Goal: Task Accomplishment & Management: Complete application form

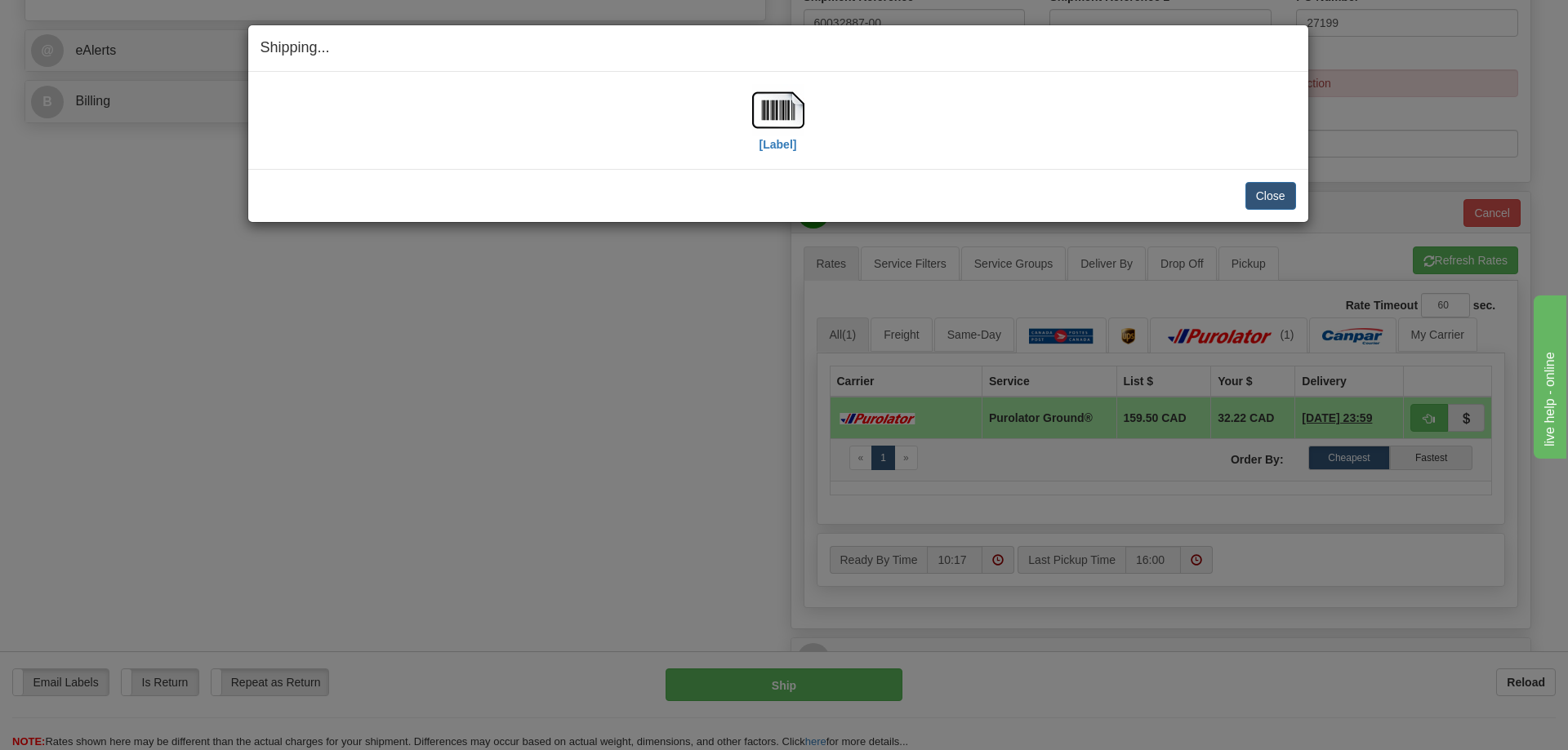
scroll to position [653, 0]
click at [1271, 198] on button "Close" at bounding box center [1270, 196] width 51 height 28
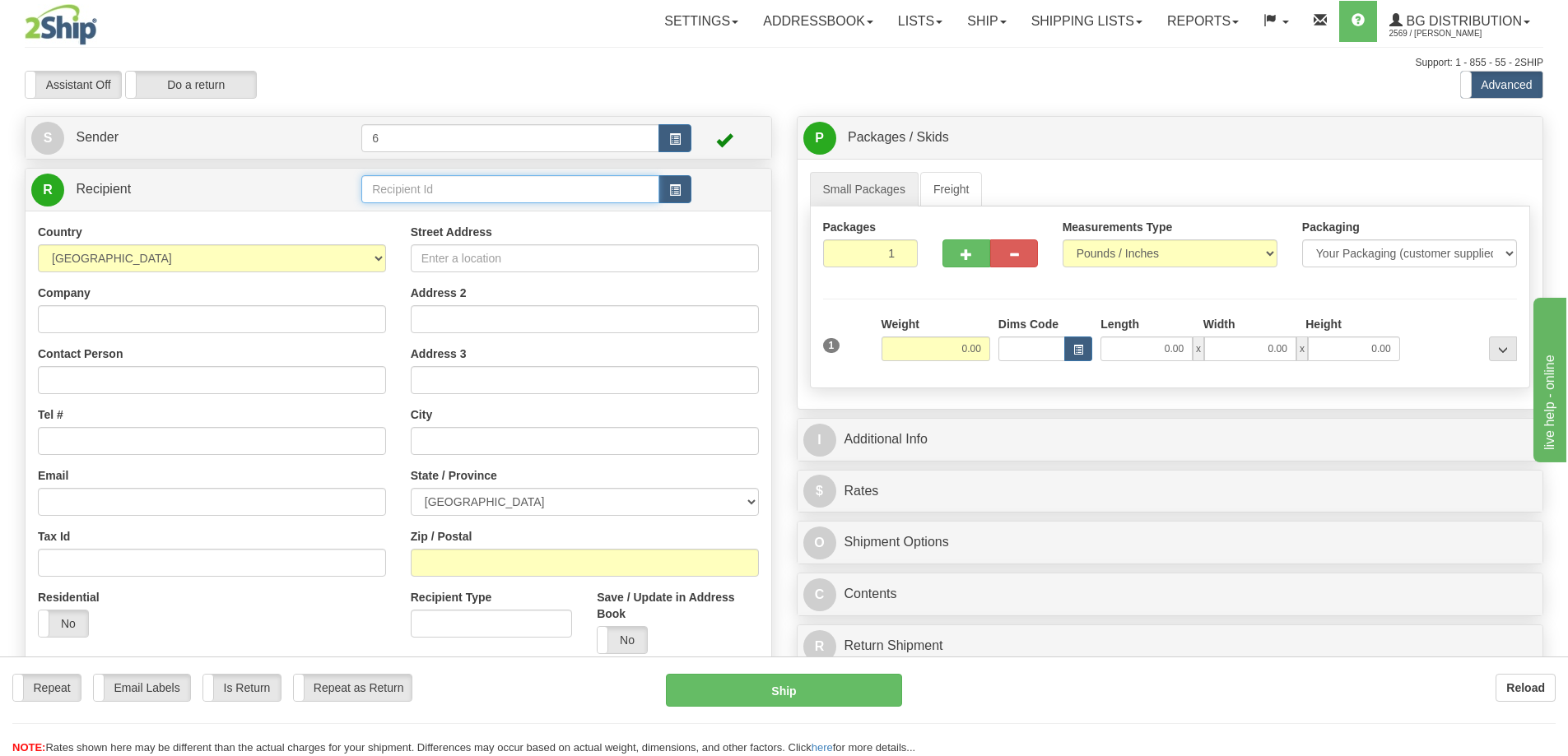
click at [408, 197] on input "text" at bounding box center [510, 189] width 298 height 28
click at [413, 203] on input "text" at bounding box center [510, 189] width 298 height 28
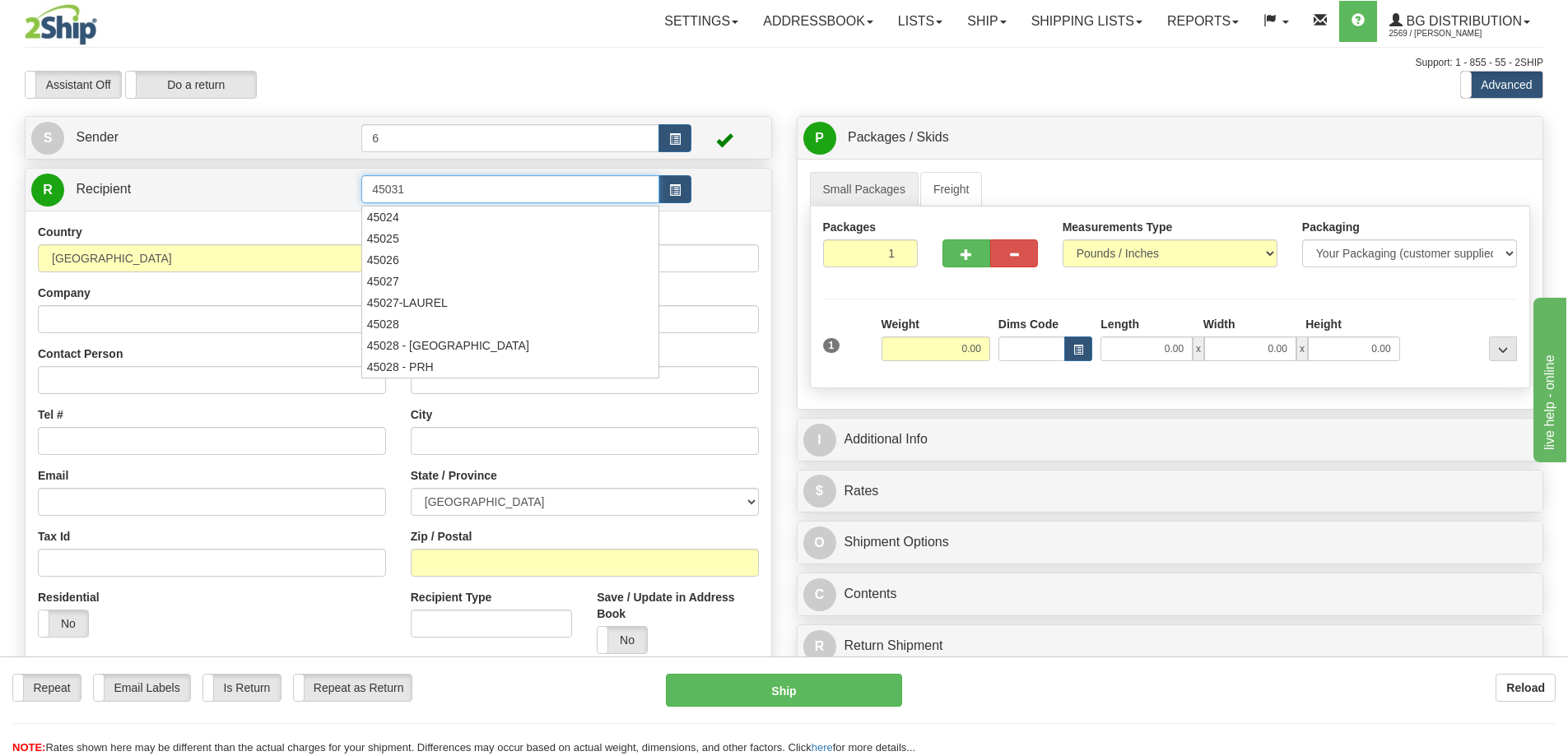
type input "45031"
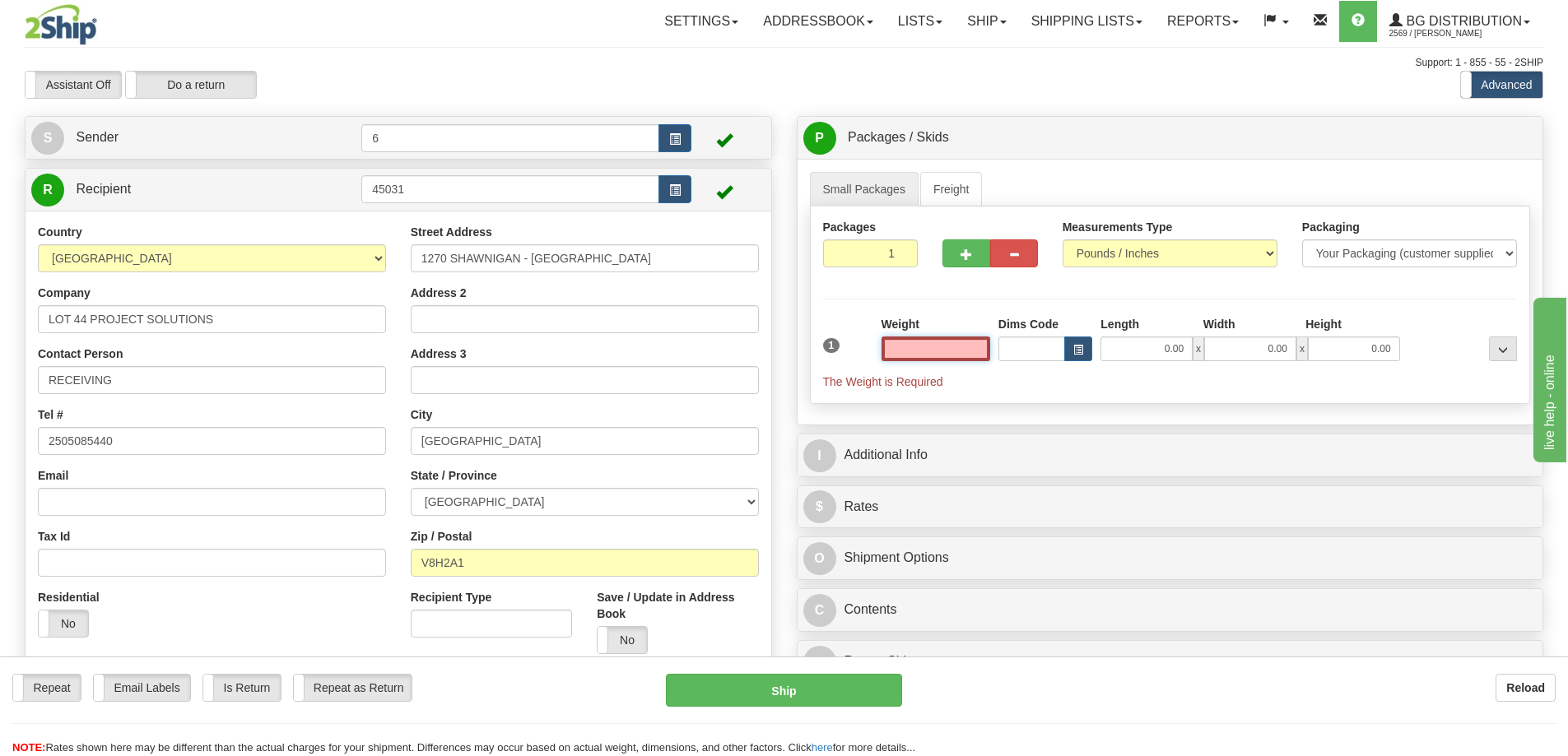
click at [937, 347] on input "text" at bounding box center [935, 348] width 109 height 25
type input "2.00"
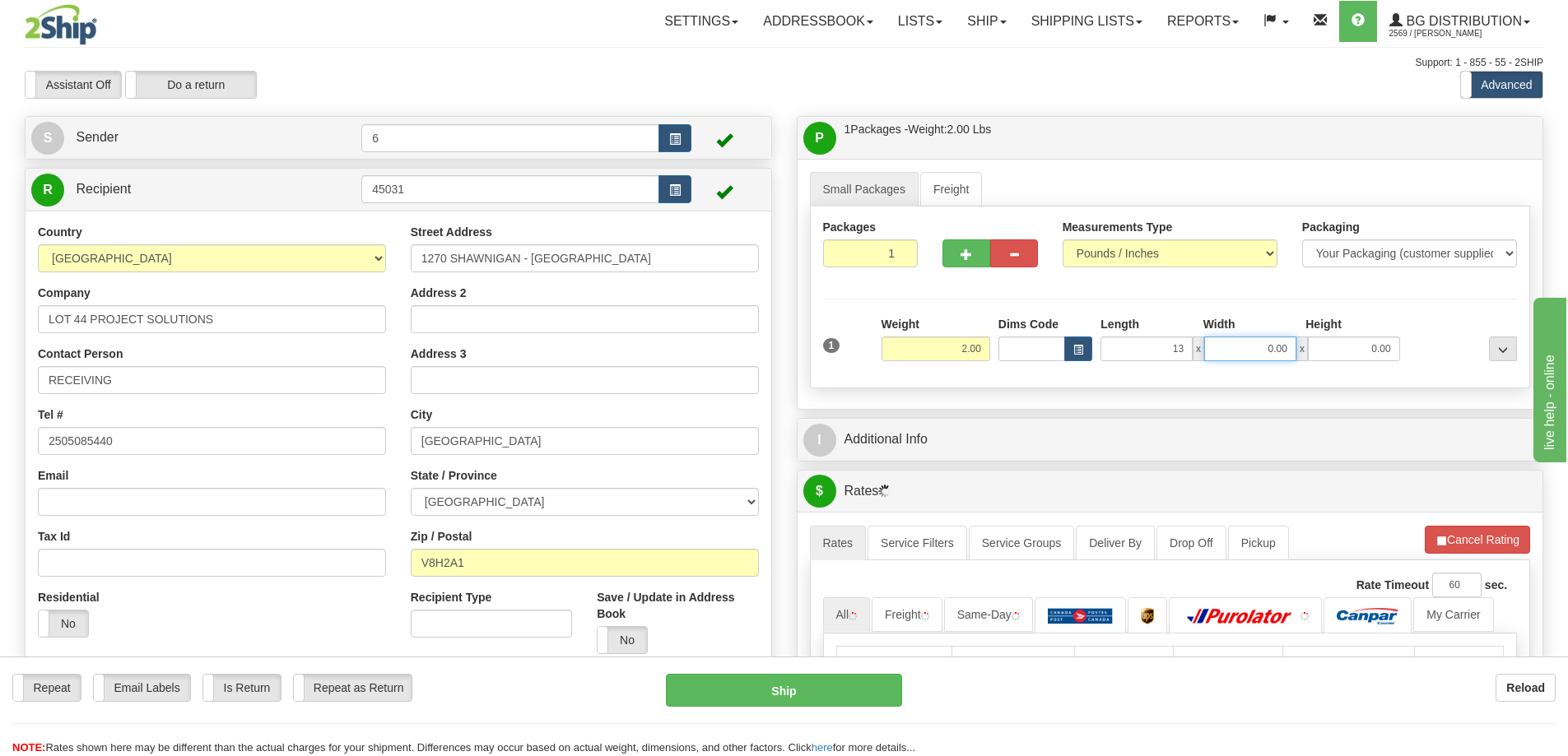
type input "13.00"
type input "7.00"
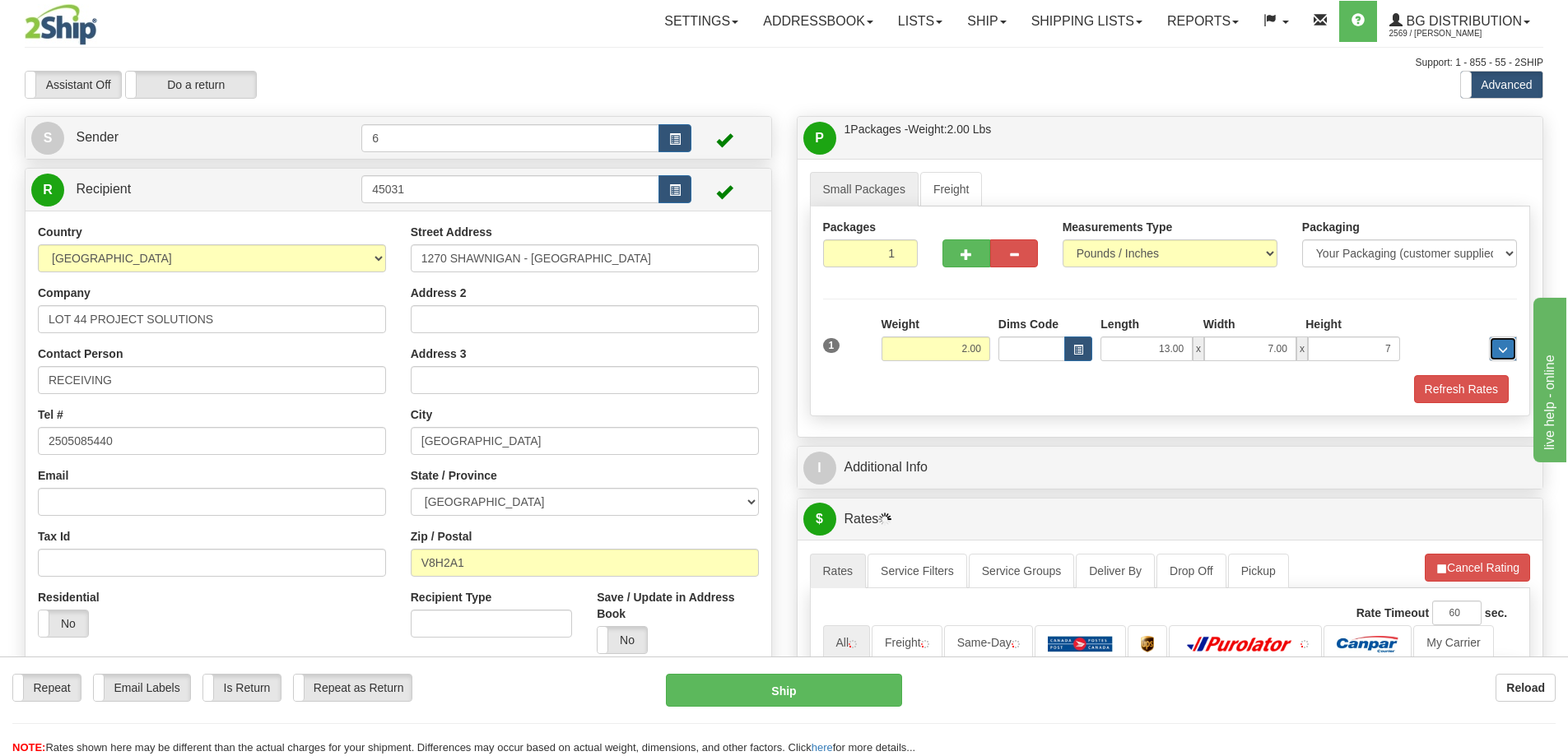
type input "7.00"
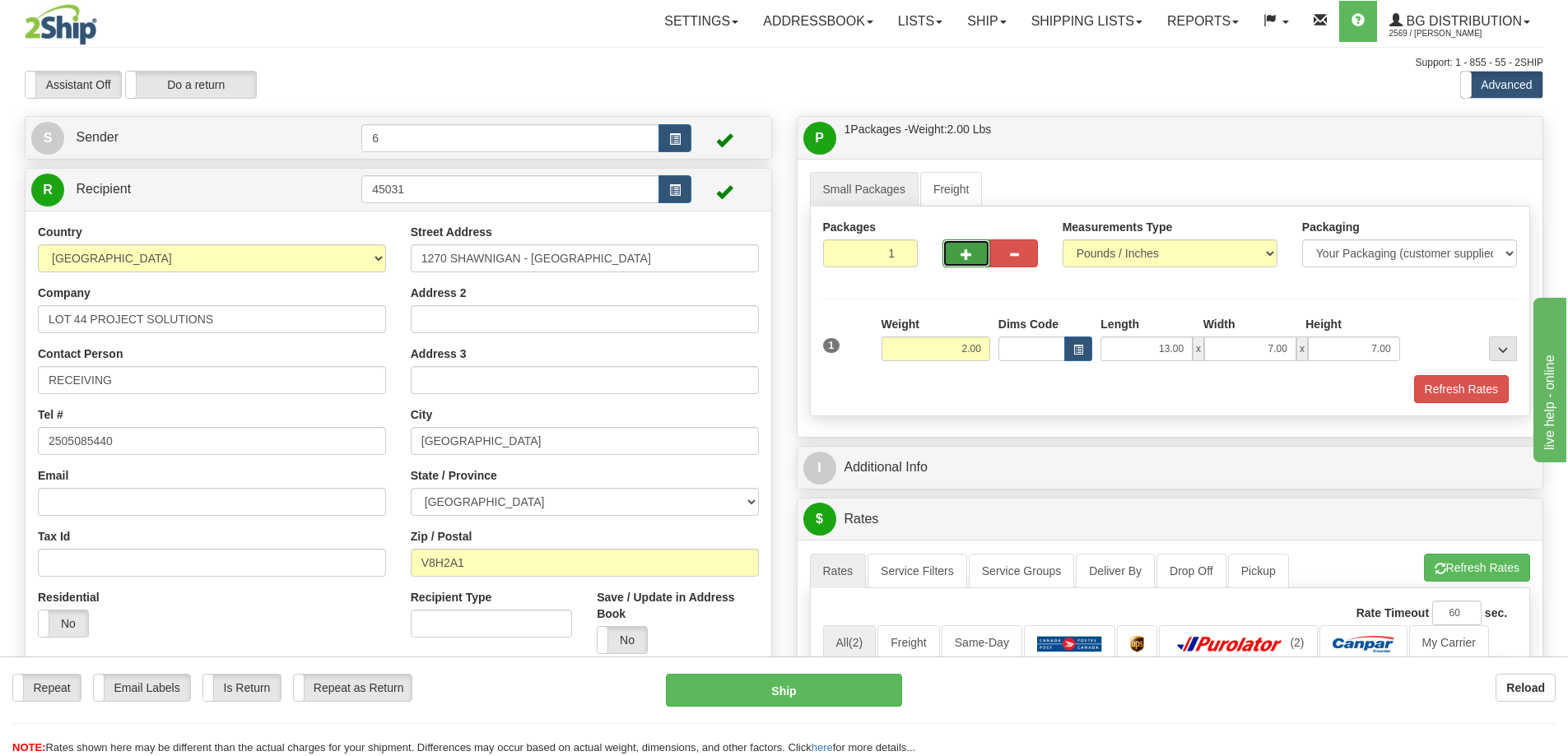
click at [970, 256] on span "button" at bounding box center [966, 254] width 11 height 11
radio input "true"
type input "2"
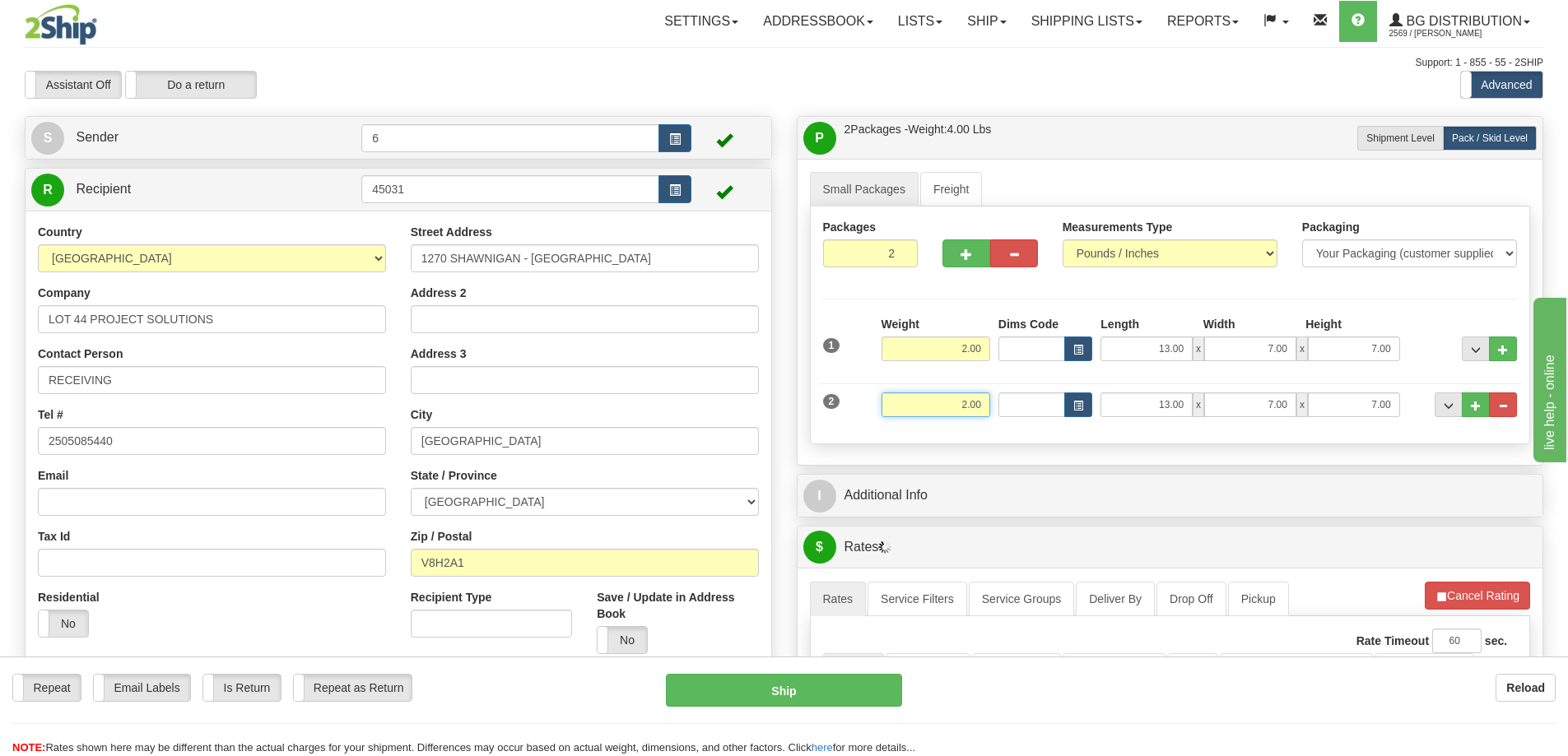
drag, startPoint x: 925, startPoint y: 407, endPoint x: 1107, endPoint y: 366, distance: 186.6
click at [1098, 374] on div "1 Weight 2.00 Dims Code x" at bounding box center [1170, 373] width 695 height 115
type input "14.00"
type input "43.00"
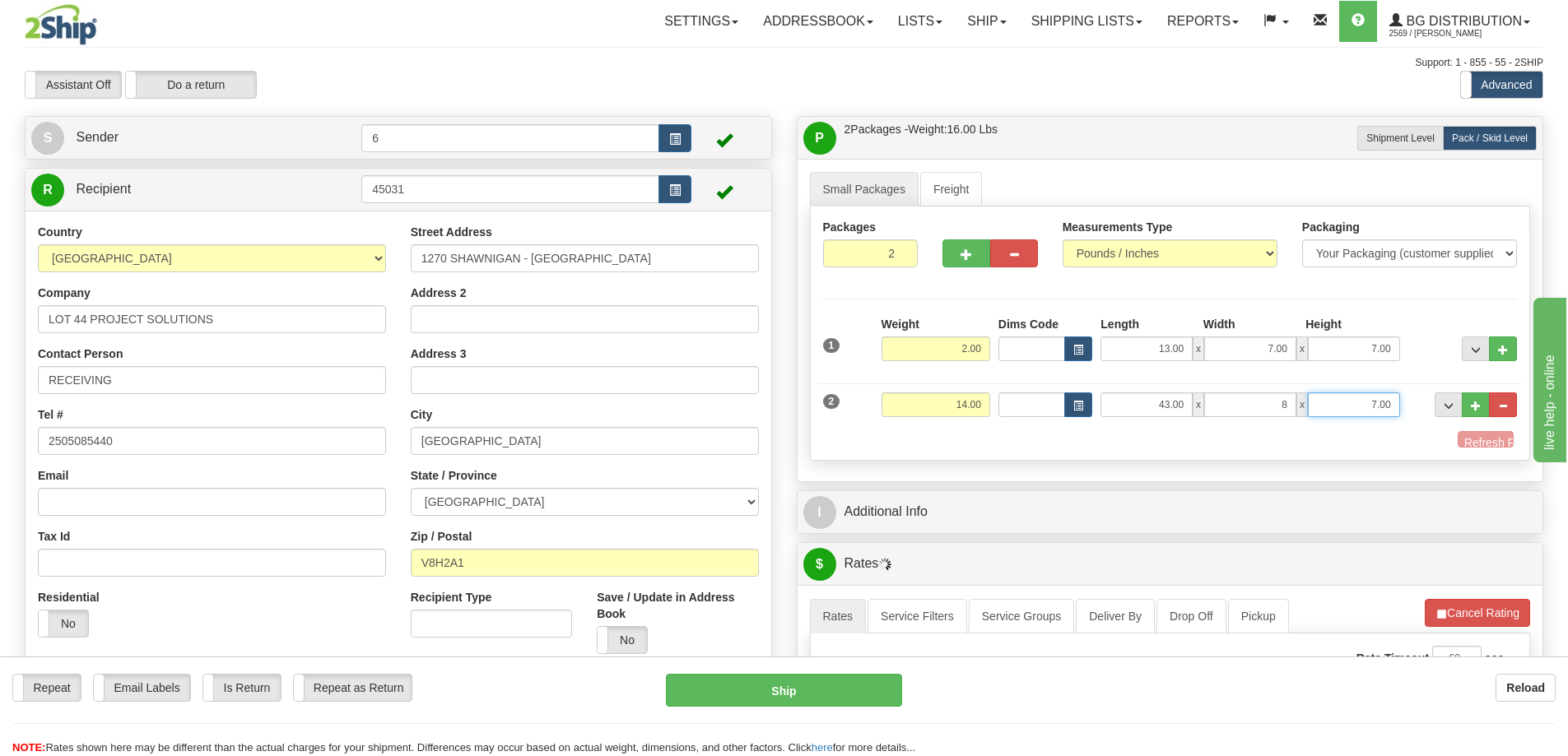
type input "8.00"
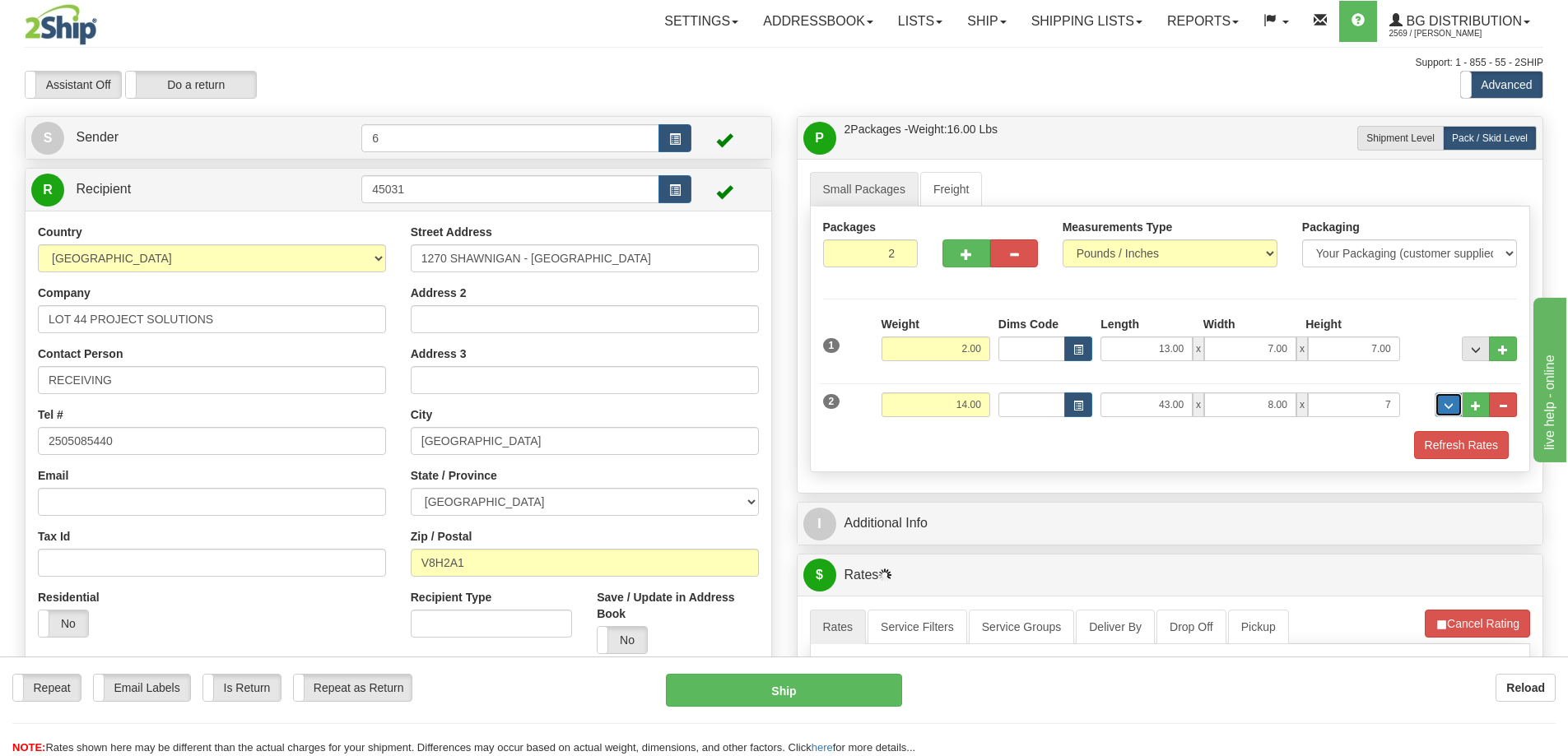
type input "7.00"
click at [960, 260] on span "button" at bounding box center [966, 254] width 11 height 11
type input "3"
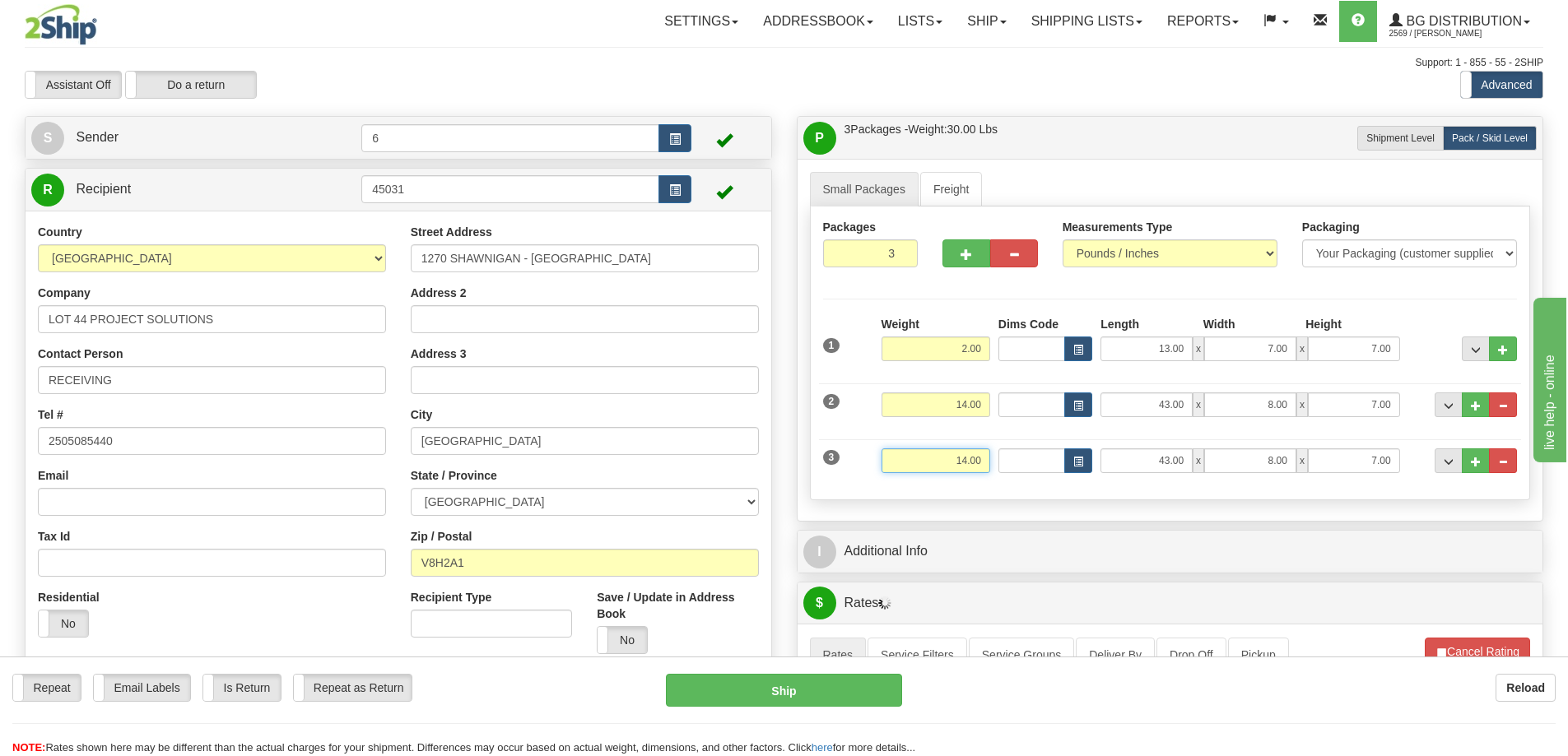
drag, startPoint x: 931, startPoint y: 468, endPoint x: 1097, endPoint y: 443, distance: 167.9
click at [1098, 443] on div "3 Weight 14.00 Dims Code Length Width Height" at bounding box center [1170, 458] width 703 height 55
type input "39.00"
type input "44.00"
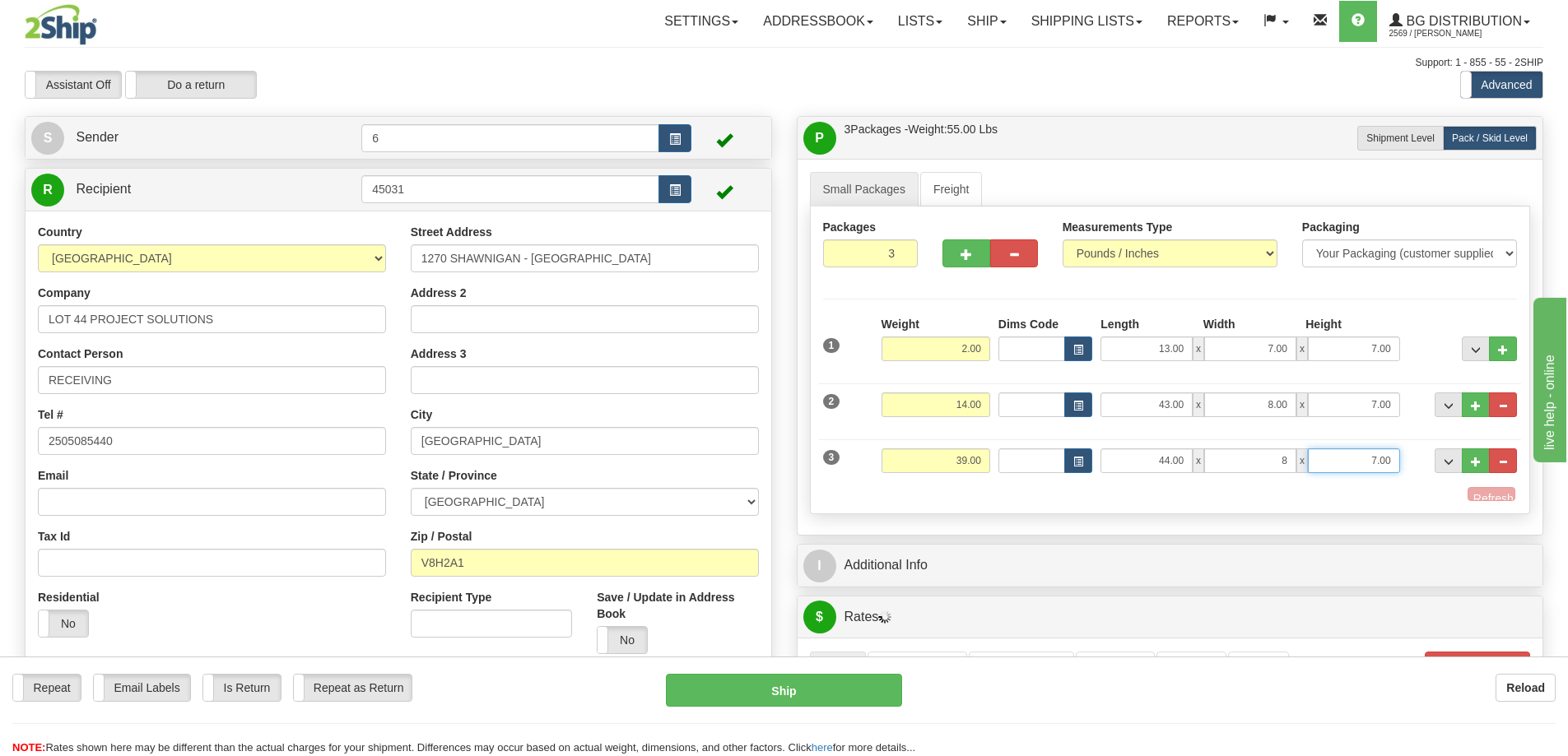
type input "8.00"
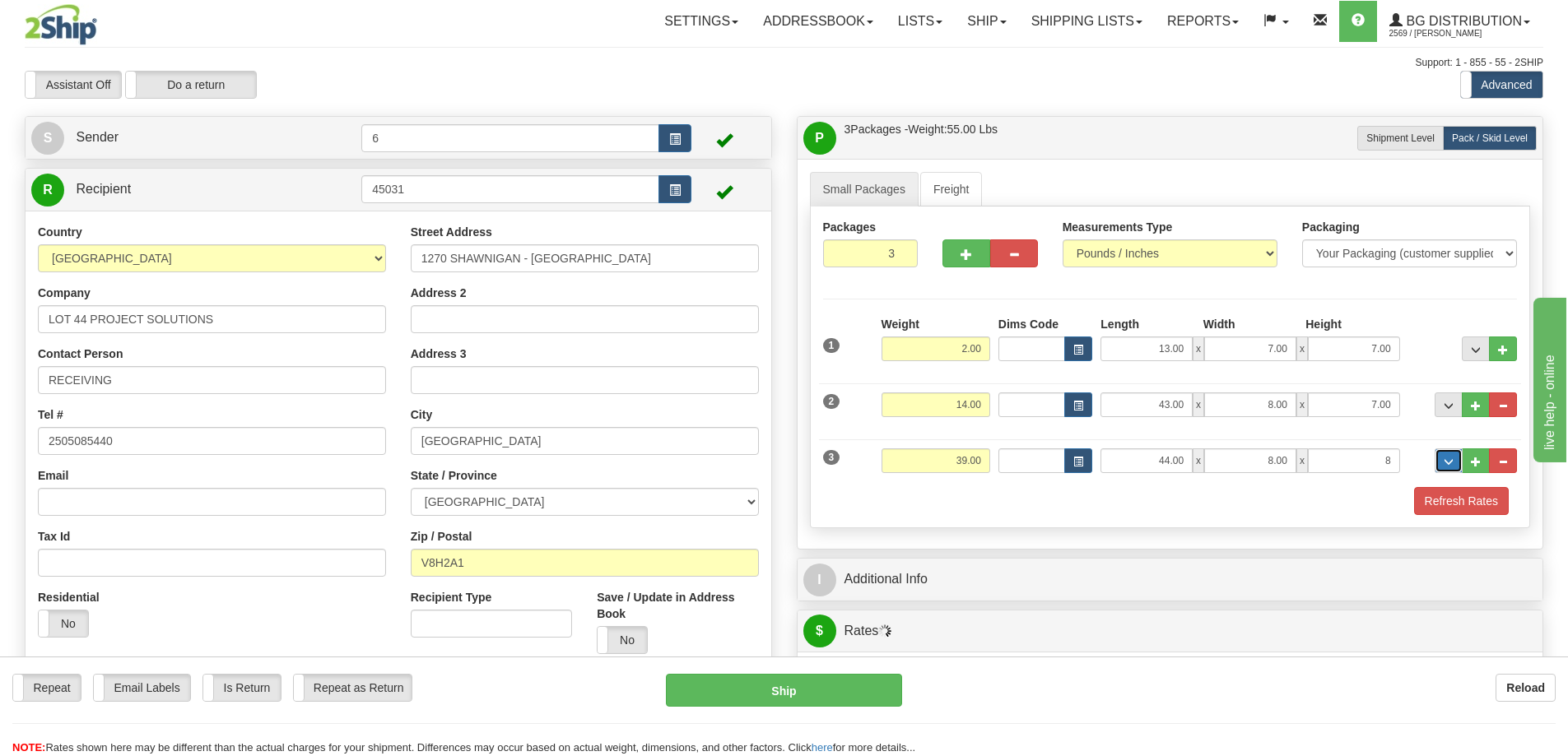
type input "8.00"
click at [1495, 499] on button "Refresh Rates" at bounding box center [1461, 501] width 95 height 28
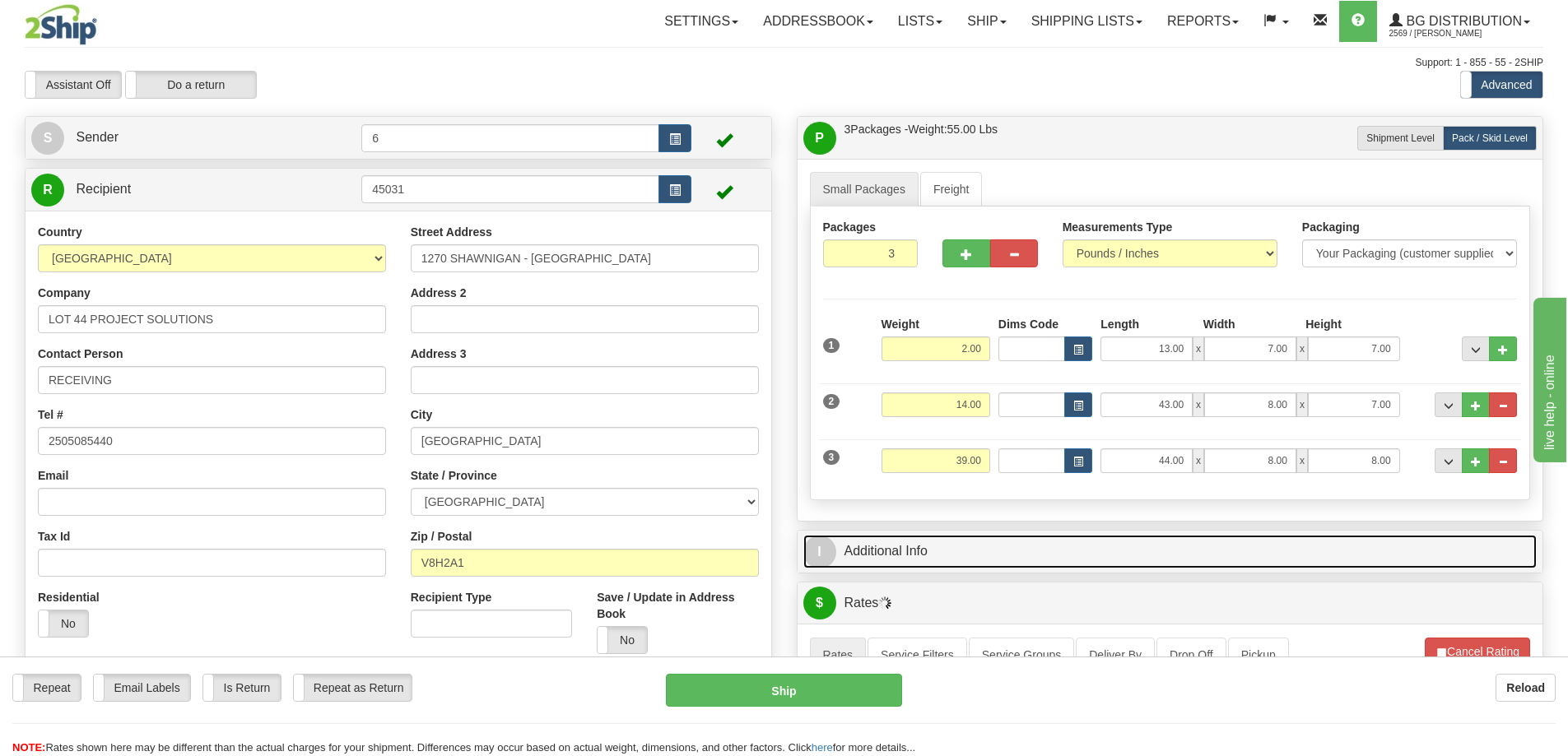
click at [1390, 557] on link "I Additional Info" at bounding box center [1170, 552] width 734 height 33
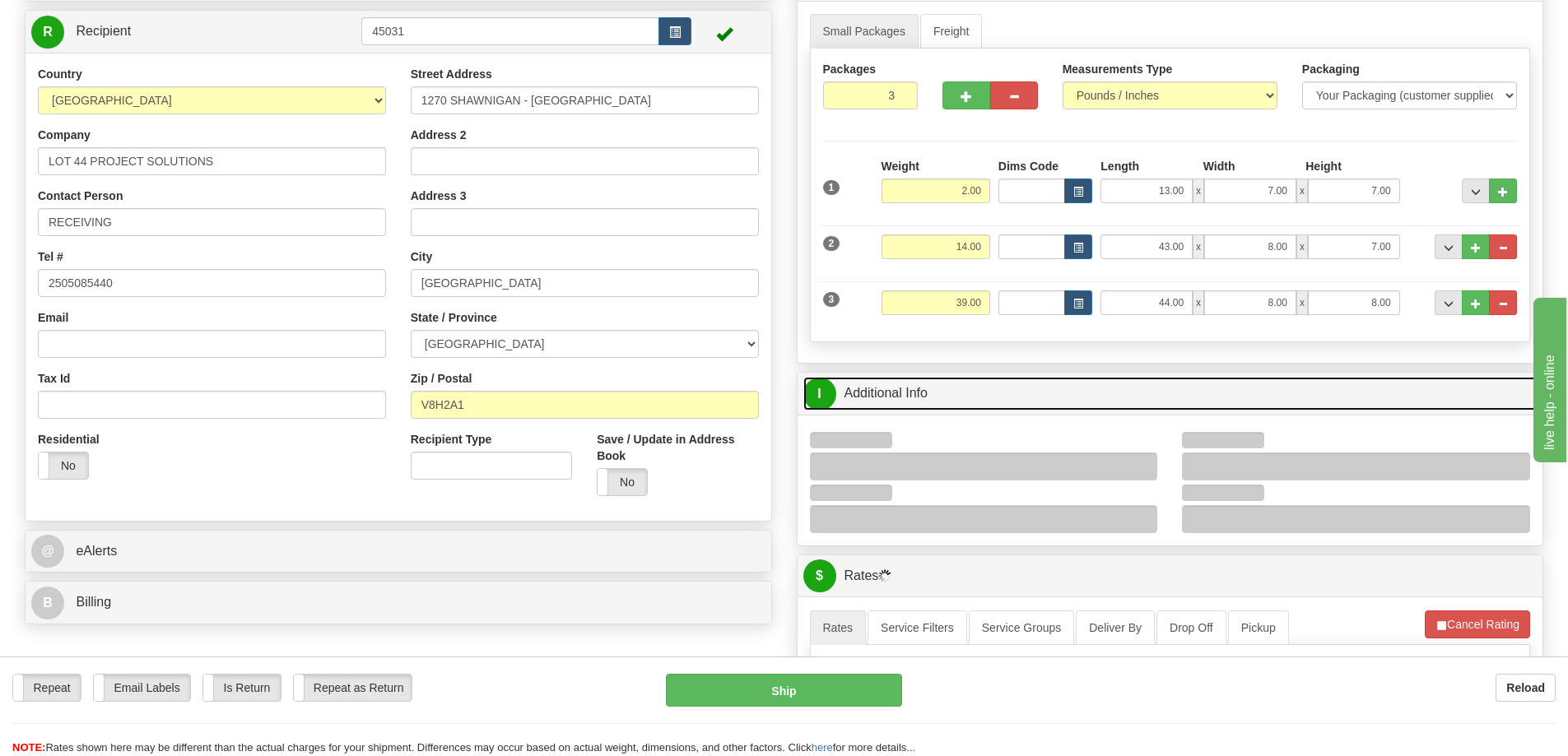
scroll to position [247, 0]
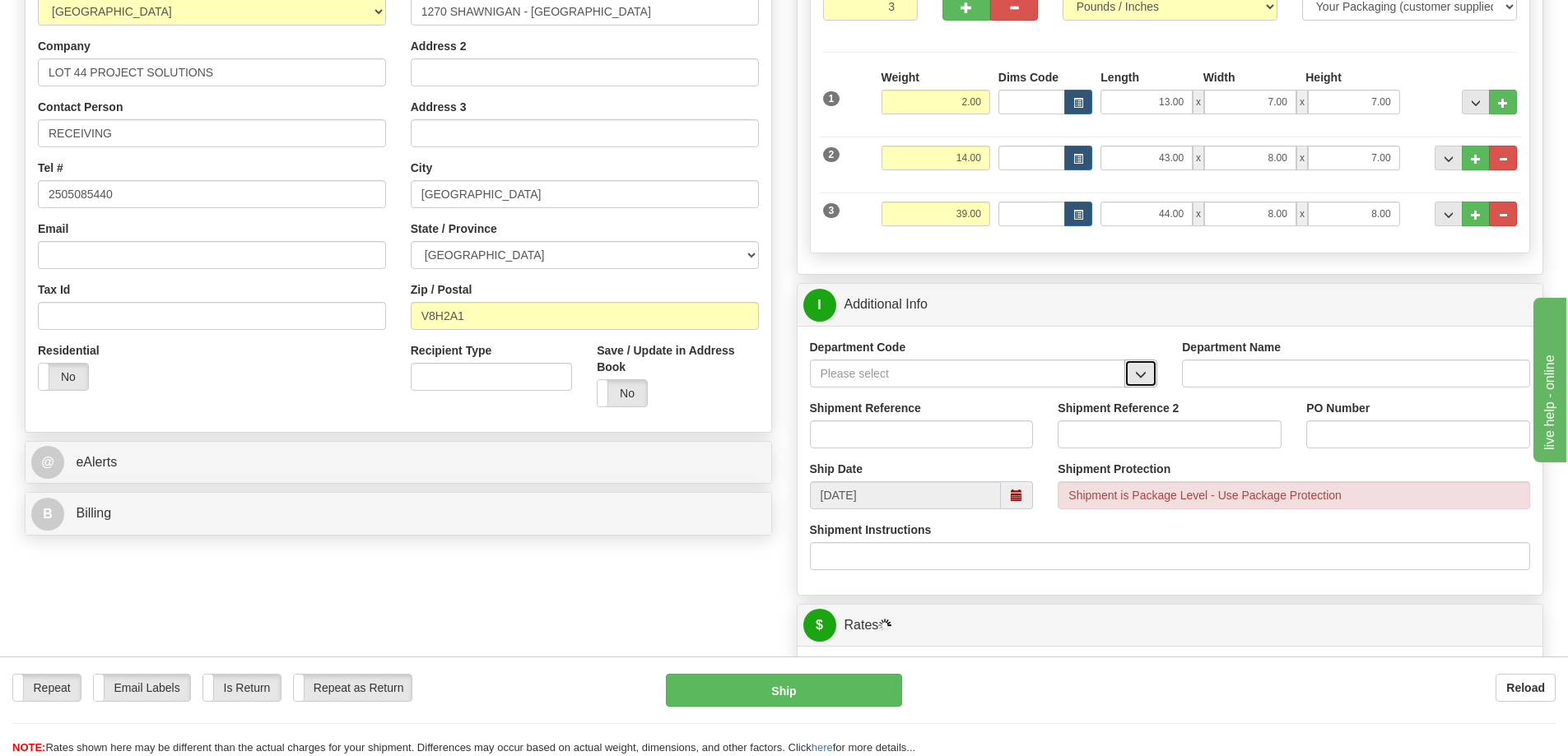
click at [1143, 380] on span "button" at bounding box center [1141, 375] width 11 height 11
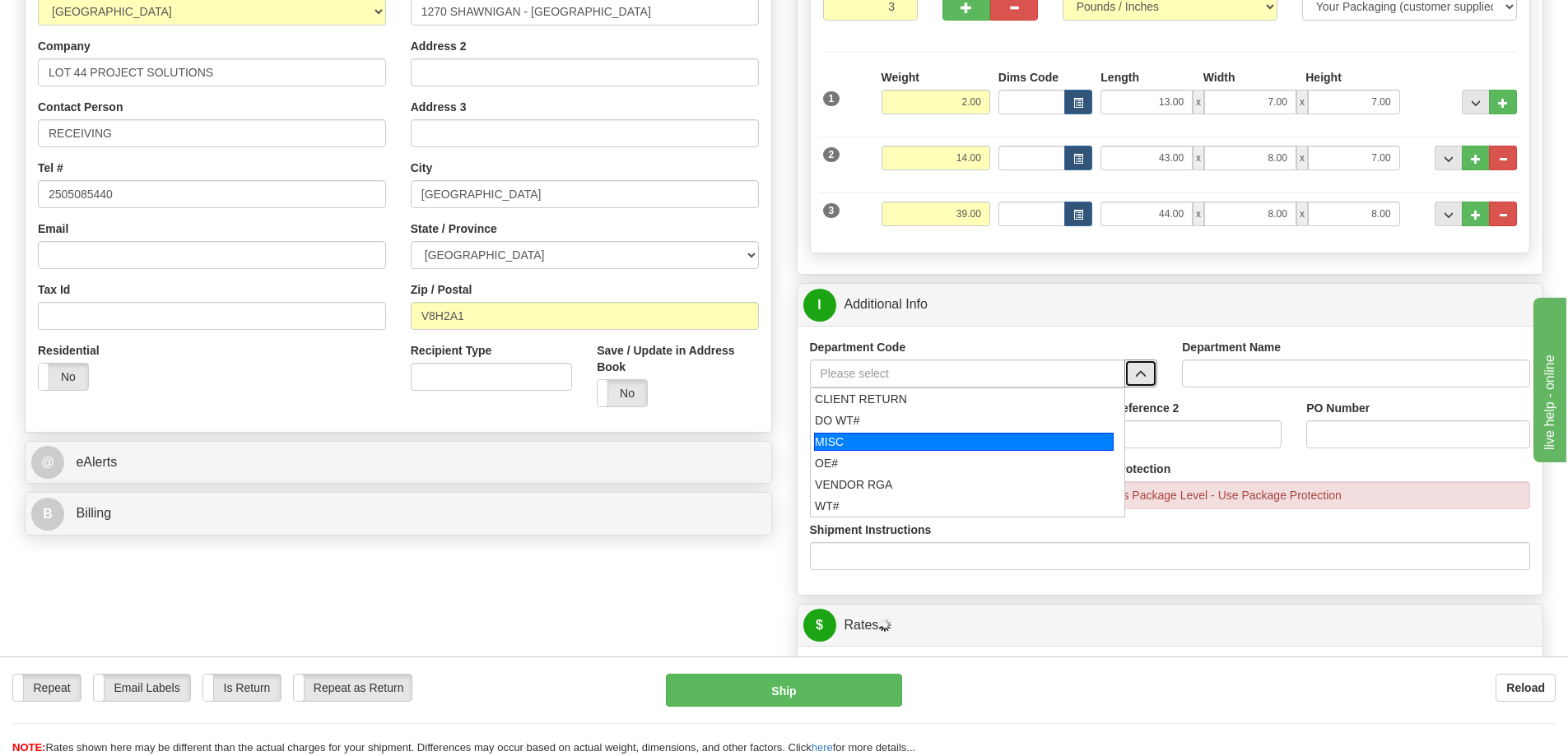
click at [878, 451] on div "MISC" at bounding box center [963, 441] width 299 height 18
type input "MISC"
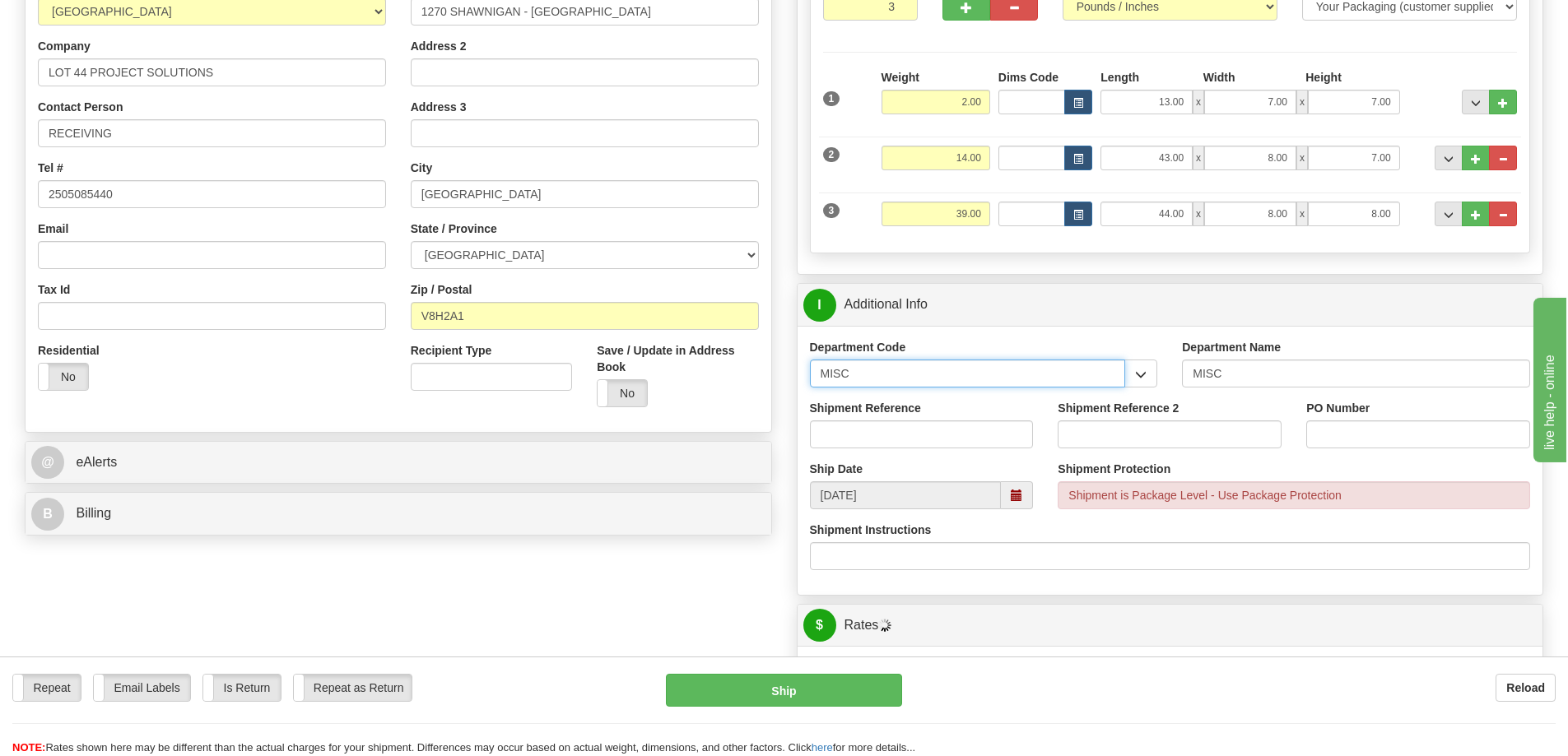
drag, startPoint x: 919, startPoint y: 380, endPoint x: 600, endPoint y: 409, distance: 320.3
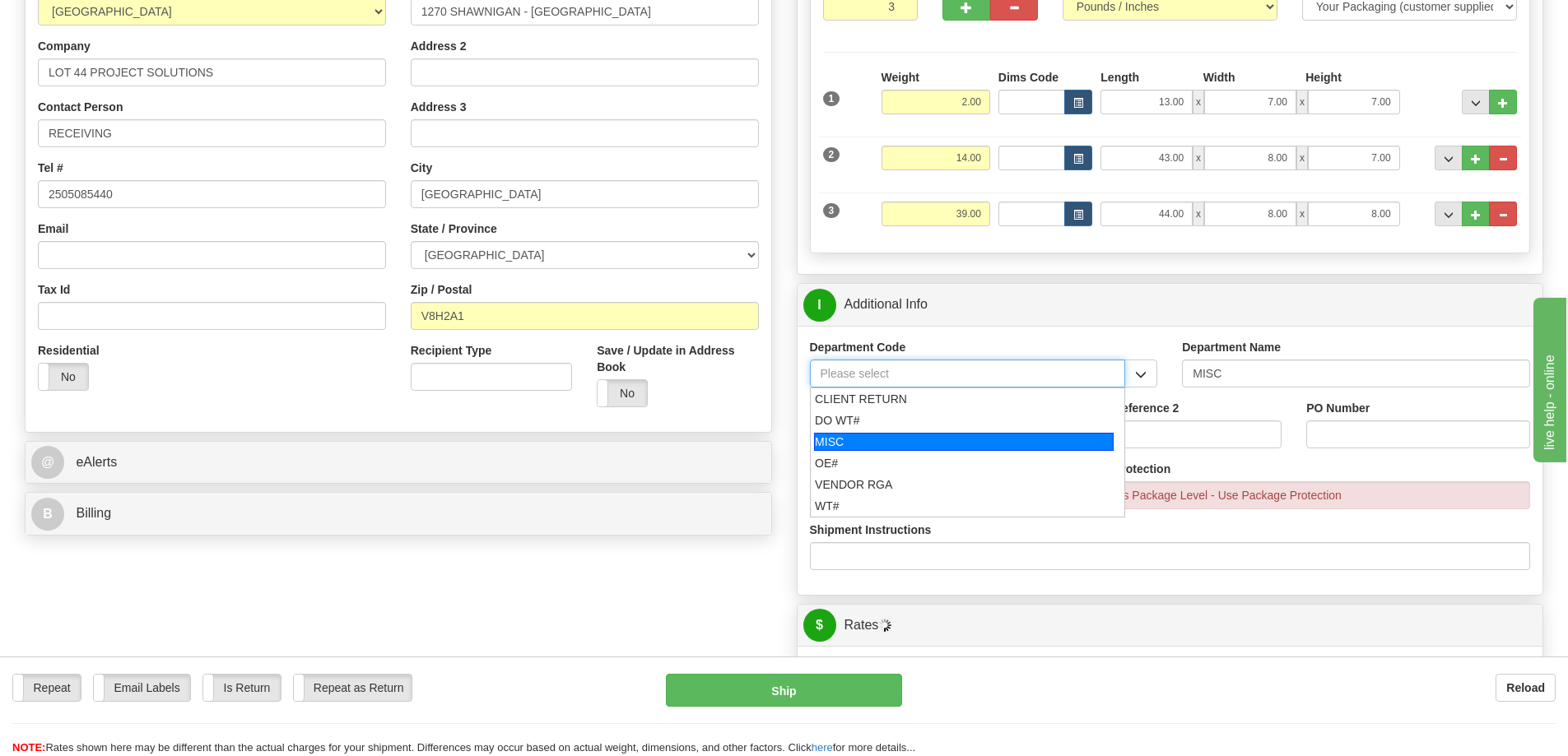
click at [843, 451] on div "MISC" at bounding box center [963, 441] width 299 height 18
type input "MISC"
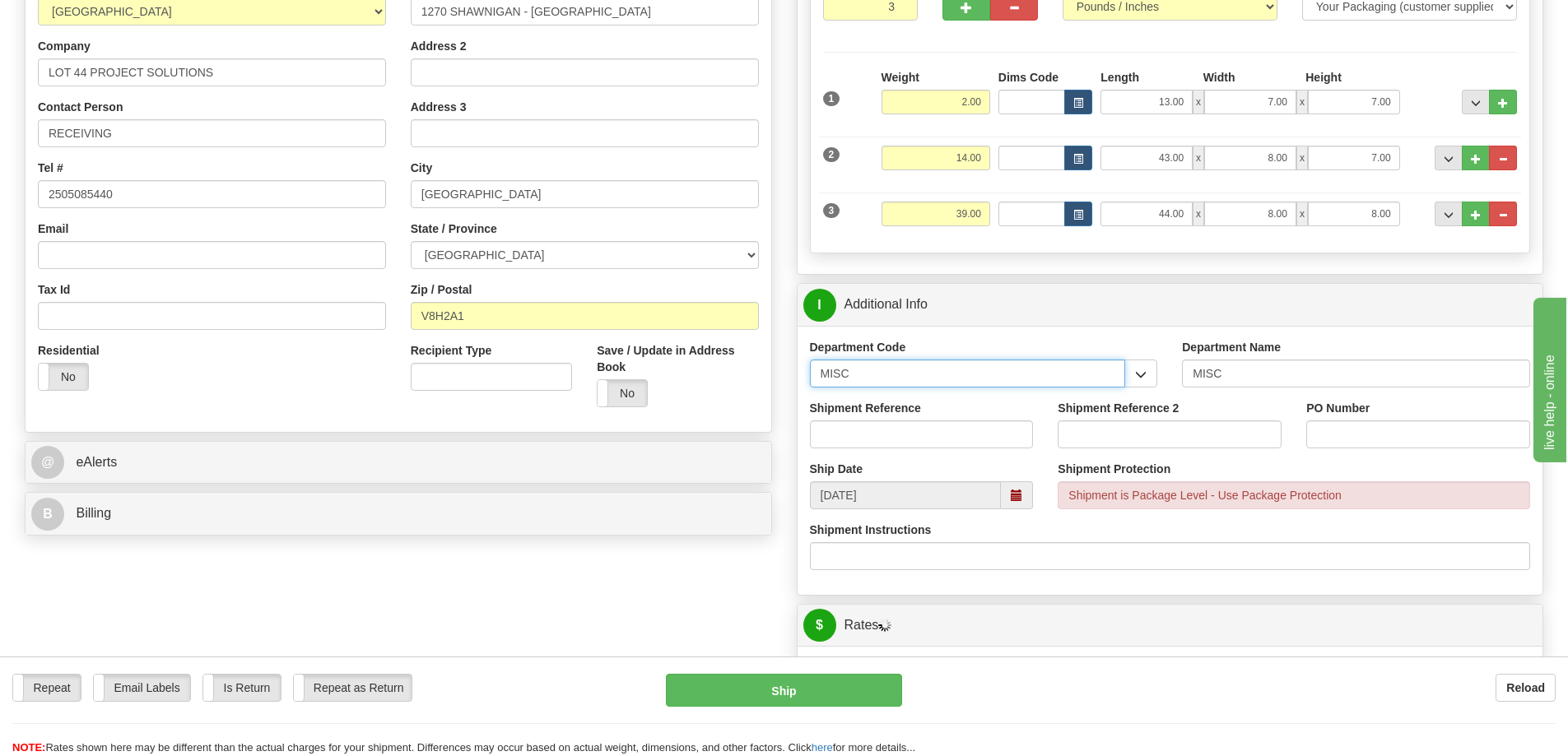
drag, startPoint x: 900, startPoint y: 381, endPoint x: 581, endPoint y: 416, distance: 320.9
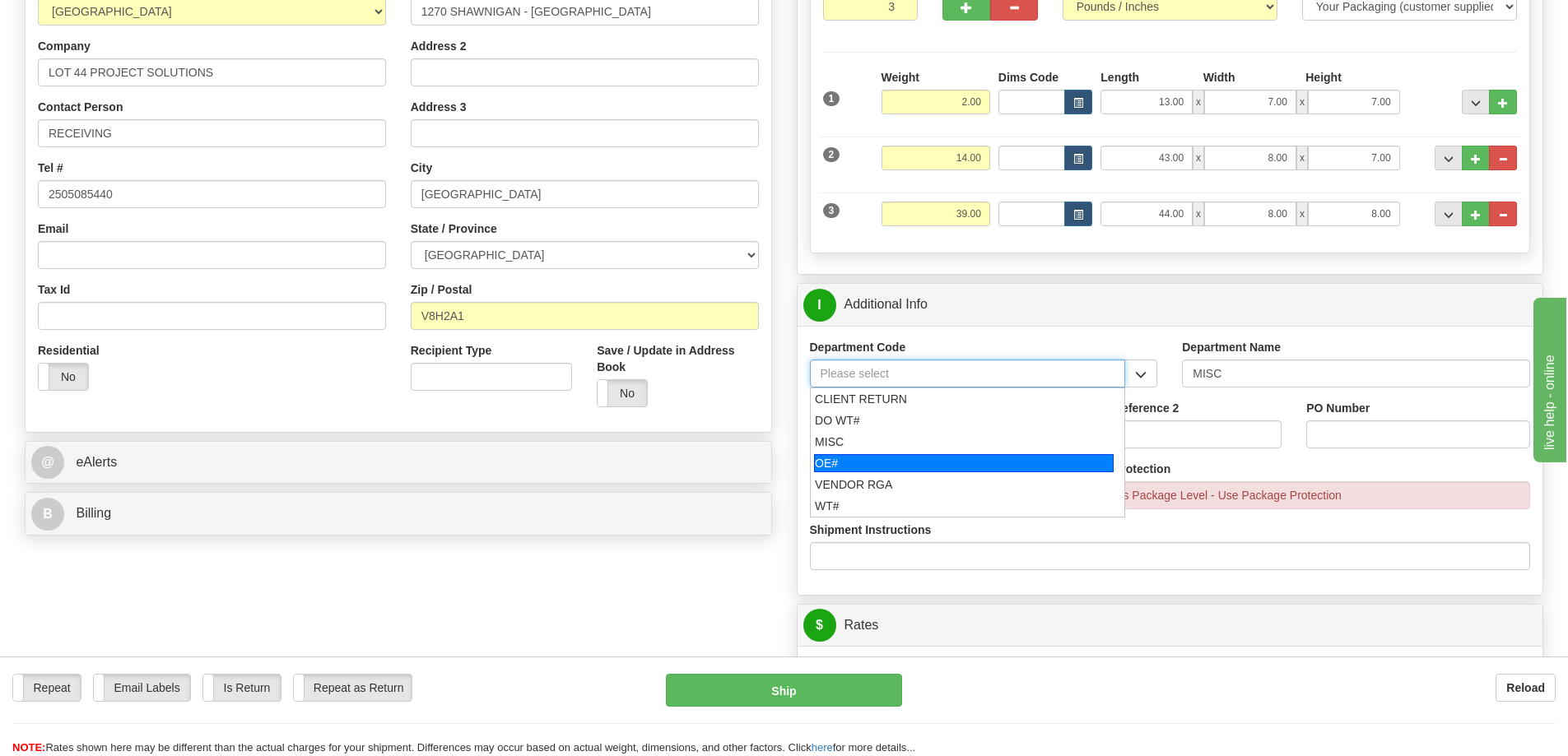
drag, startPoint x: 828, startPoint y: 470, endPoint x: 843, endPoint y: 439, distance: 34.4
click at [828, 468] on div "OE#" at bounding box center [963, 463] width 299 height 18
type input "OE#"
type input "ORDERS"
type input "OE#"
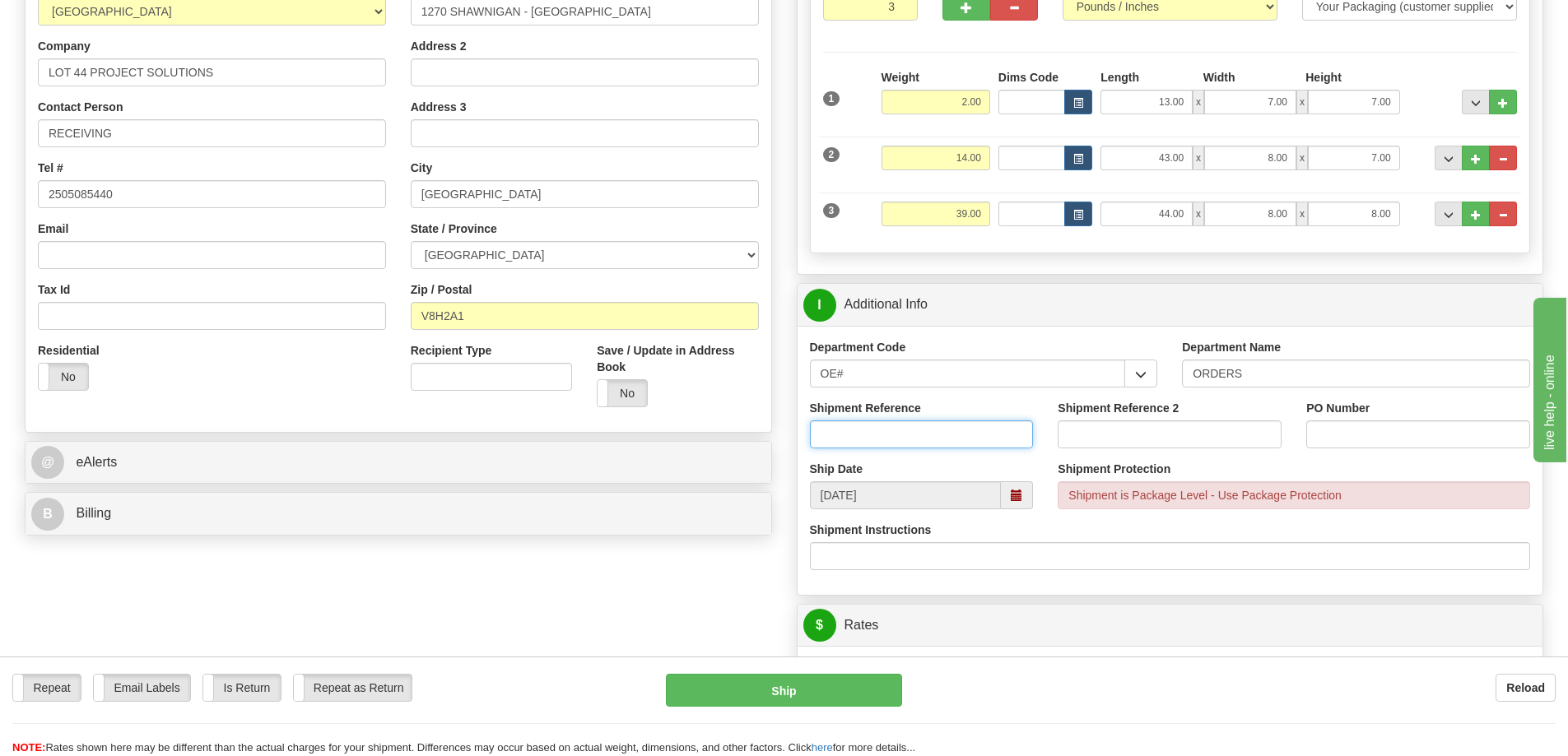
click at [843, 439] on input "Shipment Reference" at bounding box center [921, 435] width 224 height 28
type input "60032631-00"
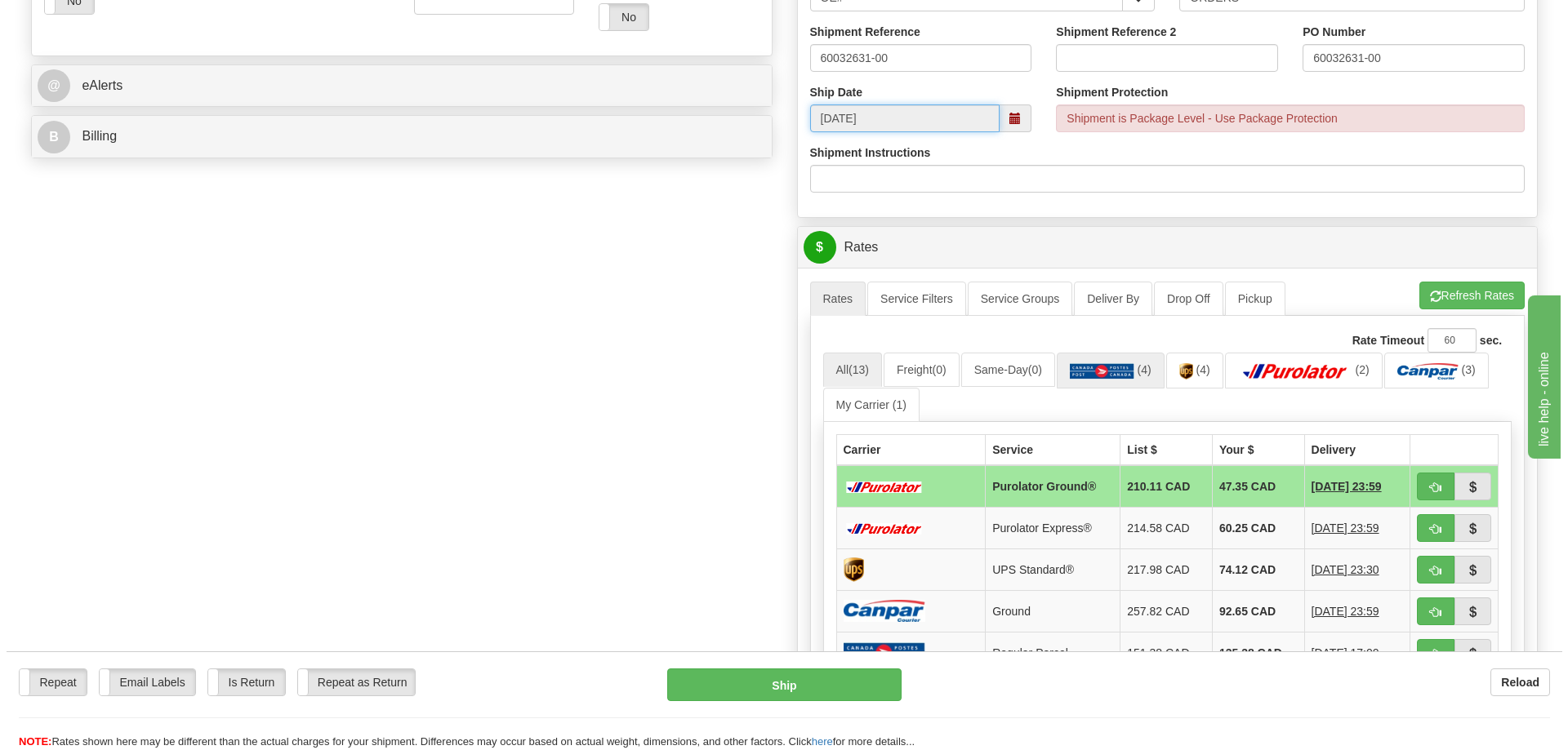
scroll to position [653, 0]
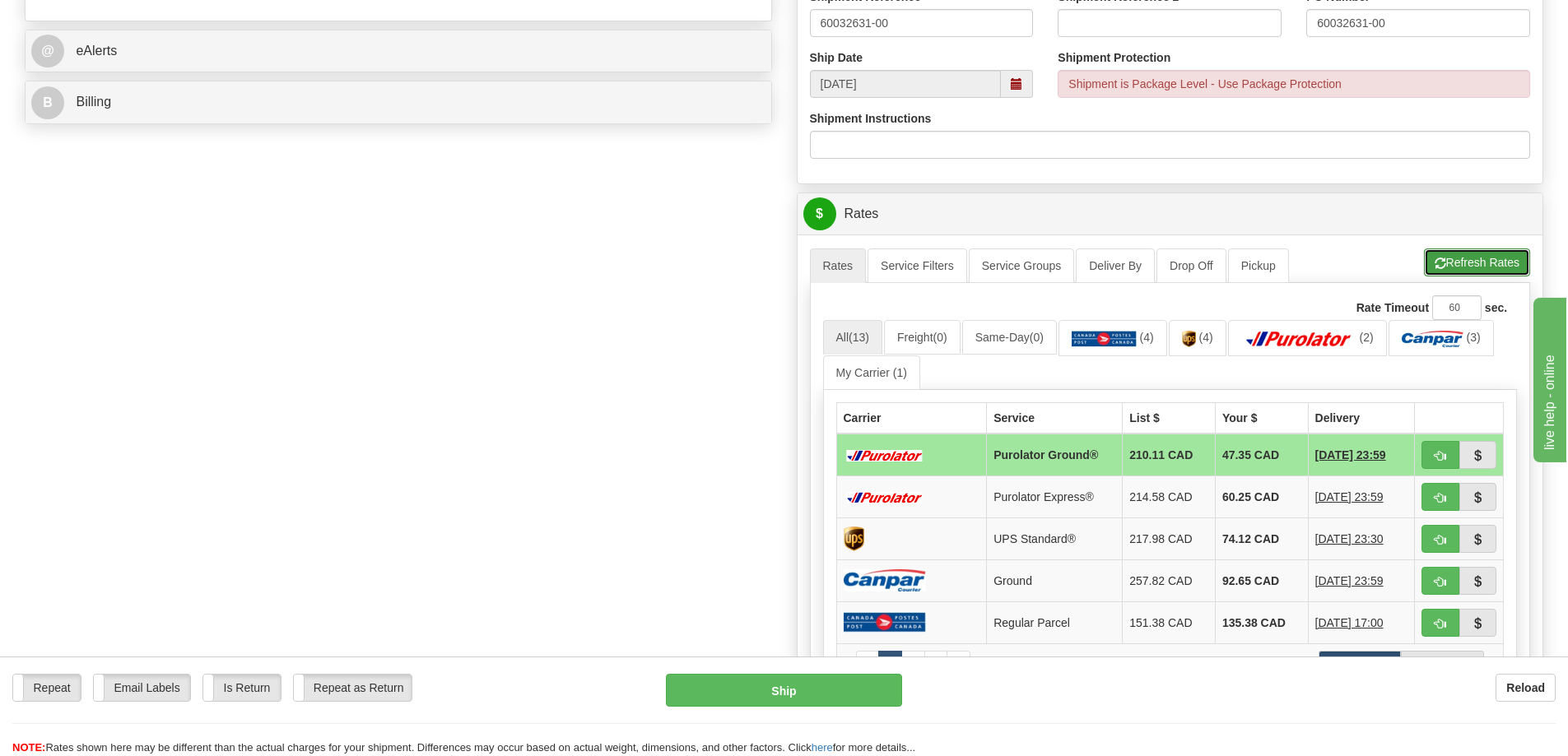
click at [1465, 260] on button "Refresh Rates" at bounding box center [1477, 263] width 106 height 28
click at [1455, 458] on button "button" at bounding box center [1440, 455] width 38 height 28
type input "260"
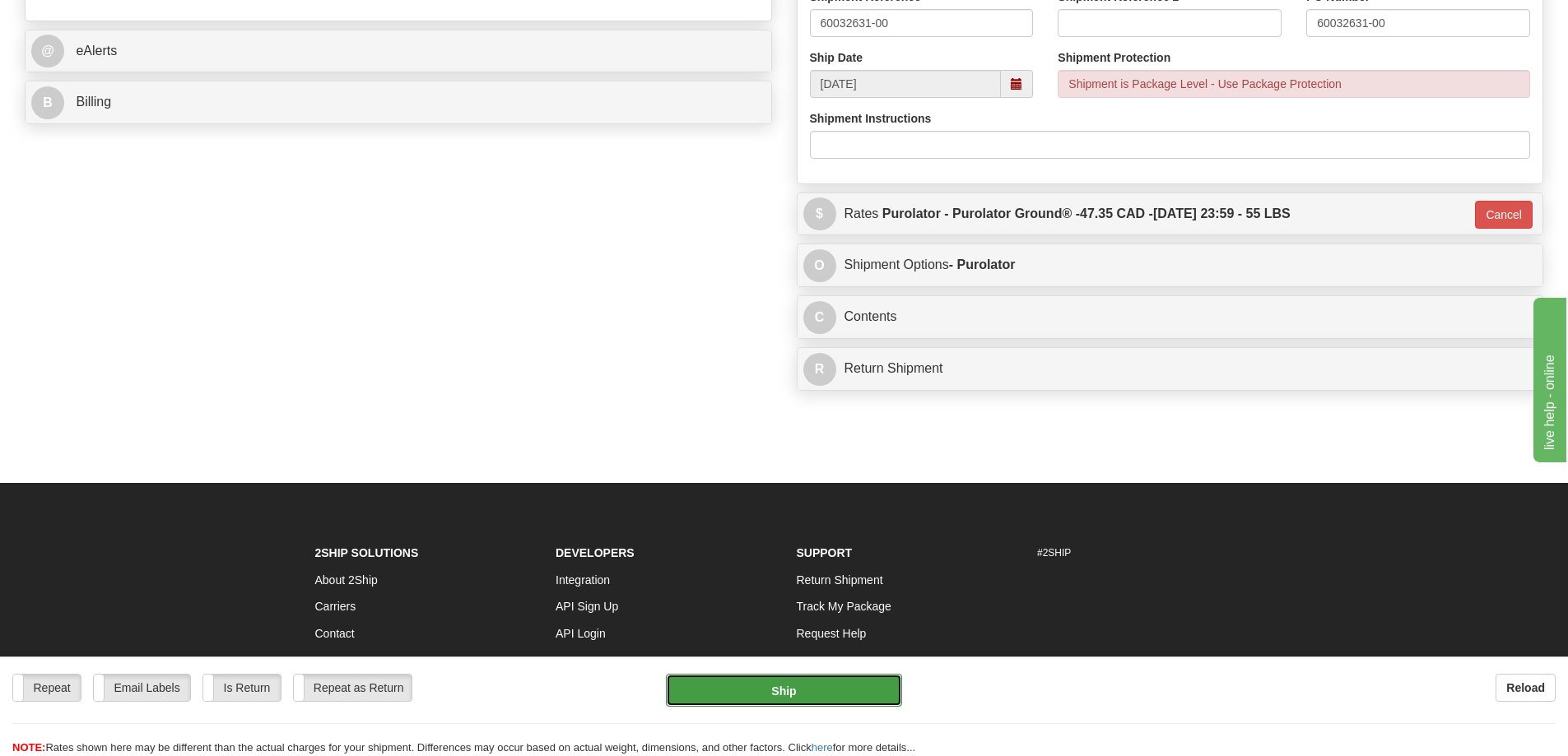
click at [773, 696] on button "Ship" at bounding box center [784, 690] width 236 height 33
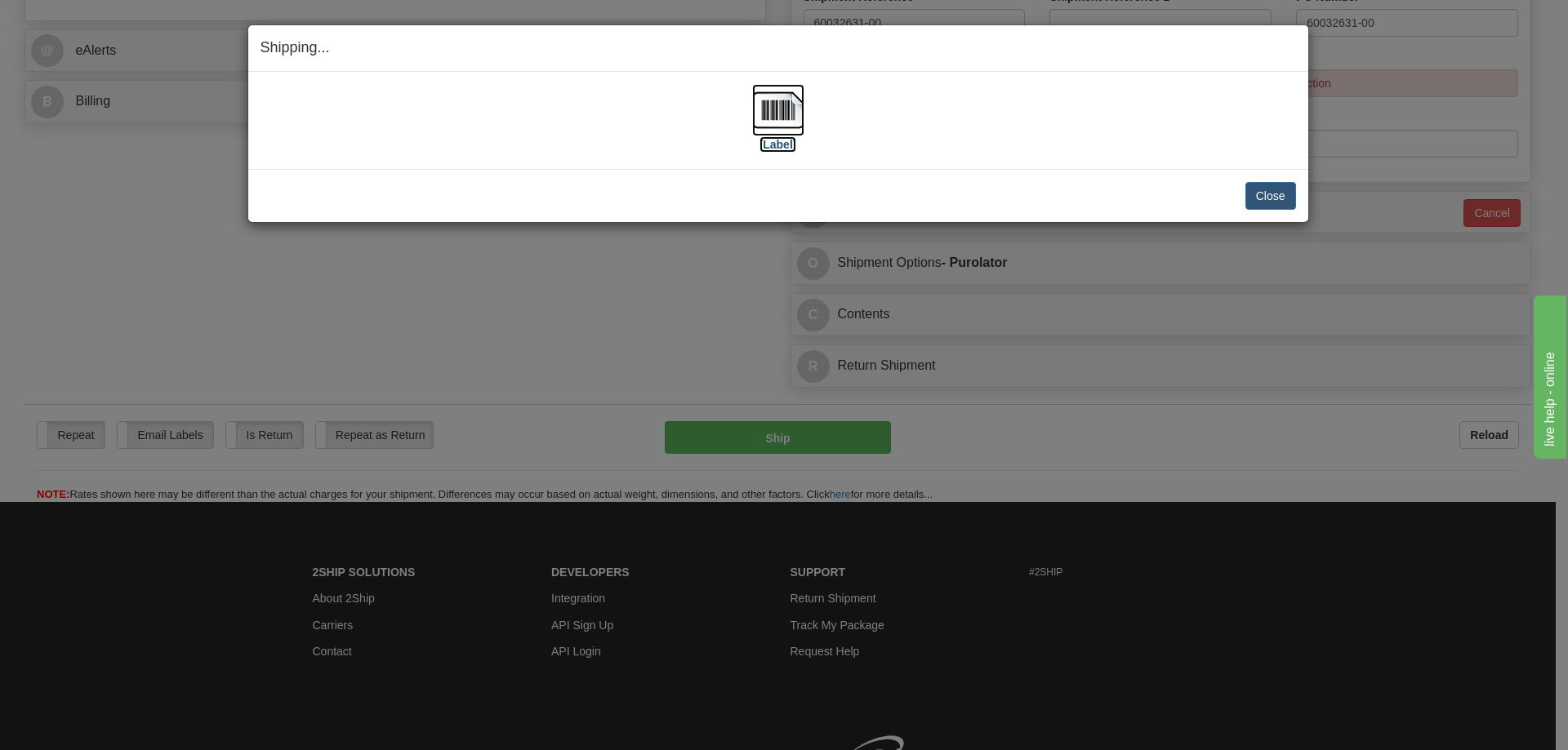
click at [794, 146] on label "[Label]" at bounding box center [778, 145] width 38 height 17
click at [1250, 194] on button "Close" at bounding box center [1270, 196] width 51 height 28
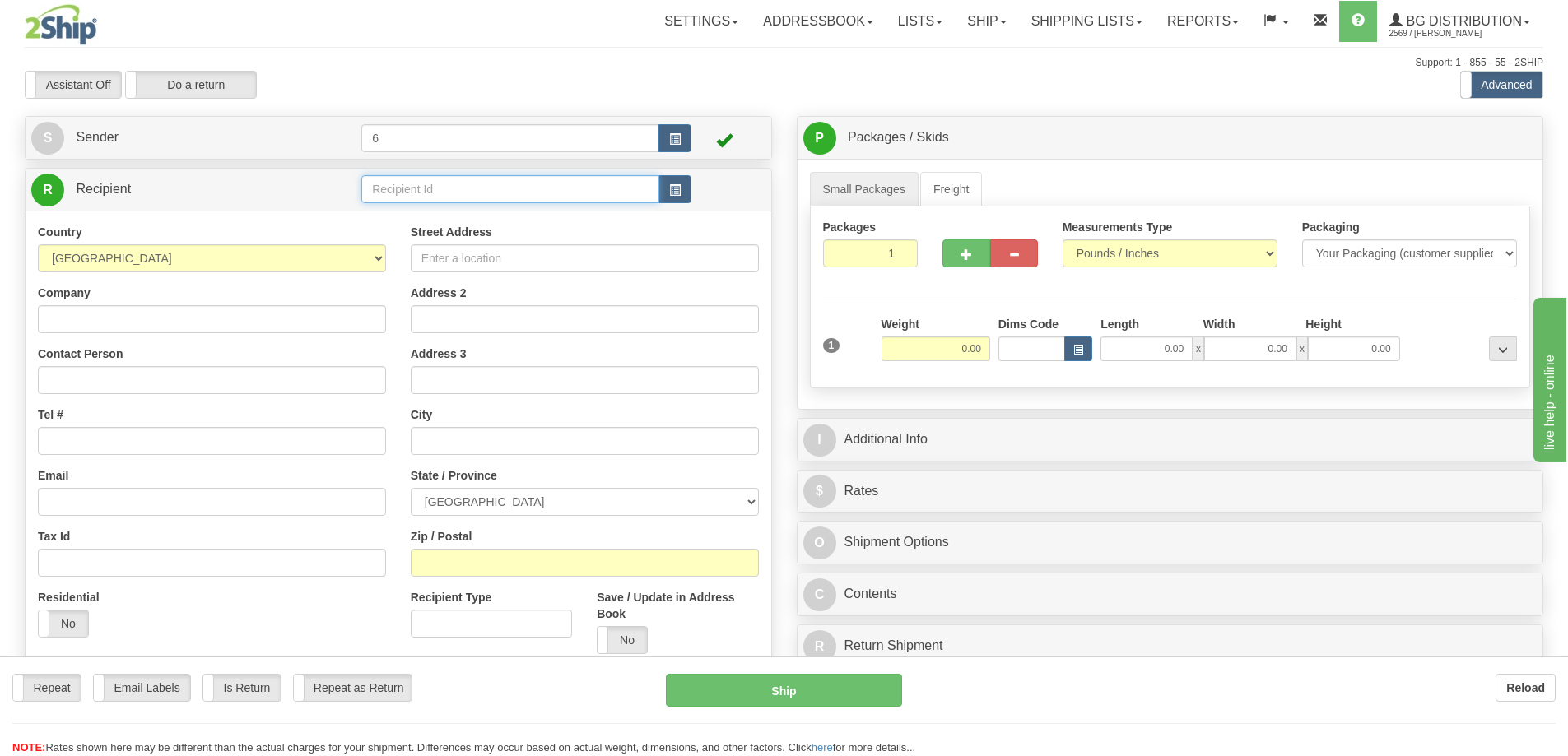
click at [417, 194] on input "text" at bounding box center [510, 189] width 298 height 28
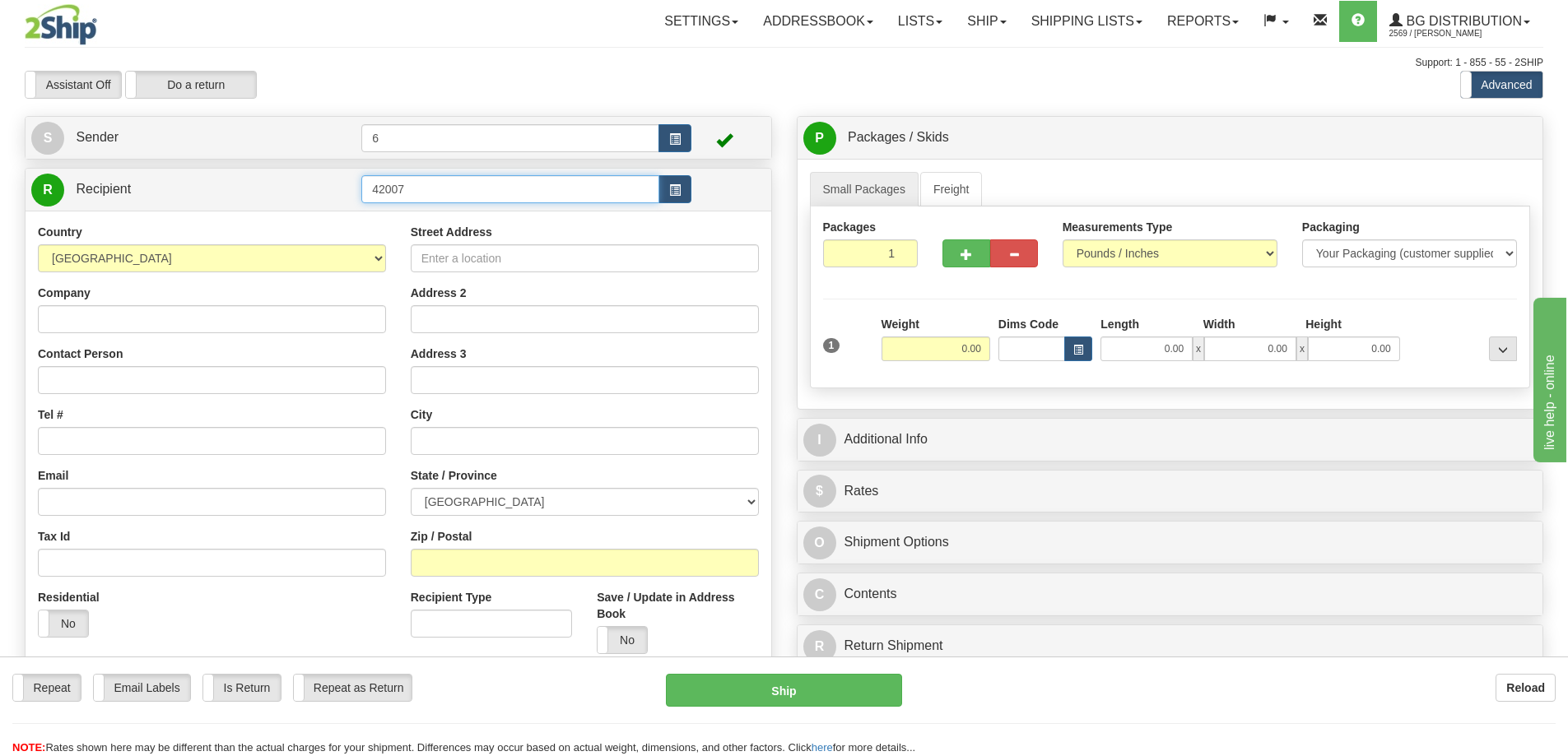
type input "42007"
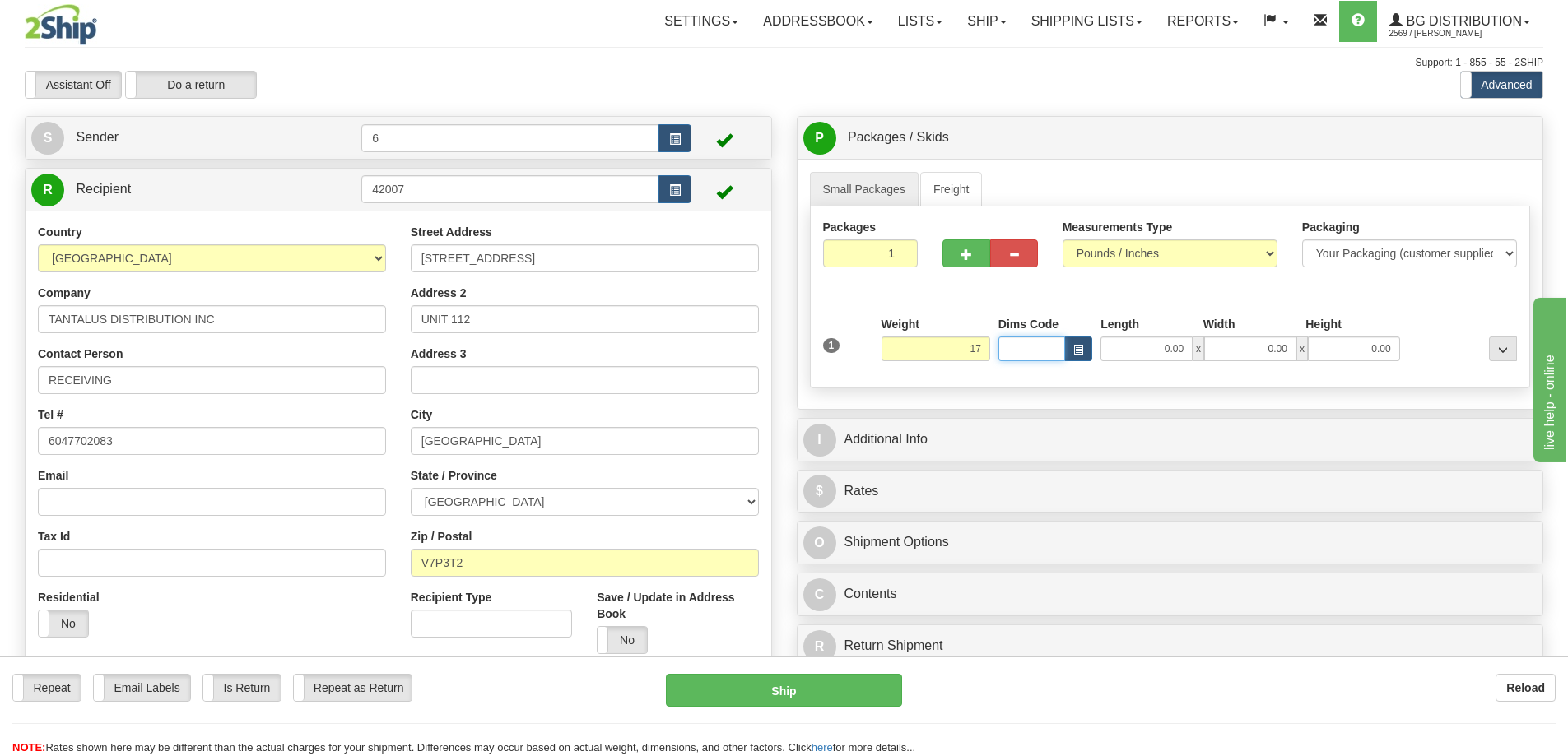
type input "17.00"
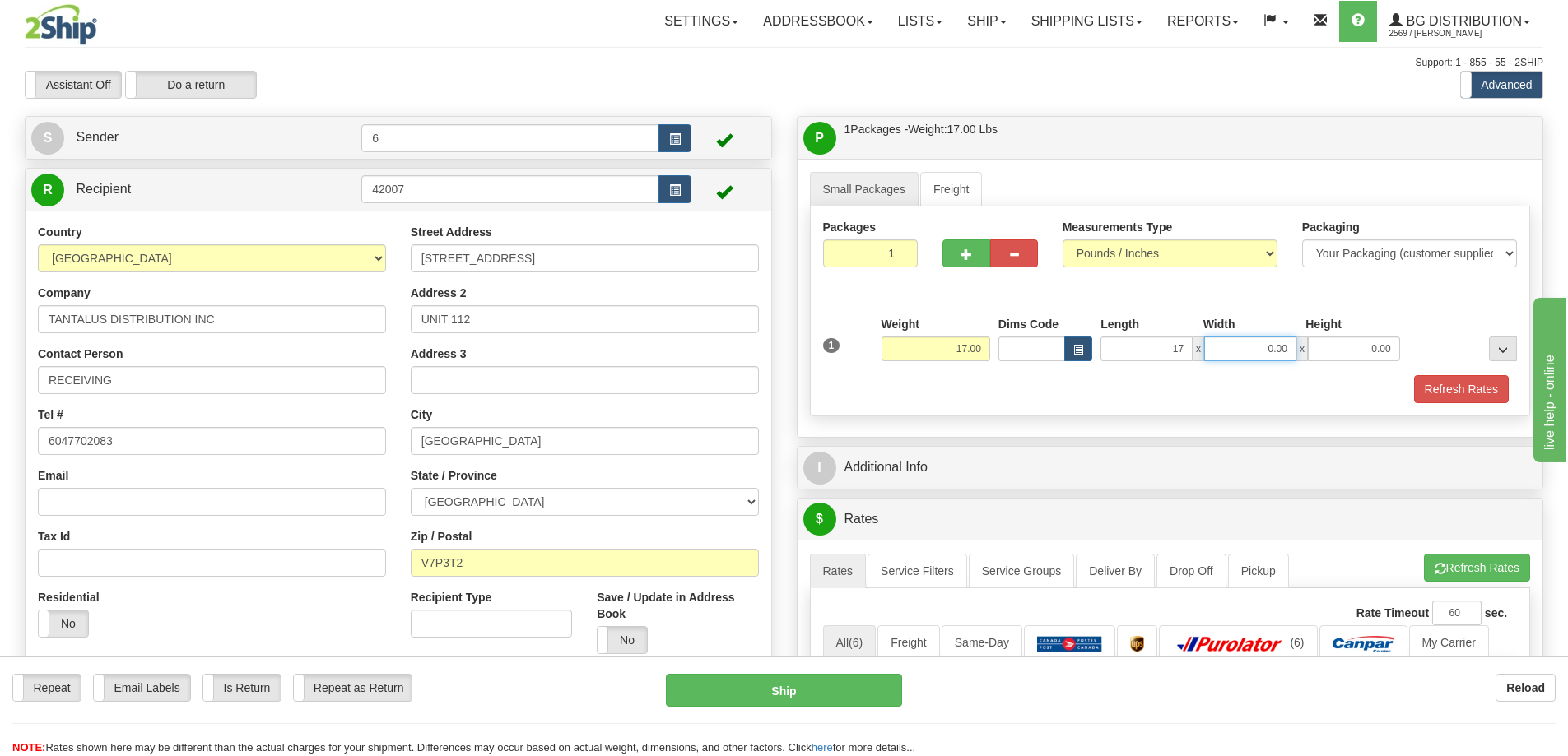
type input "17.00"
type input "13.00"
type input "11.00"
click at [1447, 398] on button "Refresh Rates" at bounding box center [1461, 389] width 95 height 28
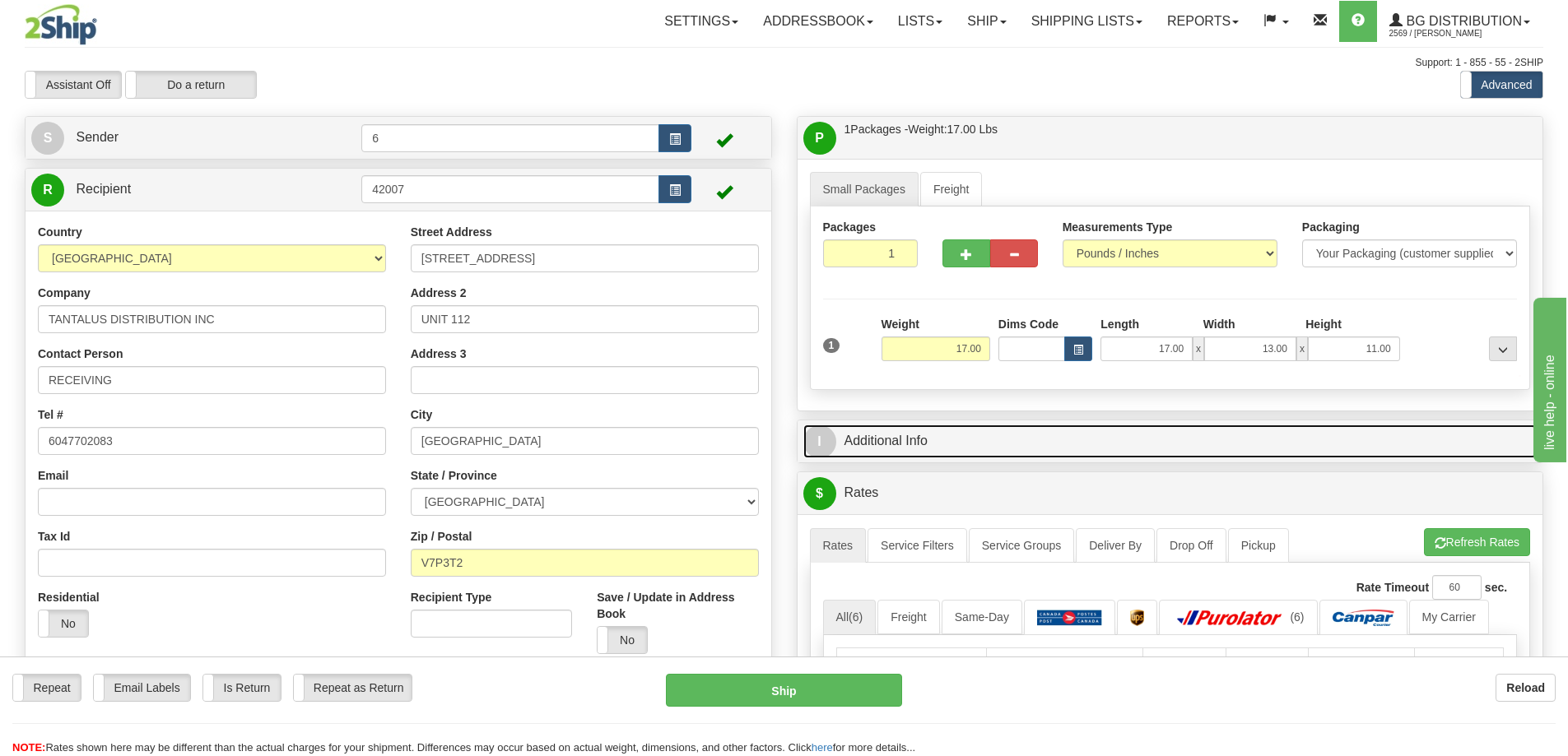
click at [1392, 451] on link "I Additional Info" at bounding box center [1170, 441] width 734 height 33
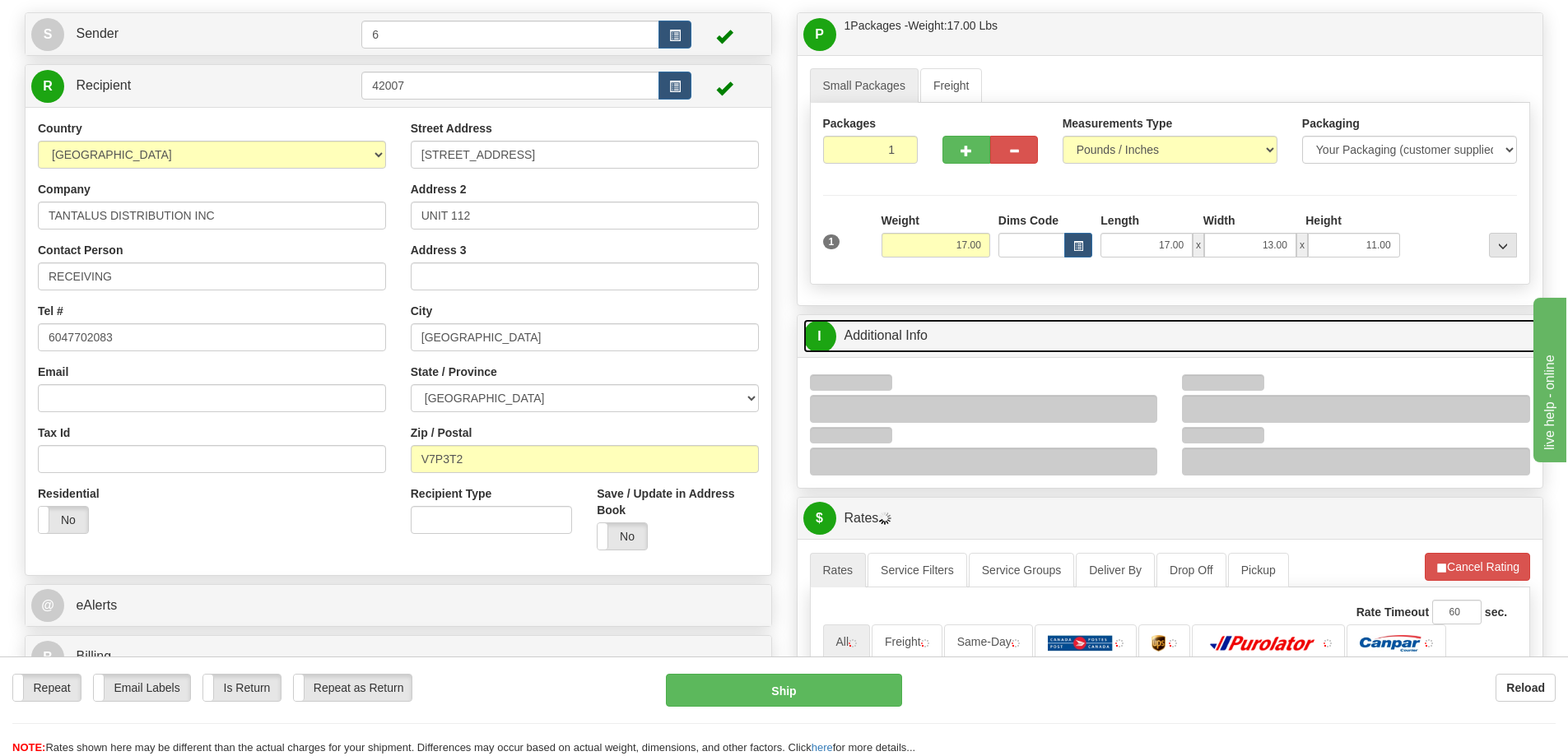
scroll to position [247, 0]
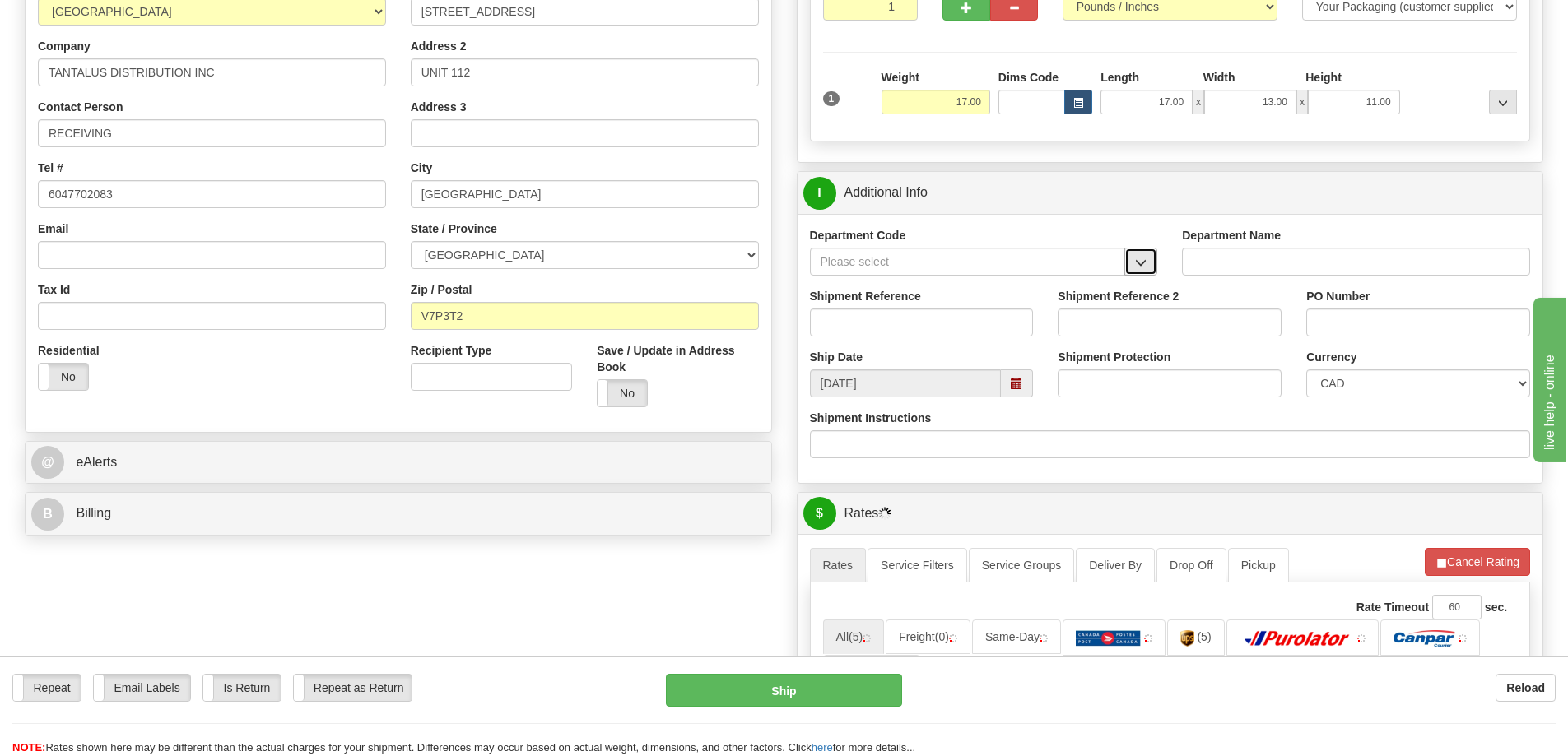
click at [1134, 264] on button "button" at bounding box center [1140, 262] width 33 height 28
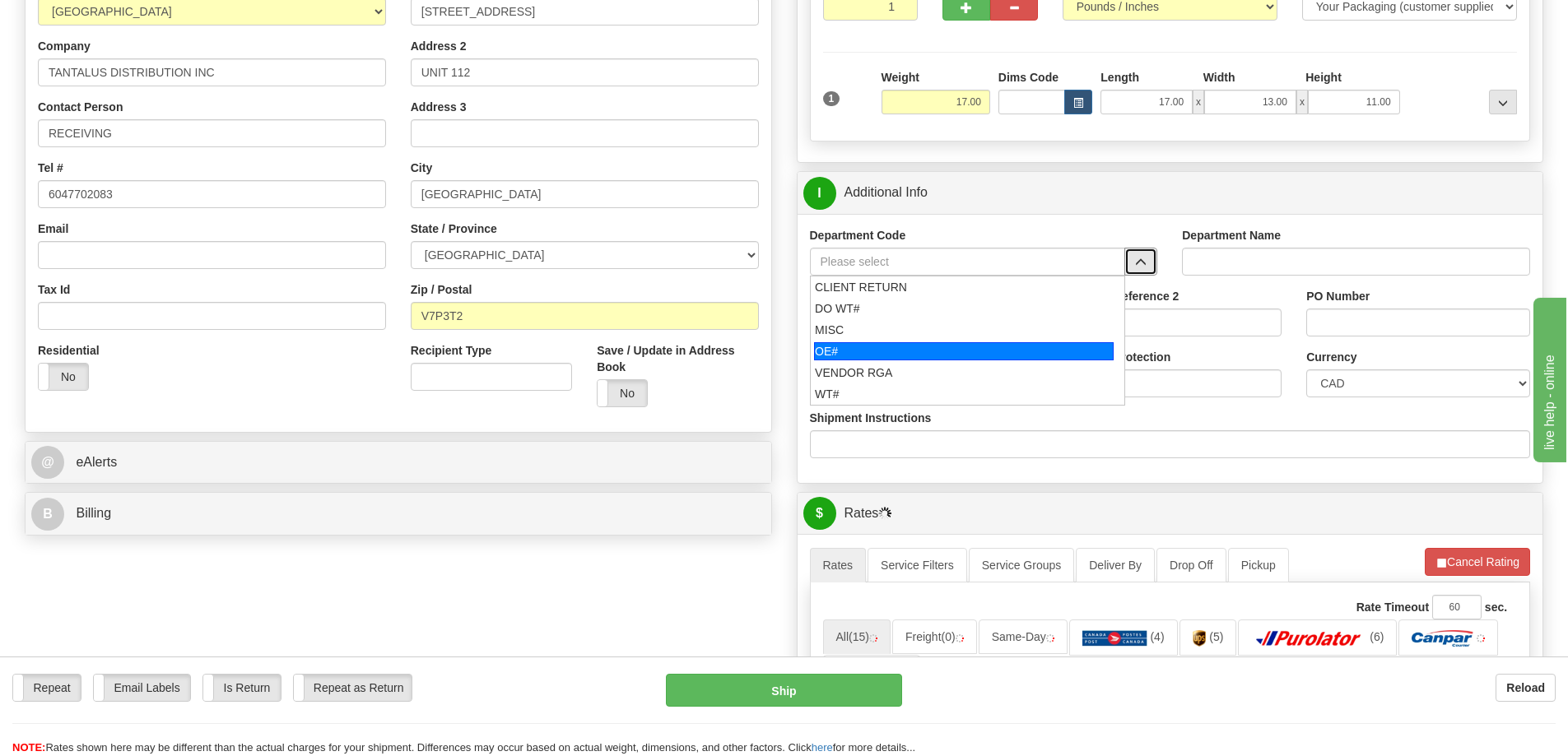
drag, startPoint x: 903, startPoint y: 350, endPoint x: 892, endPoint y: 323, distance: 29.2
click at [900, 345] on div "OE#" at bounding box center [963, 351] width 299 height 18
type input "OE#"
type input "ORDERS"
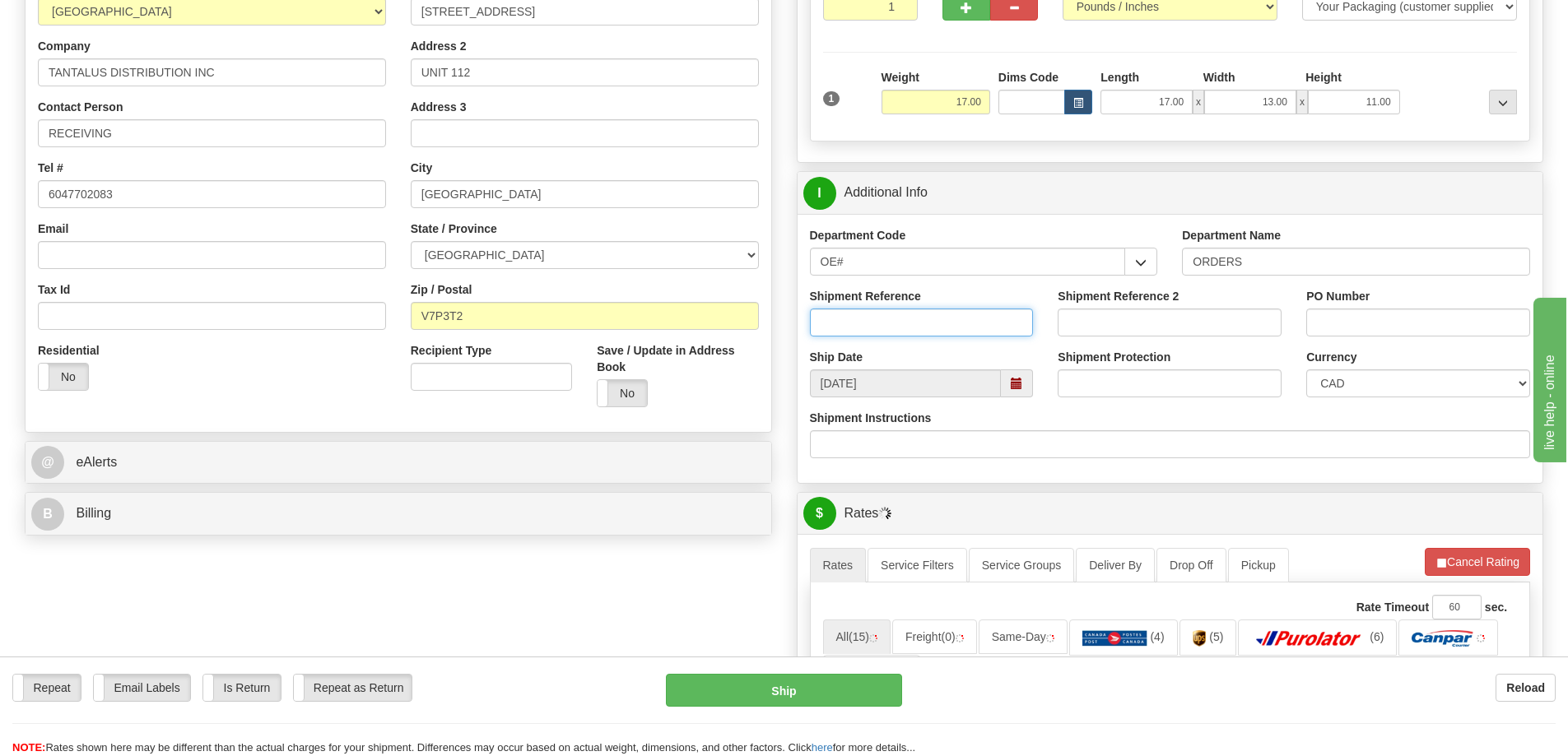
click at [891, 321] on input "Shipment Reference" at bounding box center [921, 322] width 224 height 28
type input "60032716-00"
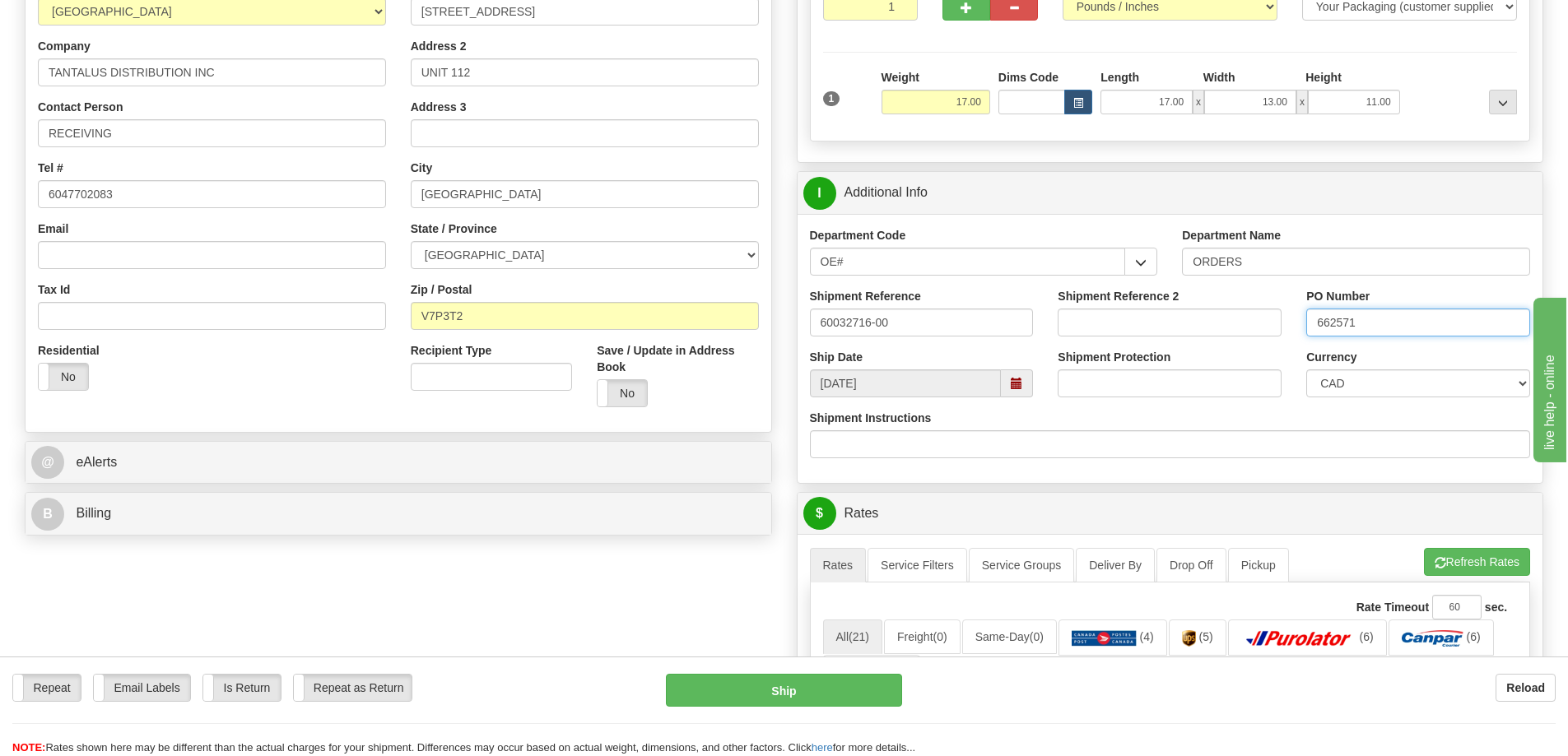
type input "662571"
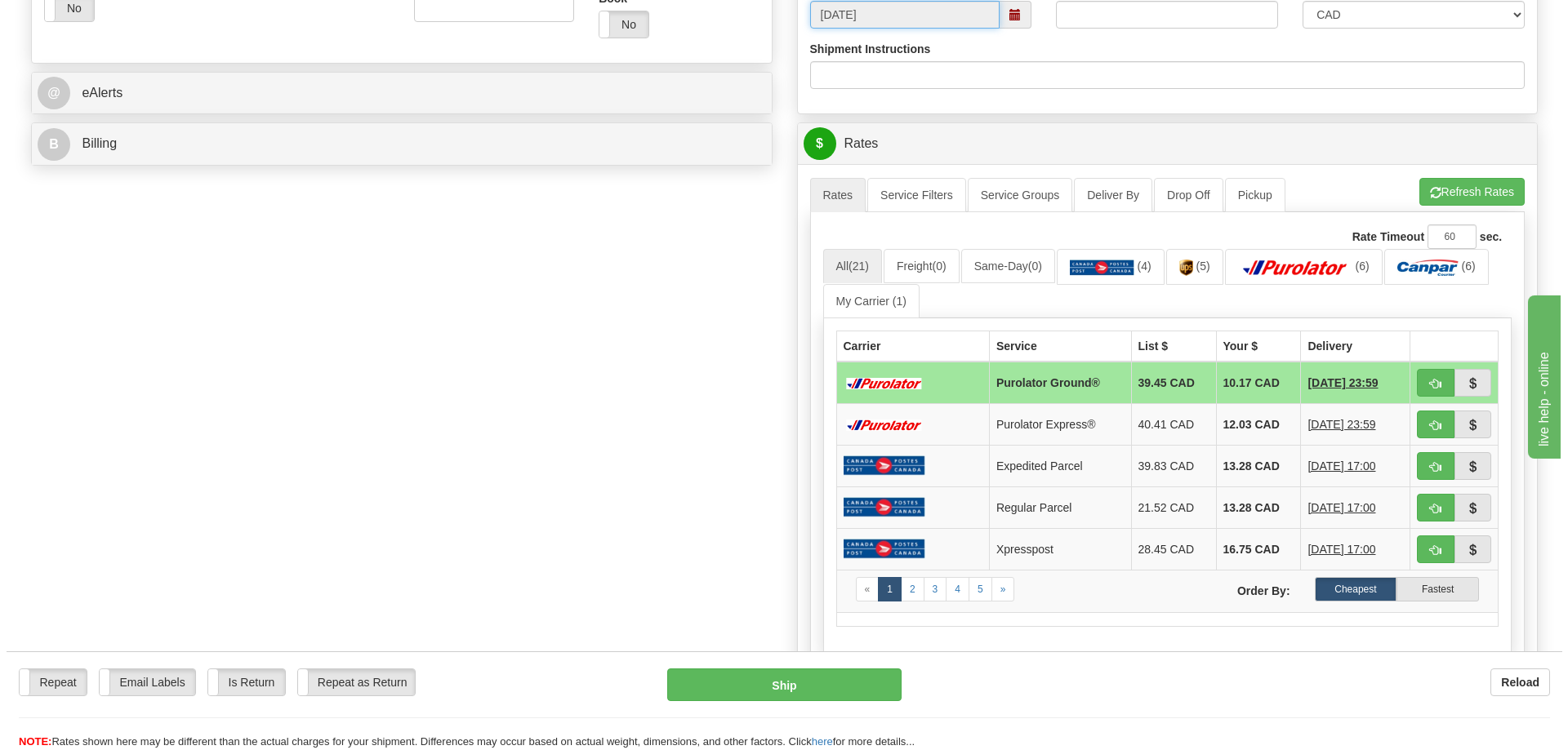
scroll to position [653, 0]
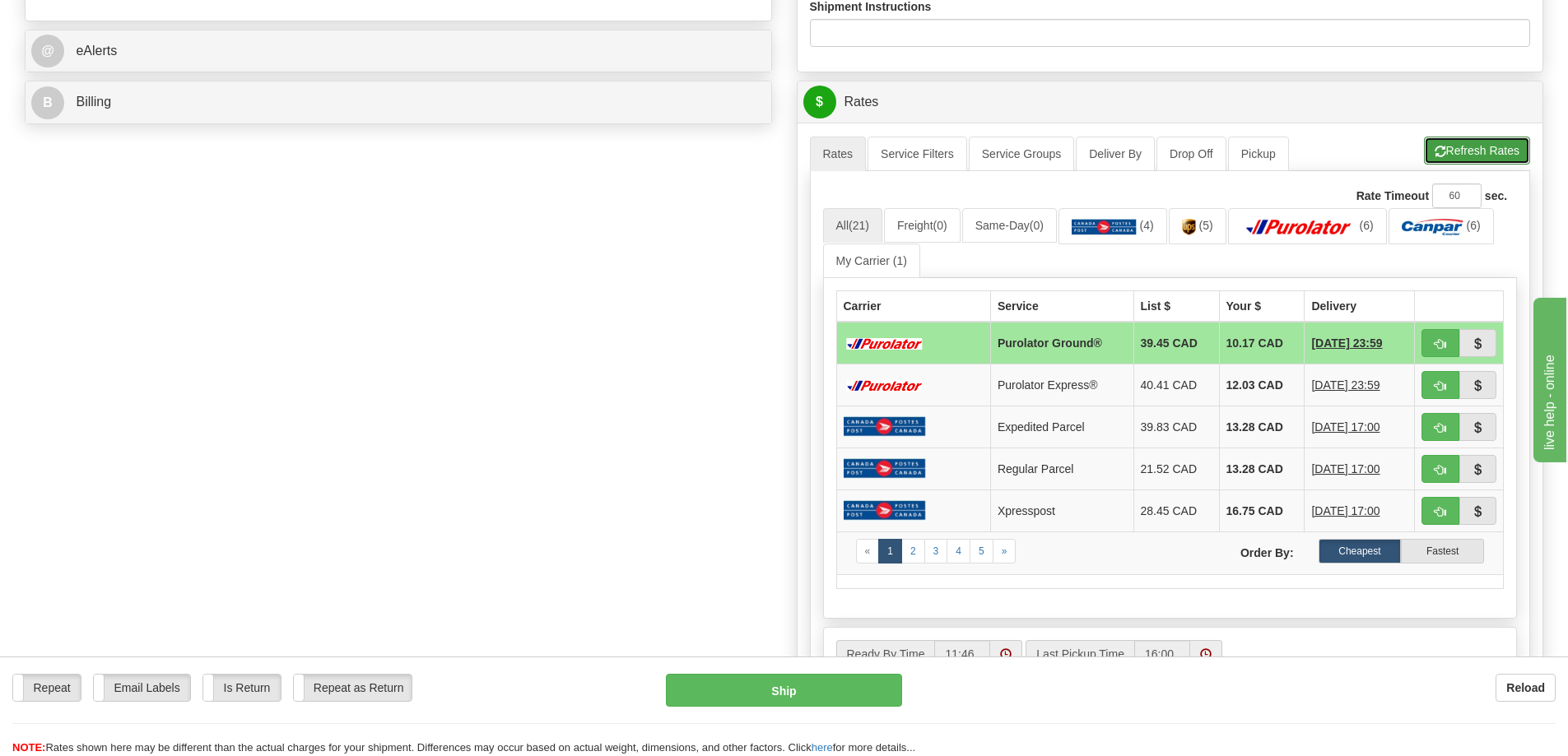
click at [1482, 153] on button "Refresh Rates" at bounding box center [1477, 150] width 106 height 28
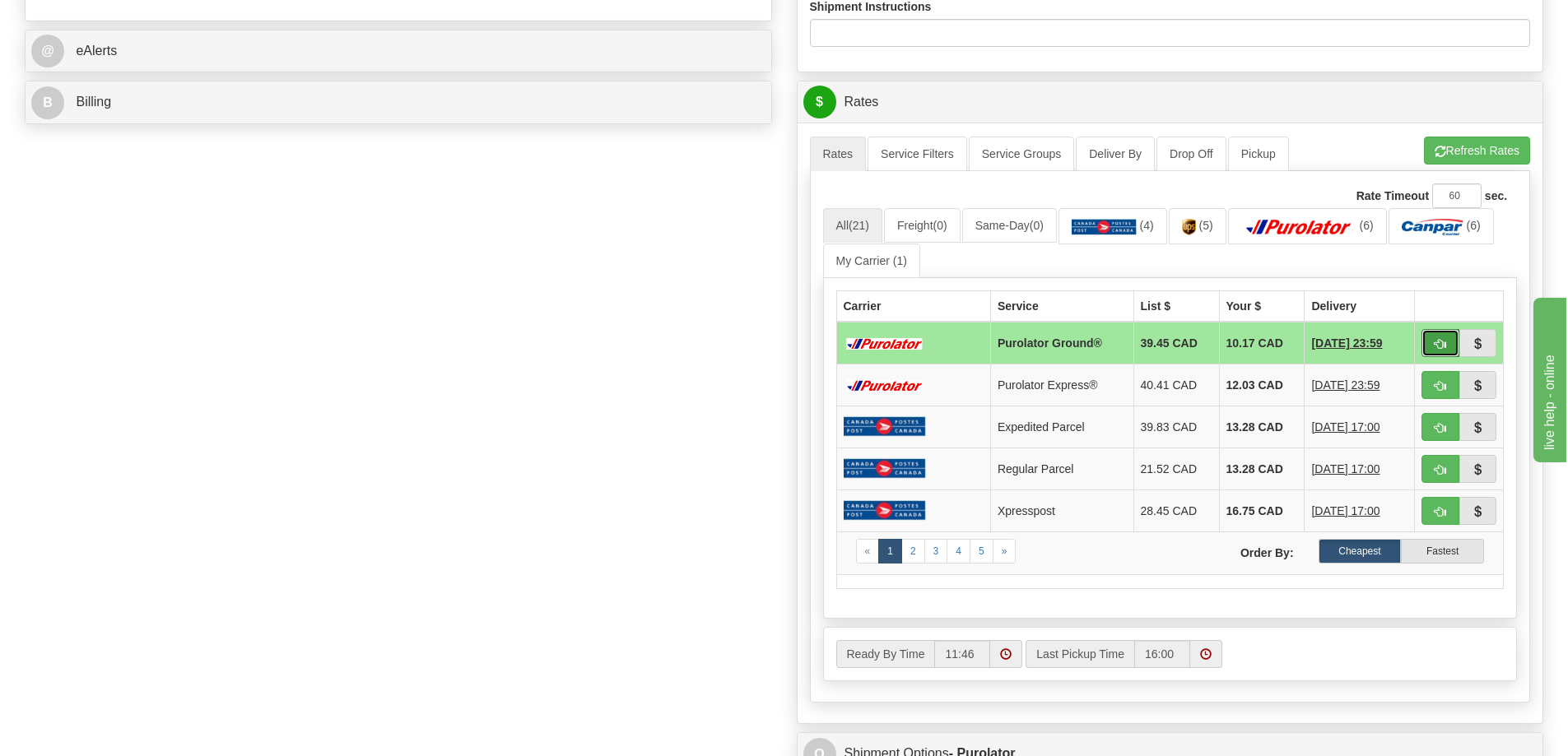
click at [1445, 350] on span "button" at bounding box center [1440, 345] width 11 height 11
type input "260"
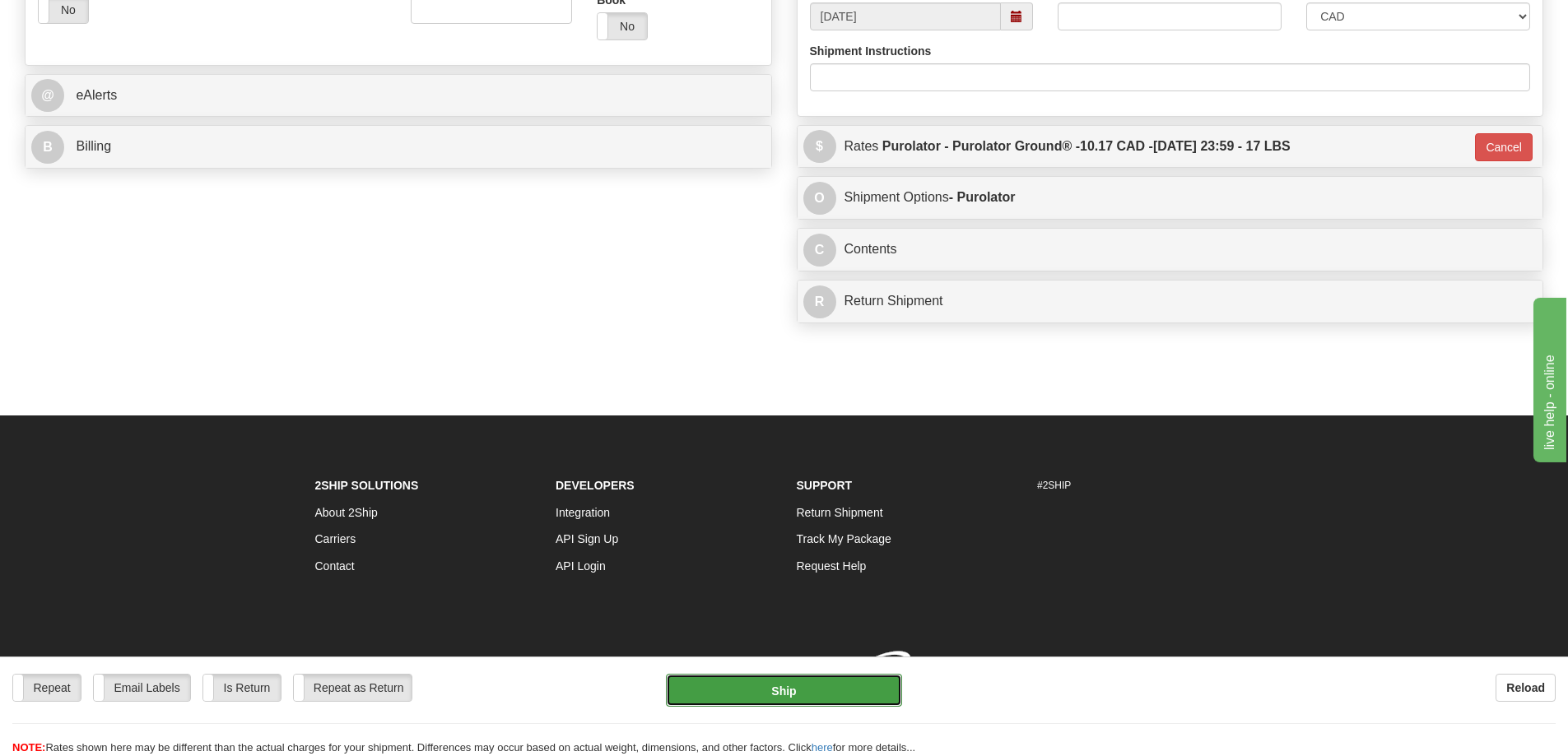
drag, startPoint x: 765, startPoint y: 692, endPoint x: 776, endPoint y: 690, distance: 11.2
click at [776, 690] on button "Ship" at bounding box center [784, 690] width 236 height 33
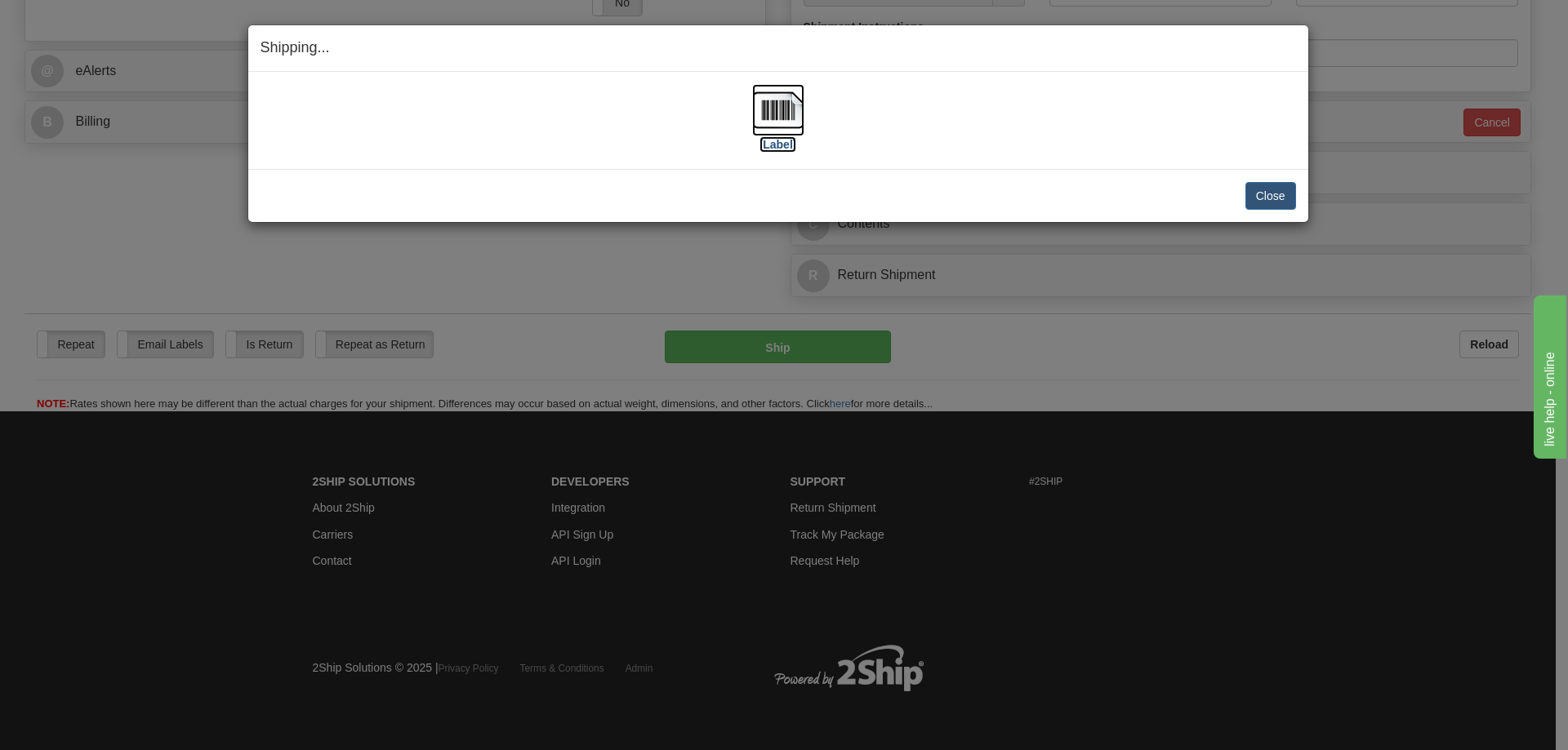
click at [792, 148] on label "[Label]" at bounding box center [778, 145] width 38 height 17
click at [1274, 200] on button "Close" at bounding box center [1270, 196] width 51 height 28
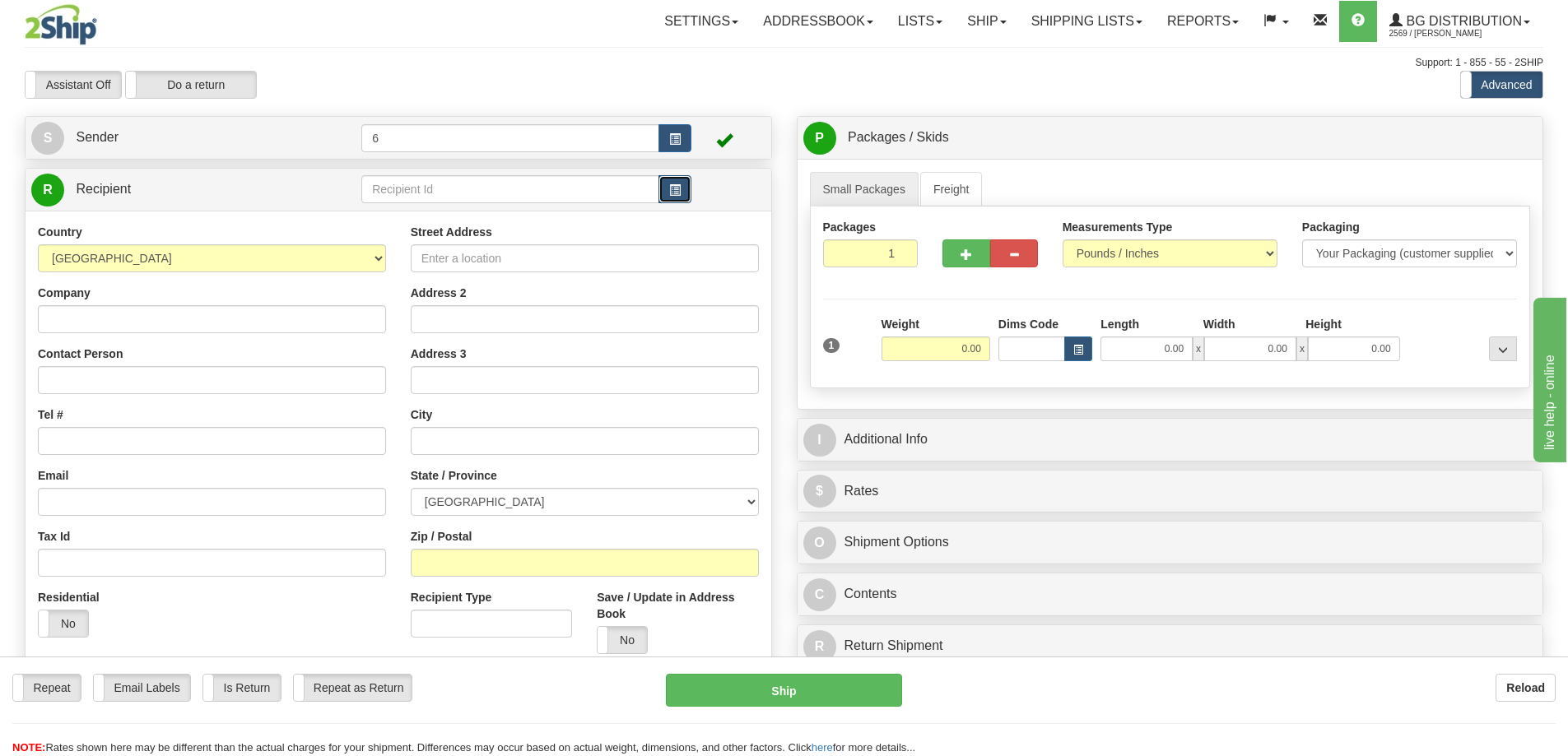
click at [685, 190] on button "button" at bounding box center [674, 189] width 33 height 28
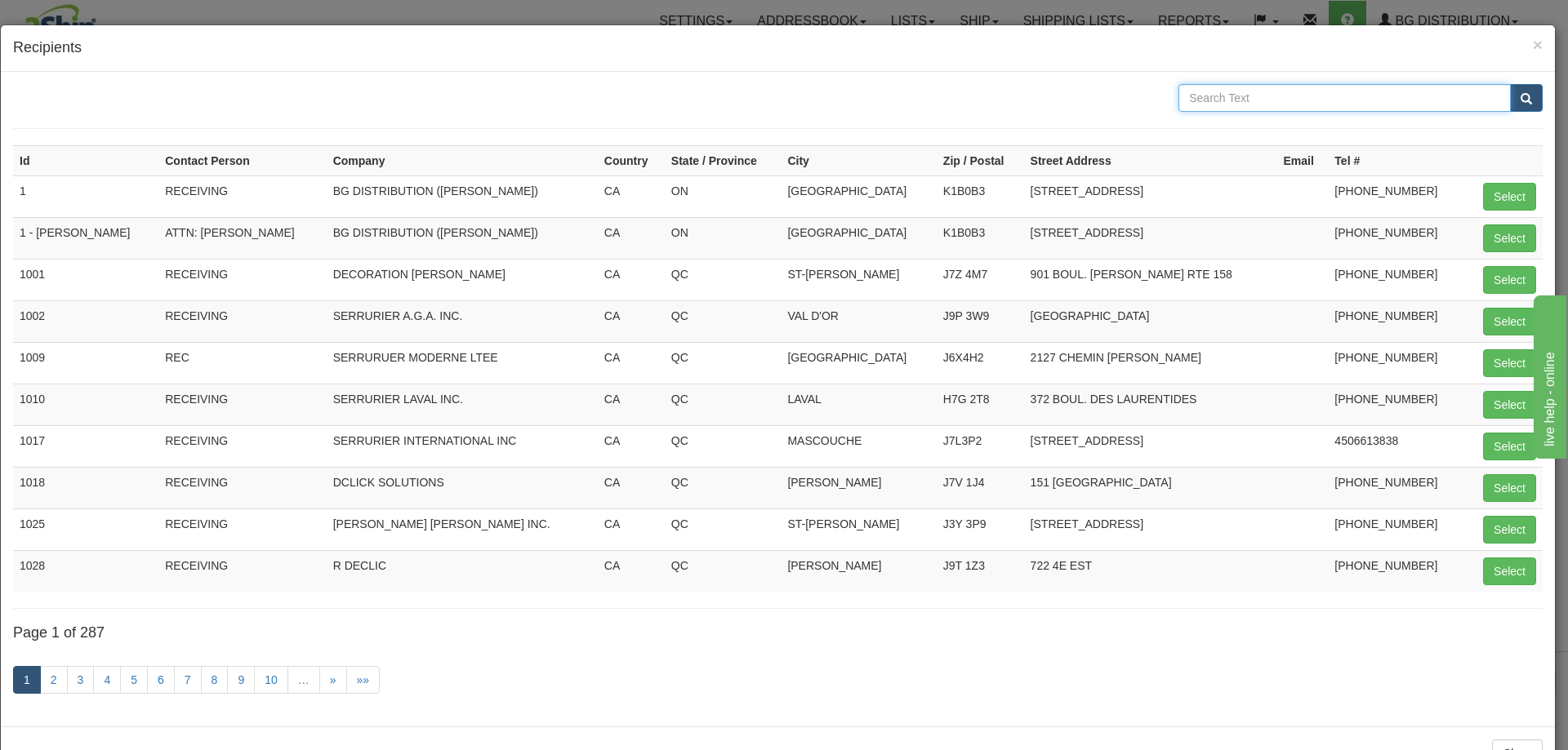
click at [1320, 102] on input "text" at bounding box center [1344, 98] width 333 height 28
type input "1360 NOTRE."
click at [1510, 84] on button "submit" at bounding box center [1526, 98] width 32 height 28
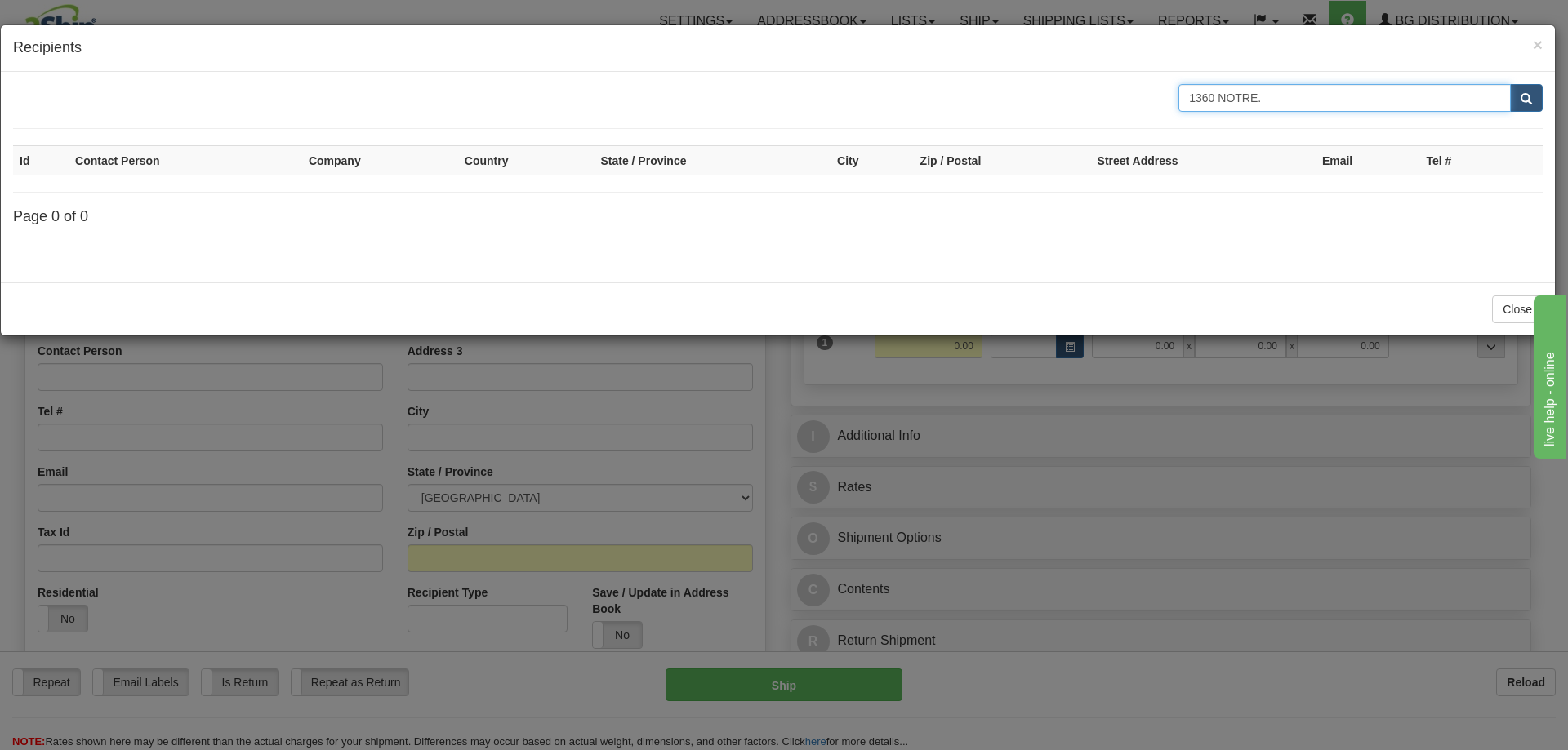
click at [1299, 104] on input "1360 NOTRE." at bounding box center [1344, 98] width 333 height 28
type input "1360 NOTRE"
click at [1510, 84] on button "submit" at bounding box center [1526, 98] width 32 height 28
click at [1537, 43] on span "×" at bounding box center [1538, 44] width 10 height 18
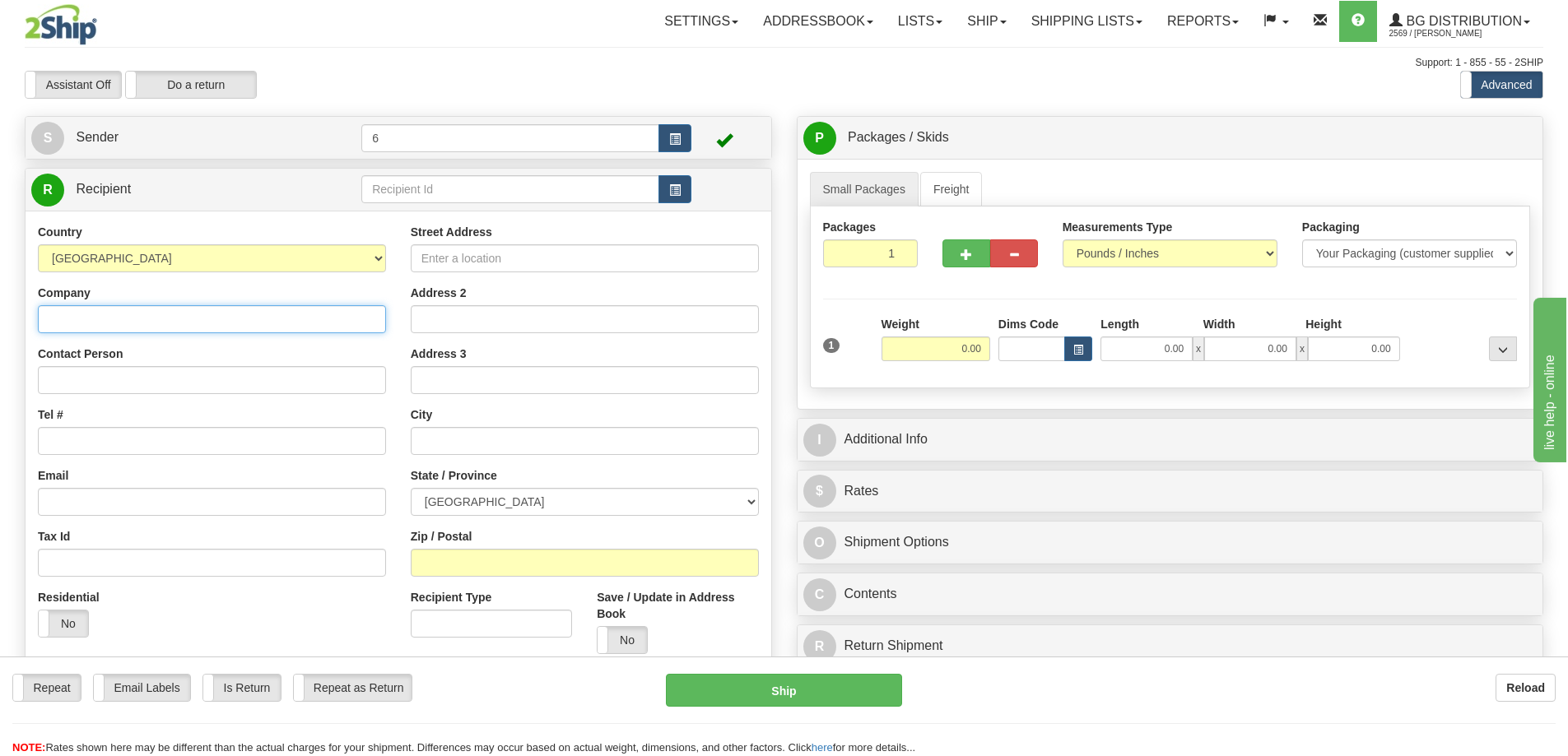
click at [92, 327] on input "Company" at bounding box center [212, 319] width 348 height 28
type input "RANDOM"
type input "REC"
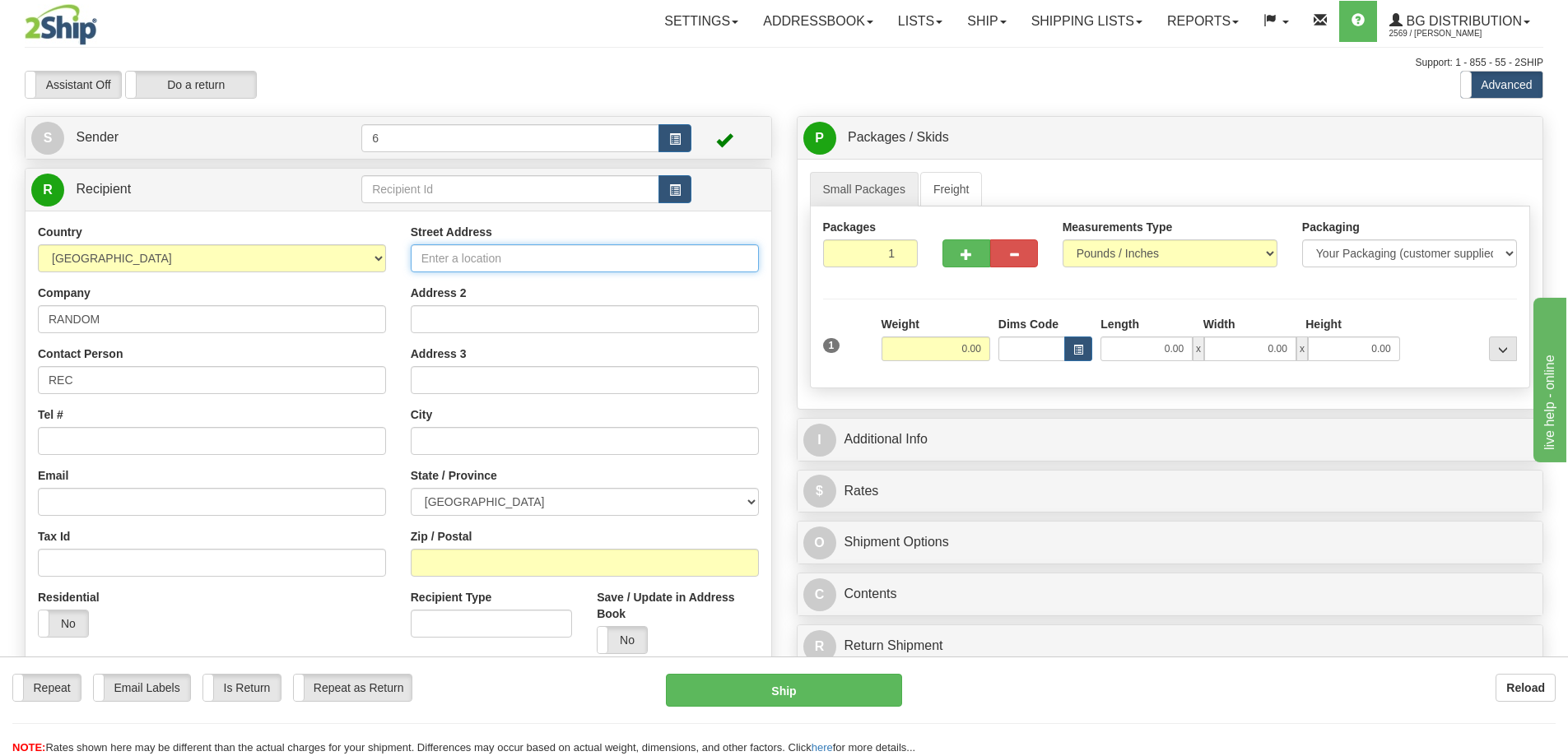
click at [482, 264] on input "Street Address" at bounding box center [584, 258] width 348 height 28
type input "1360 NOTRE - DAME"
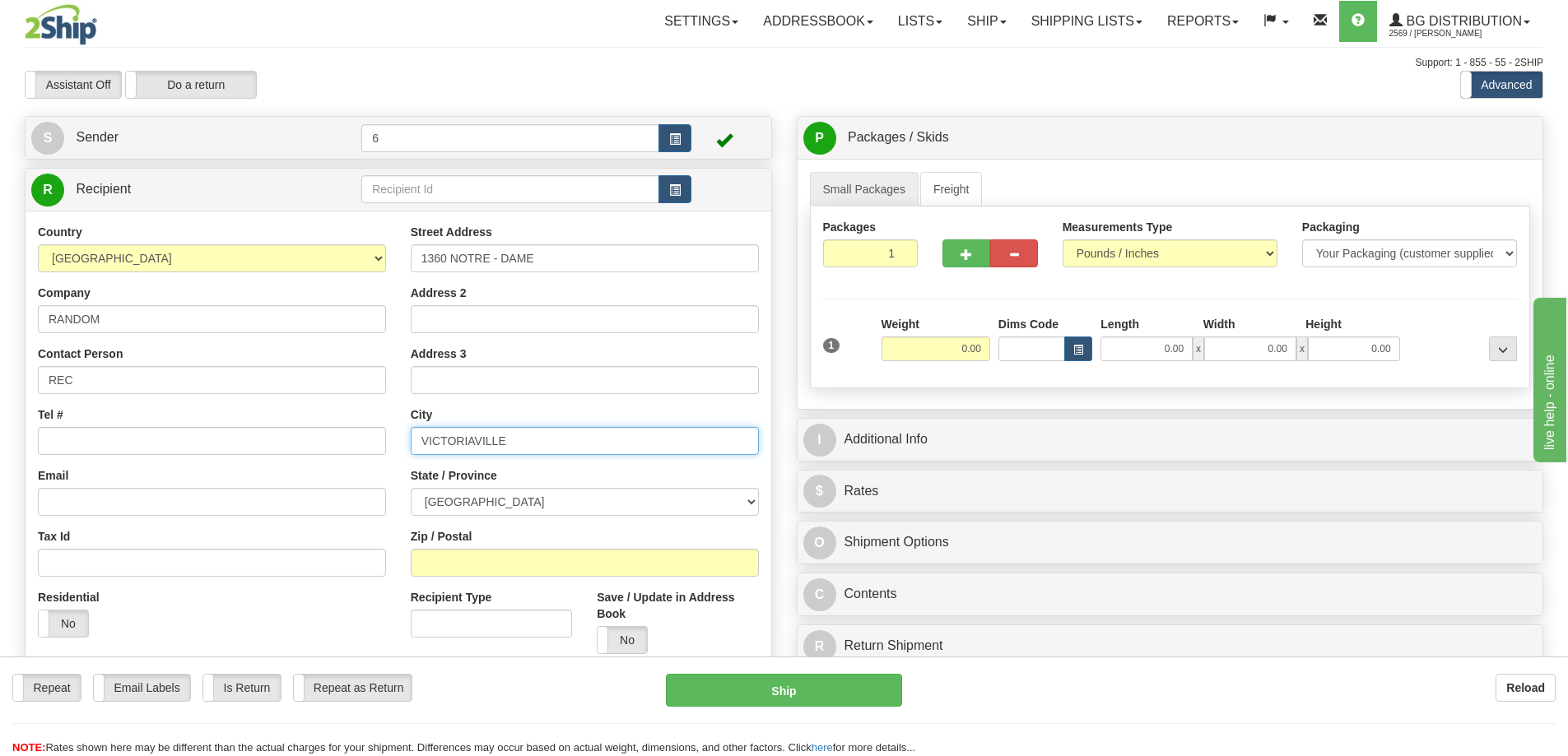
type input "VICTORIAVILLE"
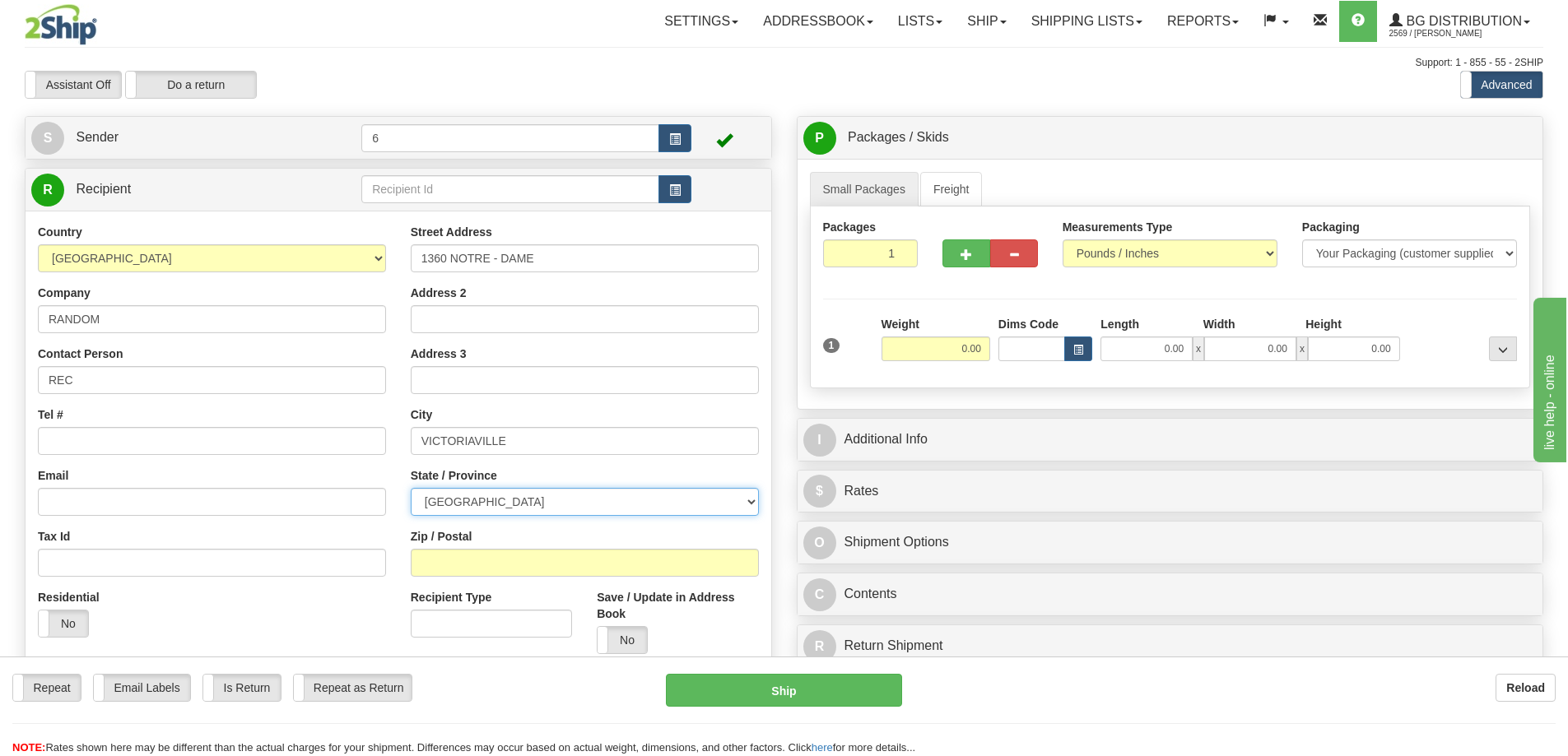
click at [466, 504] on select "ALBERTA BRITISH COLUMBIA MANITOBA NEW BRUNSWICK NEWFOUNDLAND NOVA SCOTIA NUNAVU…" at bounding box center [584, 502] width 348 height 28
select select "QC"
click at [411, 489] on select "ALBERTA BRITISH COLUMBIA MANITOBA NEW BRUNSWICK NEWFOUNDLAND NOVA SCOTIA NUNAVU…" at bounding box center [584, 502] width 348 height 28
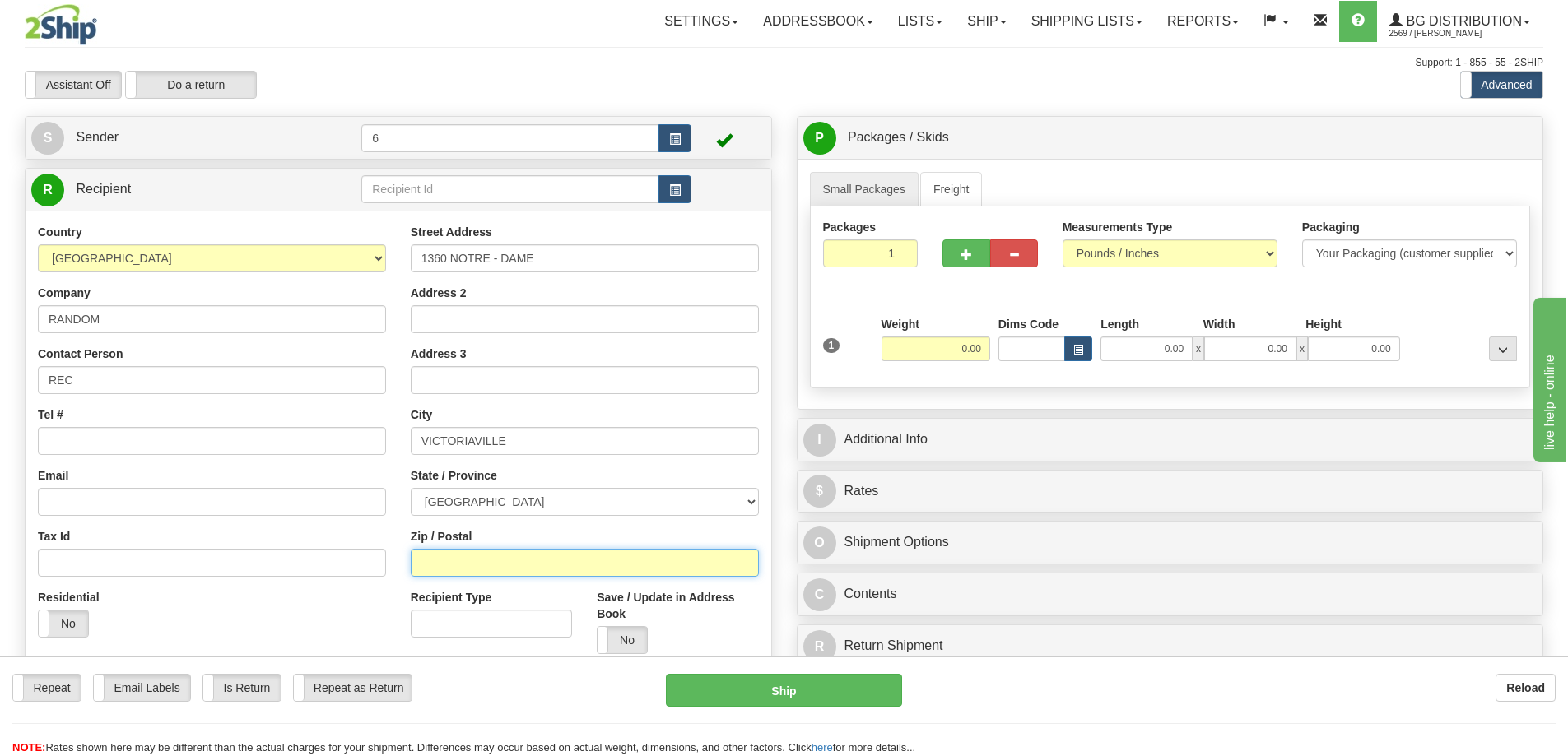
click at [466, 575] on input "Zip / Postal" at bounding box center [584, 563] width 348 height 28
type input "G6P7L7"
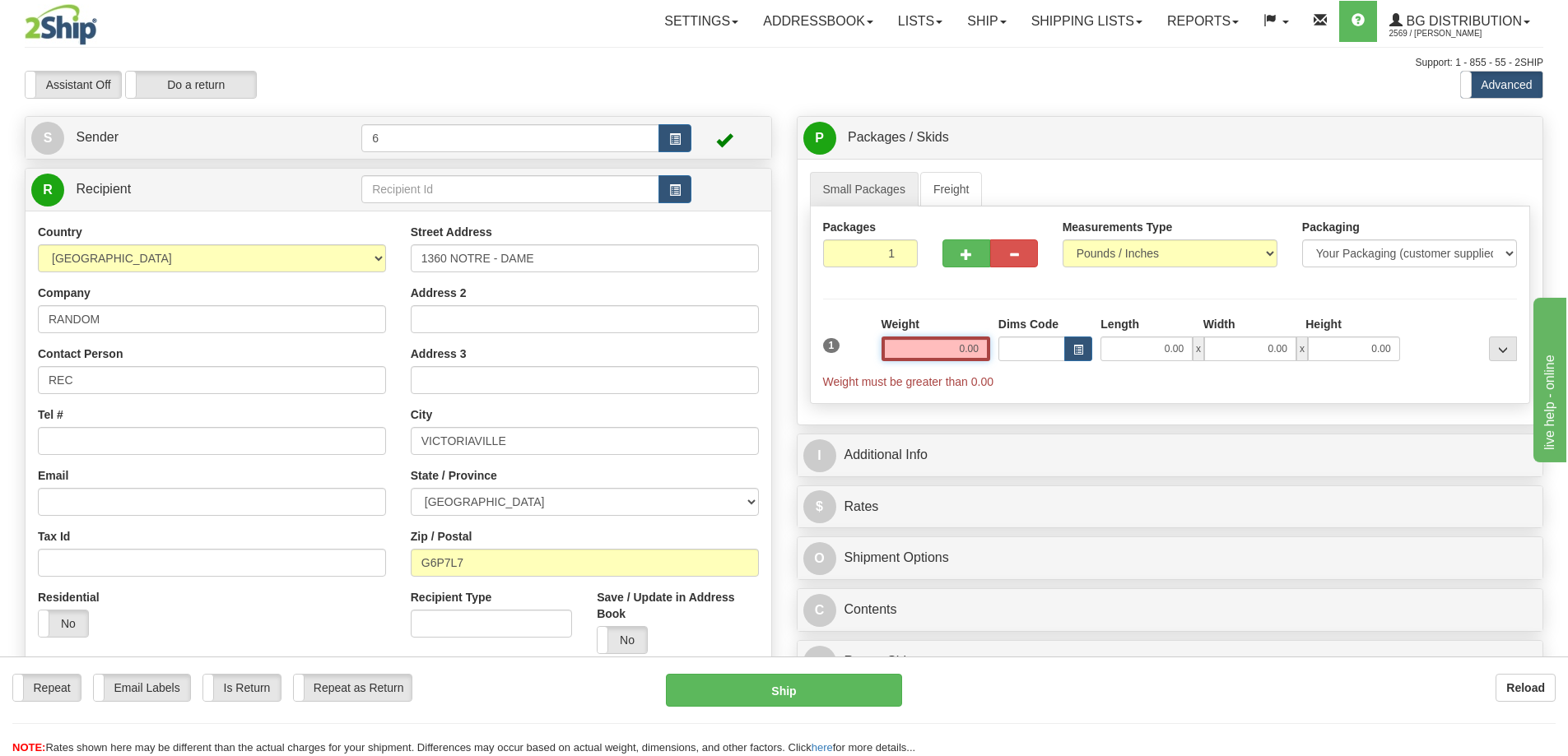
click at [970, 353] on input "0.00" at bounding box center [935, 348] width 109 height 25
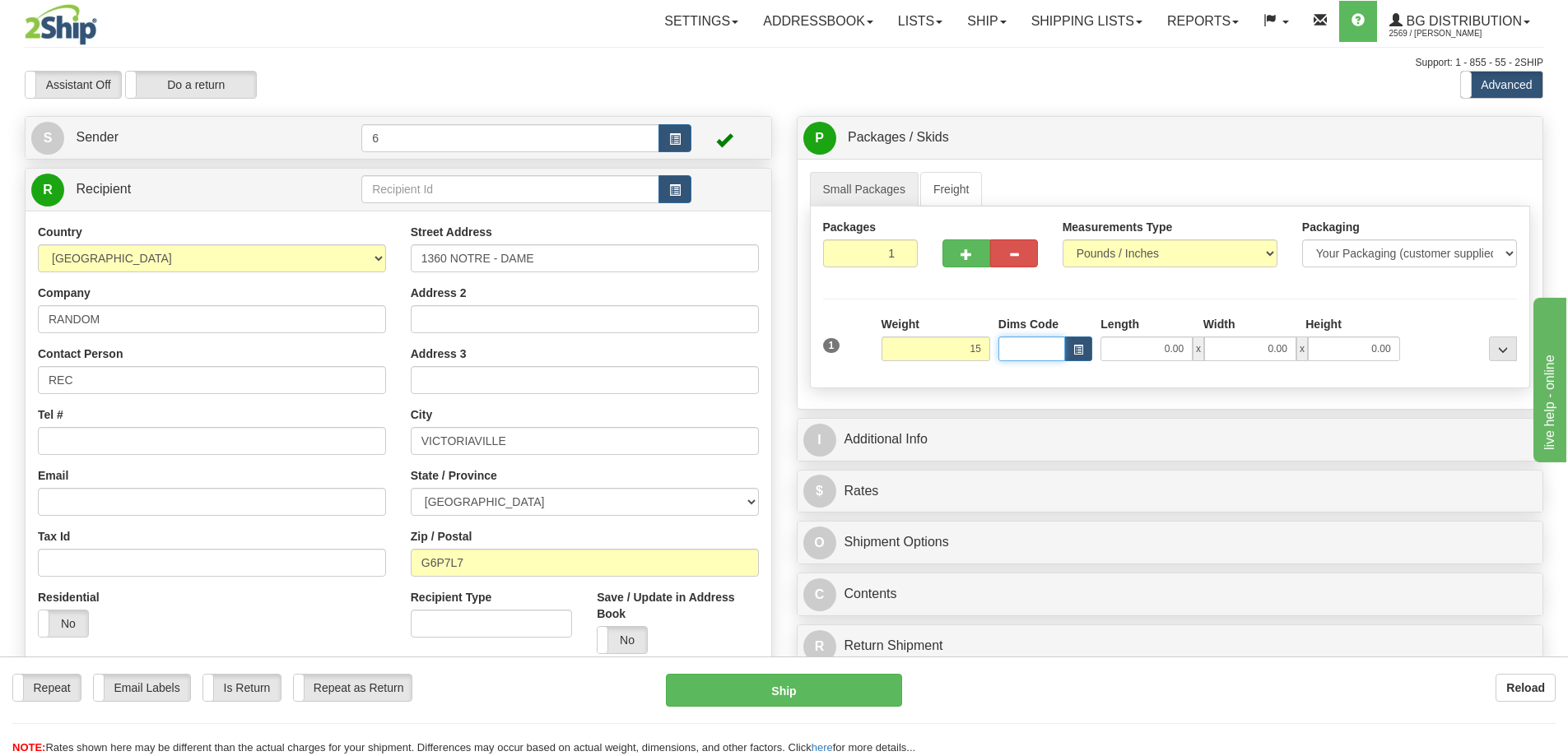
type input "15.00"
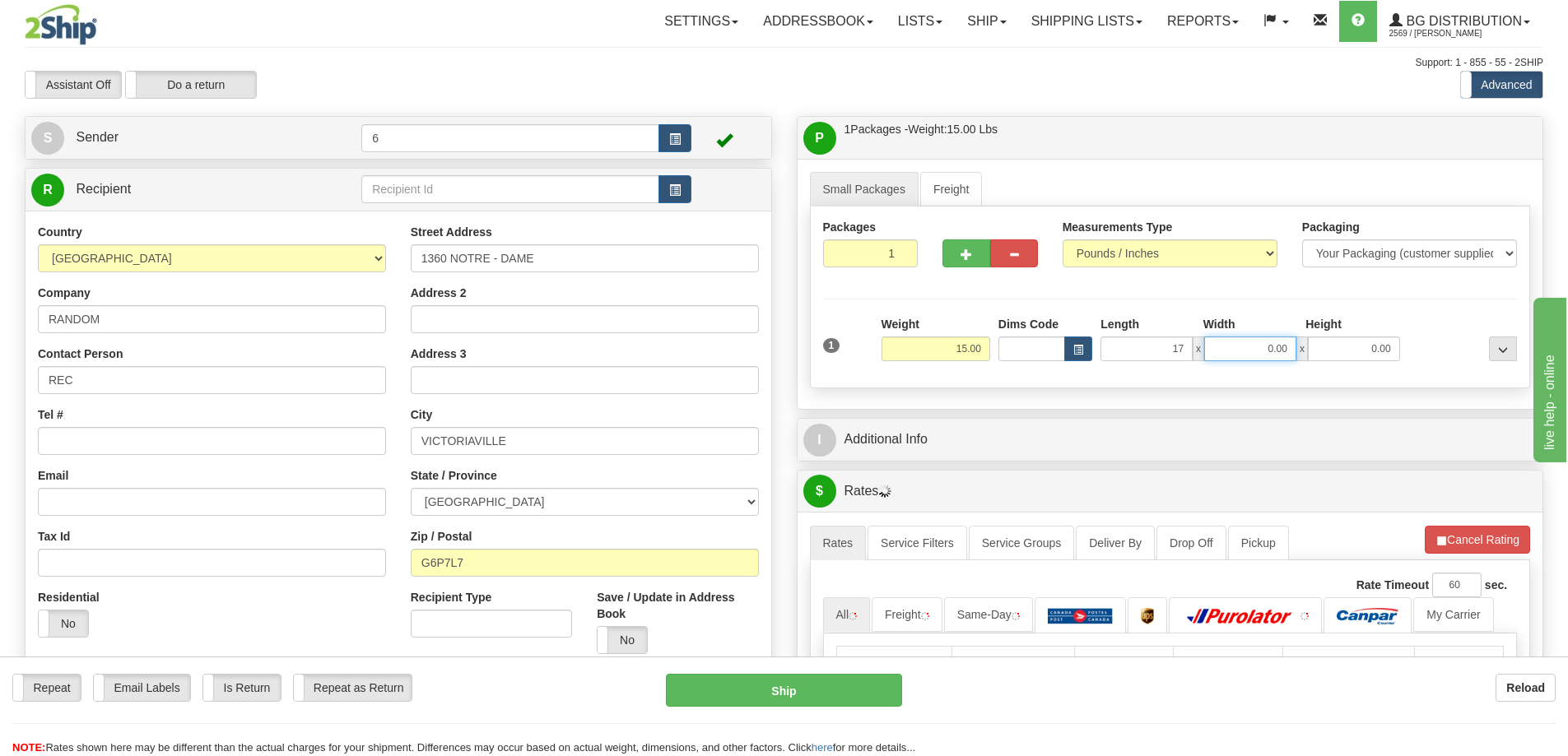
type input "17.00"
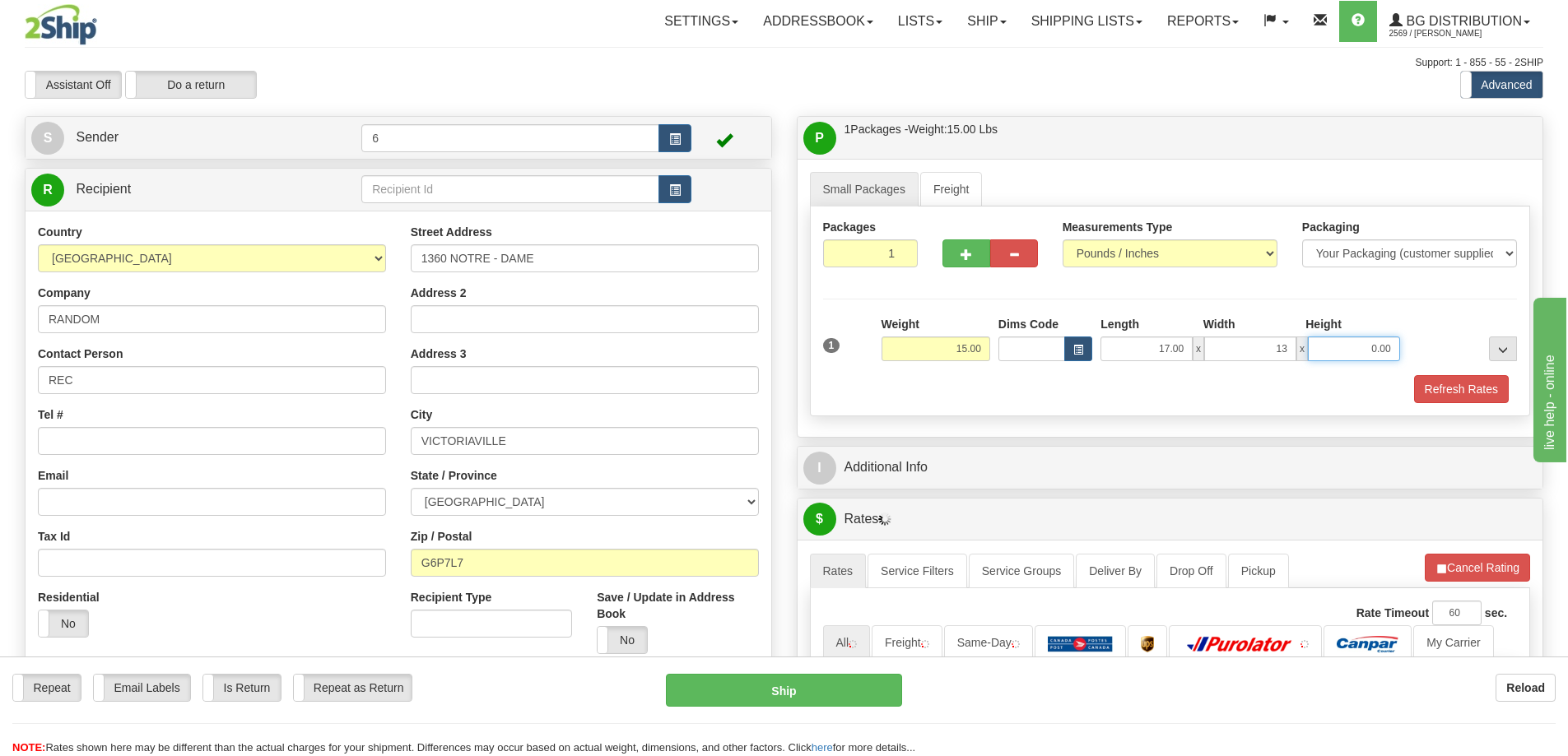
type input "13.00"
type input "11.00"
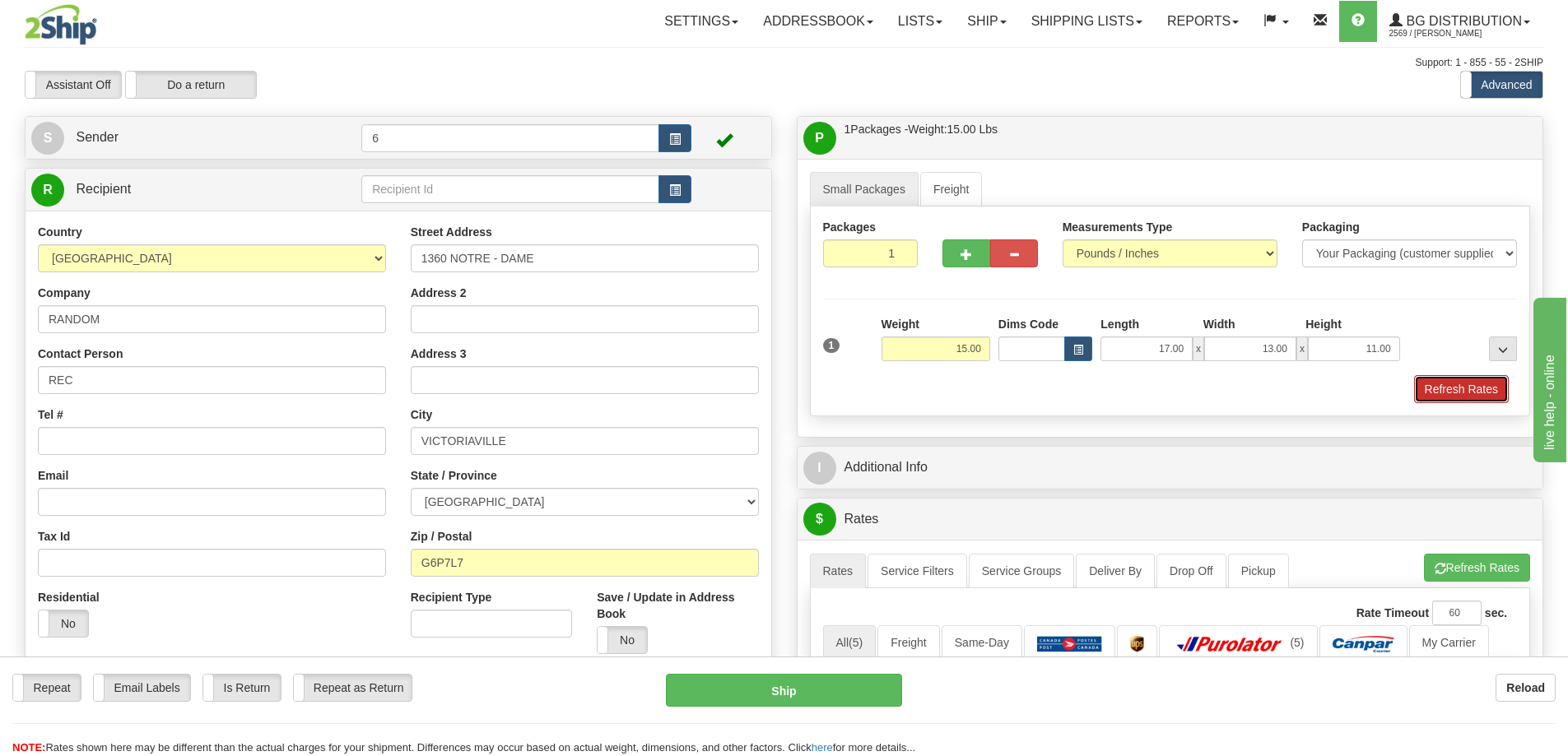
click at [1431, 400] on button "Refresh Rates" at bounding box center [1461, 389] width 95 height 28
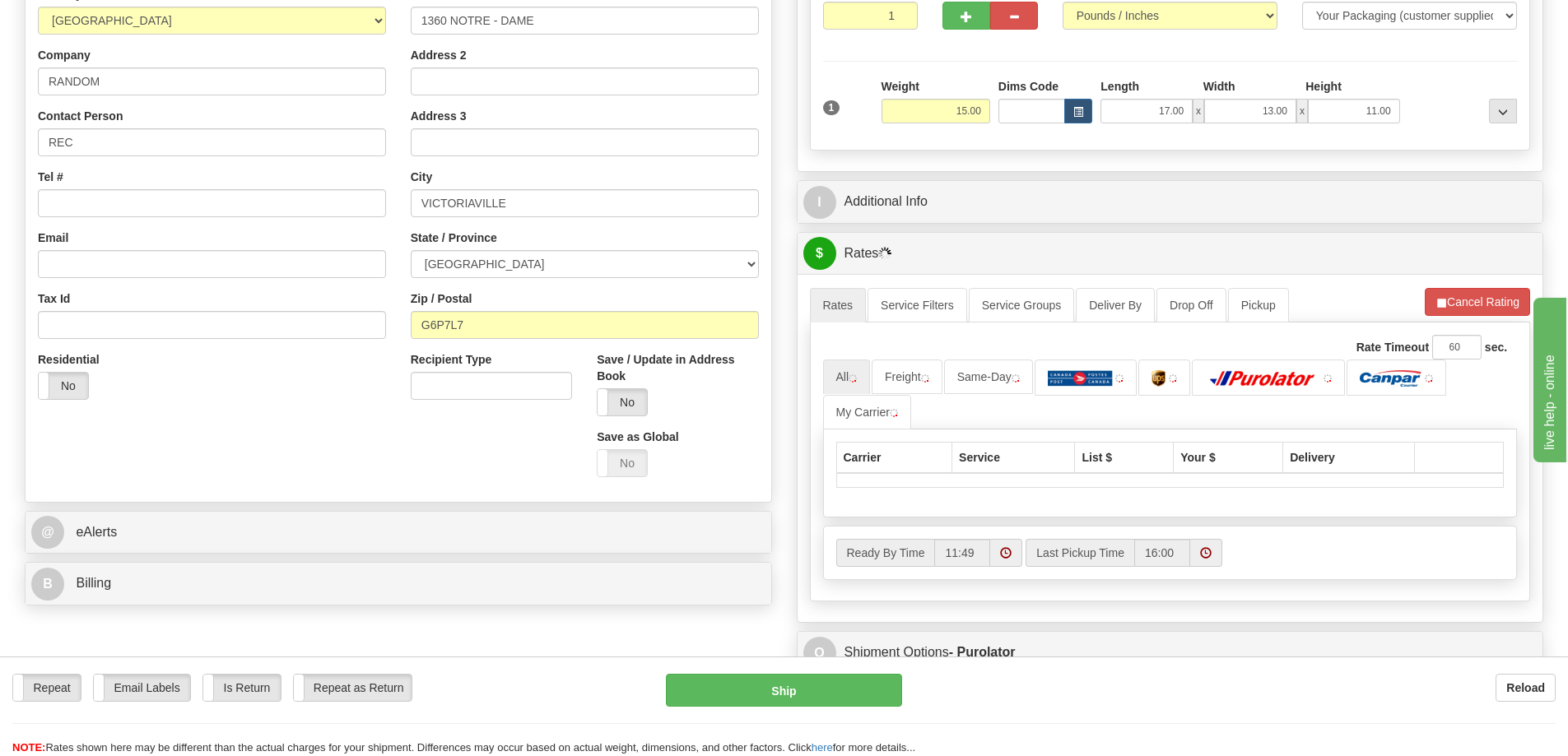
scroll to position [247, 0]
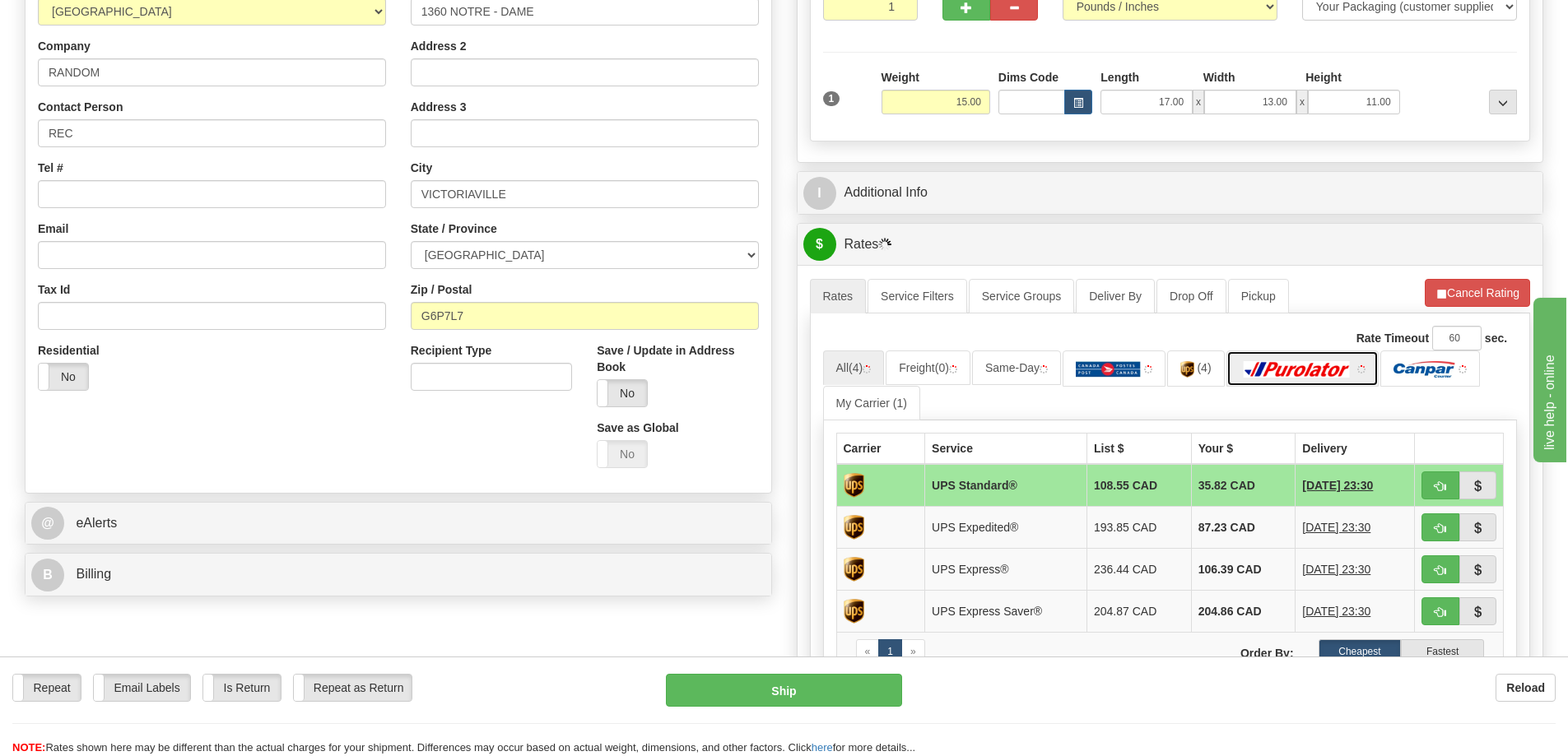
click at [1330, 380] on link at bounding box center [1302, 368] width 153 height 35
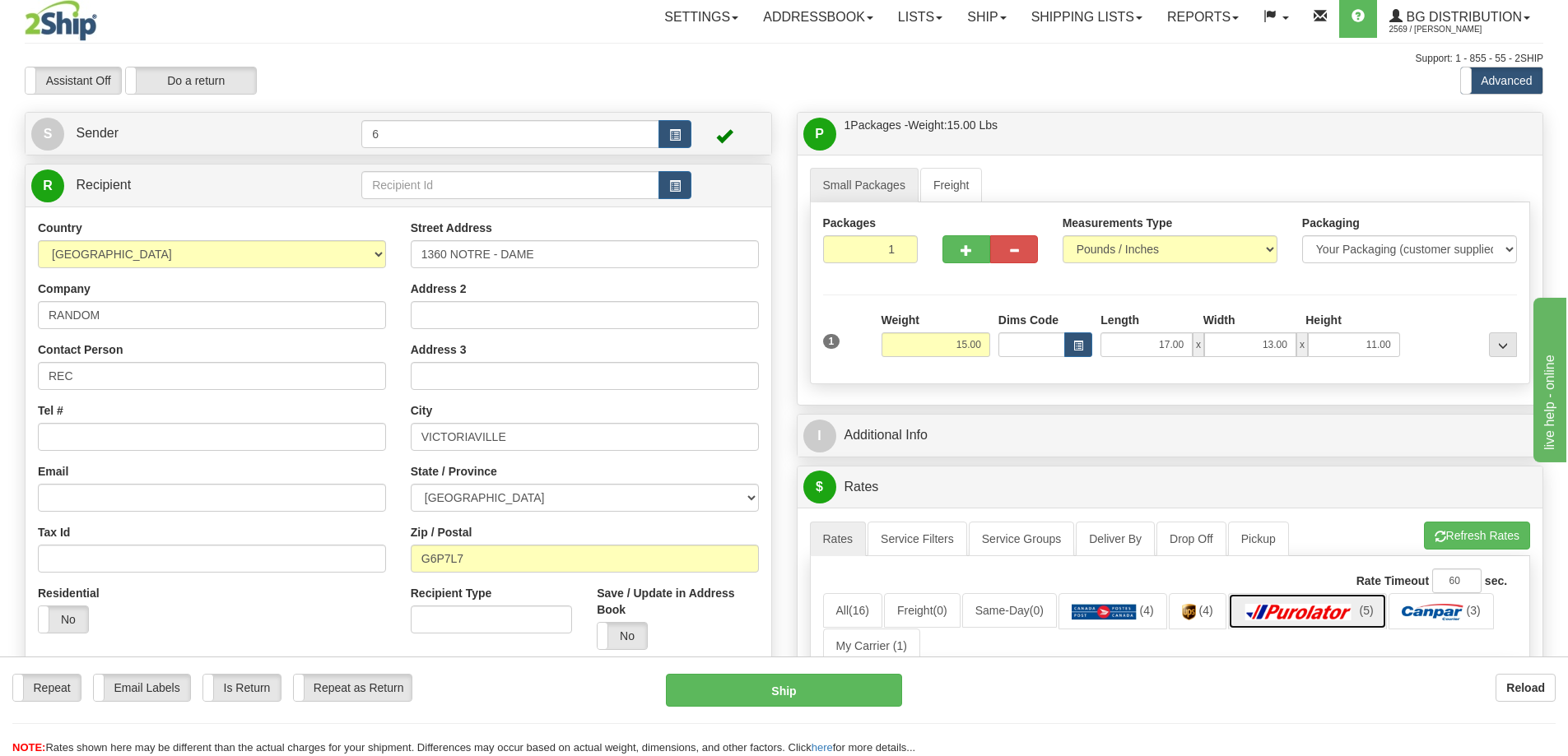
scroll to position [0, 0]
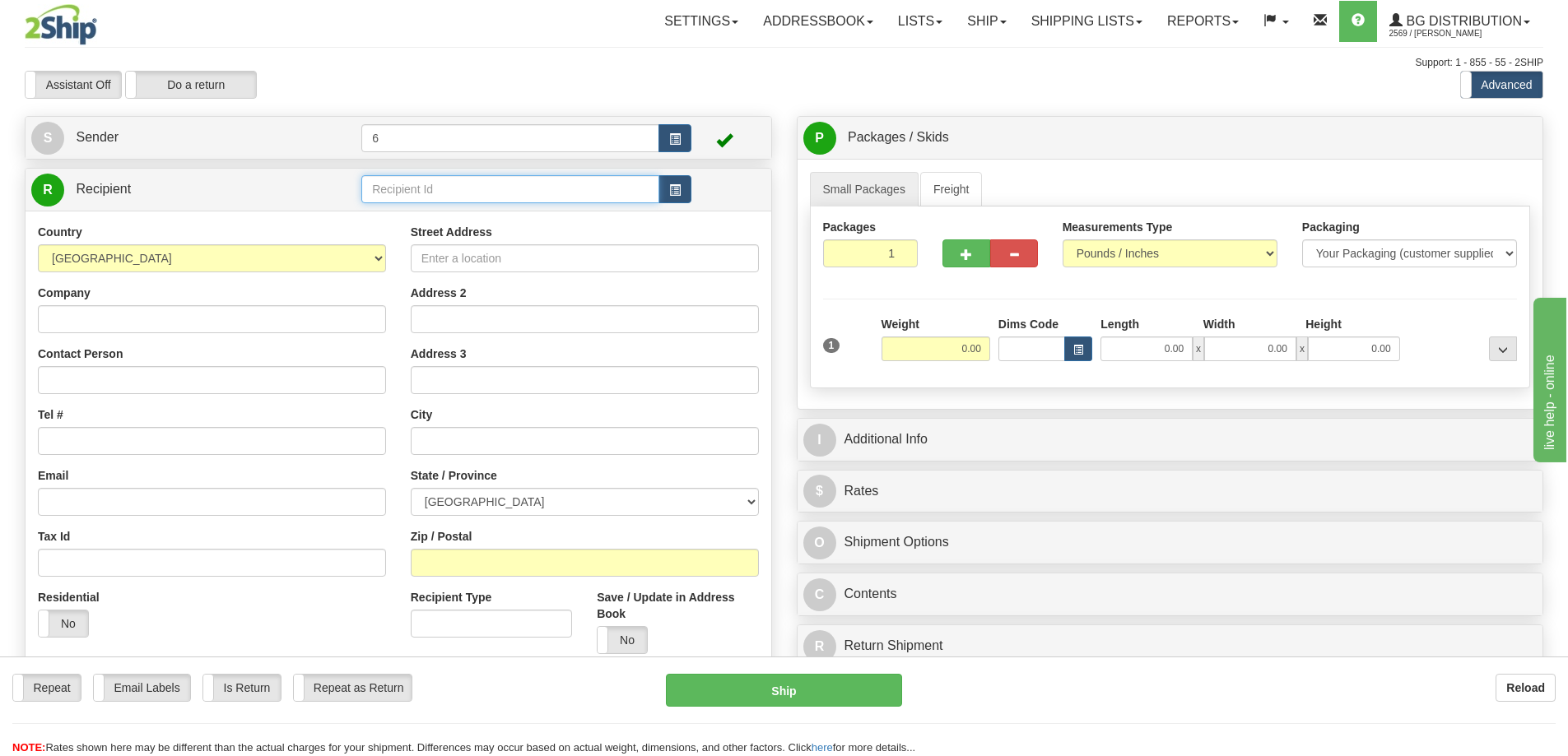
click at [393, 186] on input "text" at bounding box center [510, 189] width 298 height 28
type input "4169"
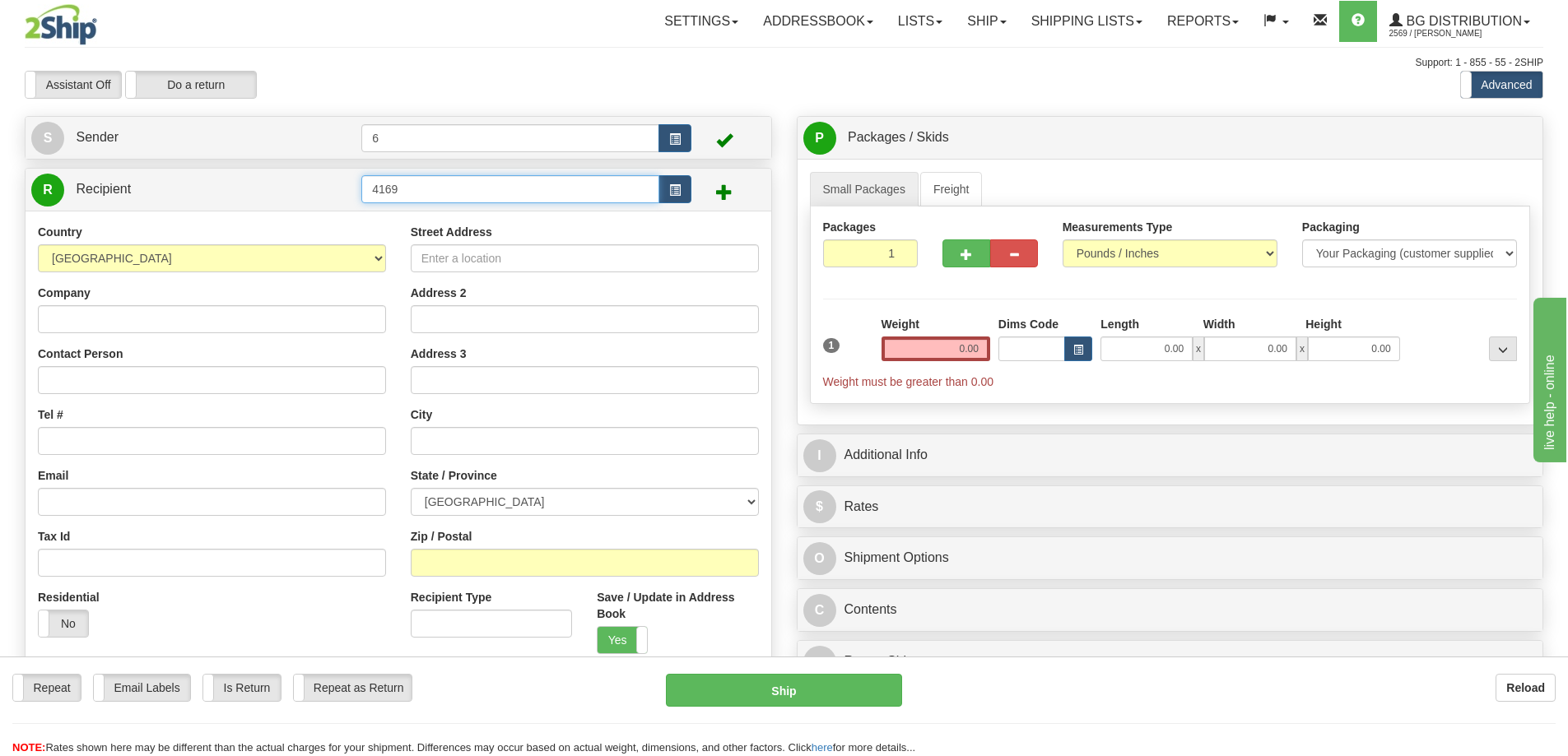
click at [448, 202] on input "4169" at bounding box center [510, 189] width 298 height 28
type input "4169"
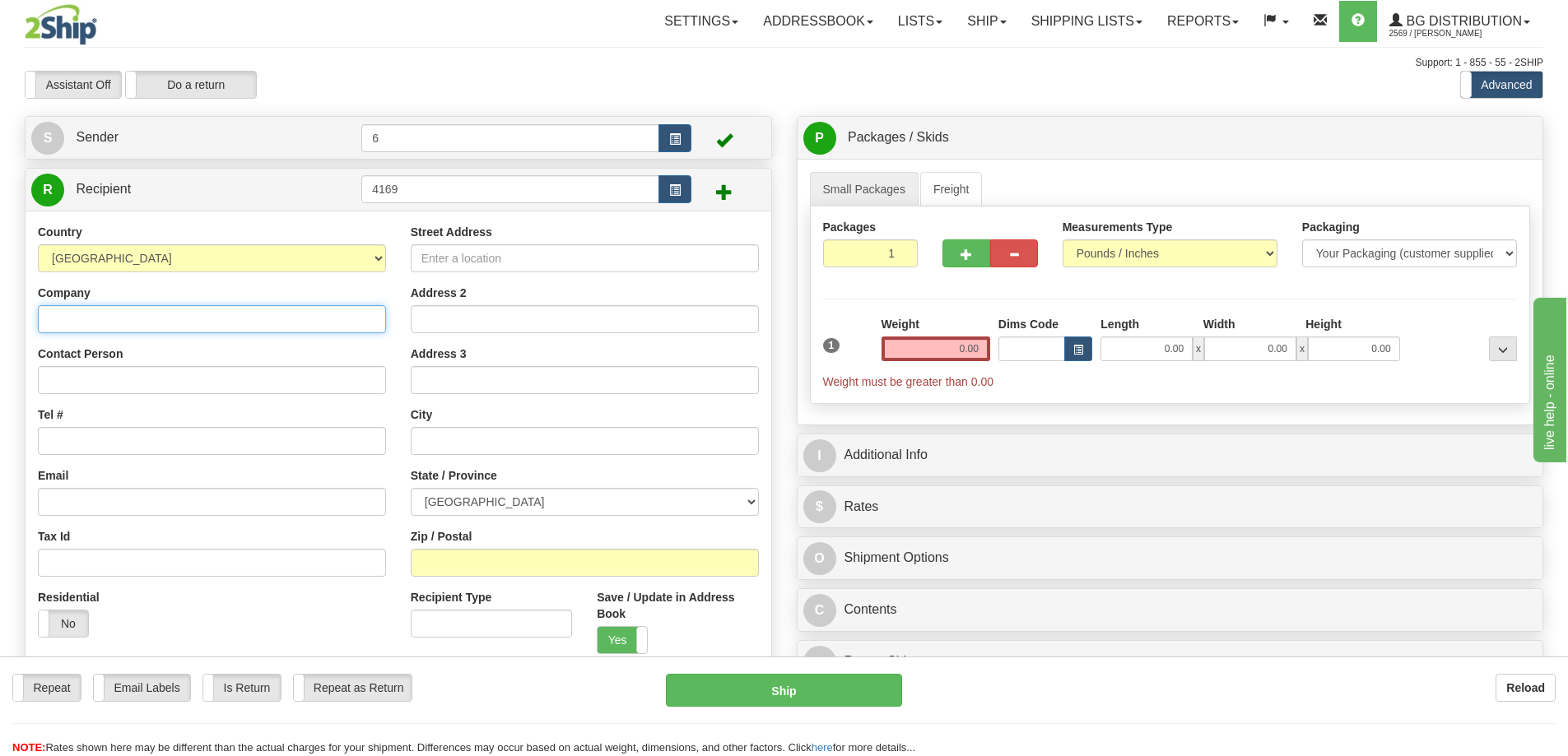
click at [105, 318] on input "Company" at bounding box center [212, 319] width 348 height 28
paste input "VITRERIE FRECHETTE"
type input "VITRERIE FRECHETTE"
type input "r"
type input "RECEIVING"
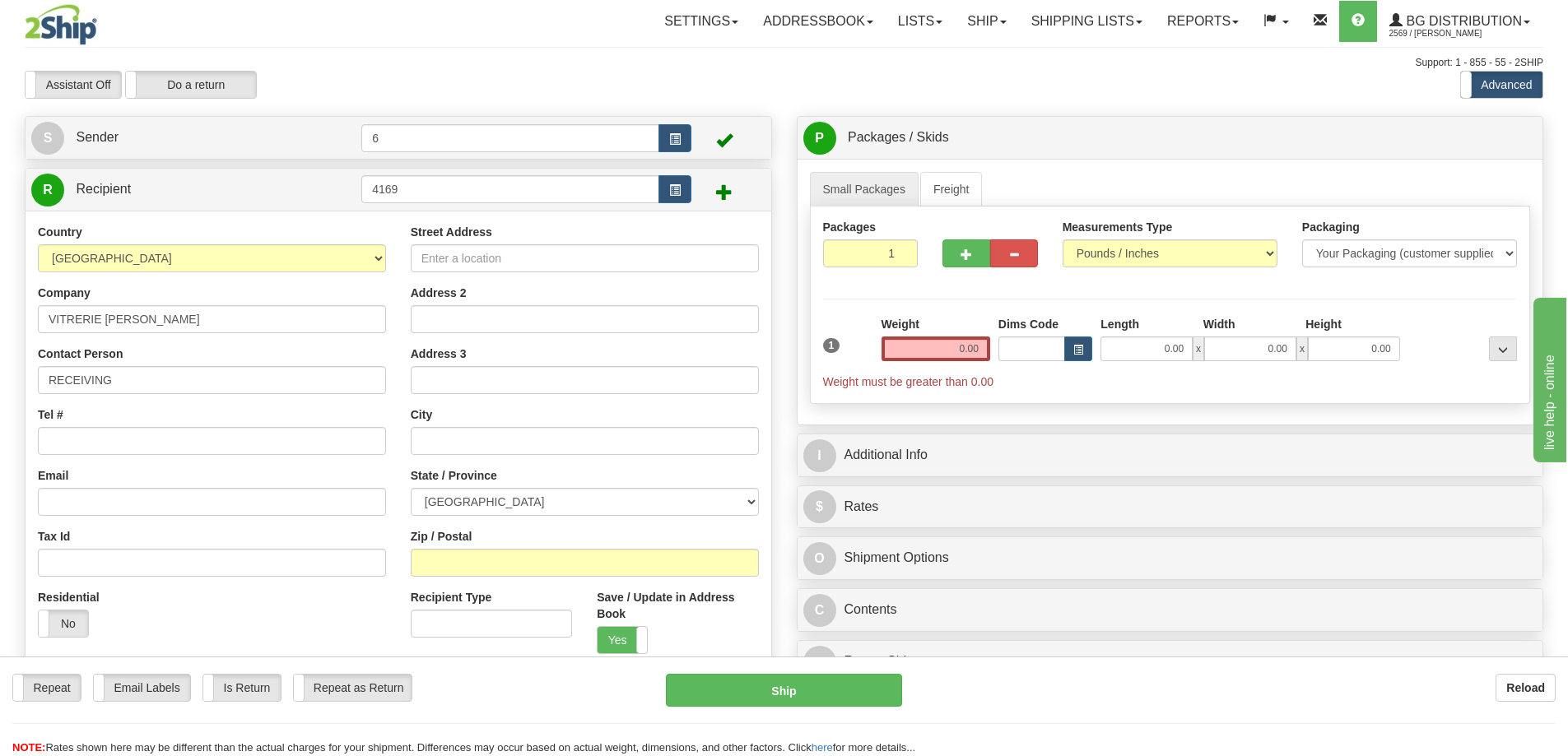
click at [90, 458] on div "Country AFGHANISTAN ALAND ISLANDS ALBANIA ALGERIA AMERICAN SAMOA ANDORRA ANGOLA…" at bounding box center [211, 437] width 372 height 426
click at [98, 437] on input "Tel #" at bounding box center [212, 441] width 348 height 28
type input "5149733762"
click at [471, 266] on input "Street Address" at bounding box center [584, 258] width 348 height 28
click at [508, 266] on input "Street Address" at bounding box center [584, 258] width 348 height 28
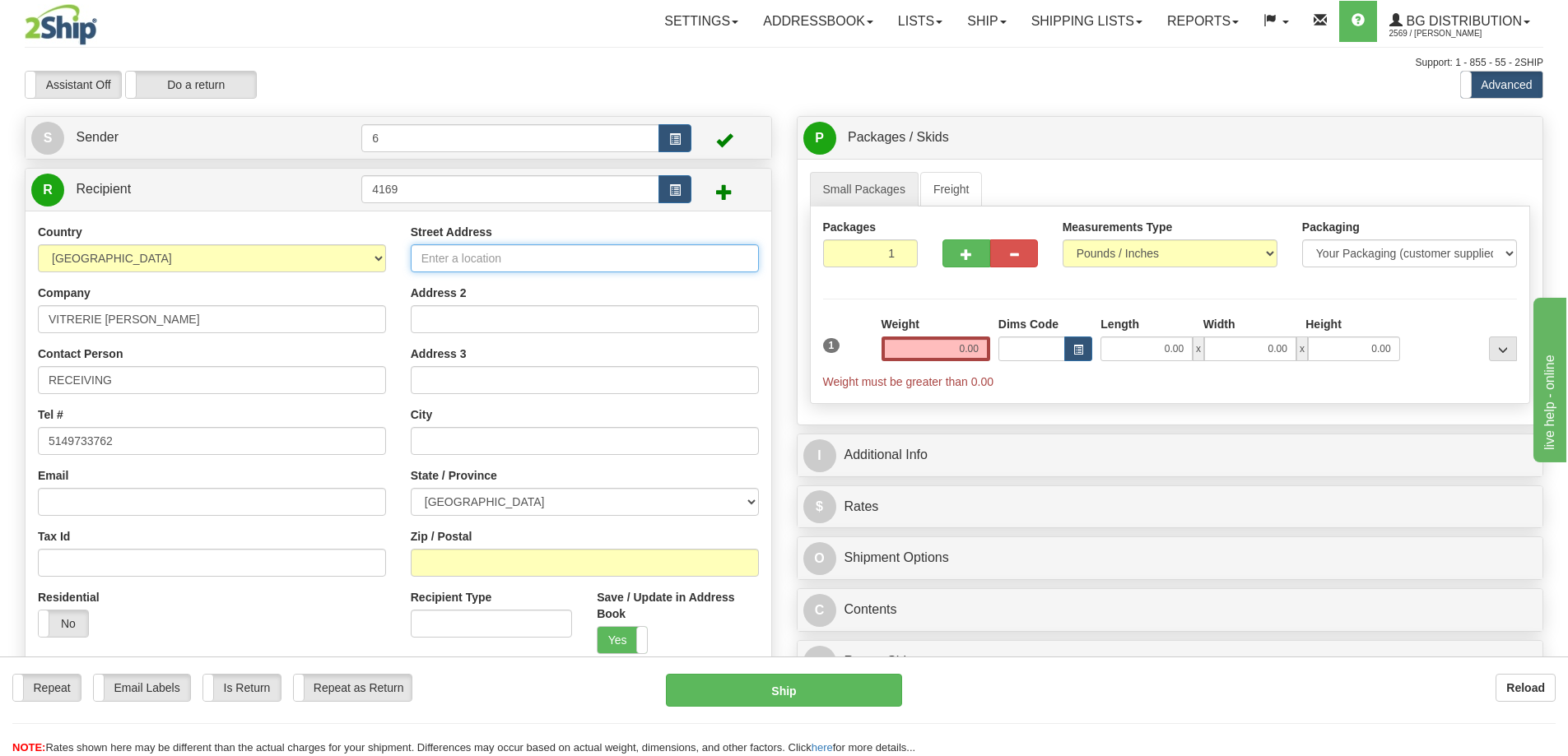
paste input "901 CHEM DU FER A CHEVAL"
type input "901 CHEM DU FER A CHEVAL"
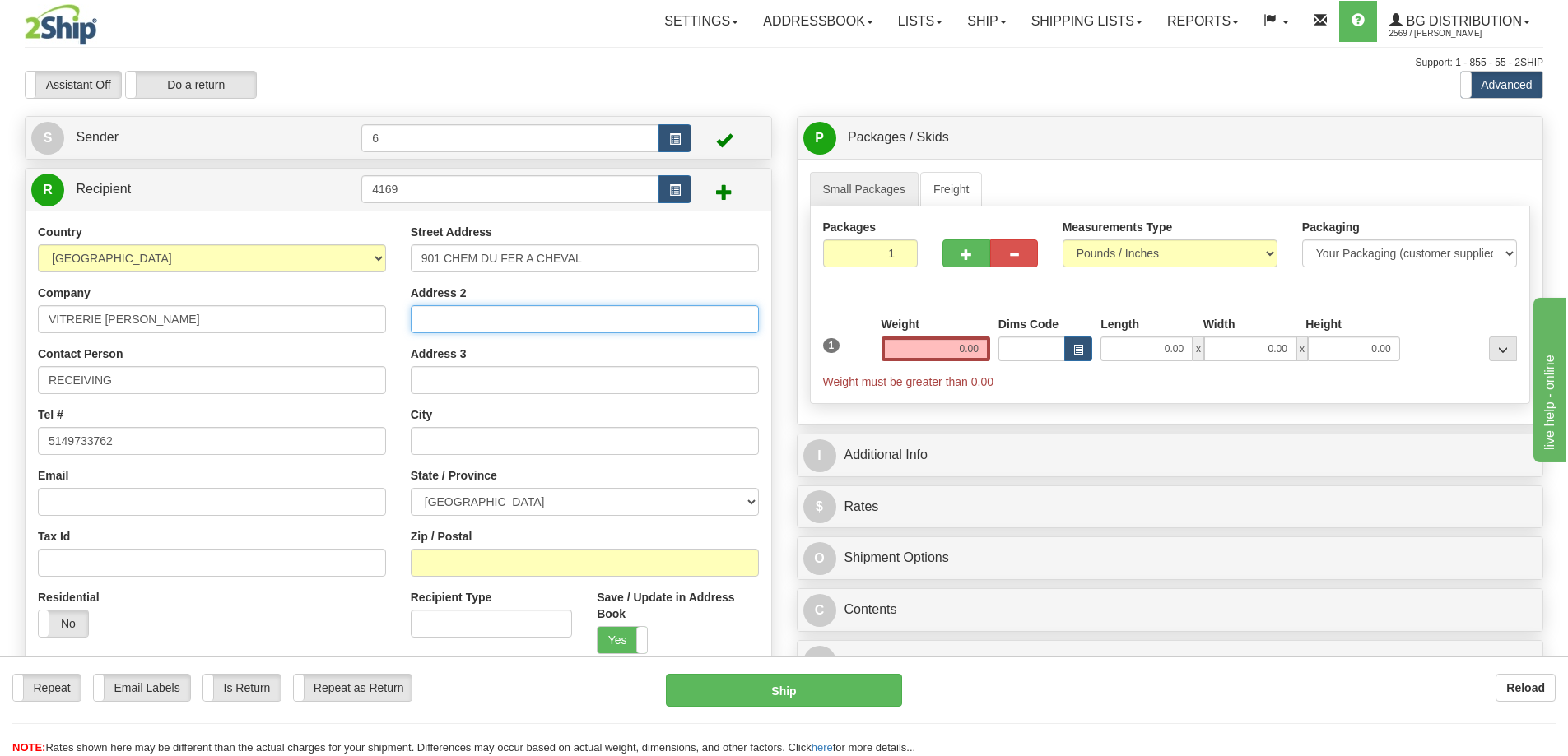
click at [557, 325] on input "Address 2" at bounding box center [584, 319] width 348 height 28
paste input "SUITE 200"
type input "SUITE 200"
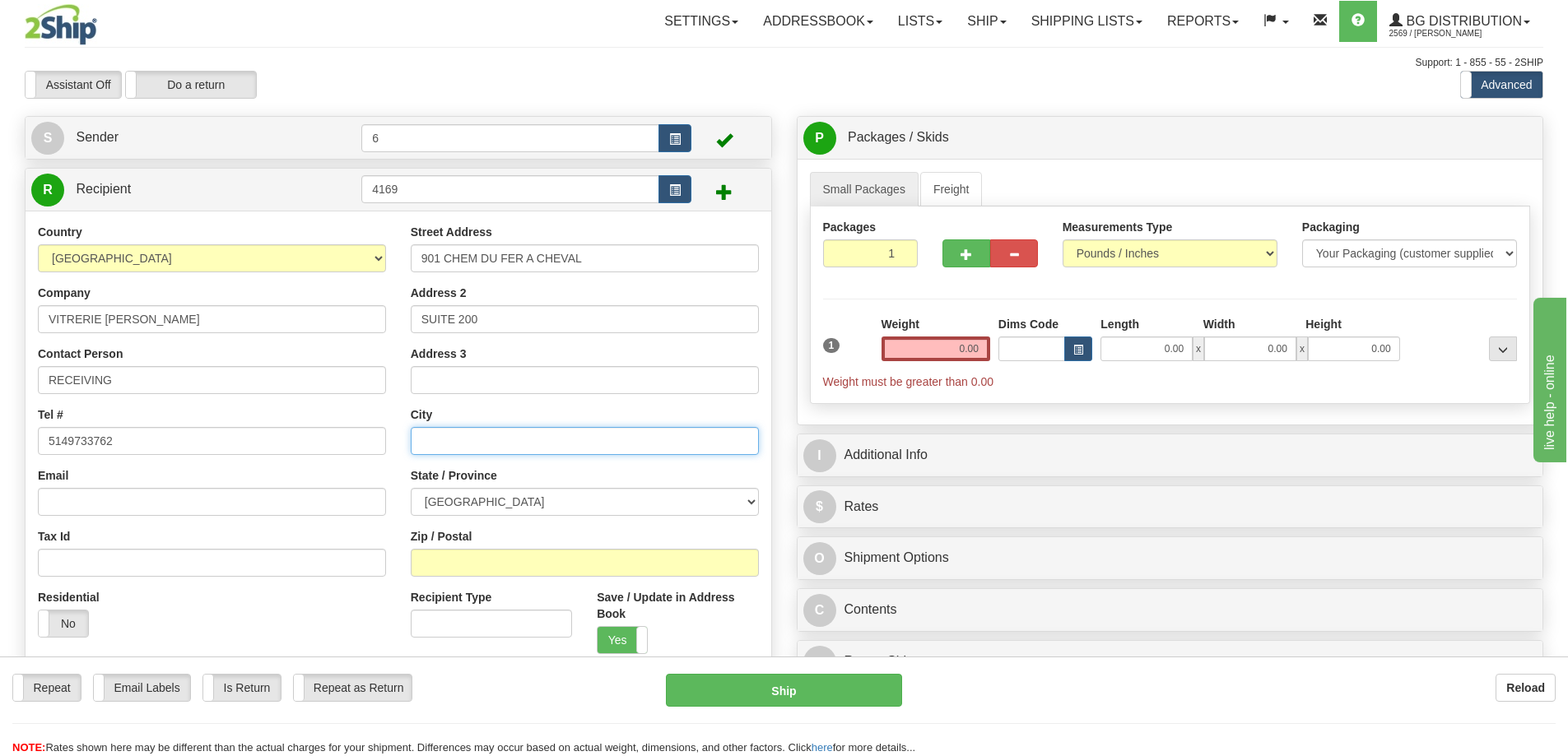
click at [477, 439] on input "text" at bounding box center [584, 441] width 348 height 28
paste input "SAINTE-JULIE"
type input "SAINTE-JULIE"
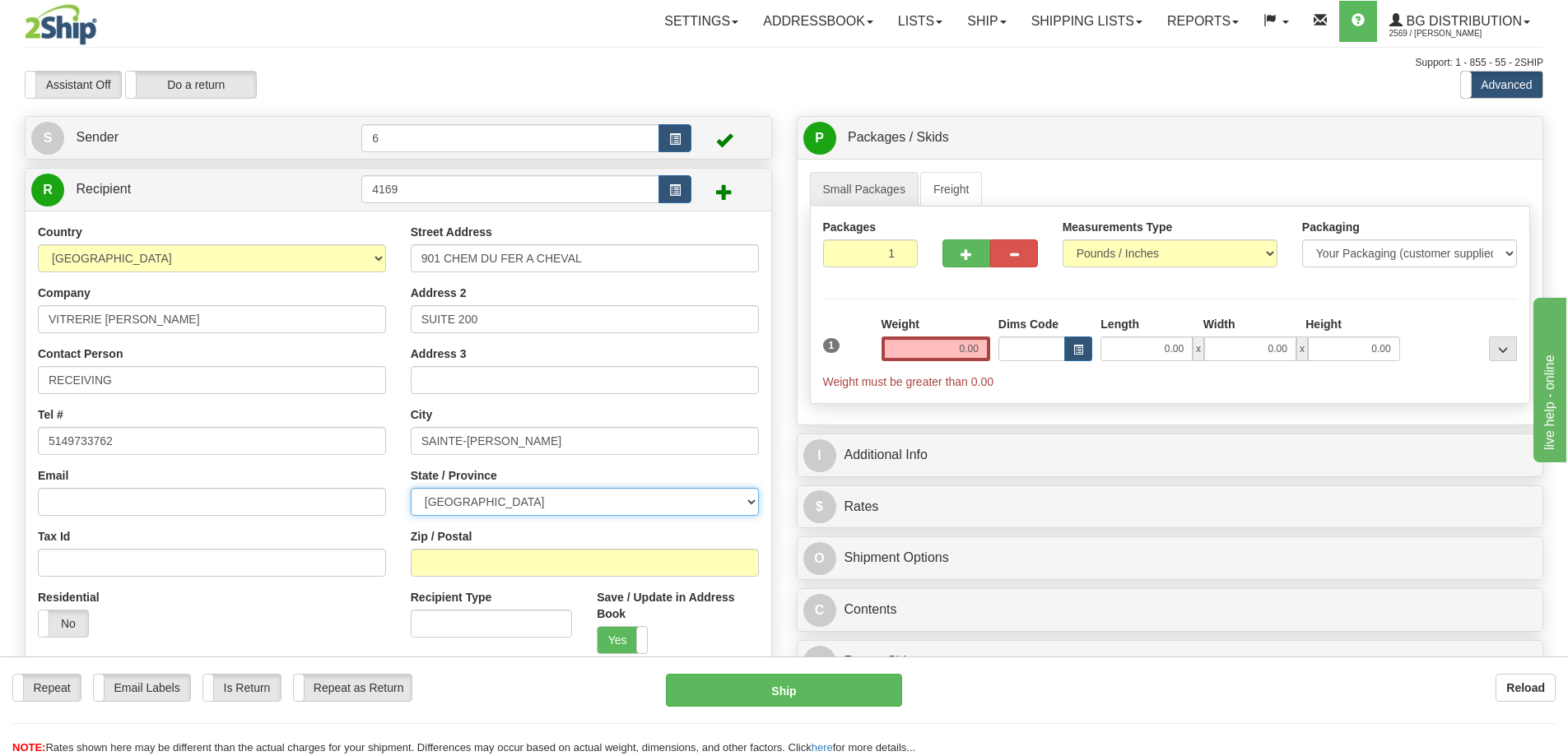
click at [465, 501] on select "ALBERTA BRITISH COLUMBIA MANITOBA NEW BRUNSWICK NEWFOUNDLAND NOVA SCOTIA NUNAVU…" at bounding box center [584, 502] width 348 height 28
select select "QC"
click at [411, 489] on select "ALBERTA BRITISH COLUMBIA MANITOBA NEW BRUNSWICK NEWFOUNDLAND NOVA SCOTIA NUNAVU…" at bounding box center [584, 502] width 348 height 28
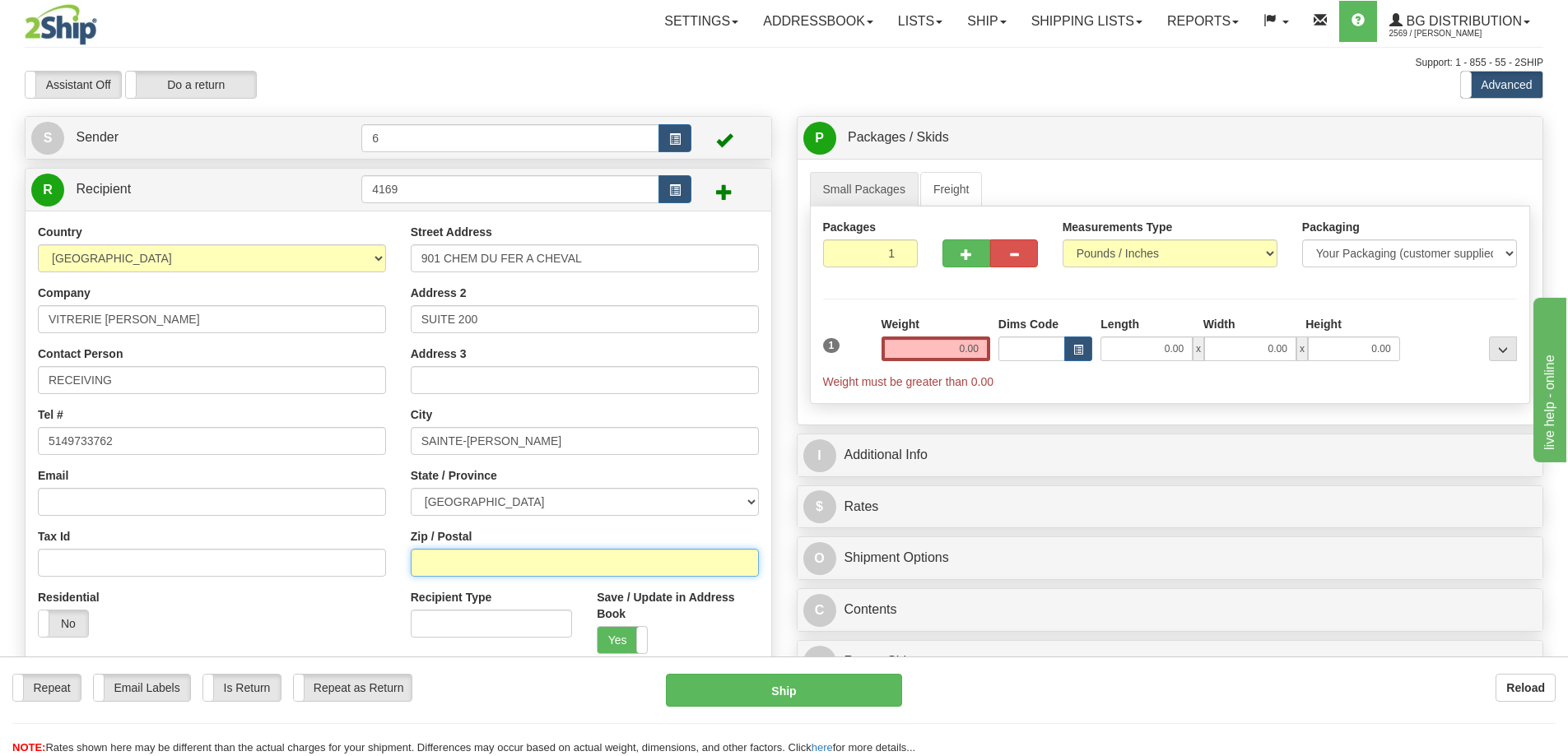
click at [472, 554] on input "Zip / Postal" at bounding box center [584, 563] width 348 height 28
type input "J3E1Y2"
click at [942, 348] on input "0.00" at bounding box center [935, 348] width 109 height 25
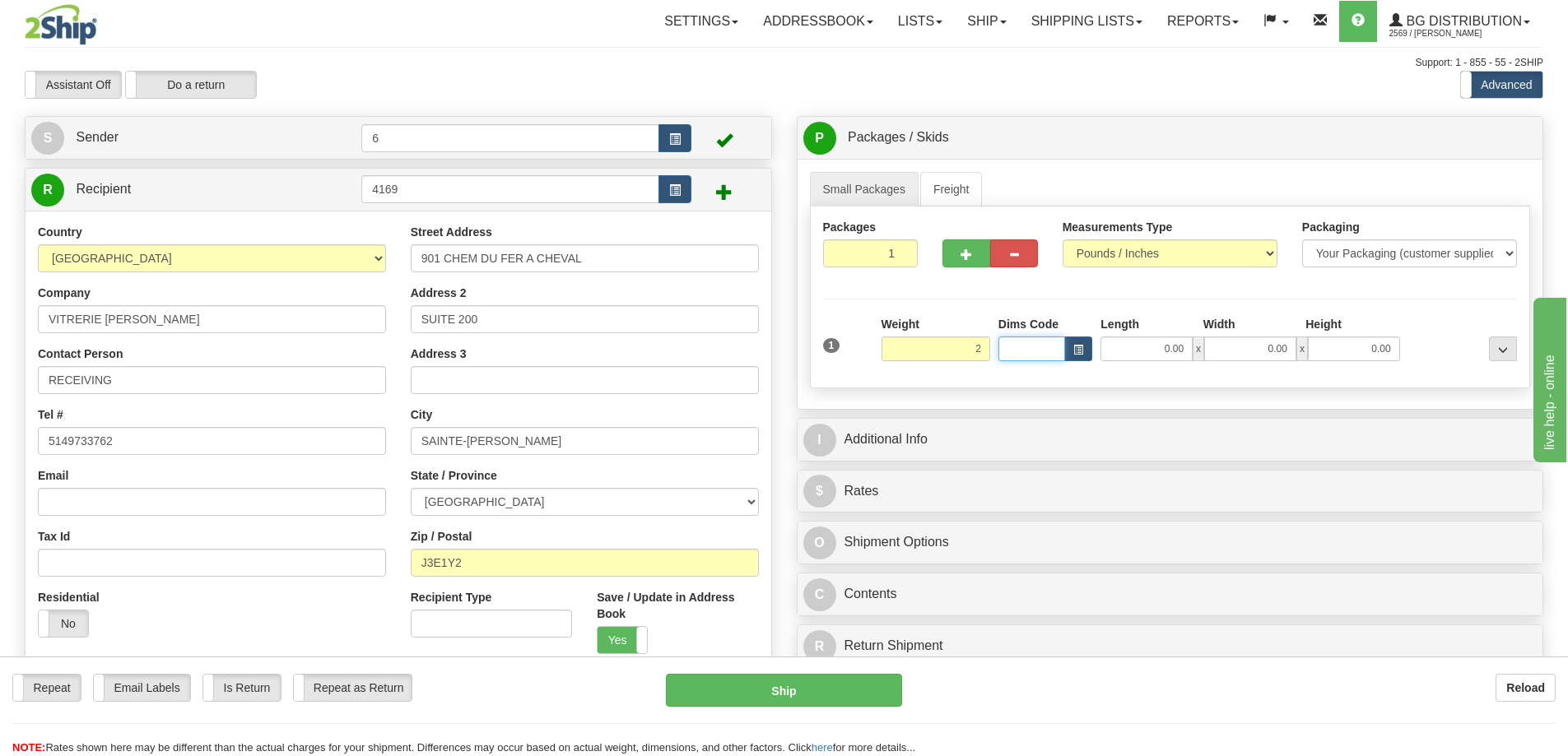
type input "2.00"
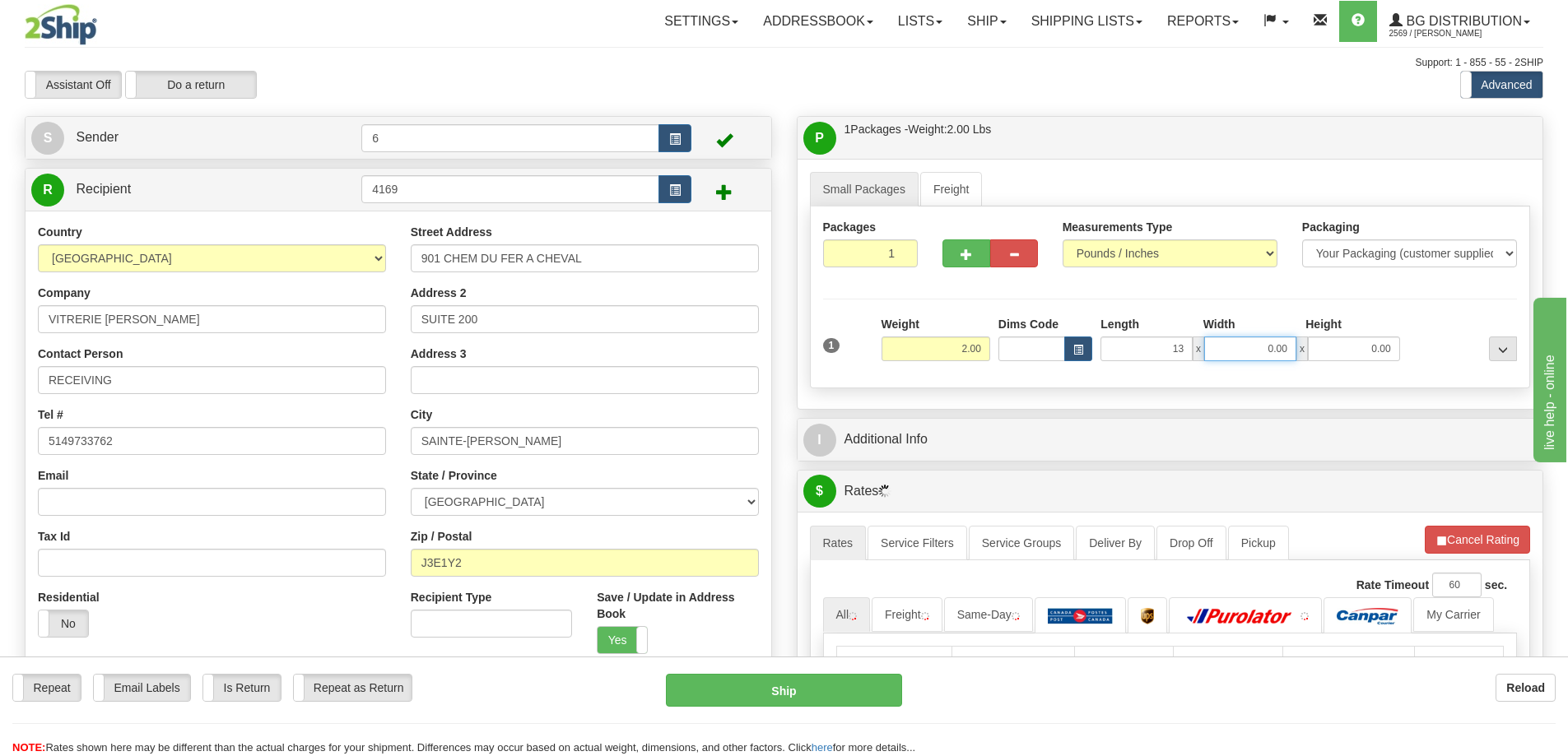
type input "13.00"
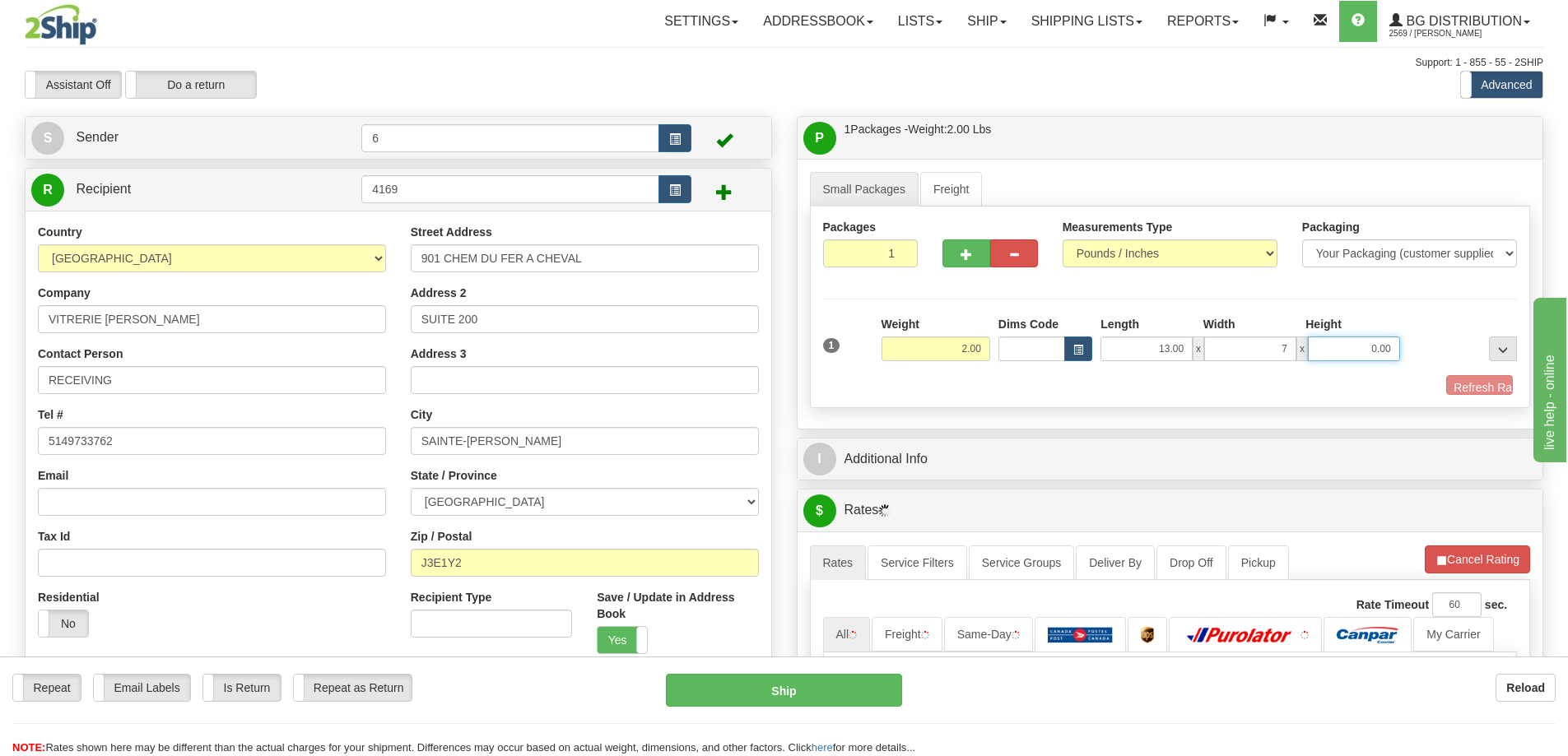
type input "7.00"
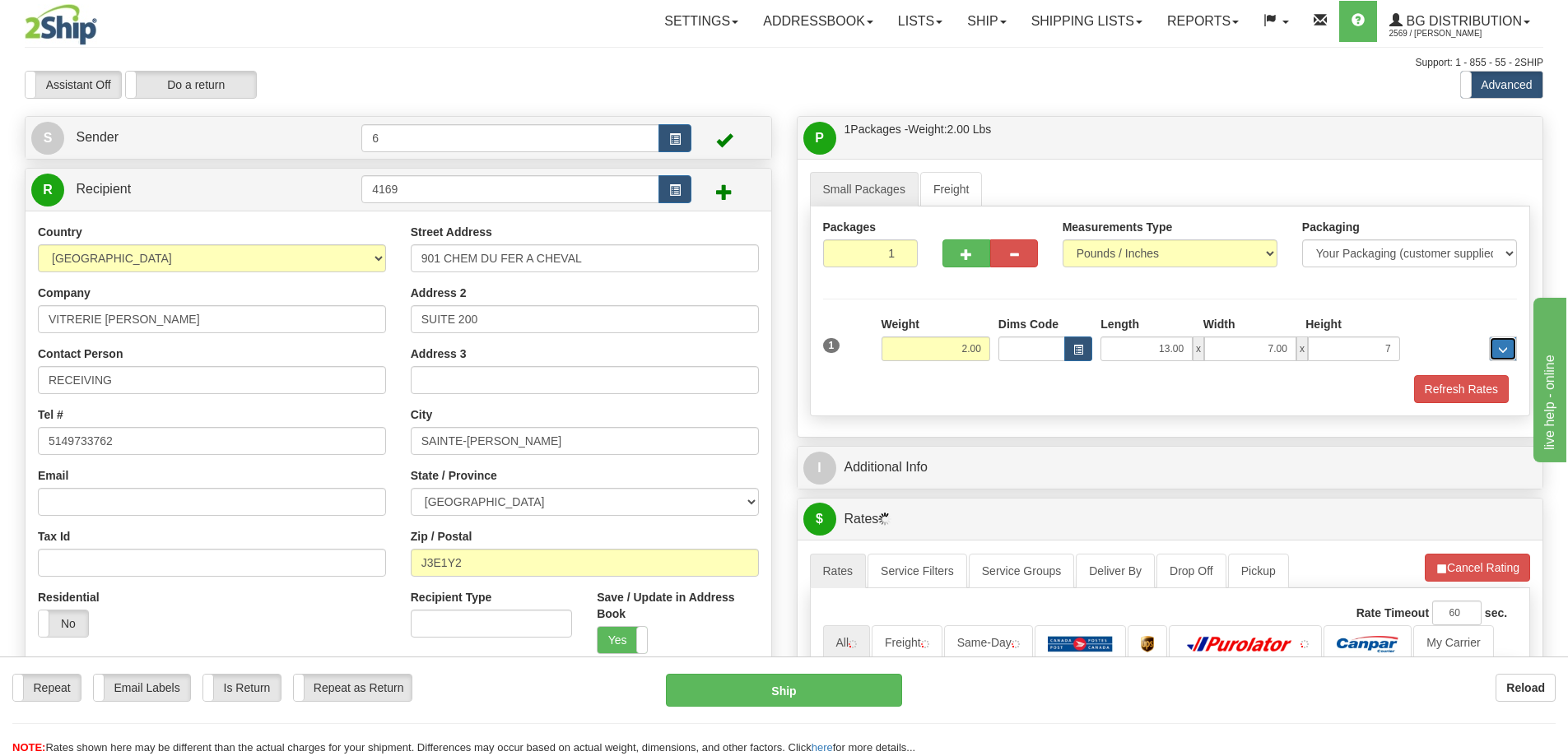
type input "7.00"
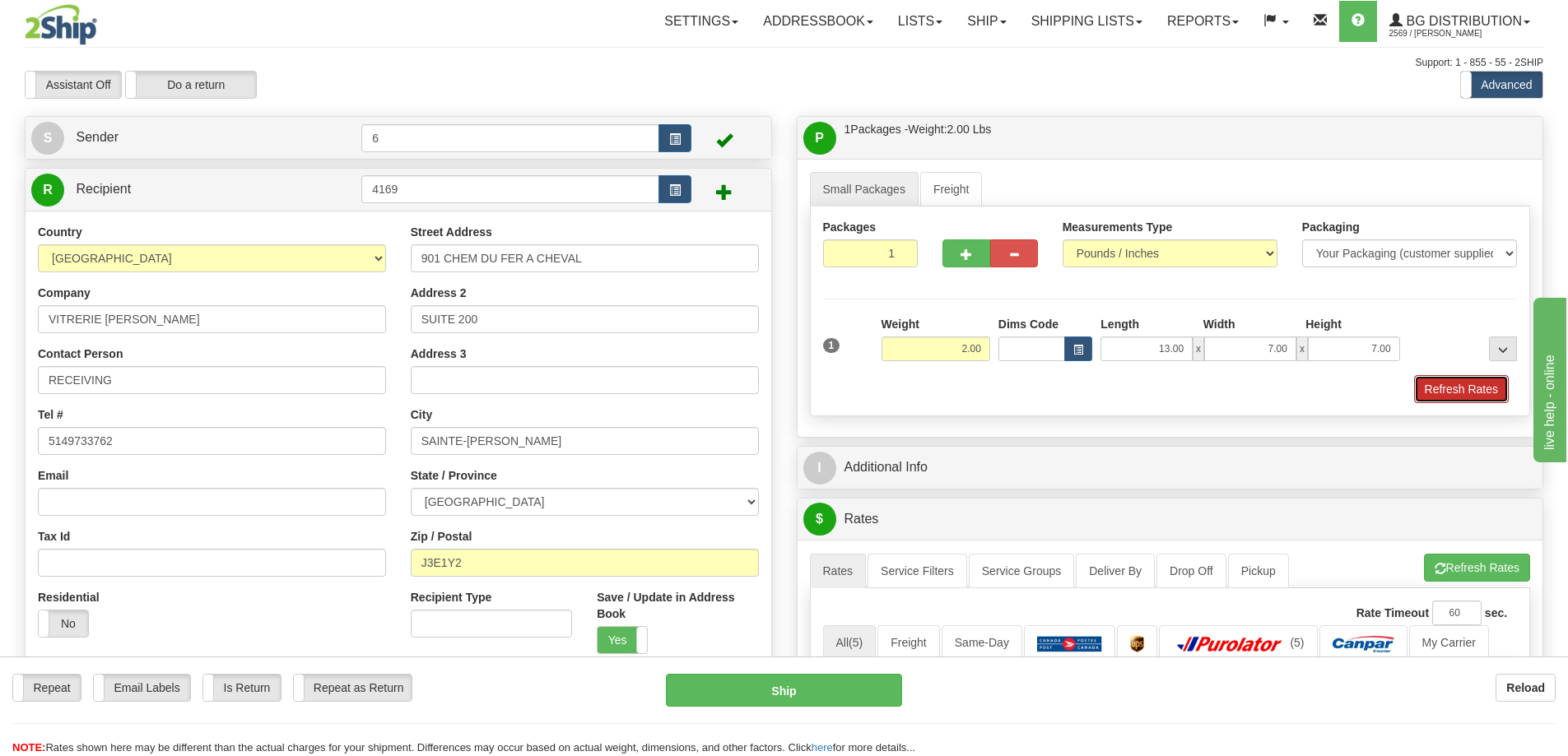
click at [1443, 388] on button "Refresh Rates" at bounding box center [1461, 389] width 95 height 28
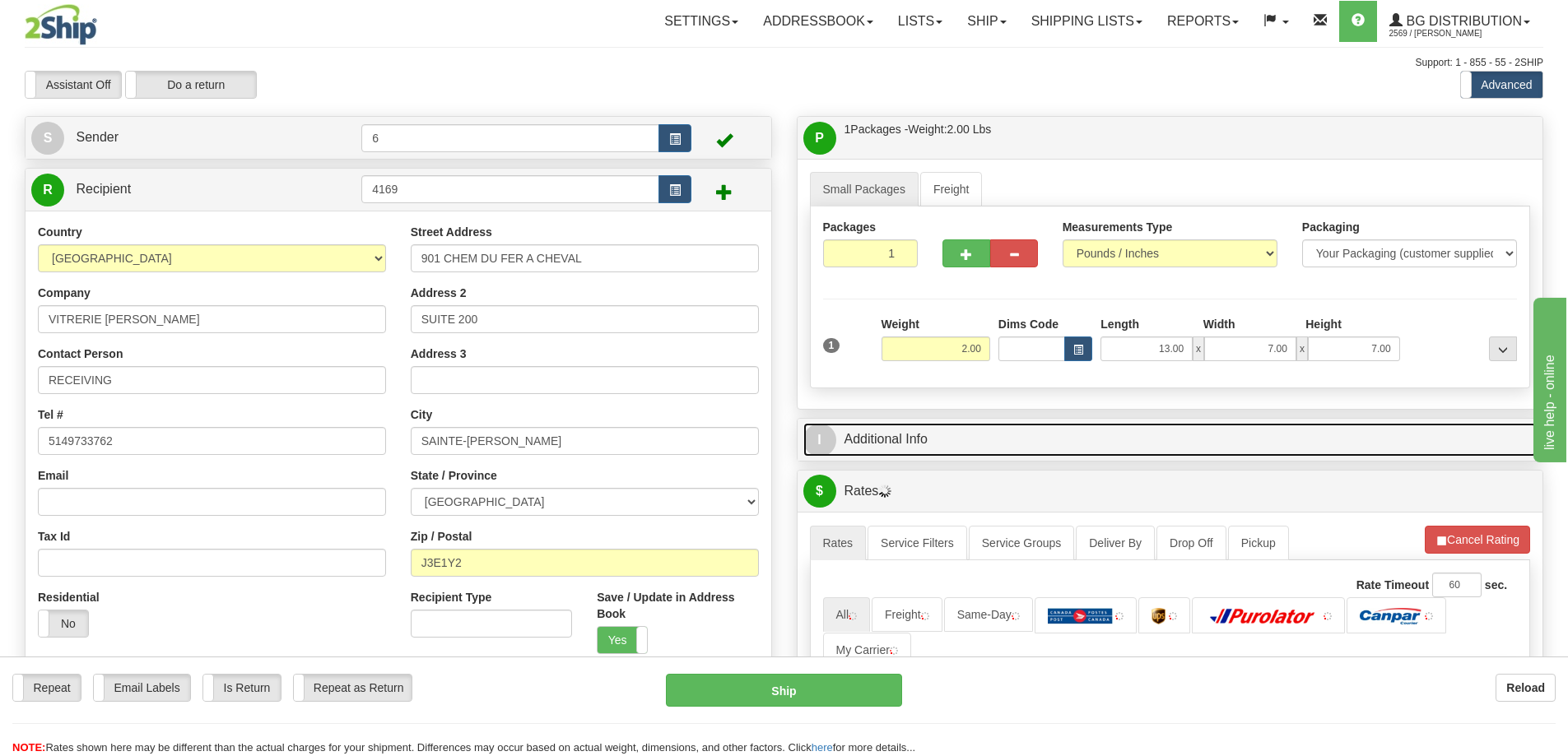
click at [1327, 448] on link "I Additional Info" at bounding box center [1170, 439] width 734 height 33
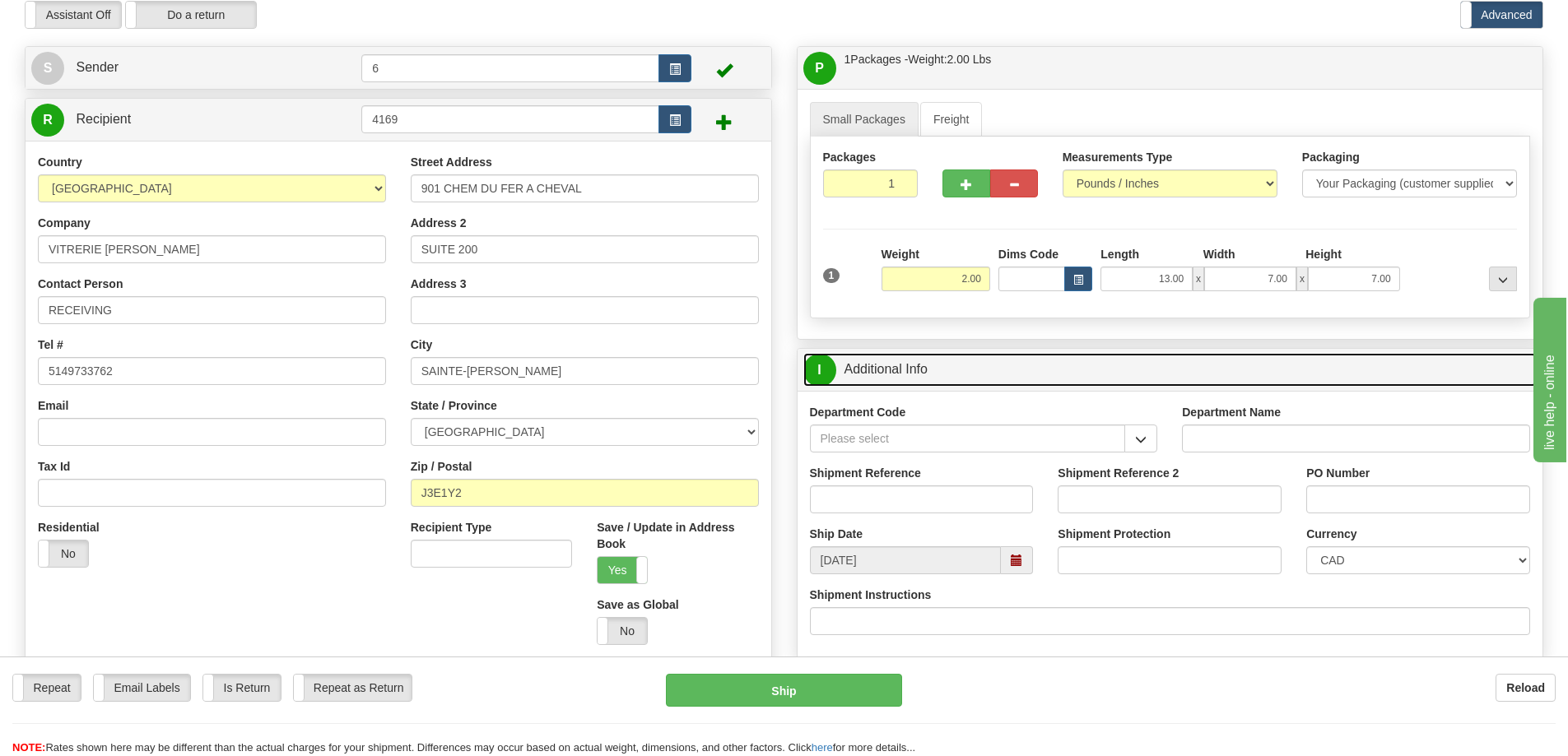
scroll to position [164, 0]
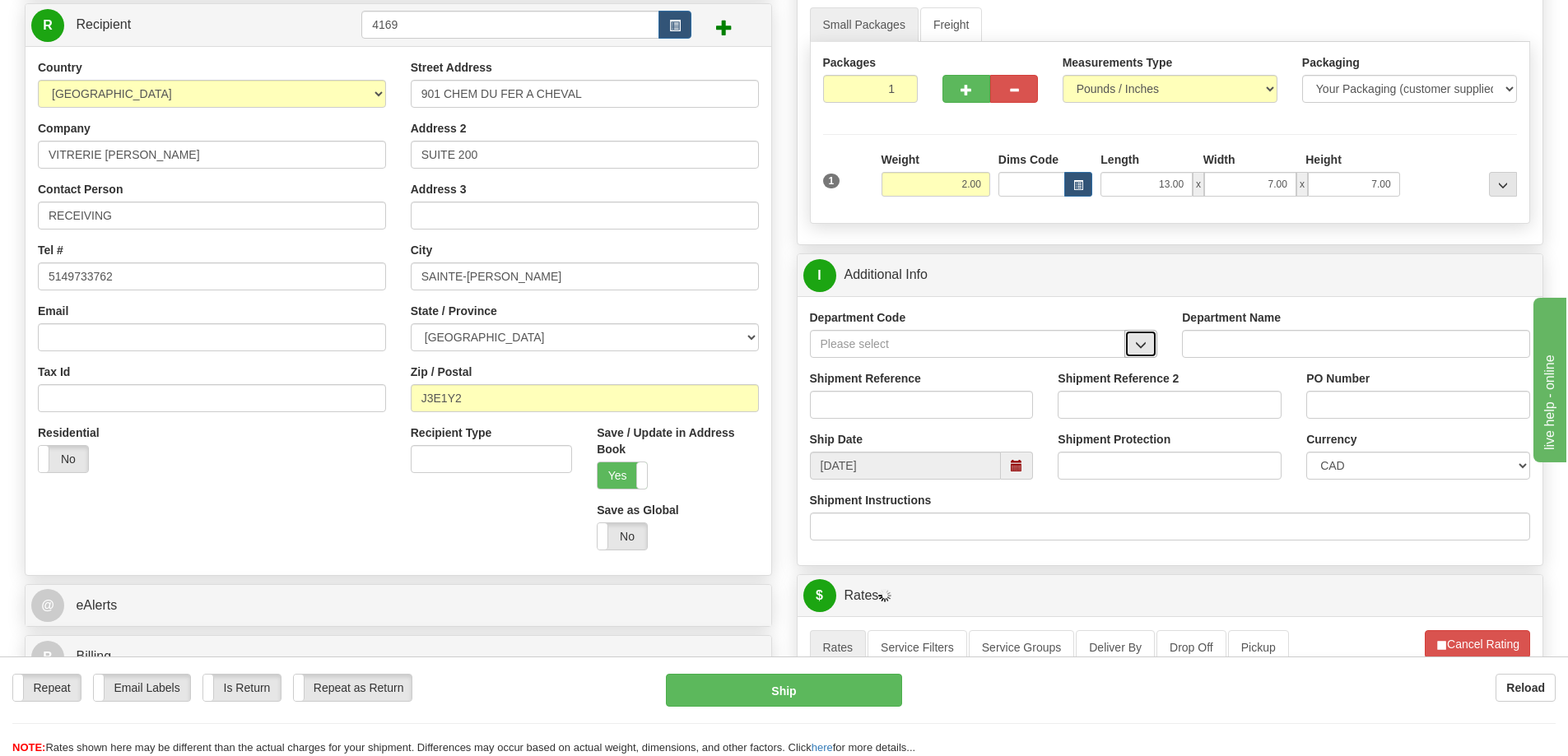
click at [1132, 357] on button "button" at bounding box center [1140, 344] width 33 height 28
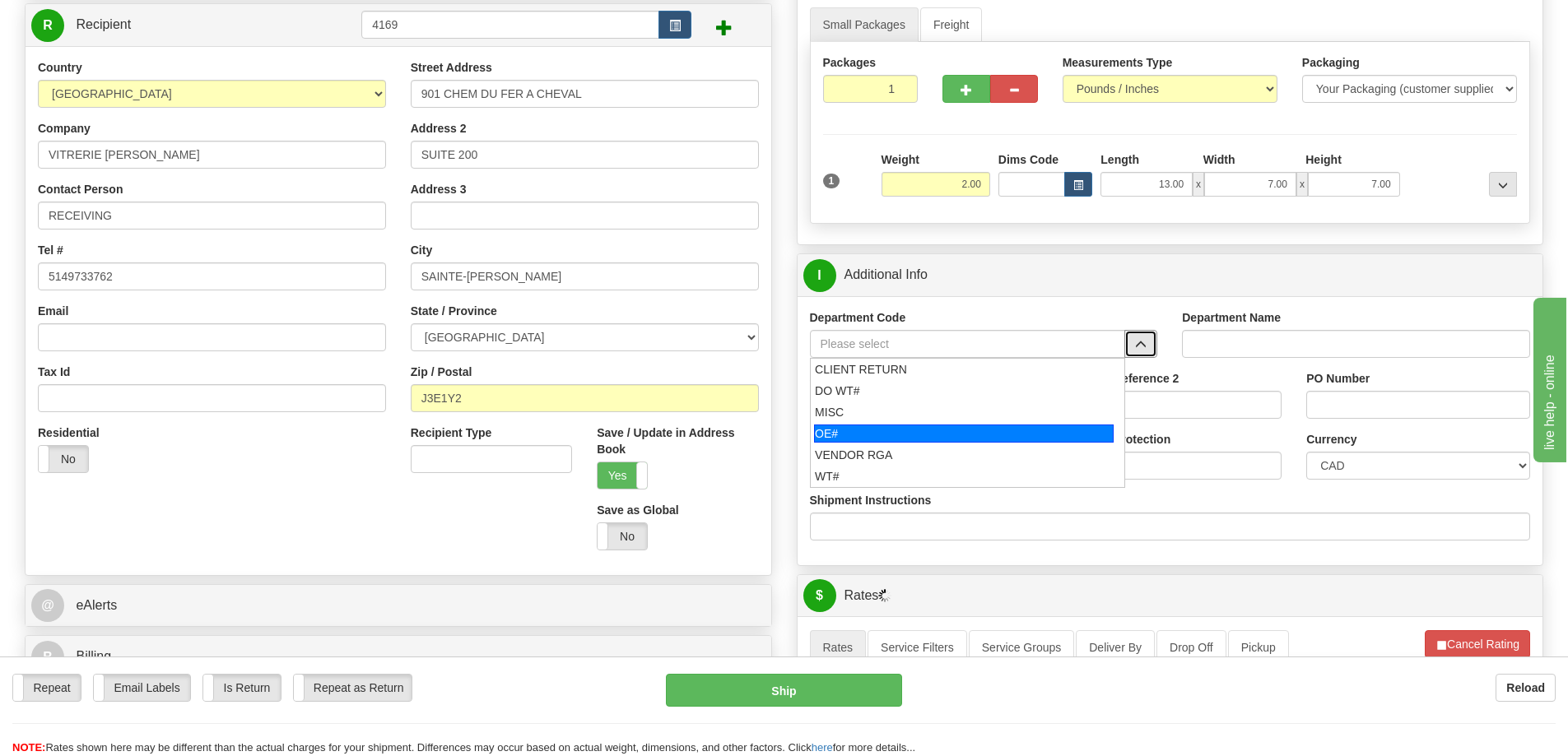
click at [892, 437] on div "OE#" at bounding box center [963, 433] width 299 height 18
type input "OE#"
type input "ORDERS"
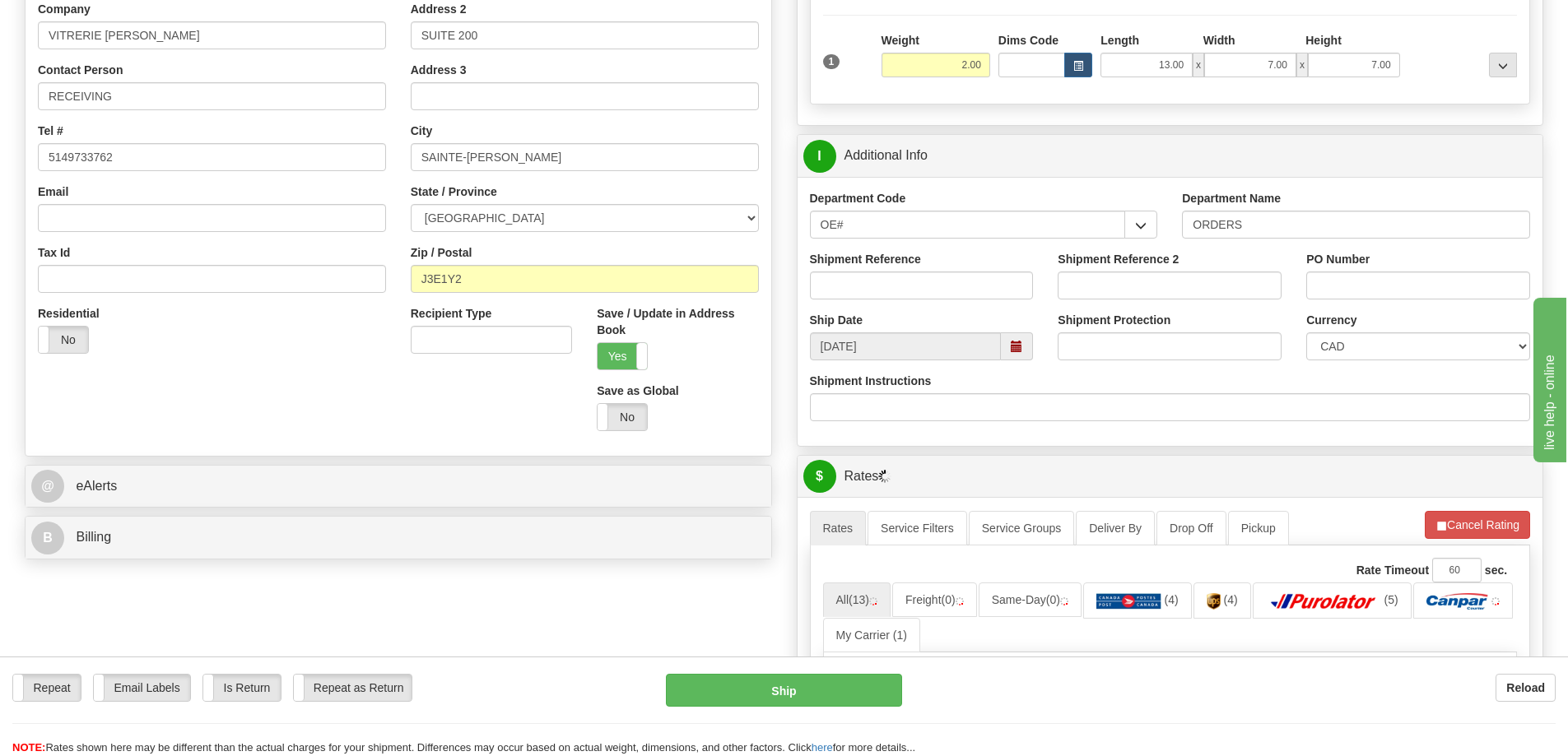
scroll to position [411, 0]
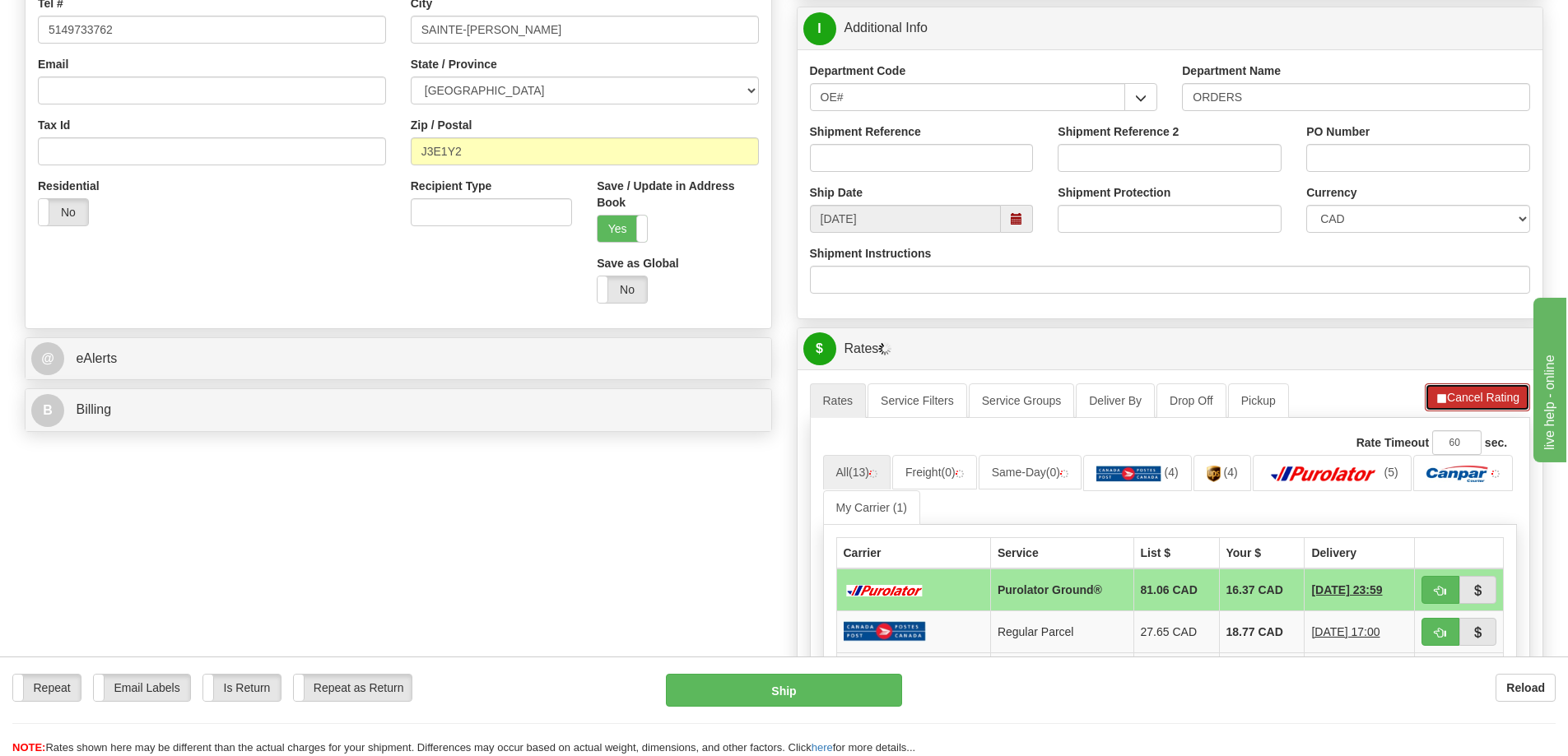
click at [1463, 400] on button "Cancel Rating" at bounding box center [1477, 398] width 105 height 28
click at [1481, 407] on button "Refresh Rates" at bounding box center [1477, 398] width 106 height 28
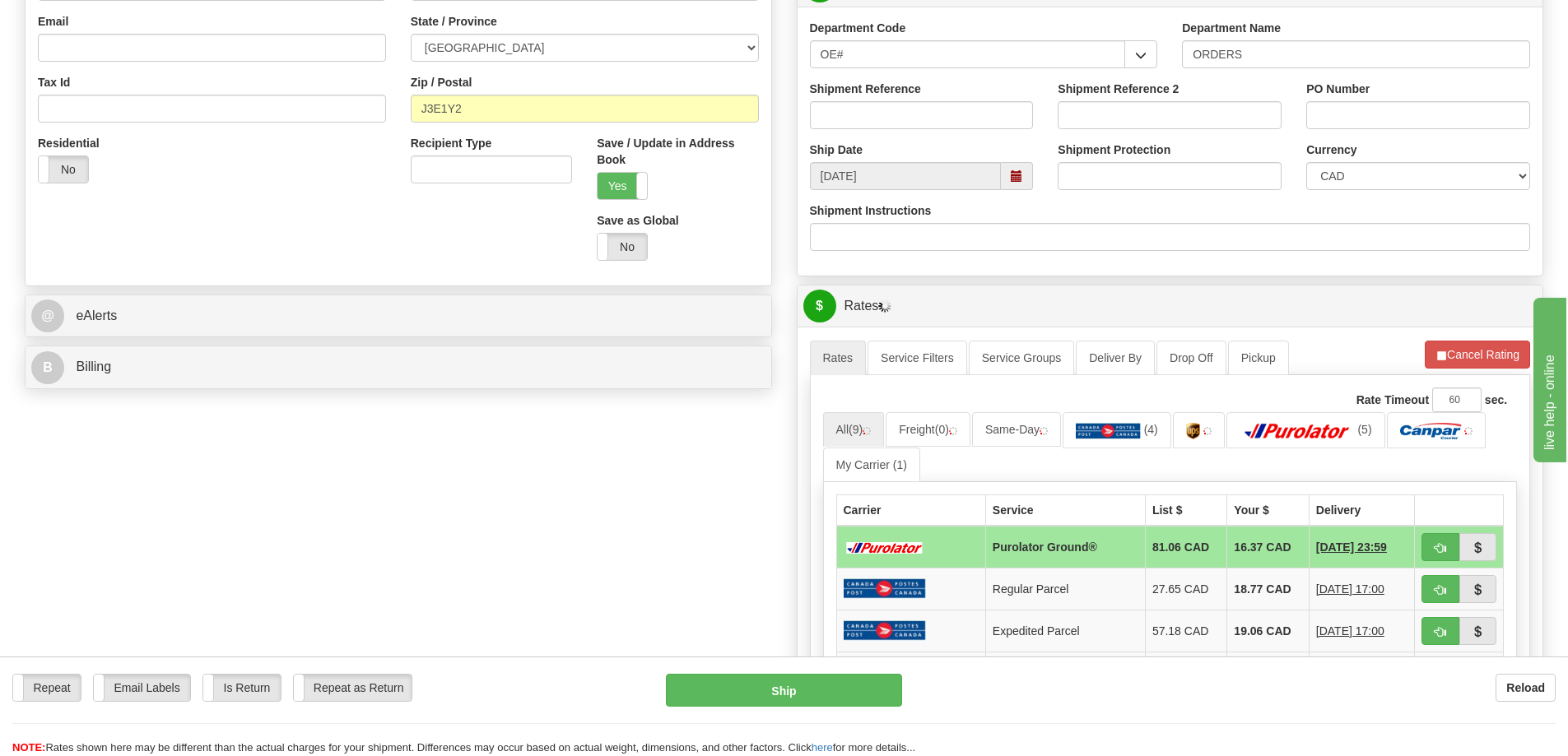
scroll to position [494, 0]
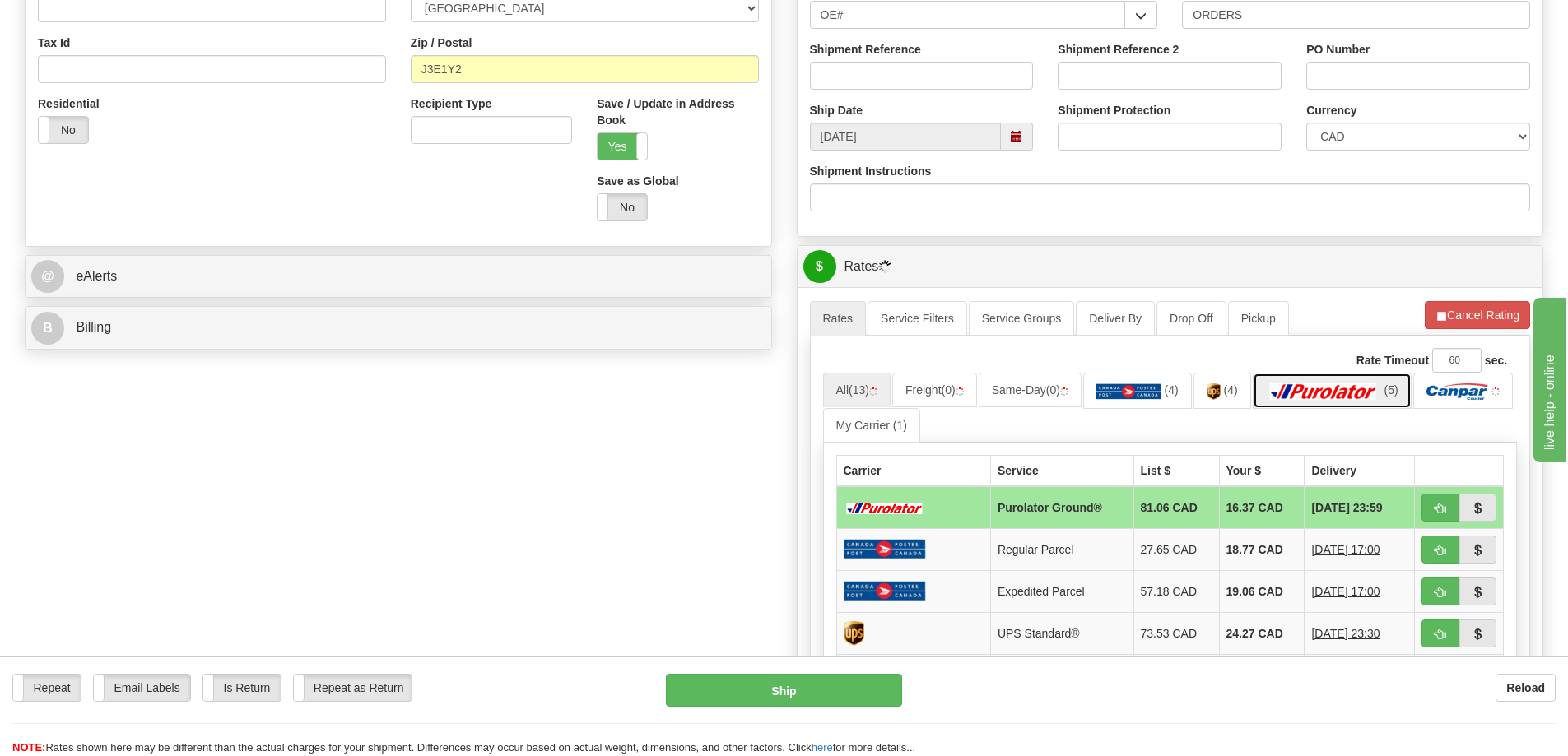
click at [1303, 399] on img at bounding box center [1324, 392] width 115 height 17
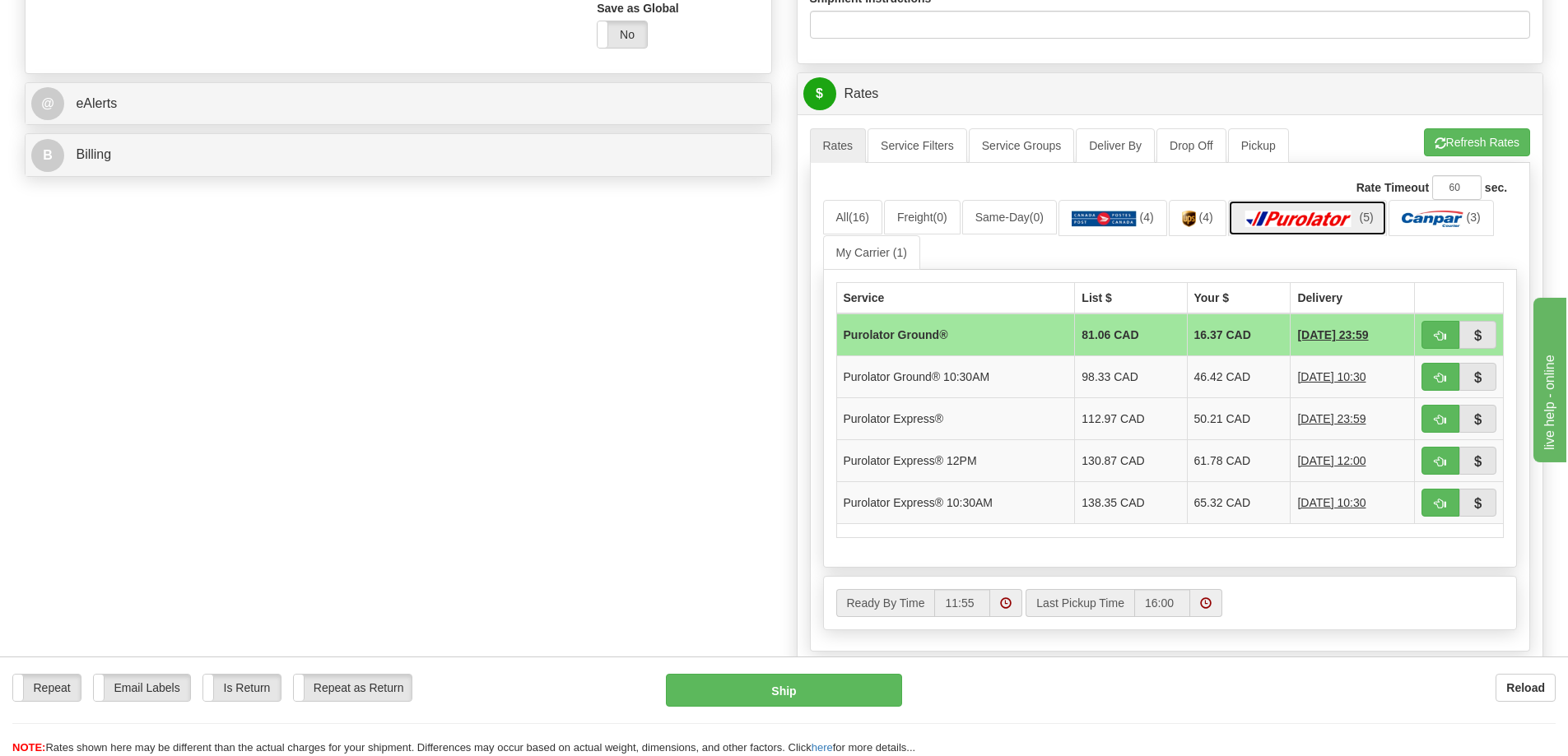
scroll to position [658, 0]
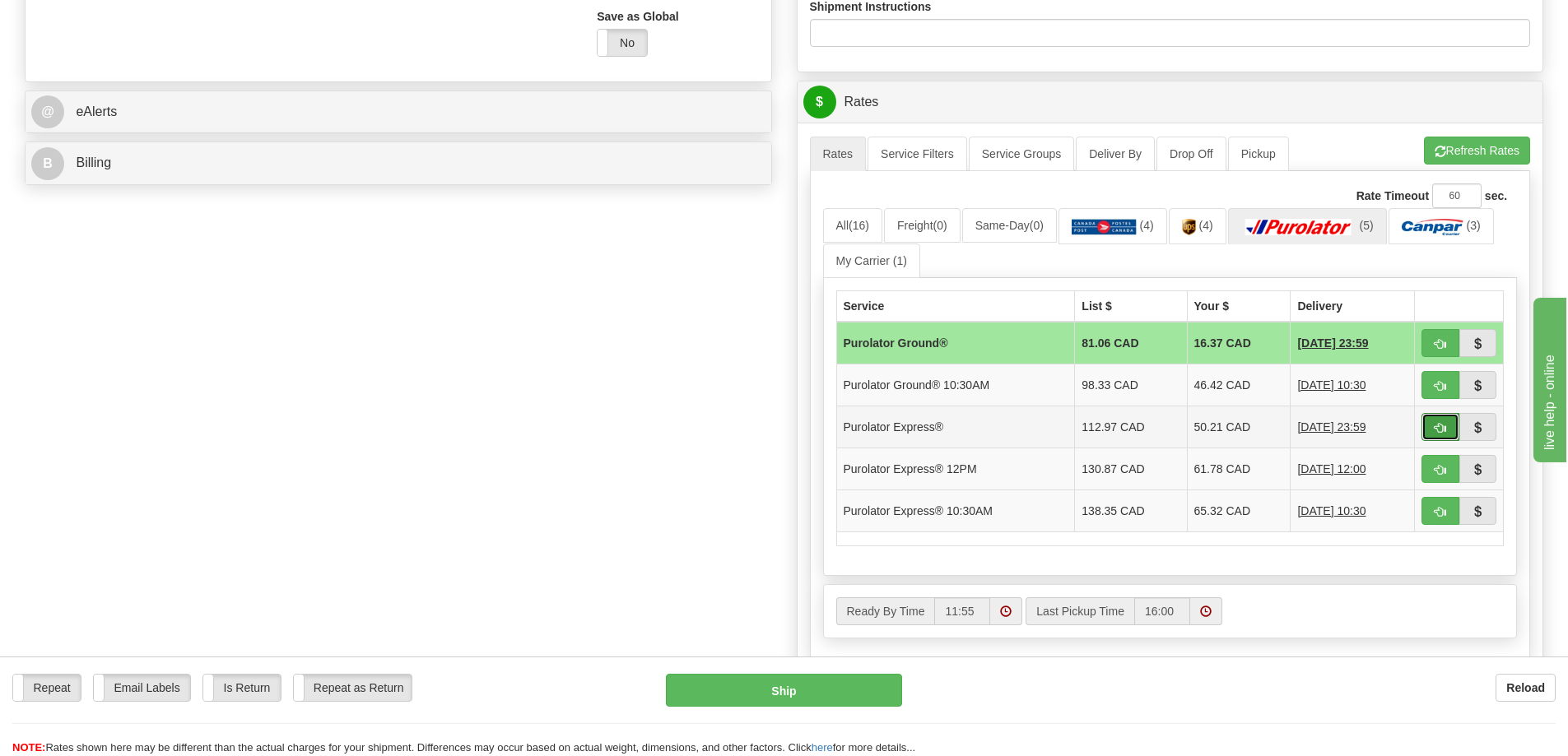
click at [1447, 438] on button "button" at bounding box center [1440, 427] width 38 height 28
type input "202"
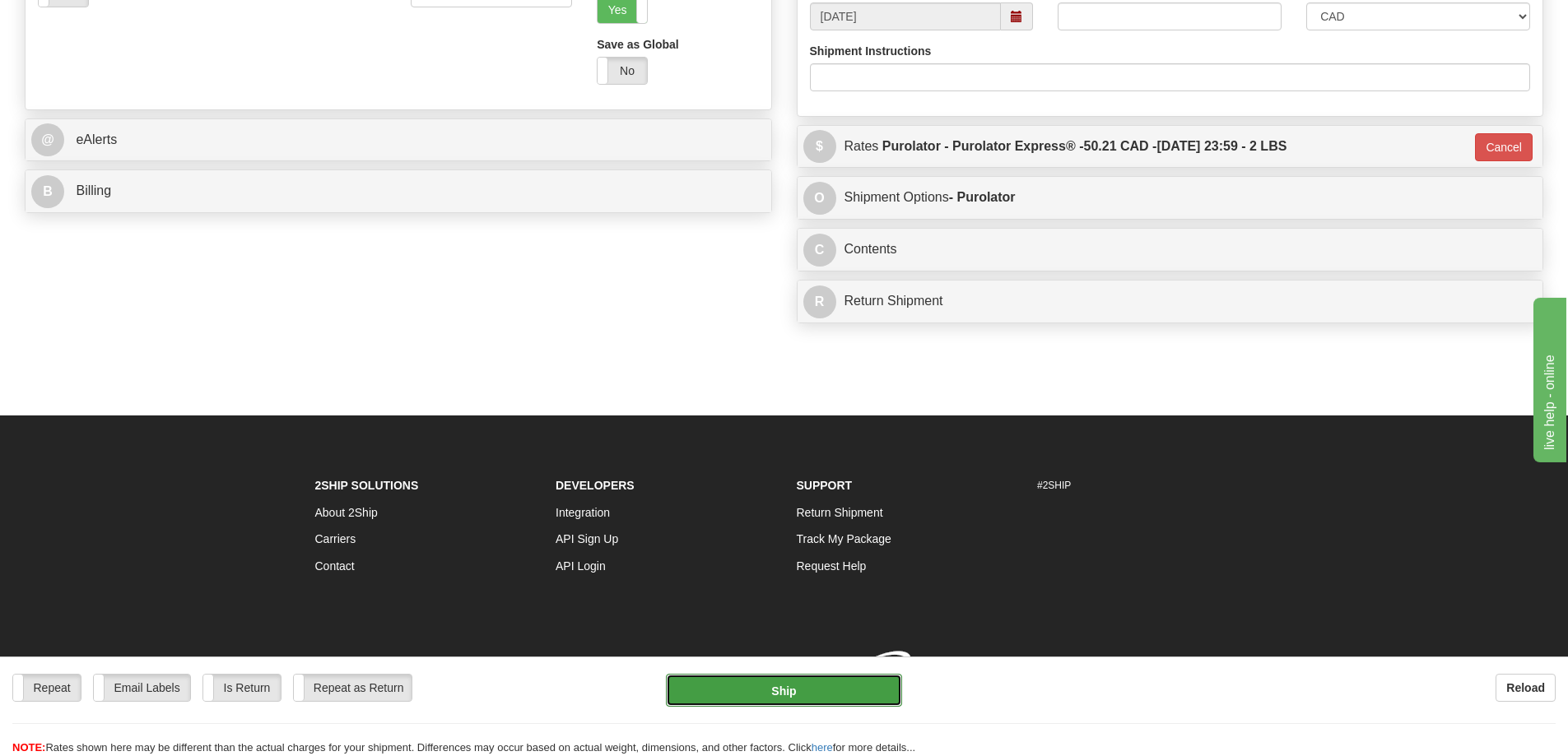
click at [825, 682] on button "Ship" at bounding box center [784, 690] width 236 height 33
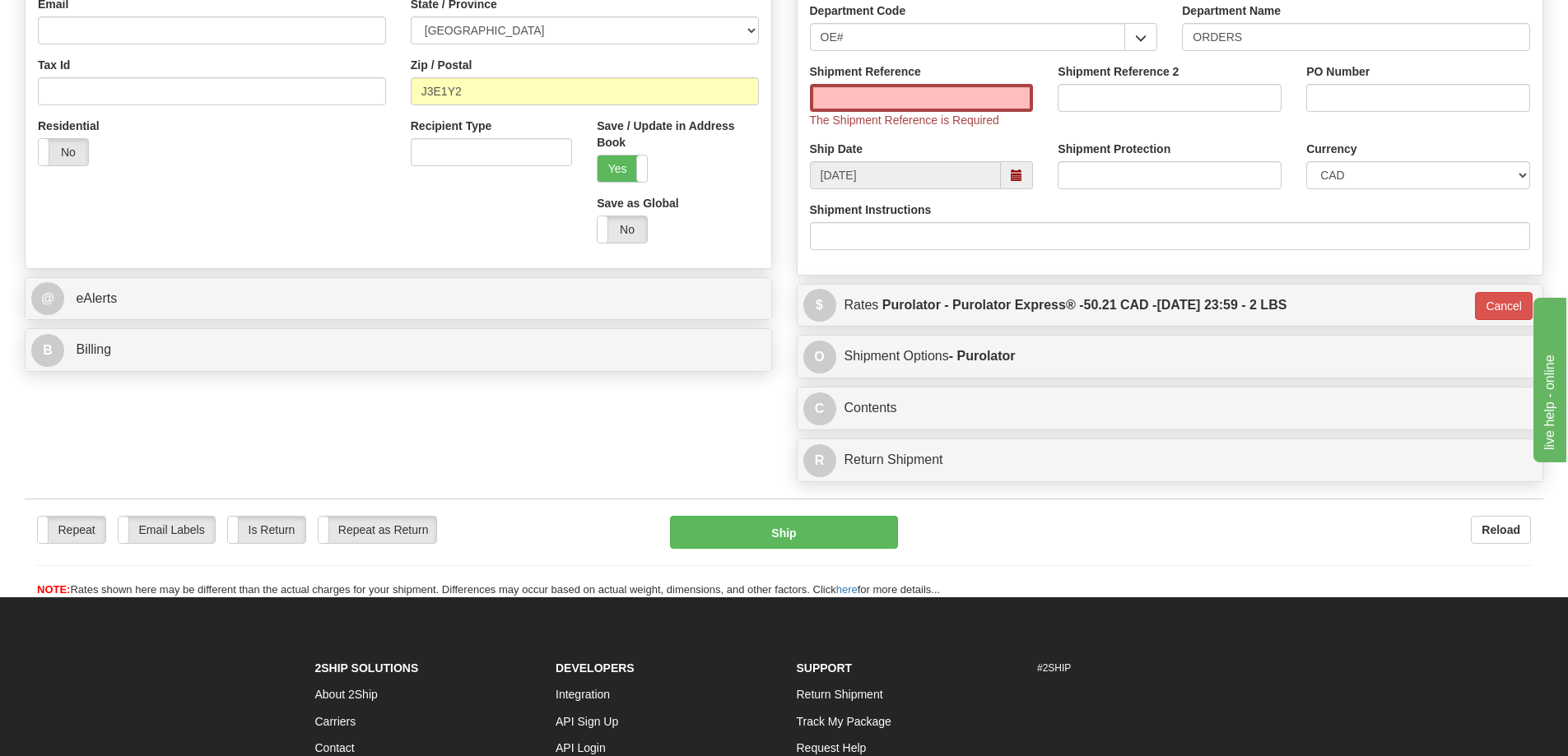
scroll to position [247, 0]
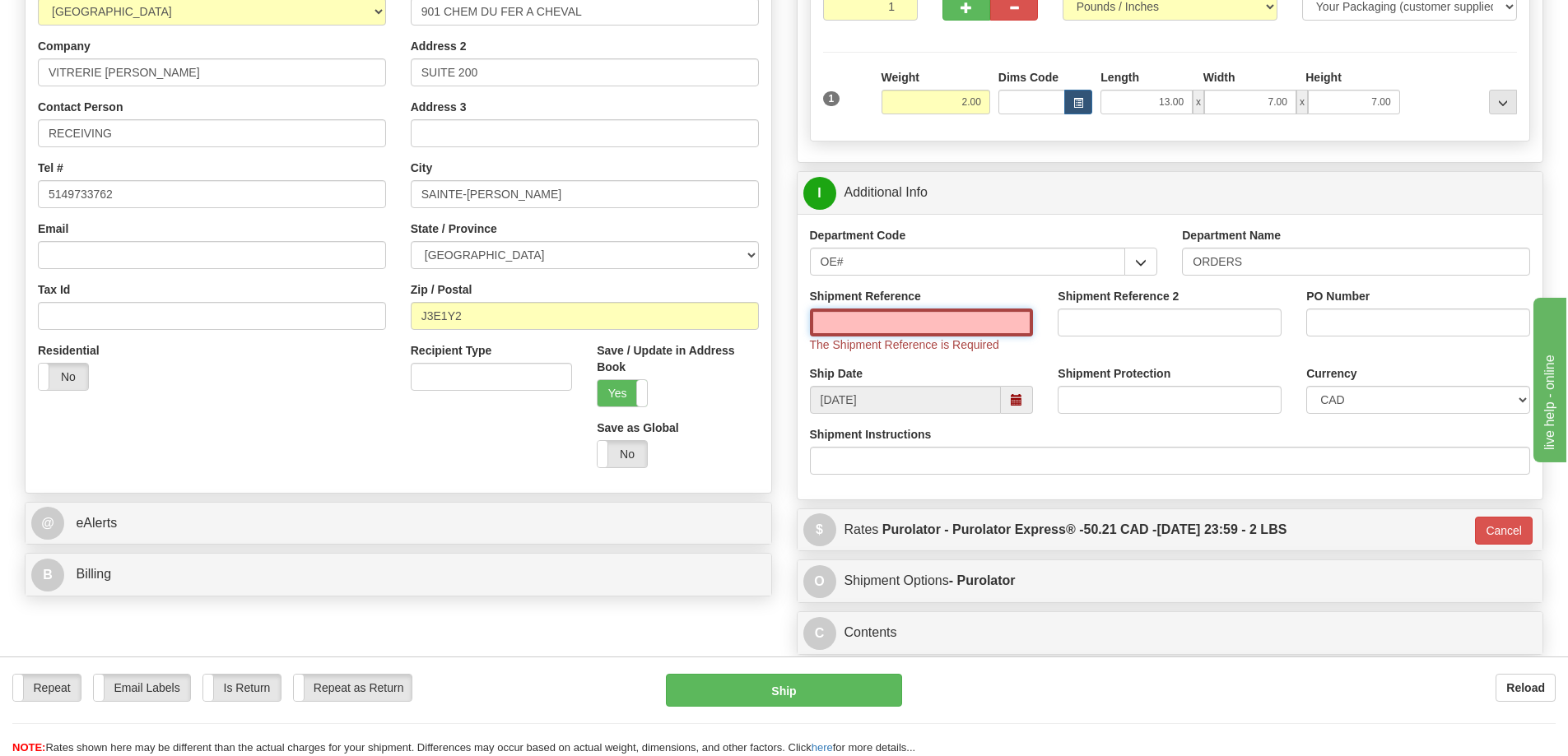
drag, startPoint x: 927, startPoint y: 329, endPoint x: 884, endPoint y: 335, distance: 43.4
click at [927, 330] on input "Shipment Reference" at bounding box center [921, 322] width 224 height 28
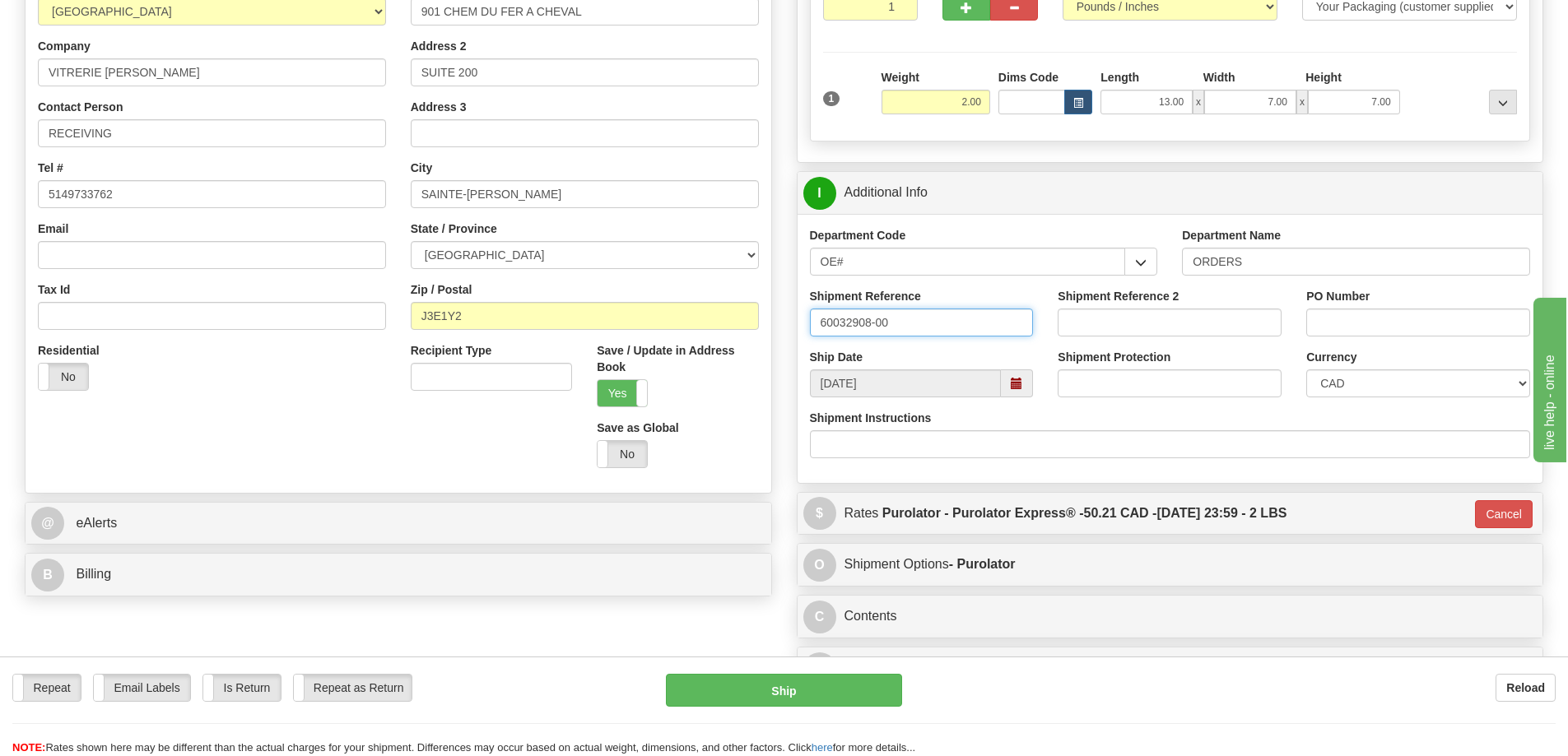
type input "60032908-00"
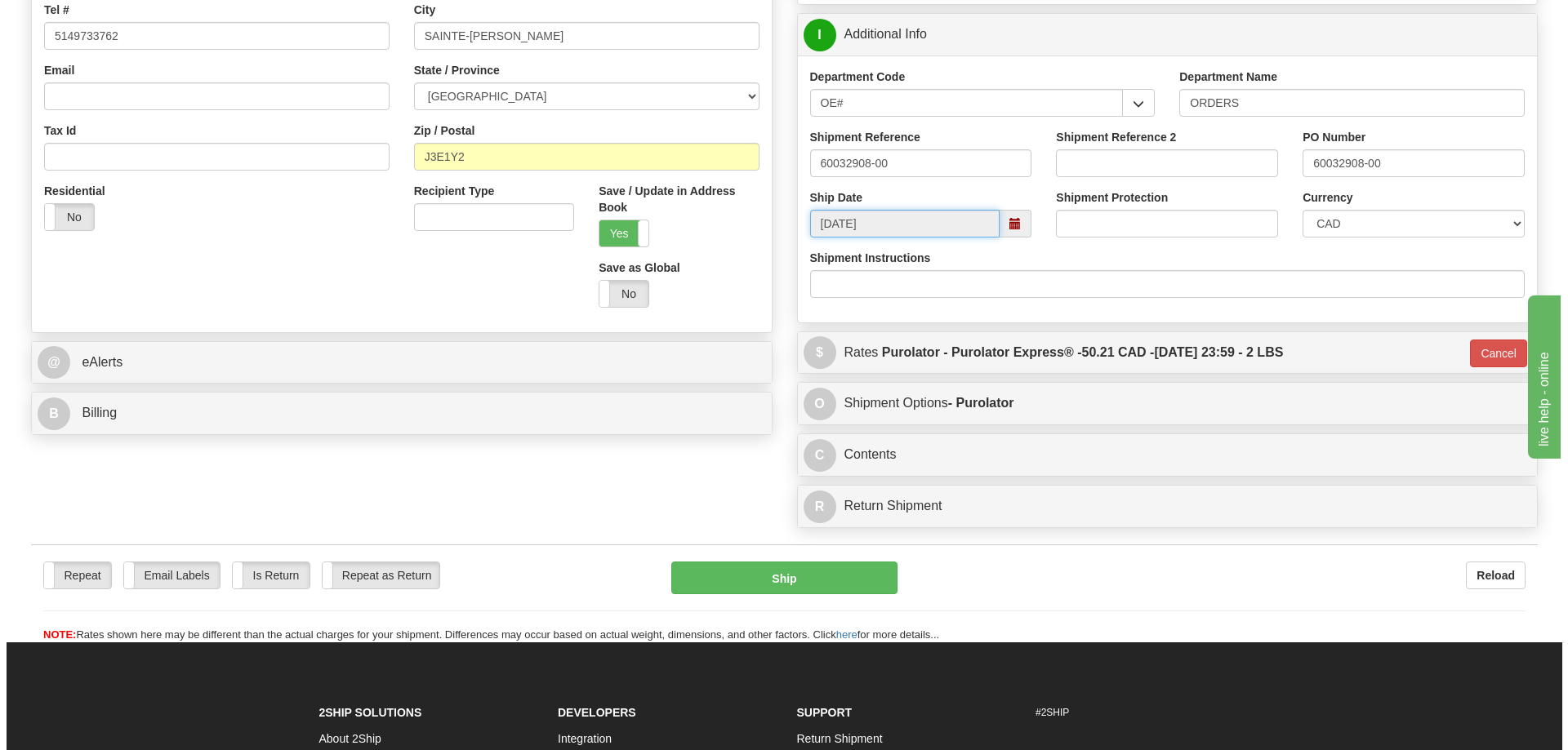
scroll to position [571, 0]
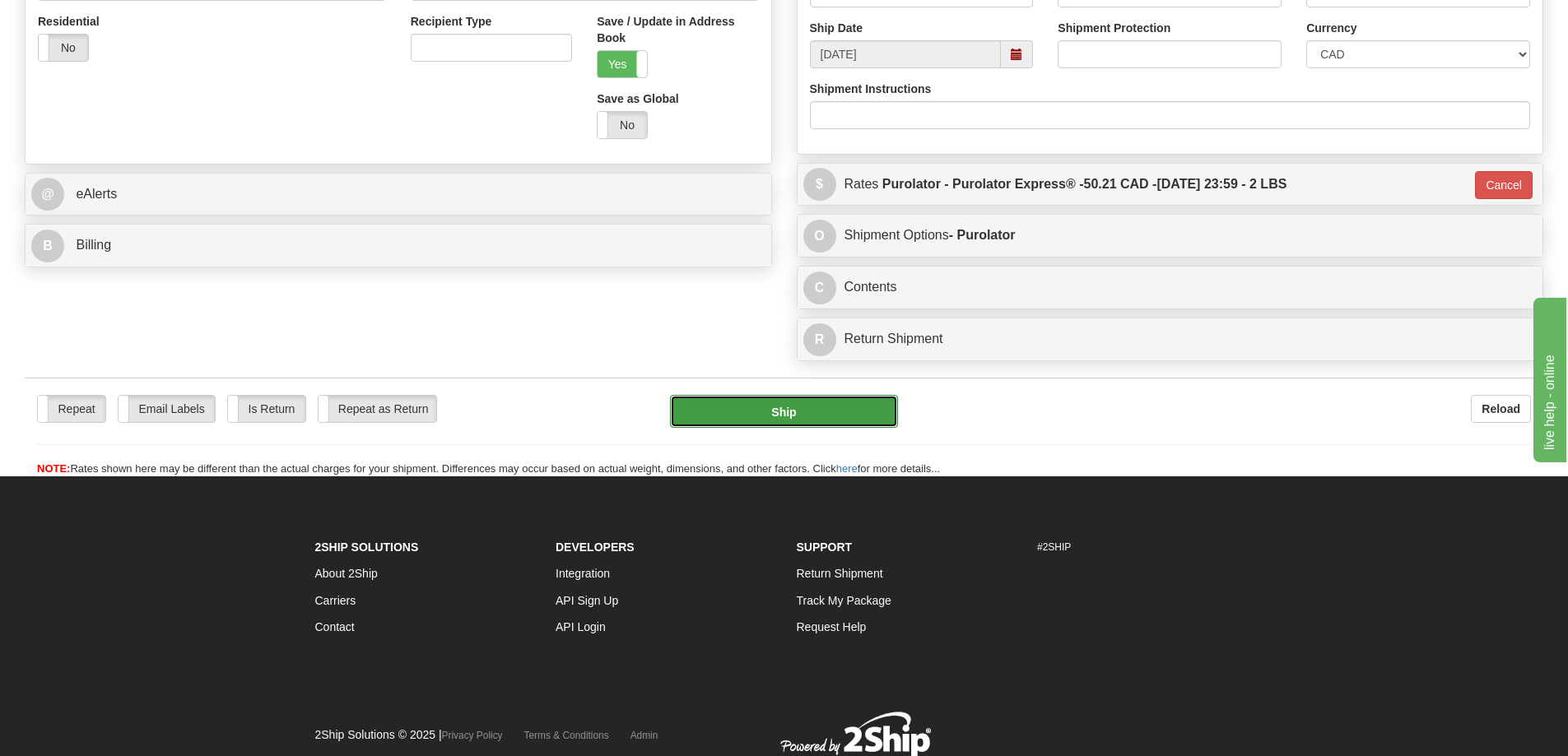
click at [784, 422] on button "Ship" at bounding box center [783, 411] width 228 height 33
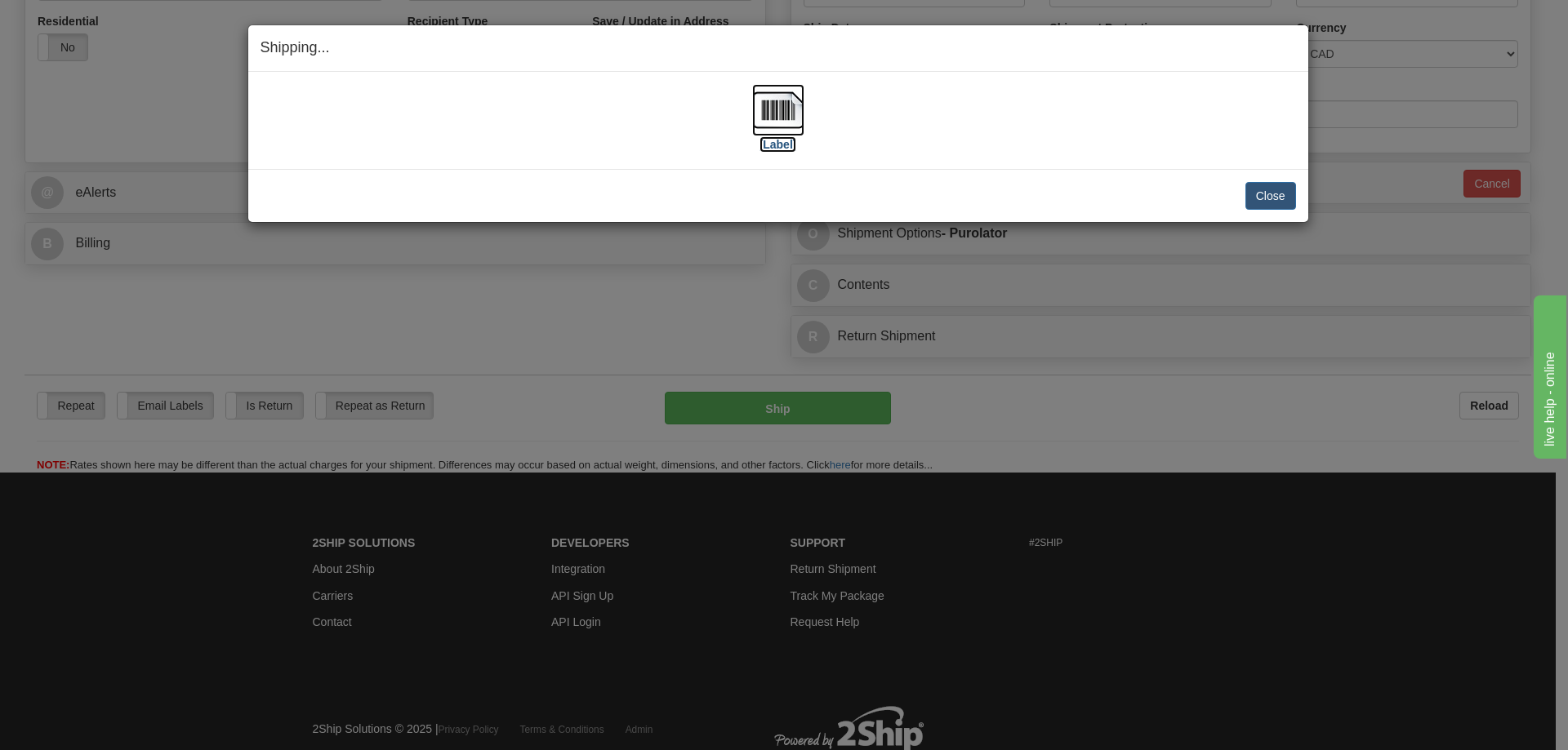
click at [791, 146] on label "[Label]" at bounding box center [778, 145] width 38 height 17
click at [1261, 204] on button "Close" at bounding box center [1270, 196] width 51 height 28
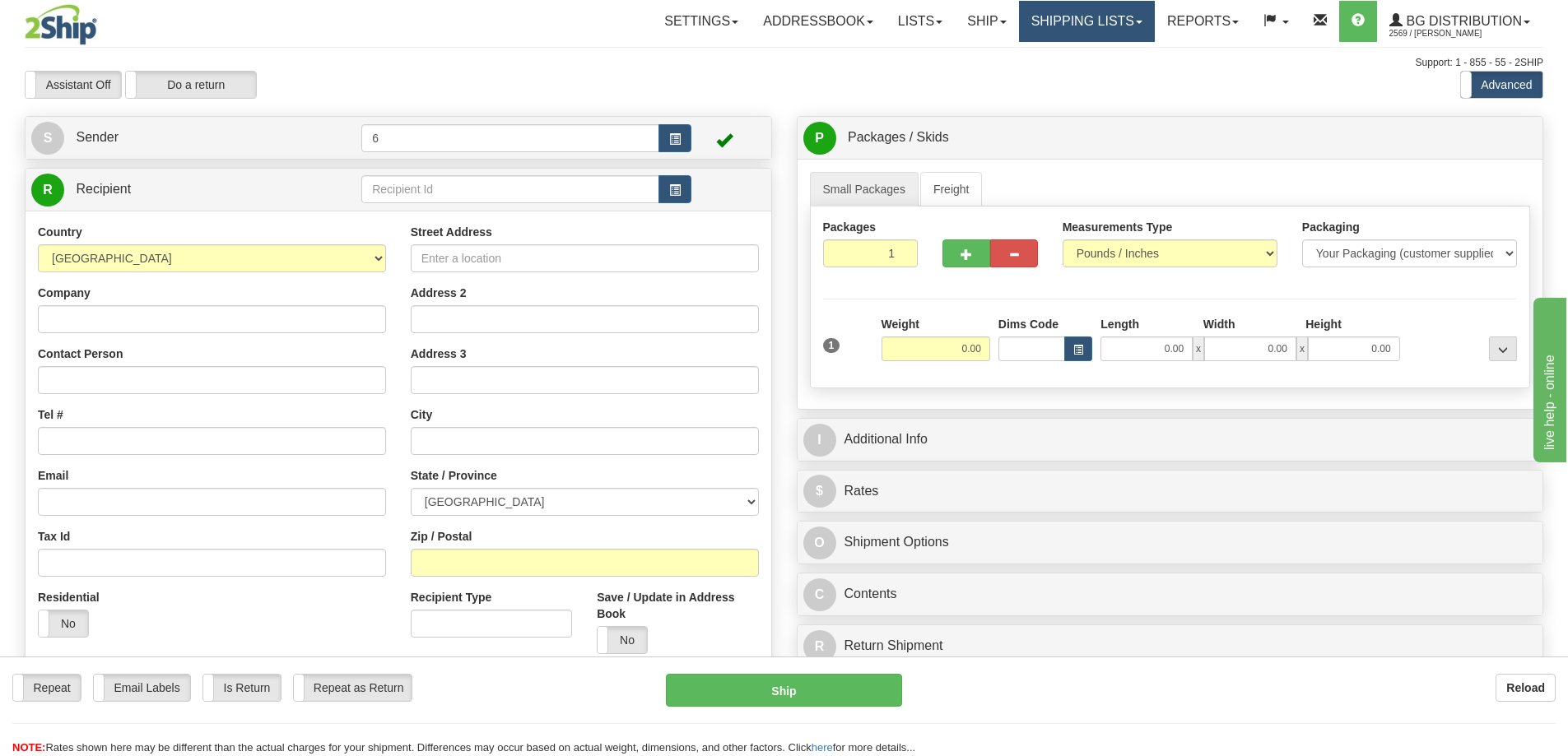
click at [1051, 24] on link "Shipping lists" at bounding box center [1087, 21] width 136 height 41
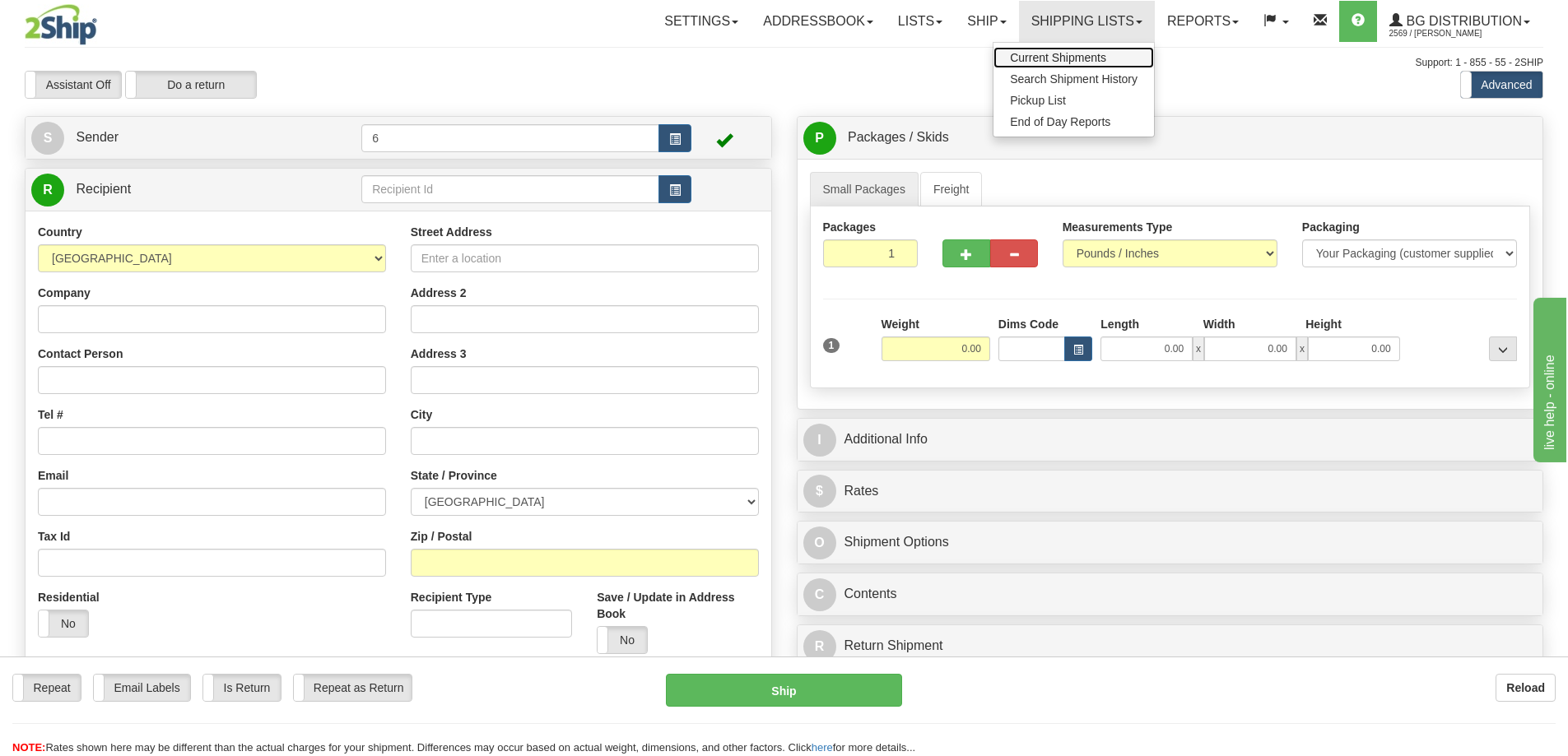
click at [1054, 51] on span "Current Shipments" at bounding box center [1058, 58] width 97 height 13
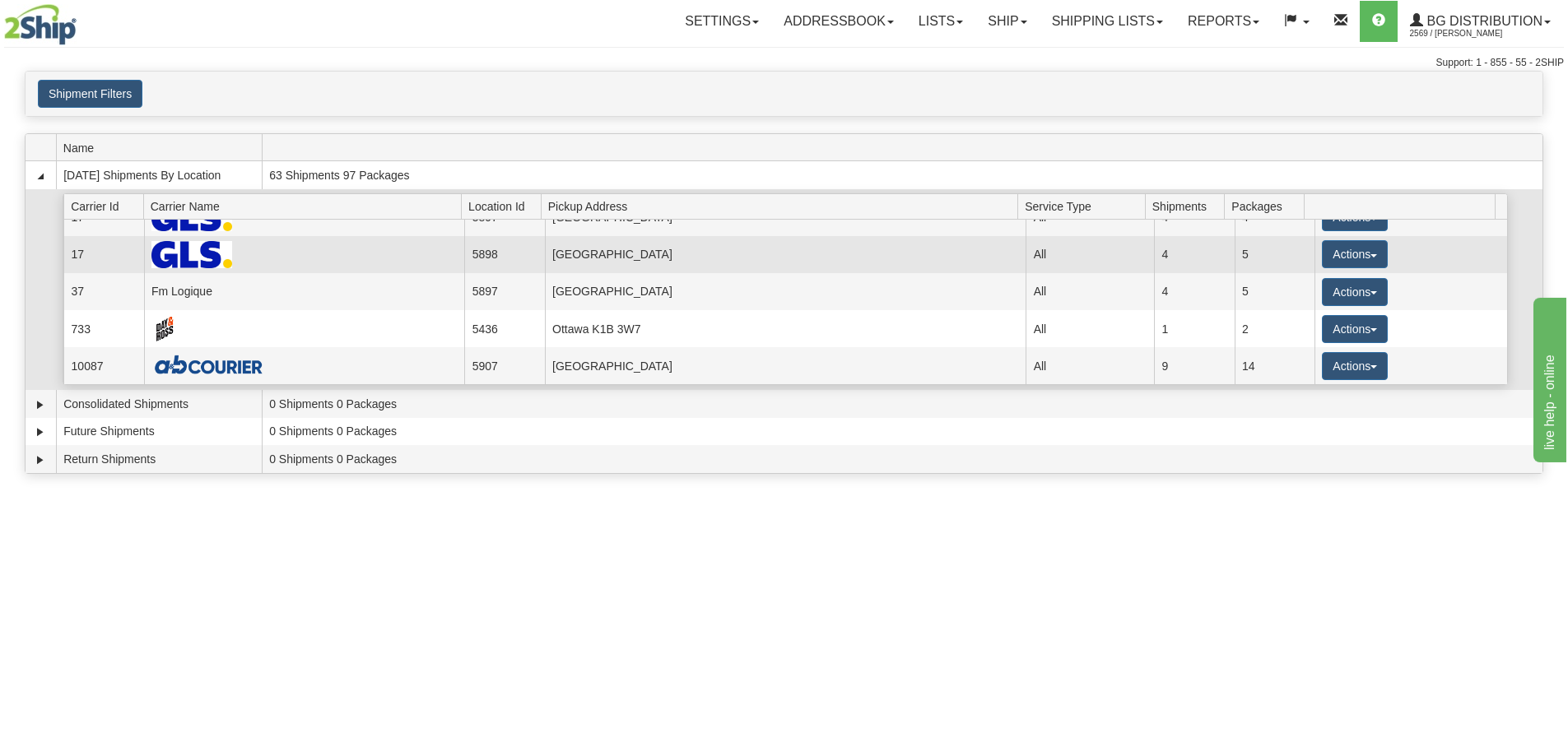
scroll to position [117, 0]
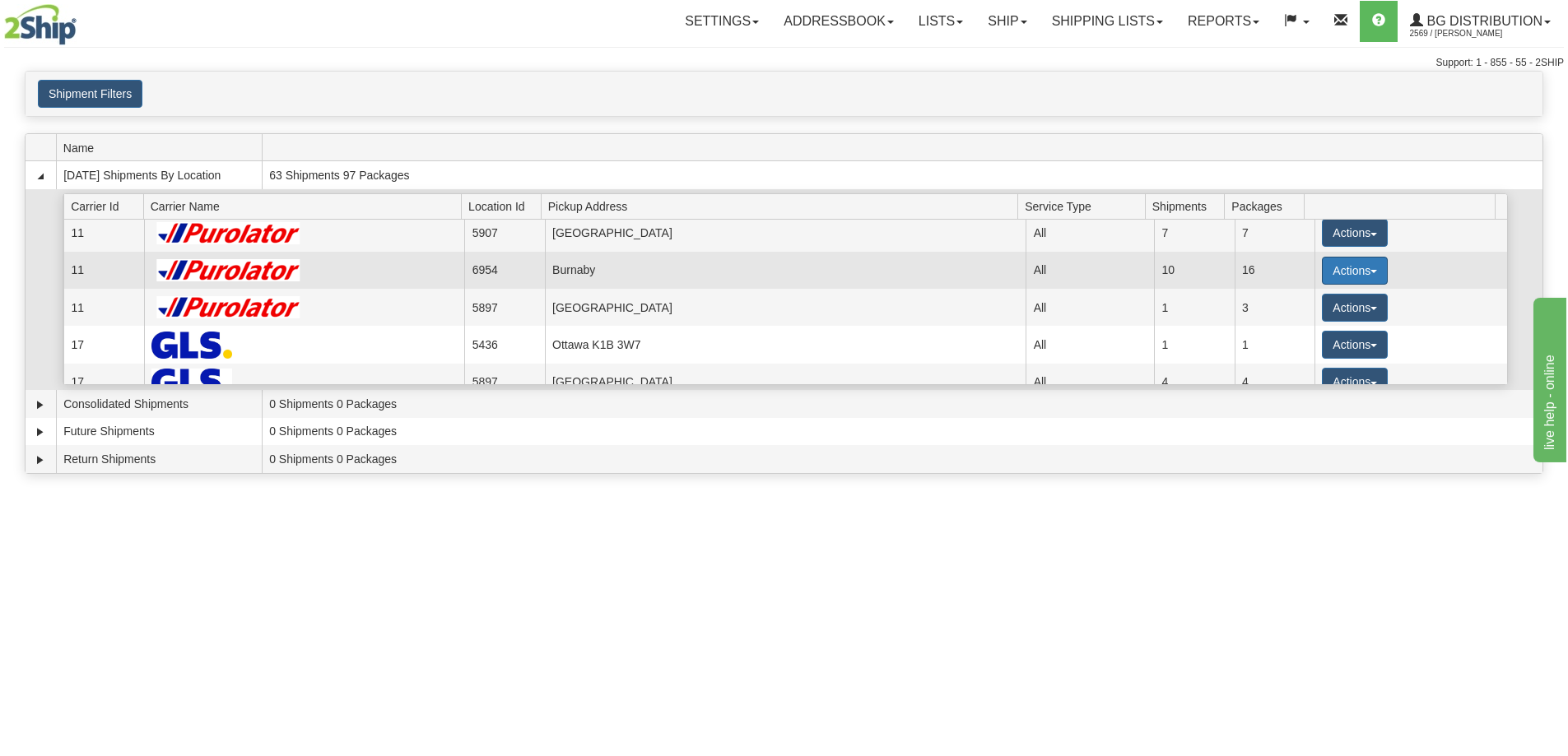
click at [1370, 273] on span "button" at bounding box center [1373, 272] width 7 height 4
click at [1298, 302] on span "Details" at bounding box center [1294, 301] width 45 height 11
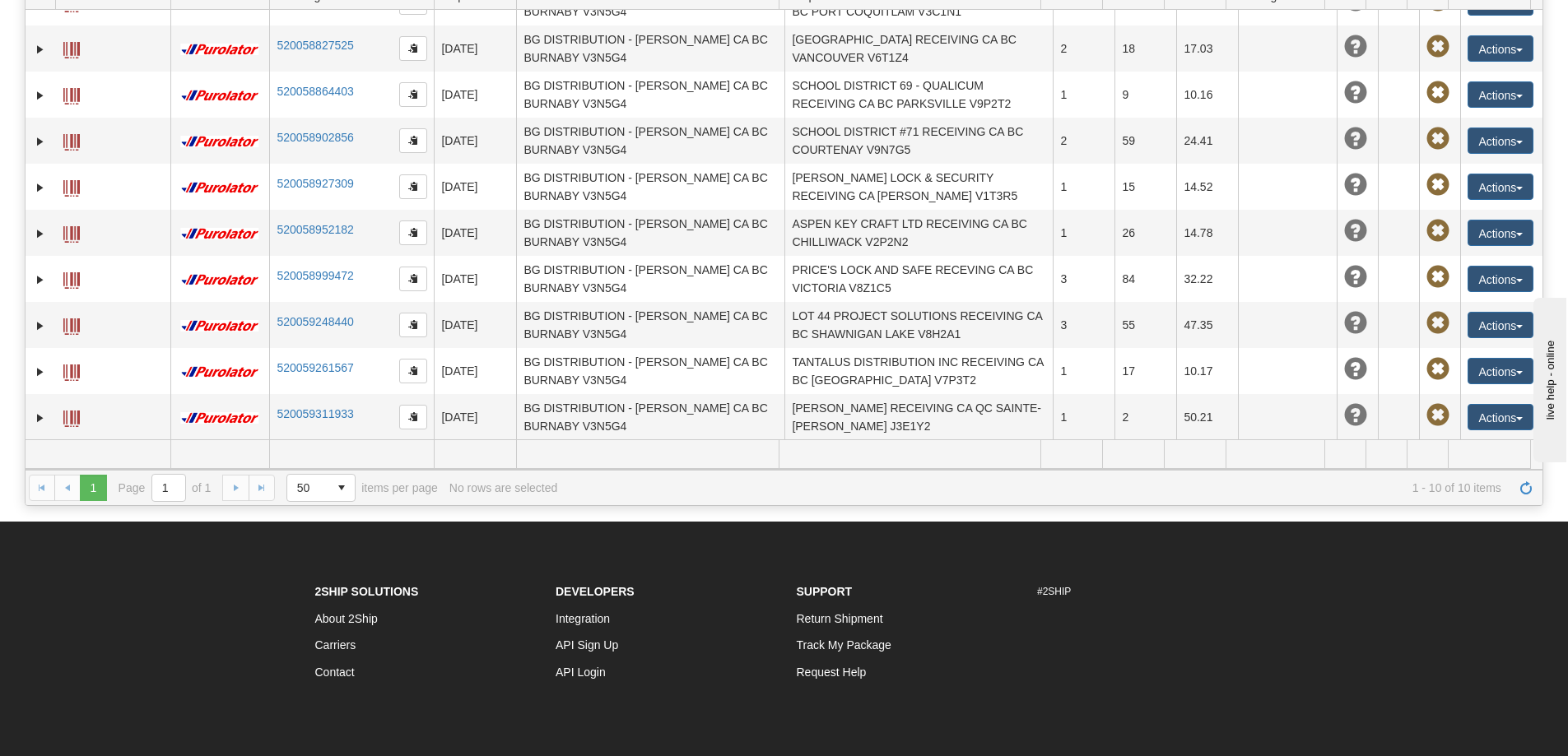
scroll to position [389, 0]
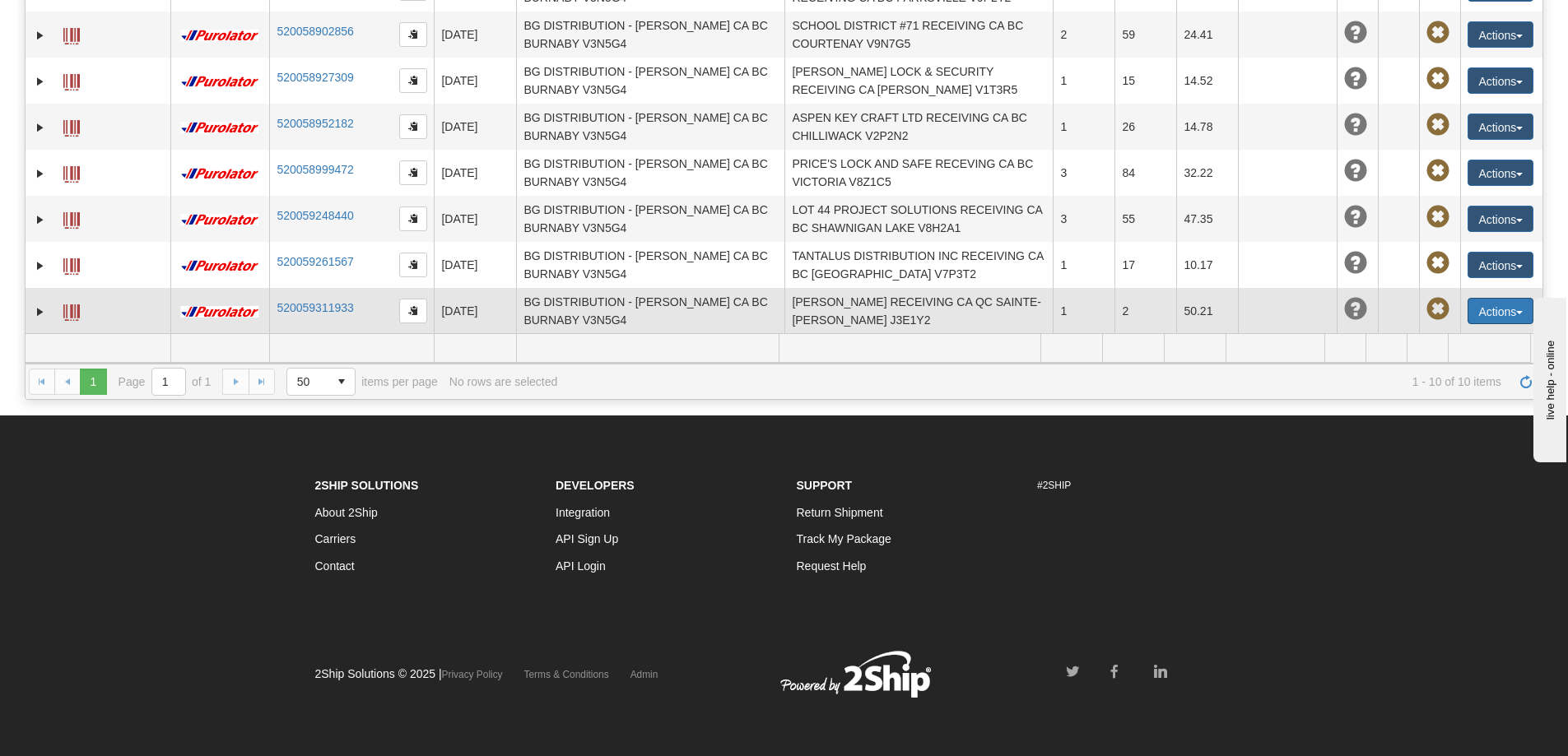
click at [1472, 298] on button "Actions" at bounding box center [1500, 311] width 66 height 26
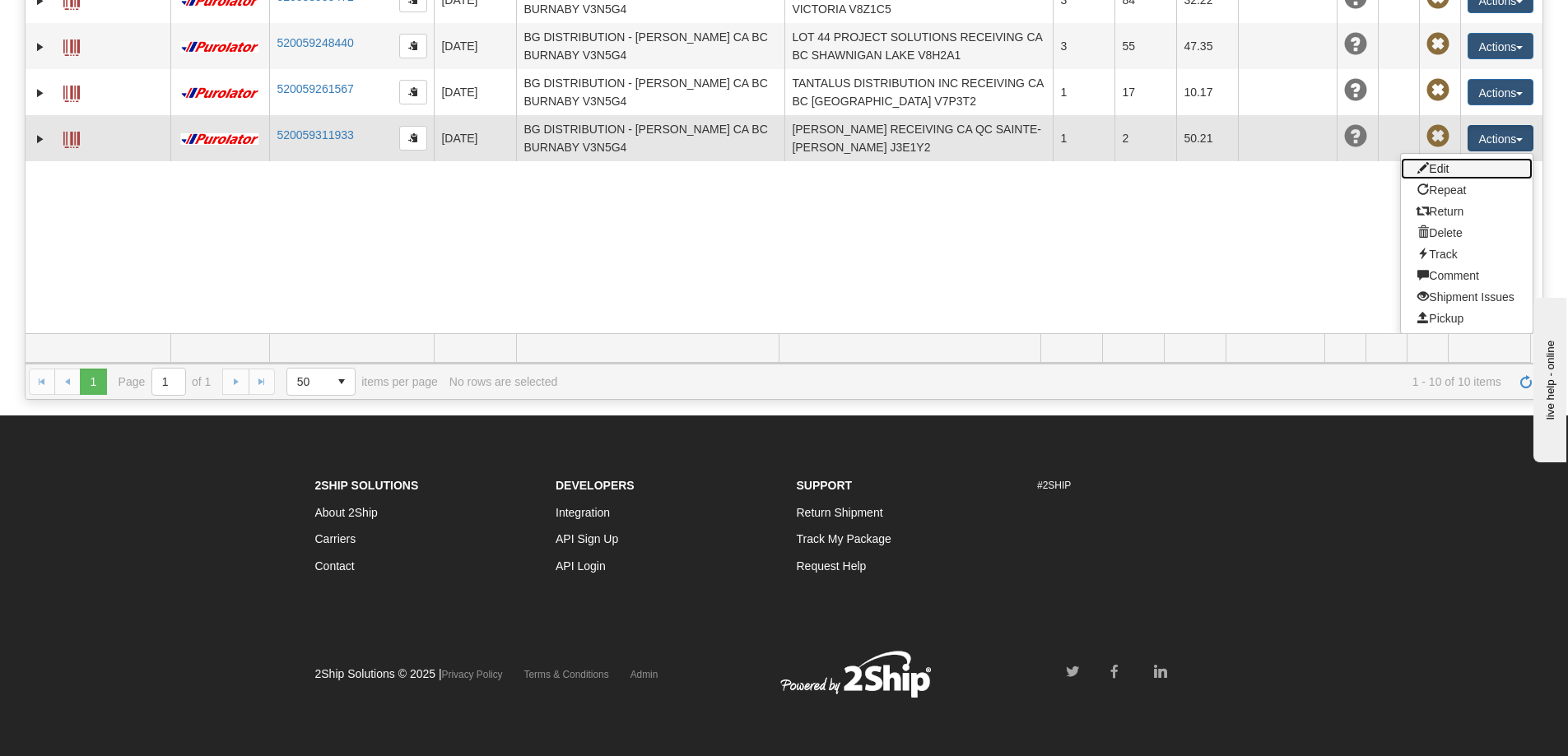
click at [1445, 158] on link "Edit" at bounding box center [1467, 168] width 132 height 21
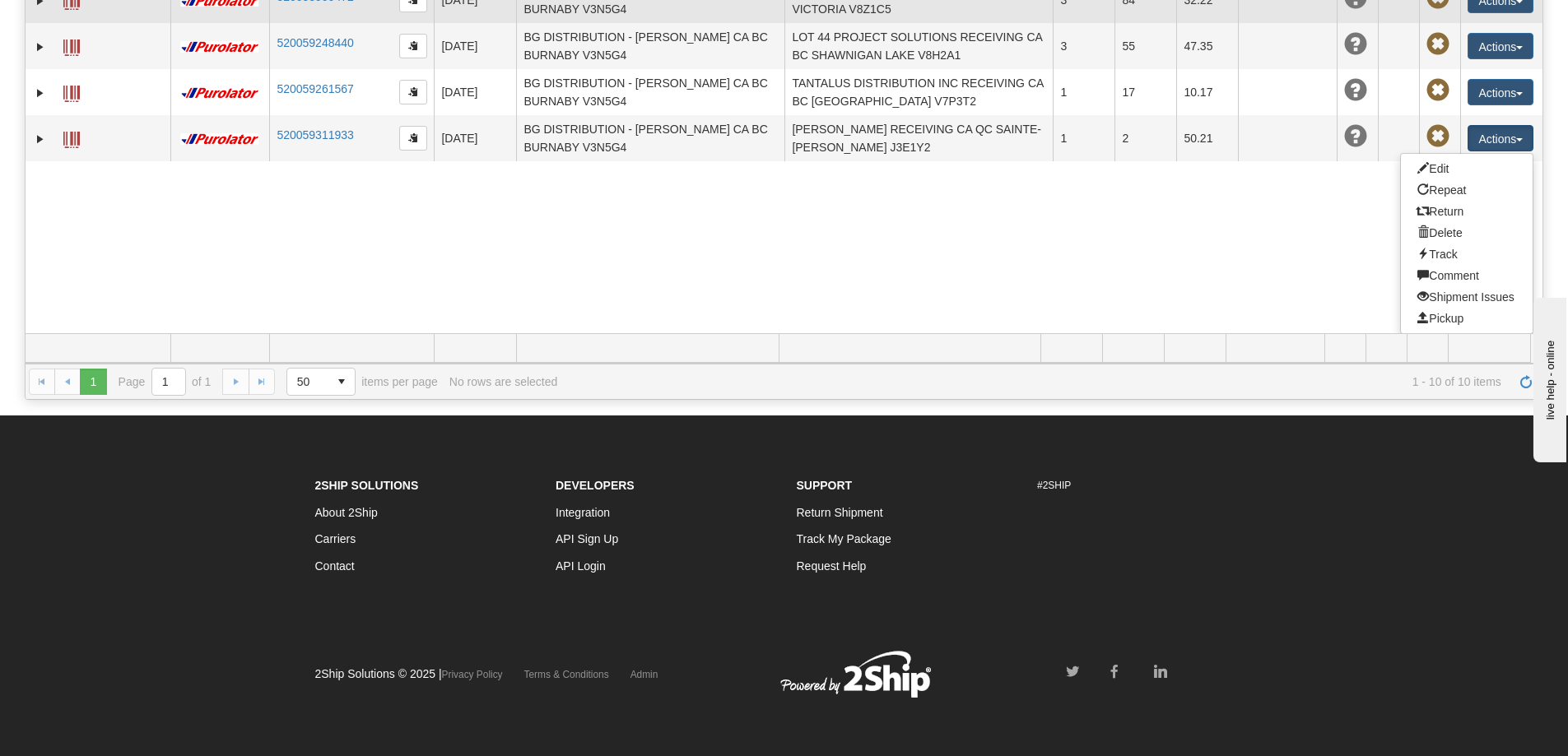
scroll to position [31, 0]
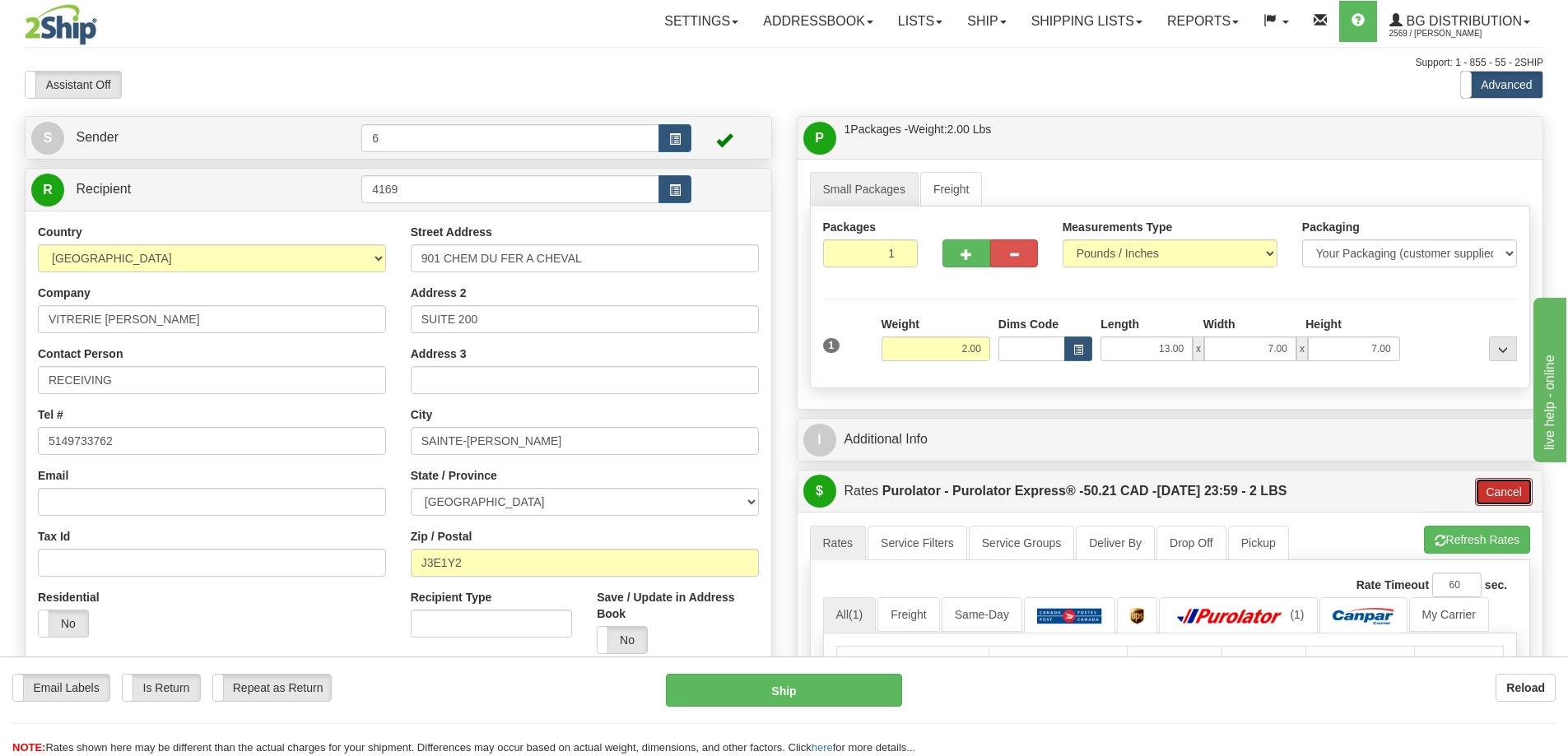
click at [1492, 499] on button "Cancel" at bounding box center [1504, 492] width 58 height 28
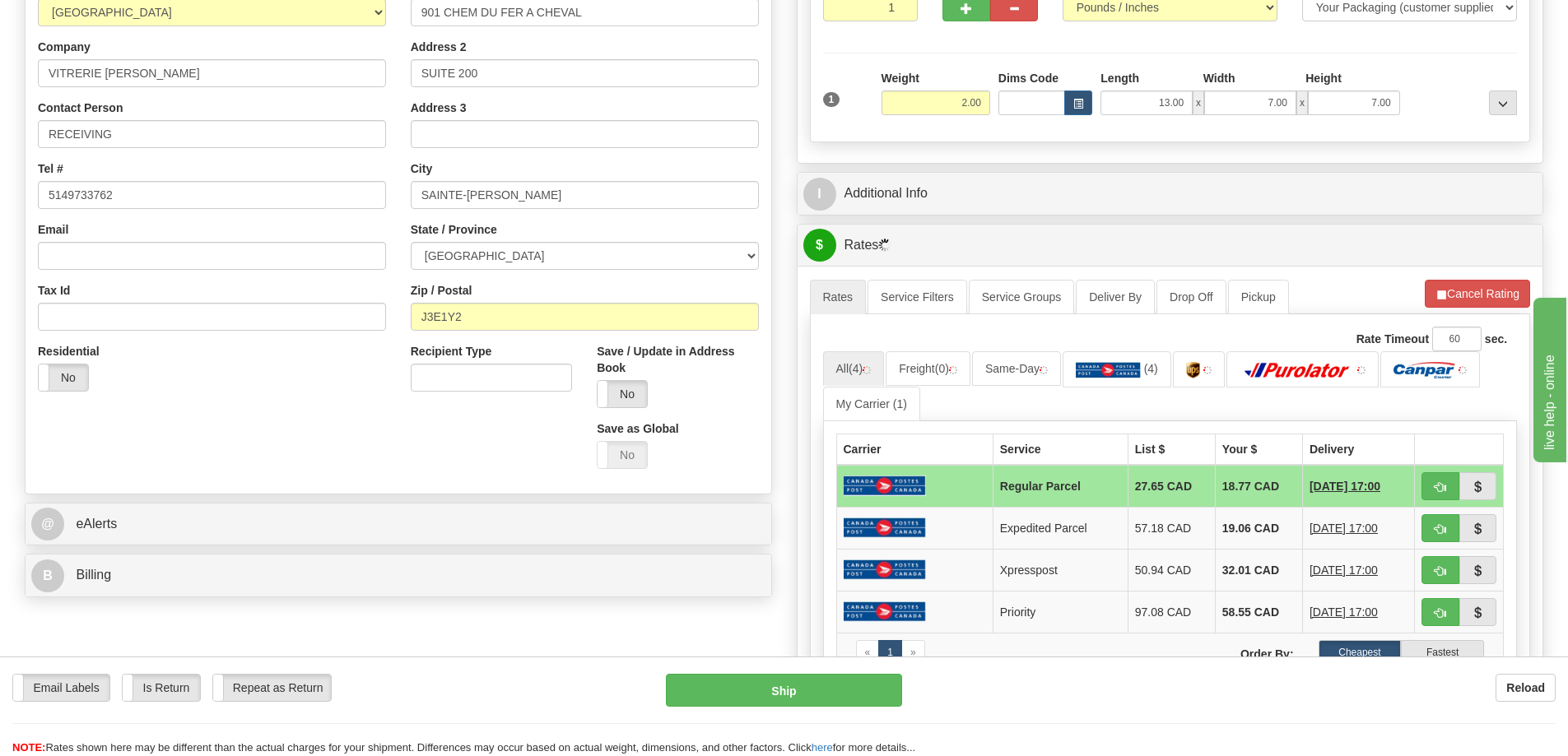
scroll to position [247, 0]
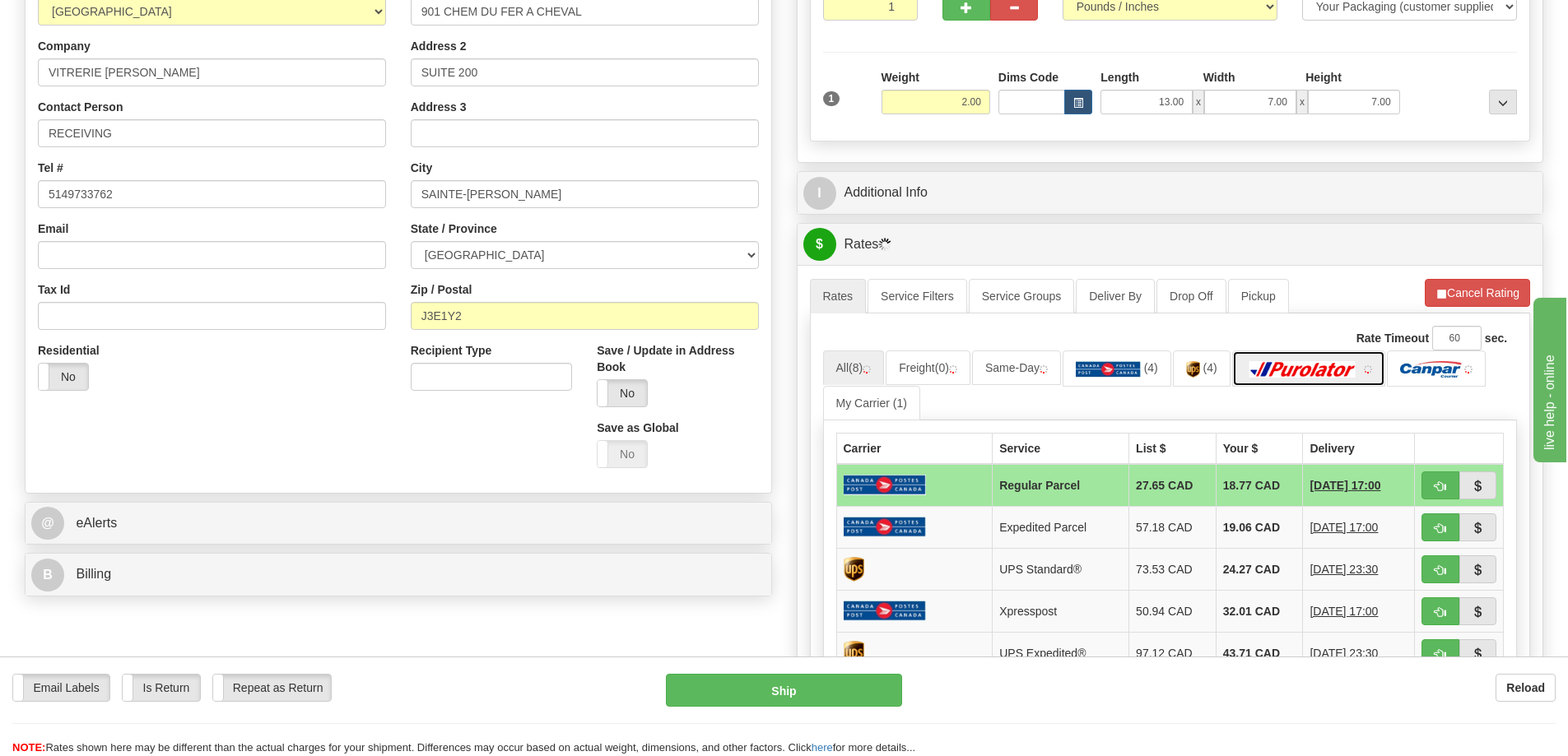
click at [1333, 371] on img at bounding box center [1302, 370] width 115 height 17
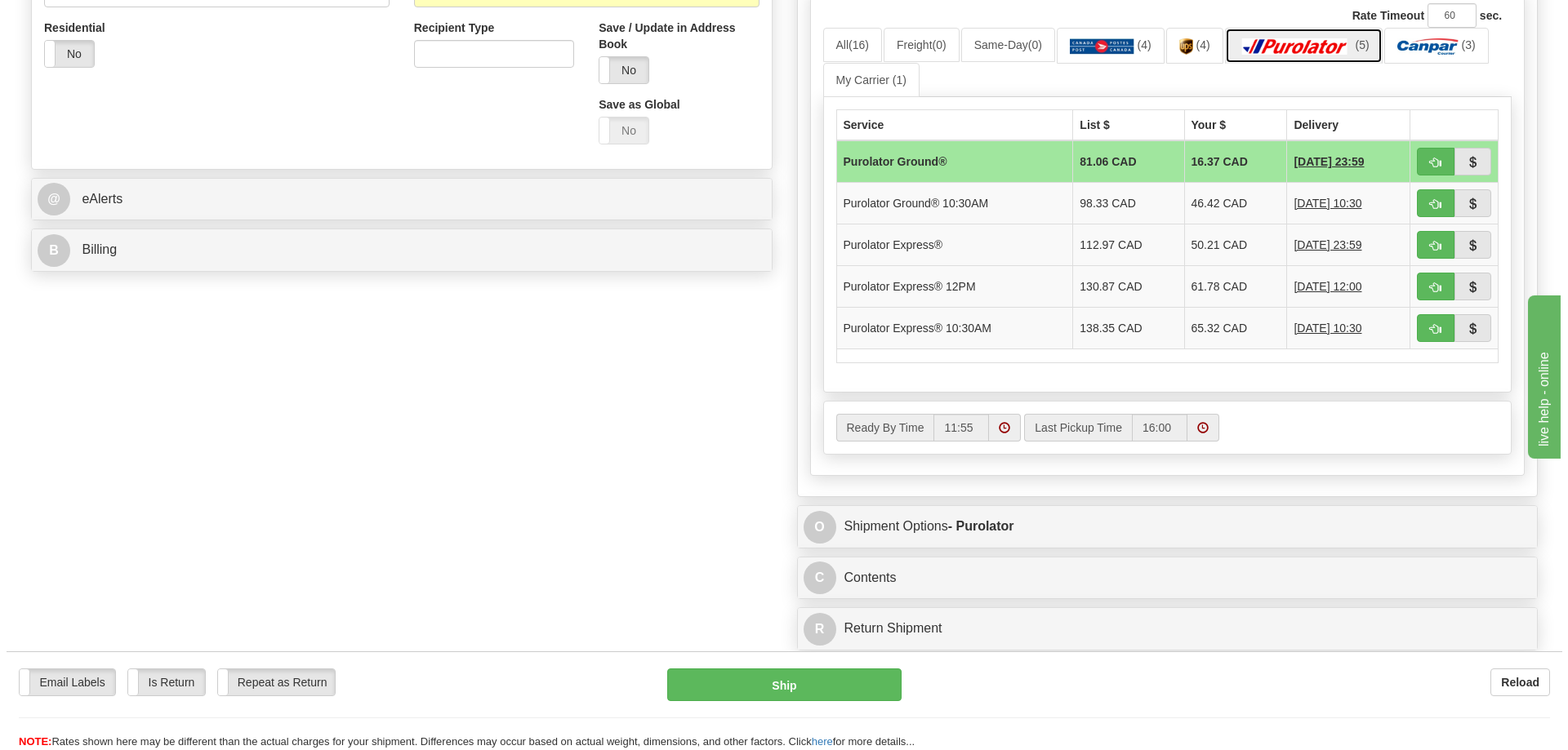
scroll to position [571, 0]
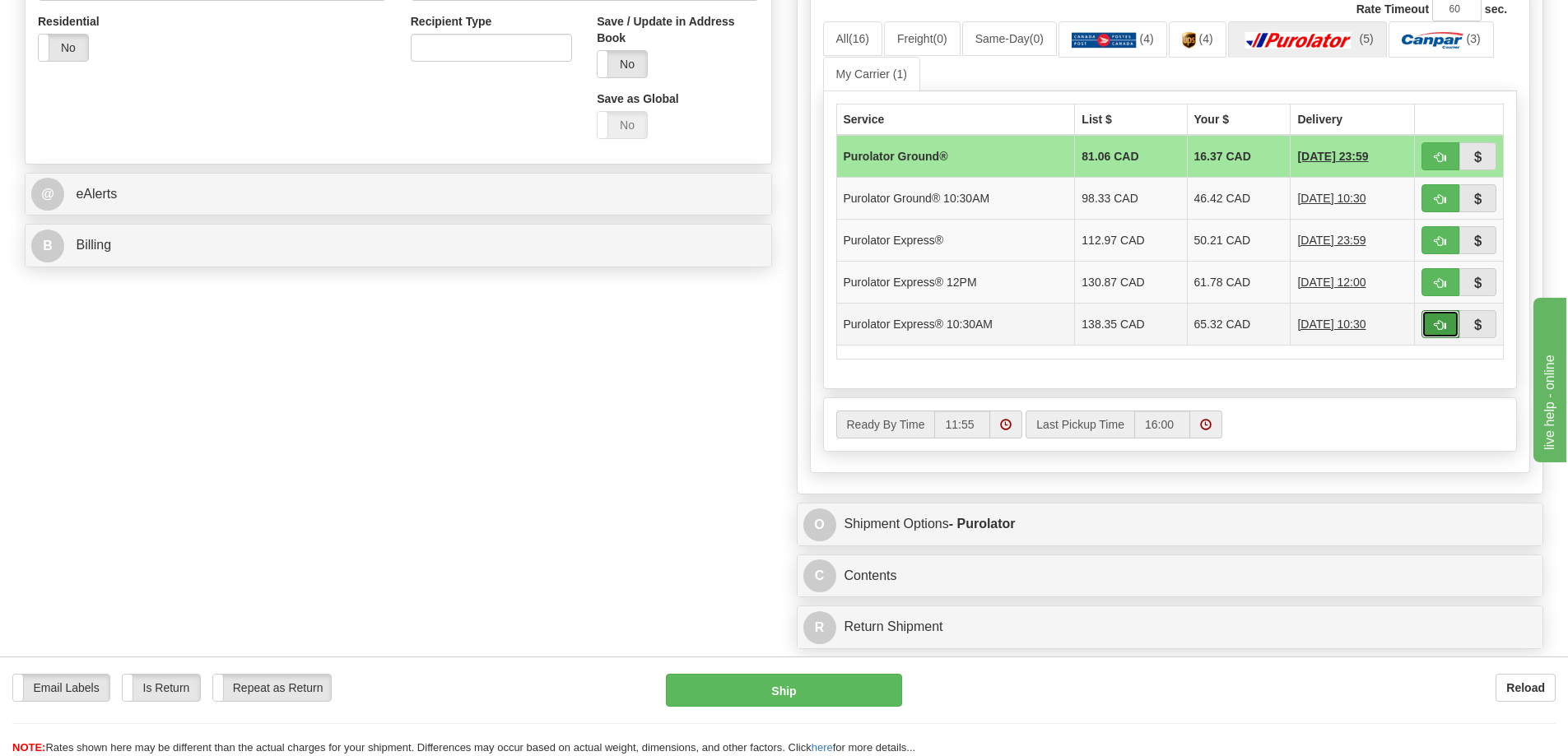
click at [1439, 324] on span "button" at bounding box center [1440, 326] width 11 height 11
type input "201"
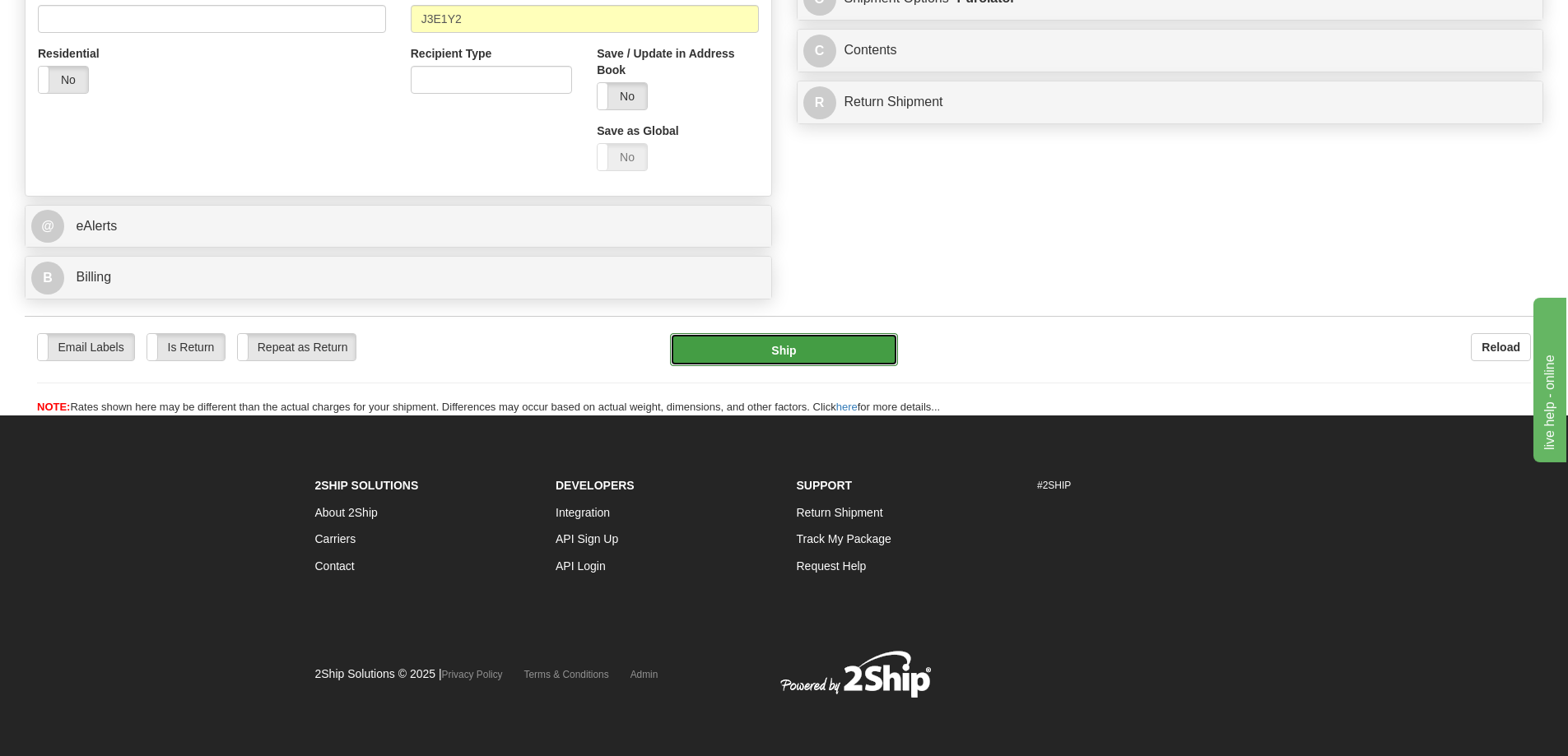
click at [782, 333] on button "Ship" at bounding box center [783, 349] width 228 height 33
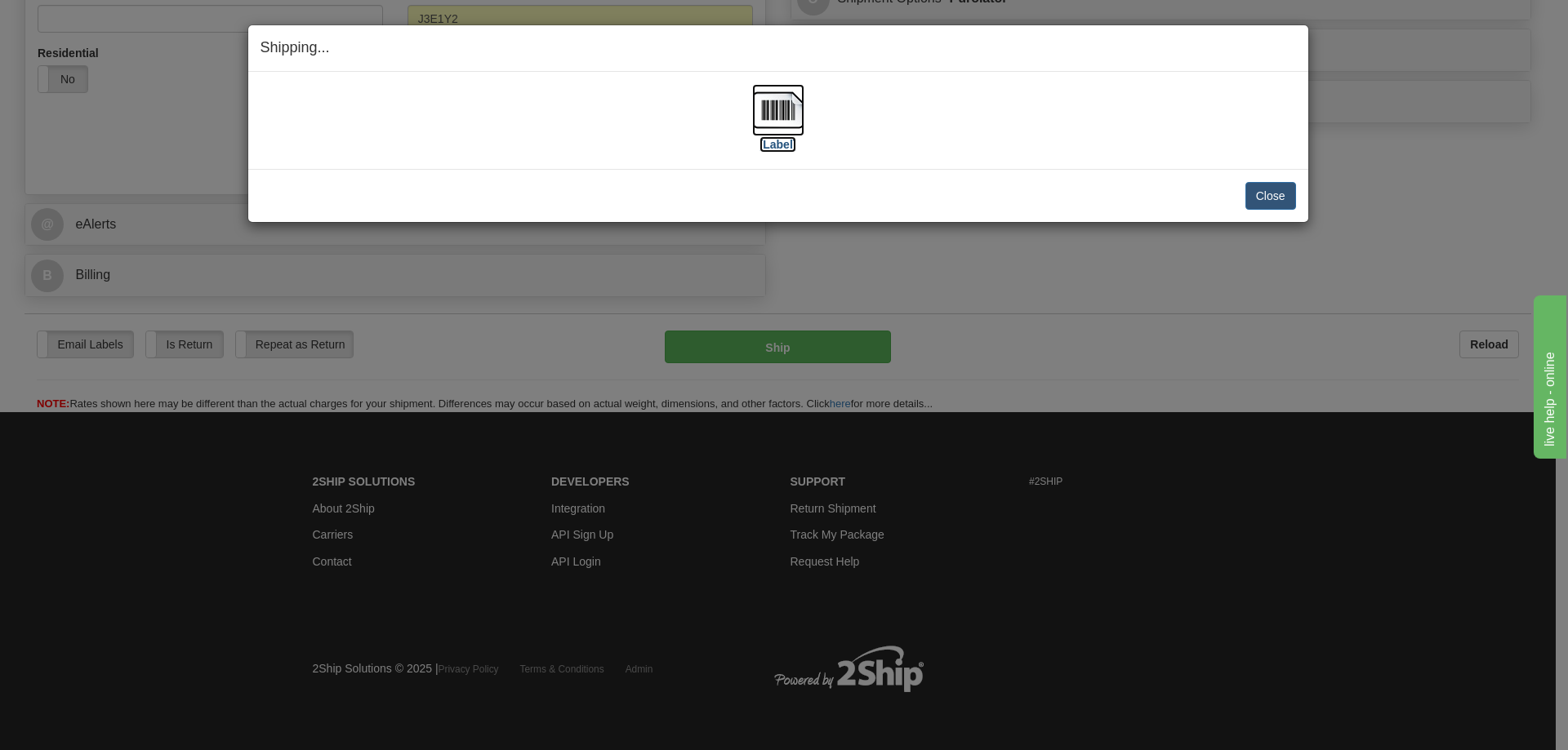
click at [792, 142] on label "[Label]" at bounding box center [778, 145] width 38 height 17
click at [1267, 201] on button "Close" at bounding box center [1270, 196] width 51 height 28
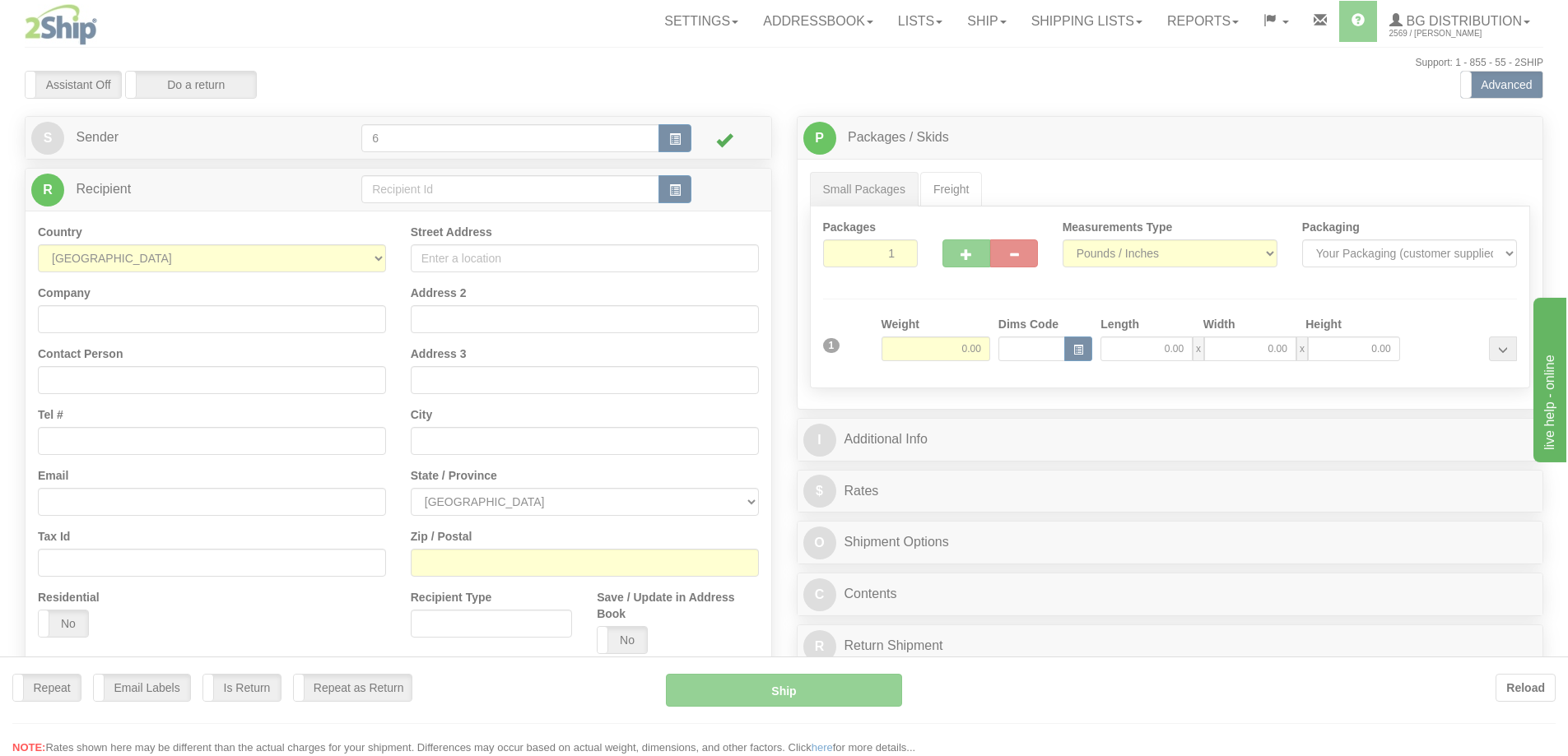
click at [435, 193] on div at bounding box center [784, 378] width 1568 height 756
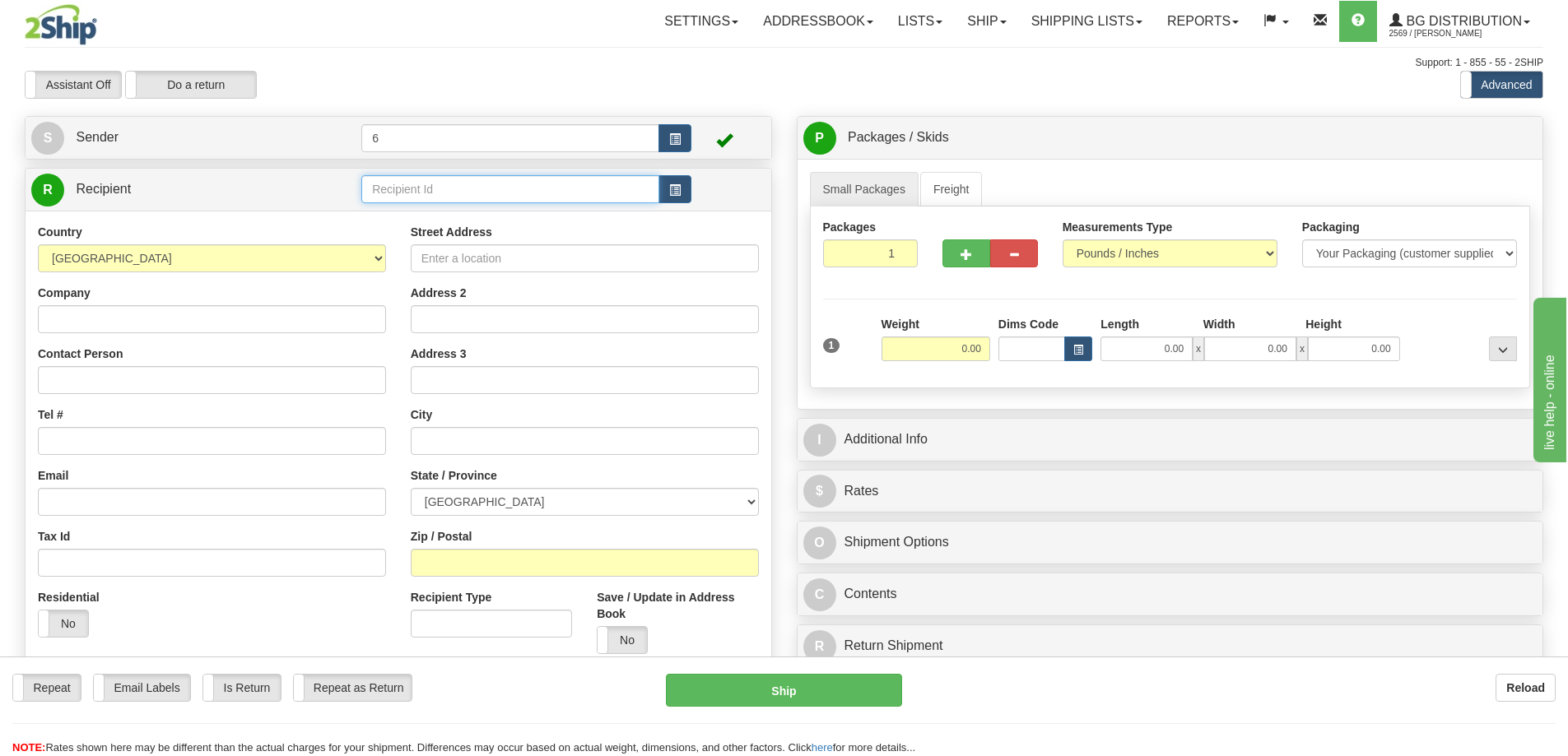
click at [435, 193] on input "text" at bounding box center [510, 189] width 298 height 28
type input "41001"
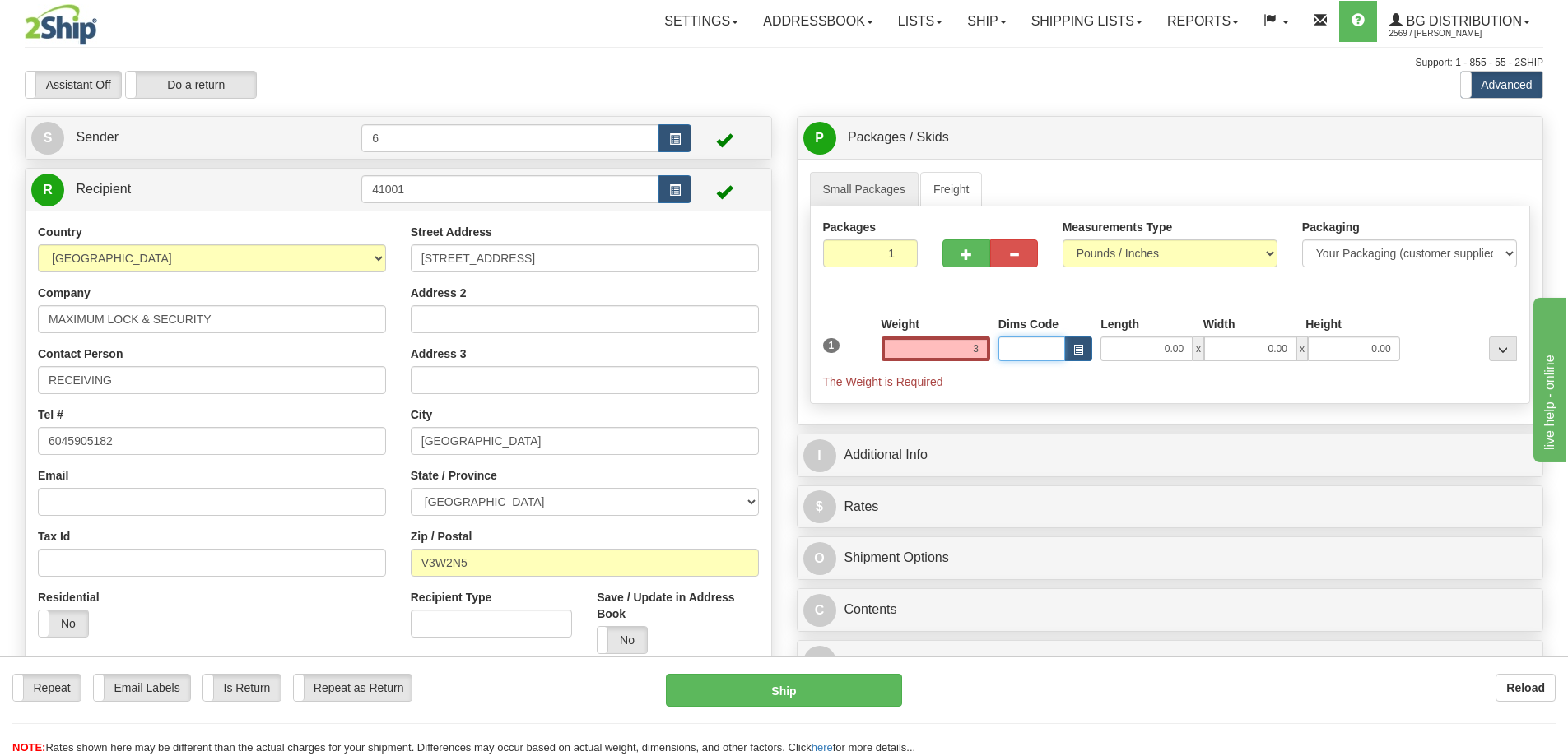
type input "3.00"
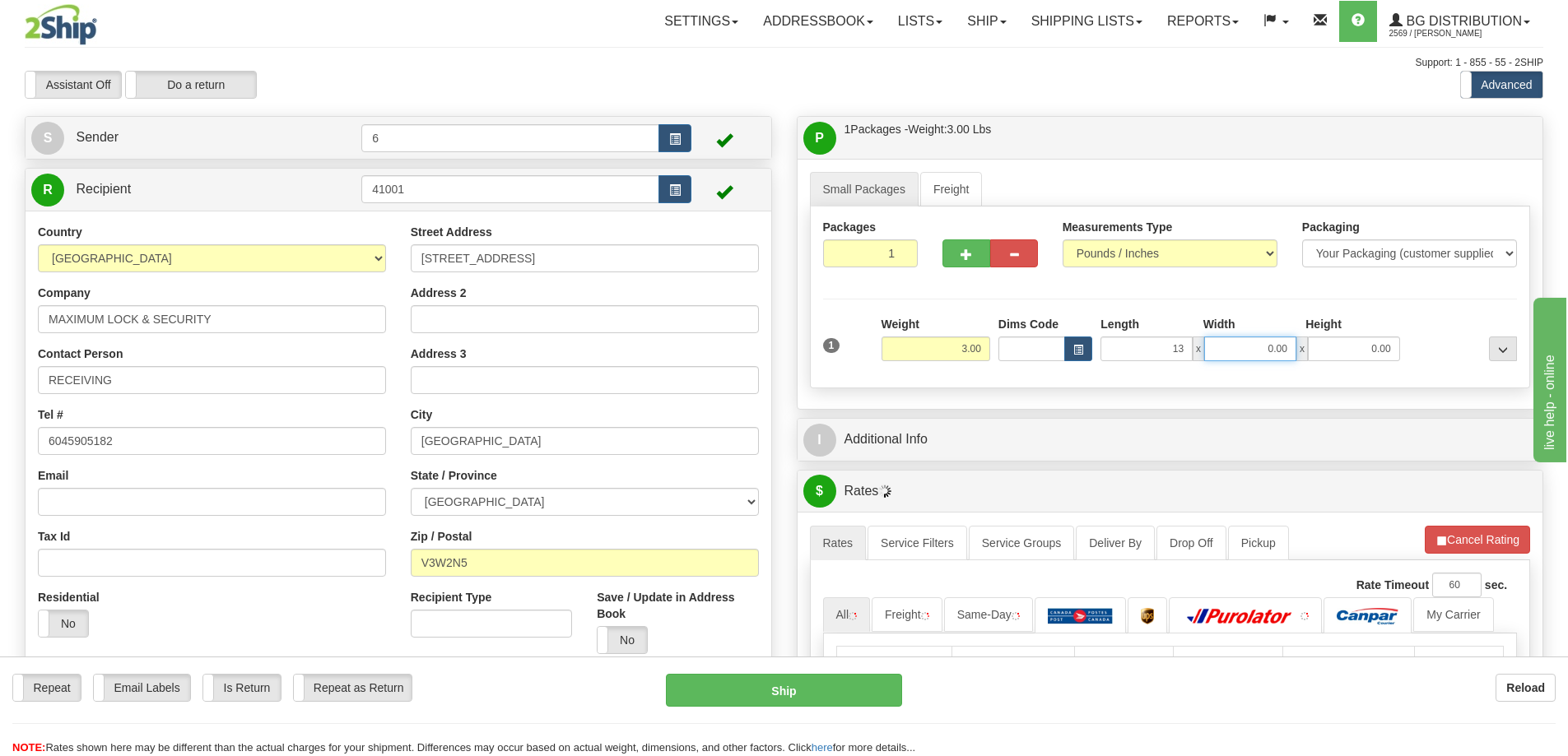
type input "13.00"
type input "7.00"
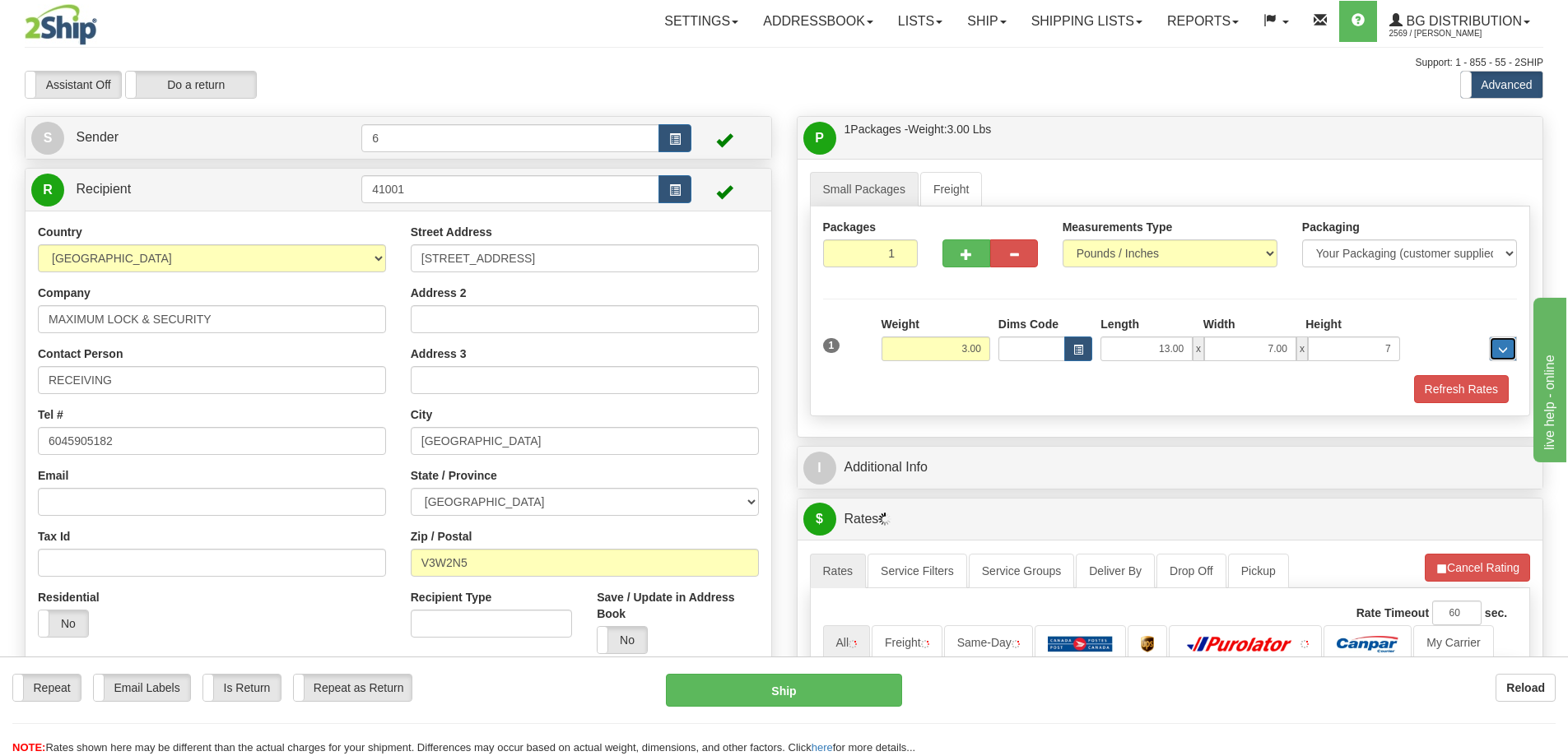
type input "7.00"
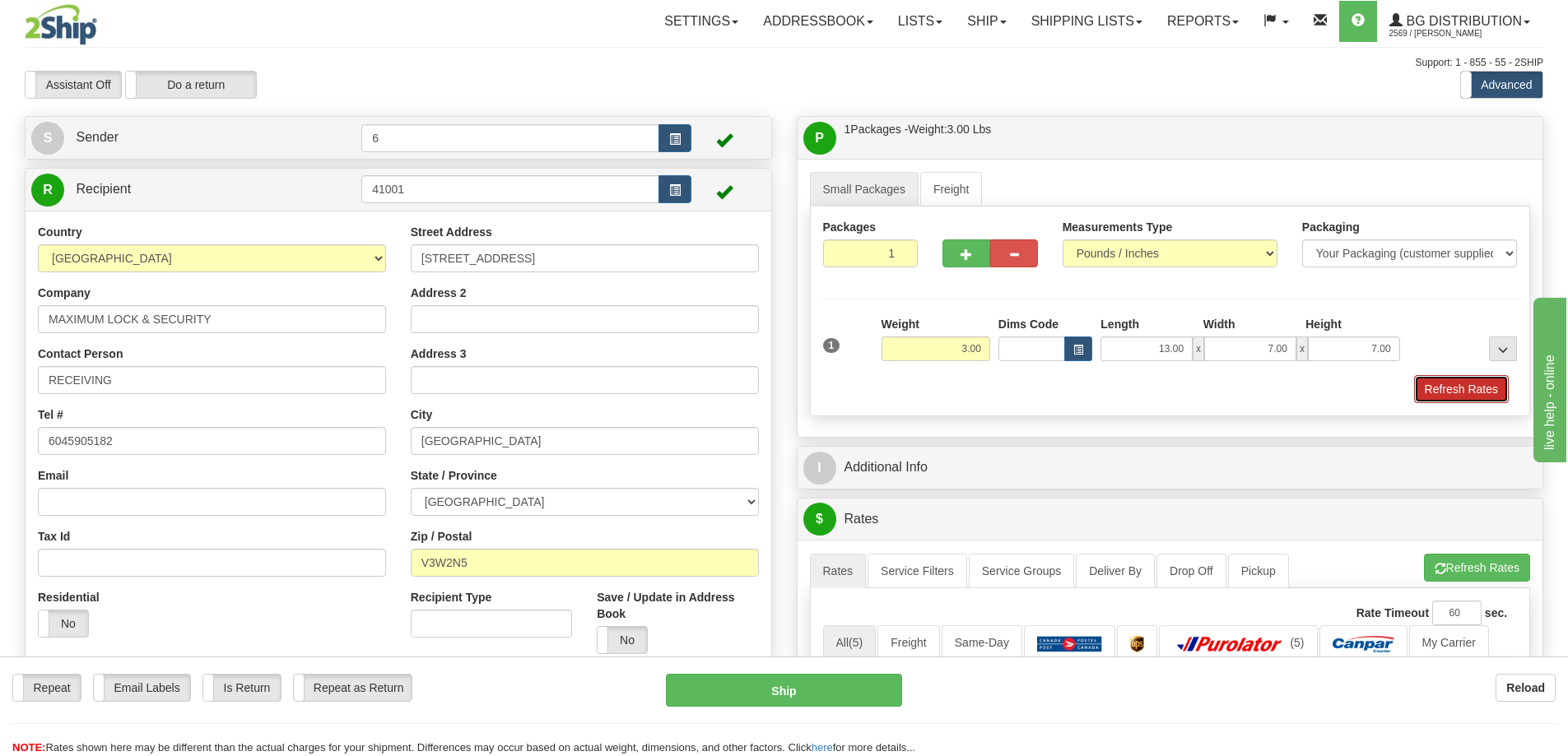
click at [1462, 385] on button "Refresh Rates" at bounding box center [1461, 389] width 95 height 28
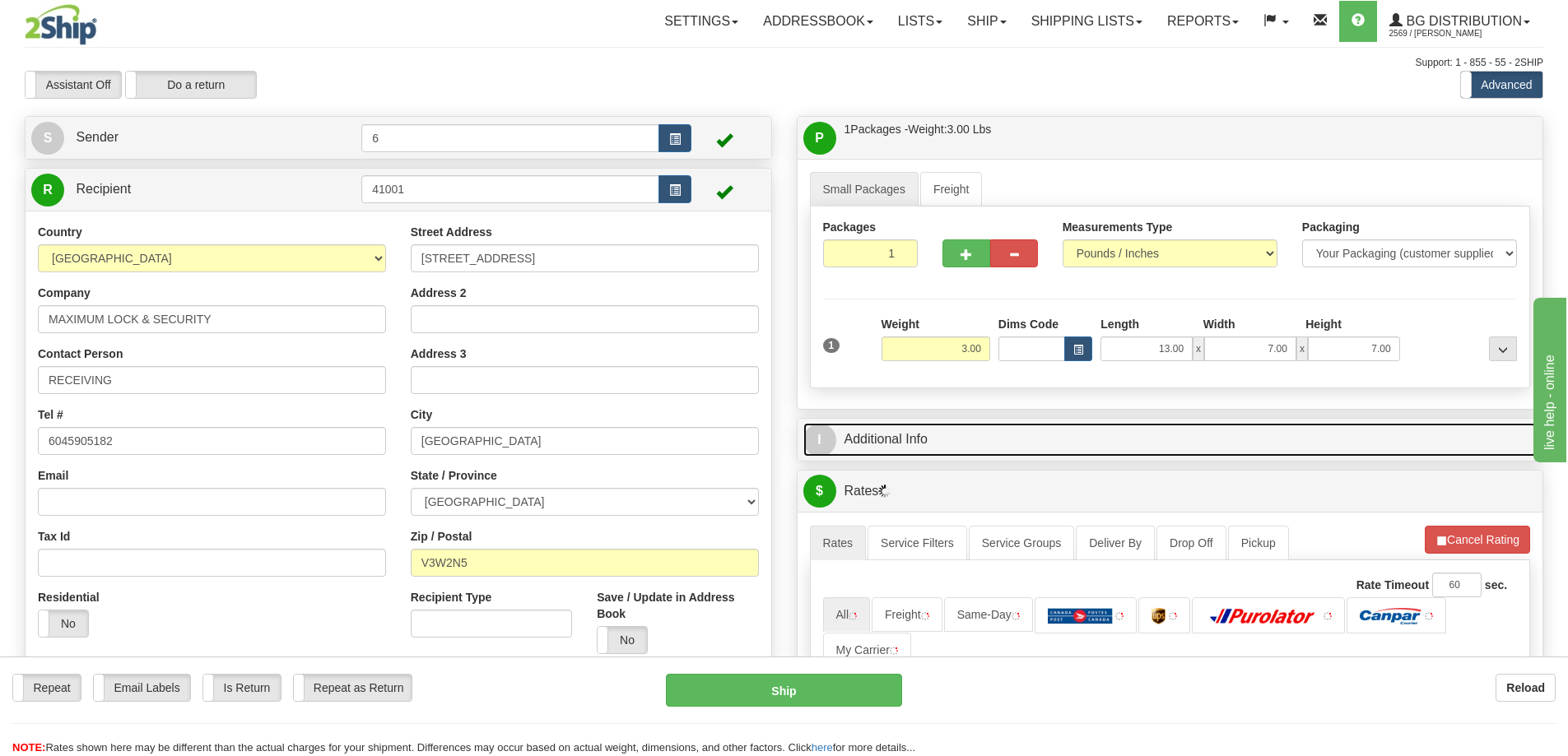
click at [1408, 455] on link "I Additional Info" at bounding box center [1170, 439] width 734 height 33
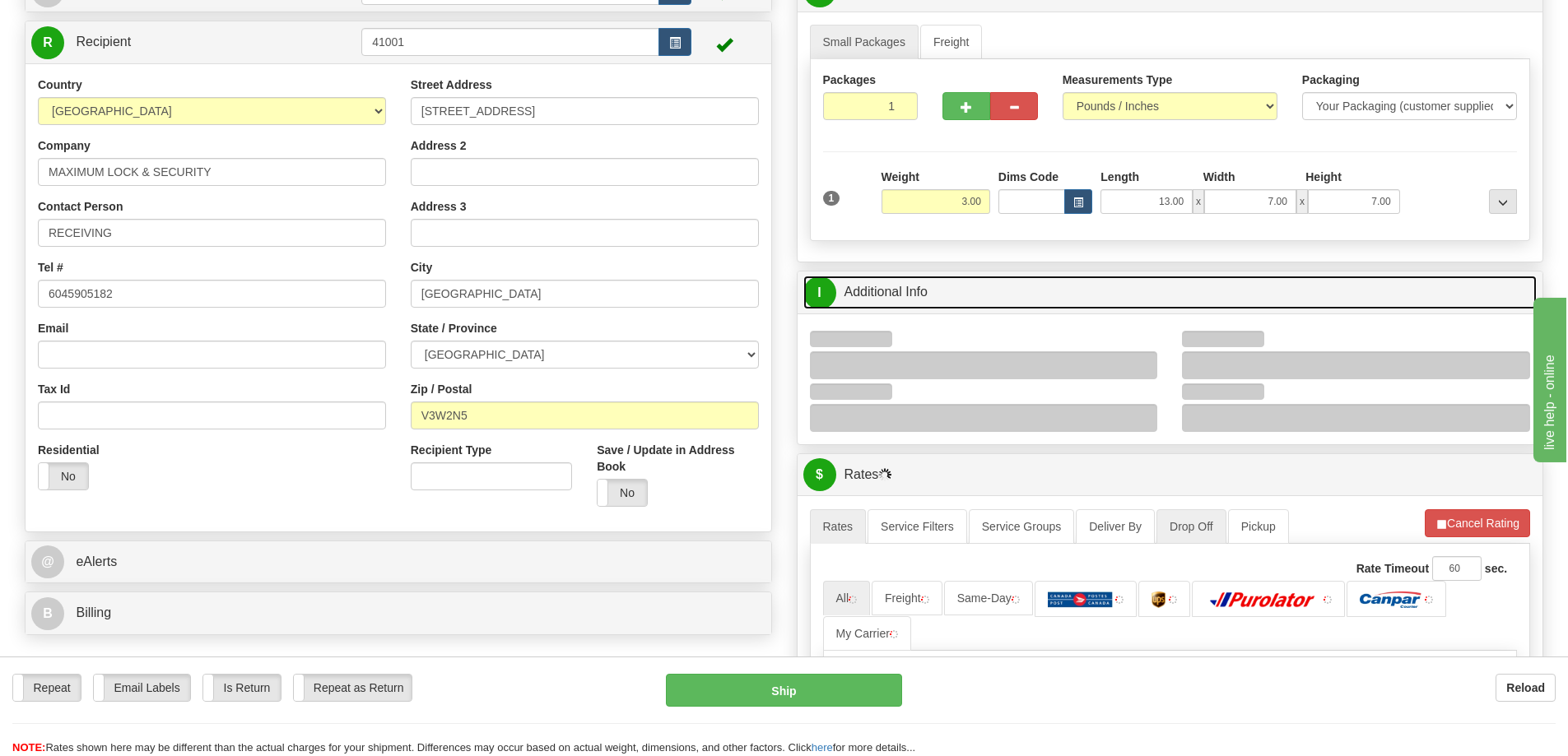
scroll to position [329, 0]
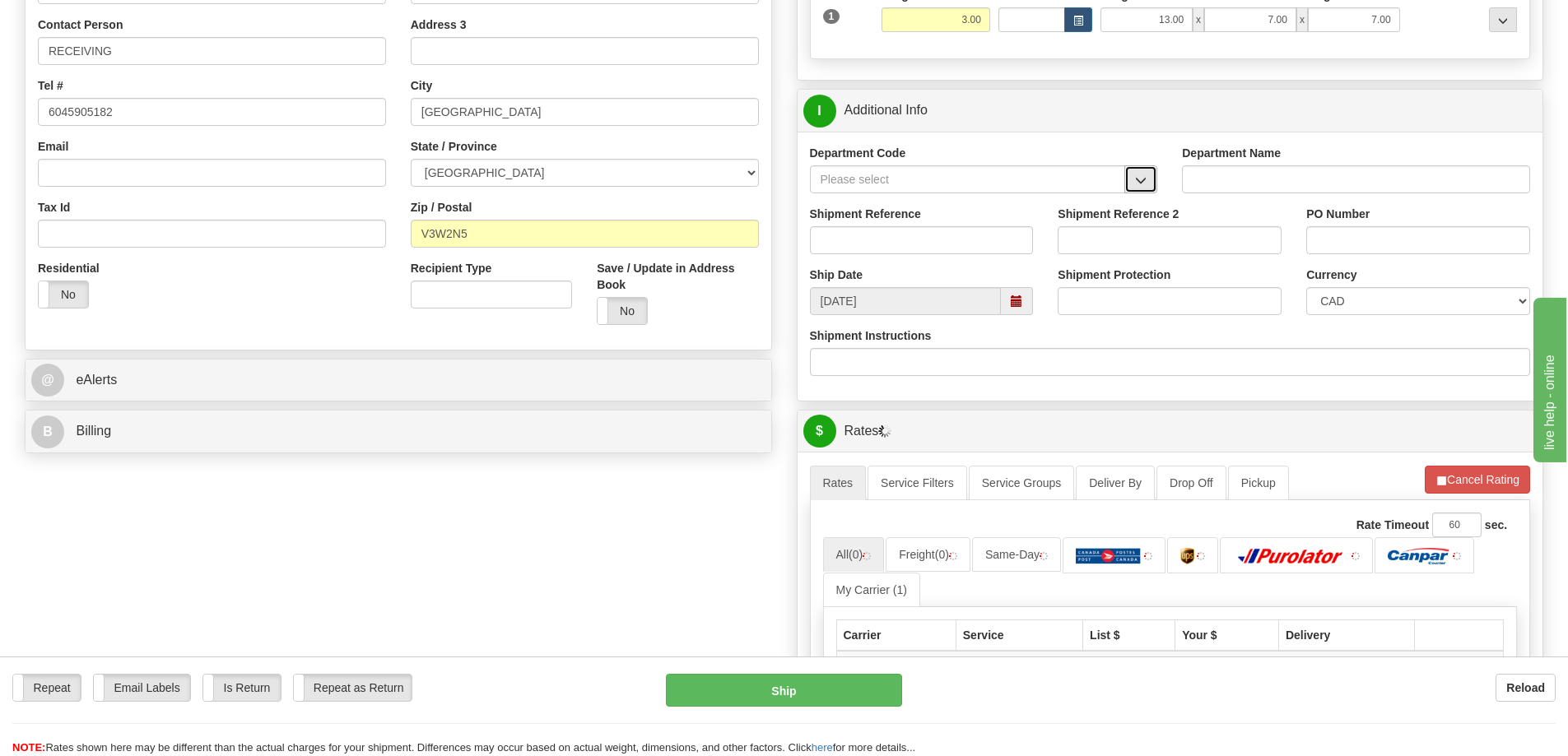
click at [1141, 191] on button "button" at bounding box center [1140, 179] width 33 height 28
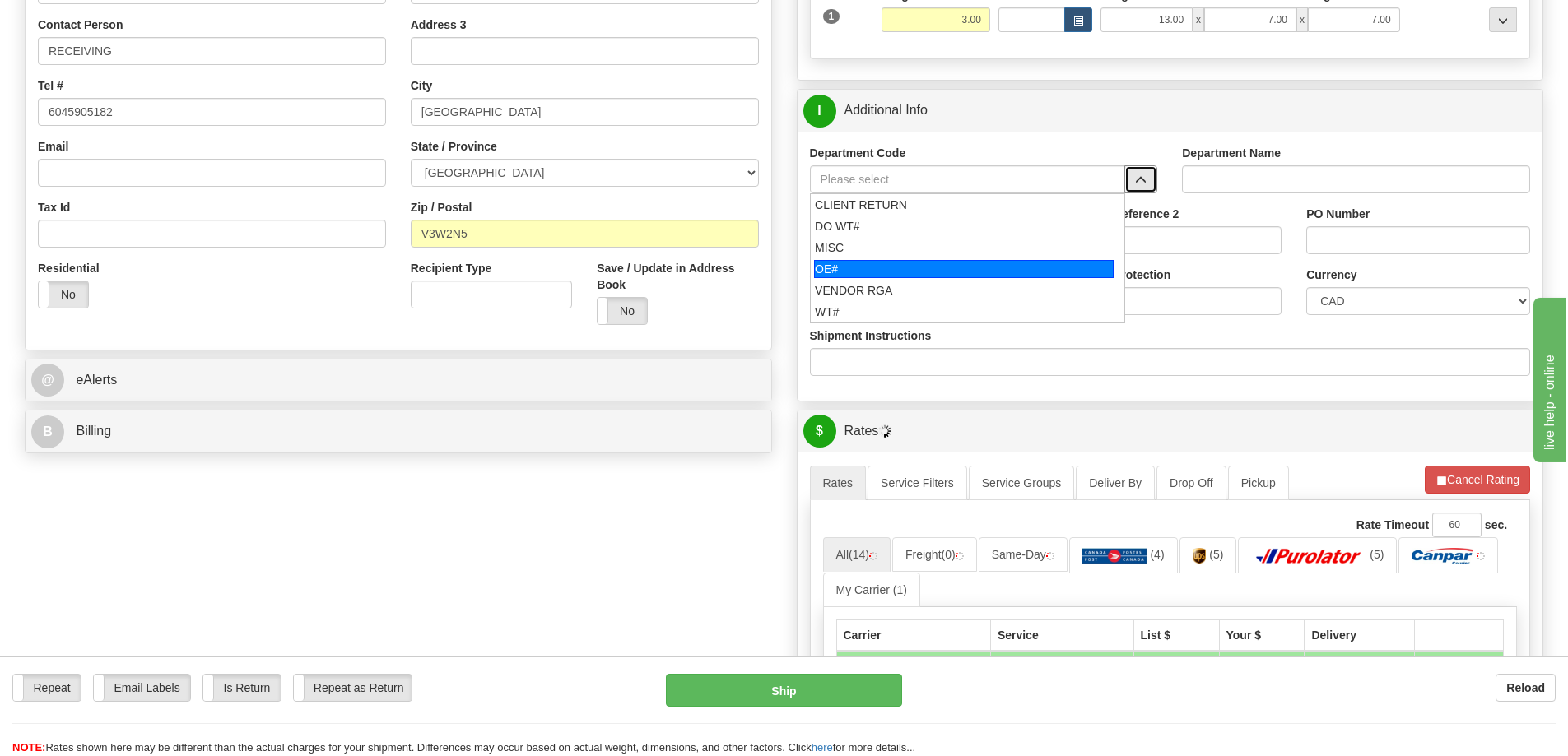
click at [870, 278] on div "OE#" at bounding box center [963, 268] width 299 height 18
type input "OE#"
type input "ORDERS"
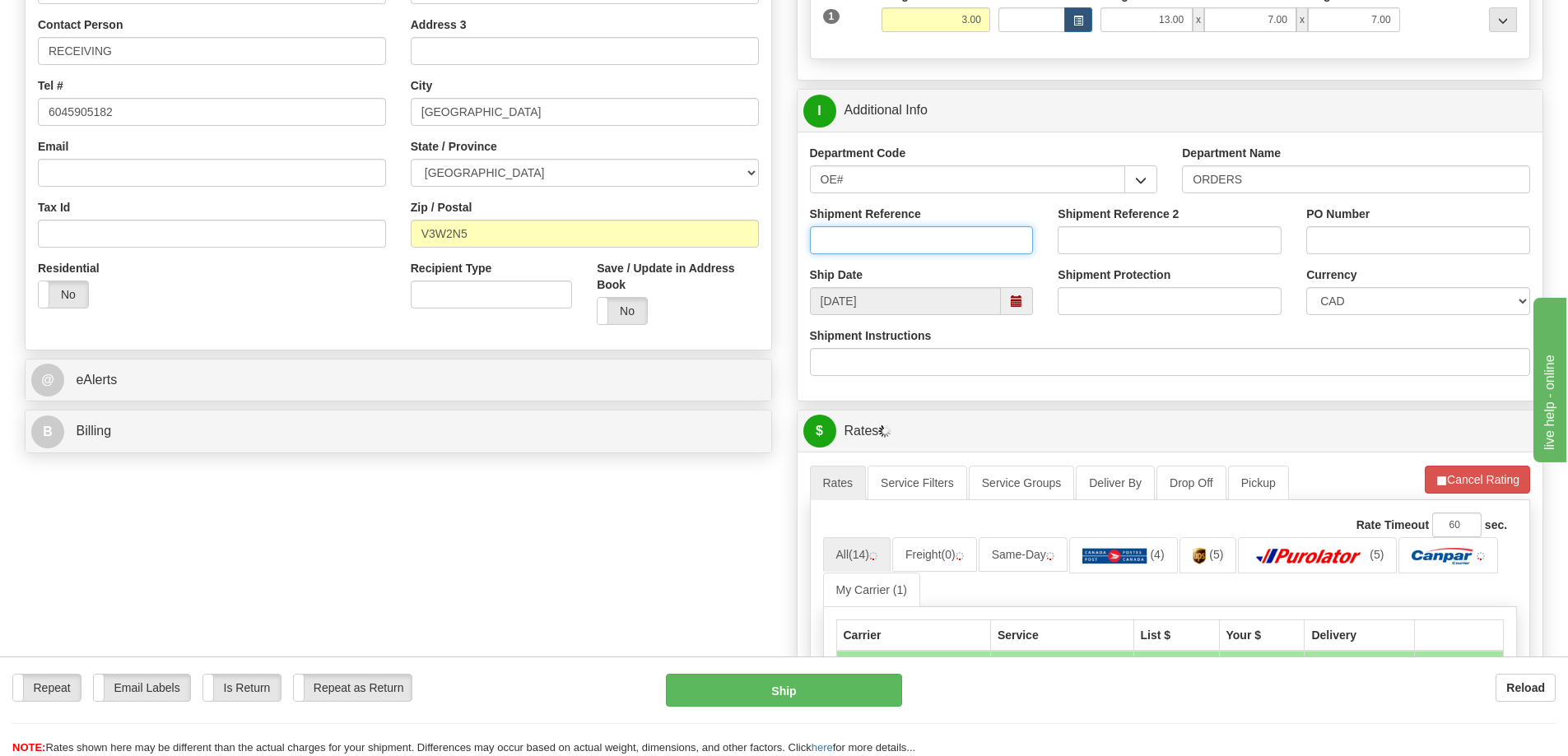
click at [865, 230] on input "Shipment Reference" at bounding box center [921, 241] width 224 height 28
type input "60032898-00"
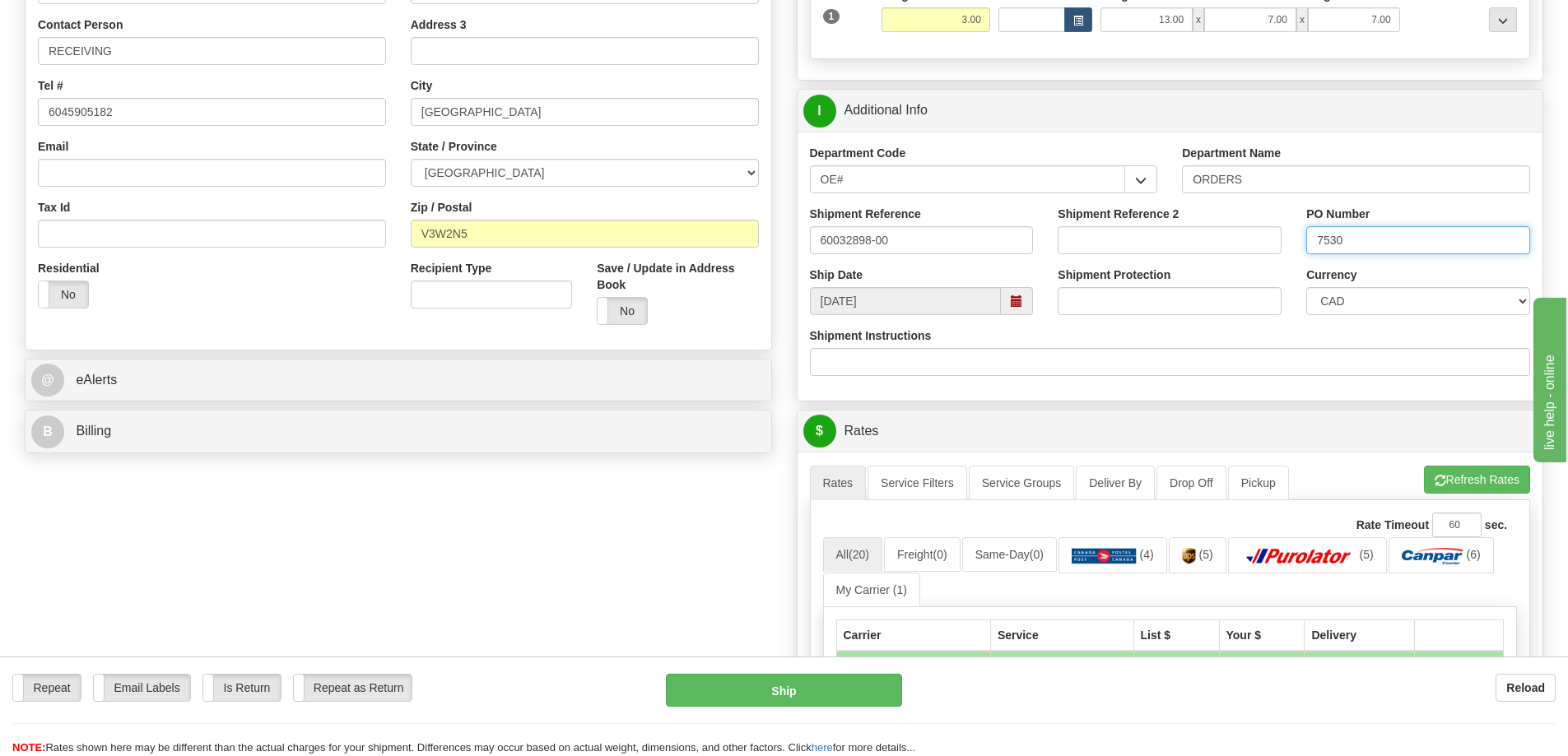
type input "7530"
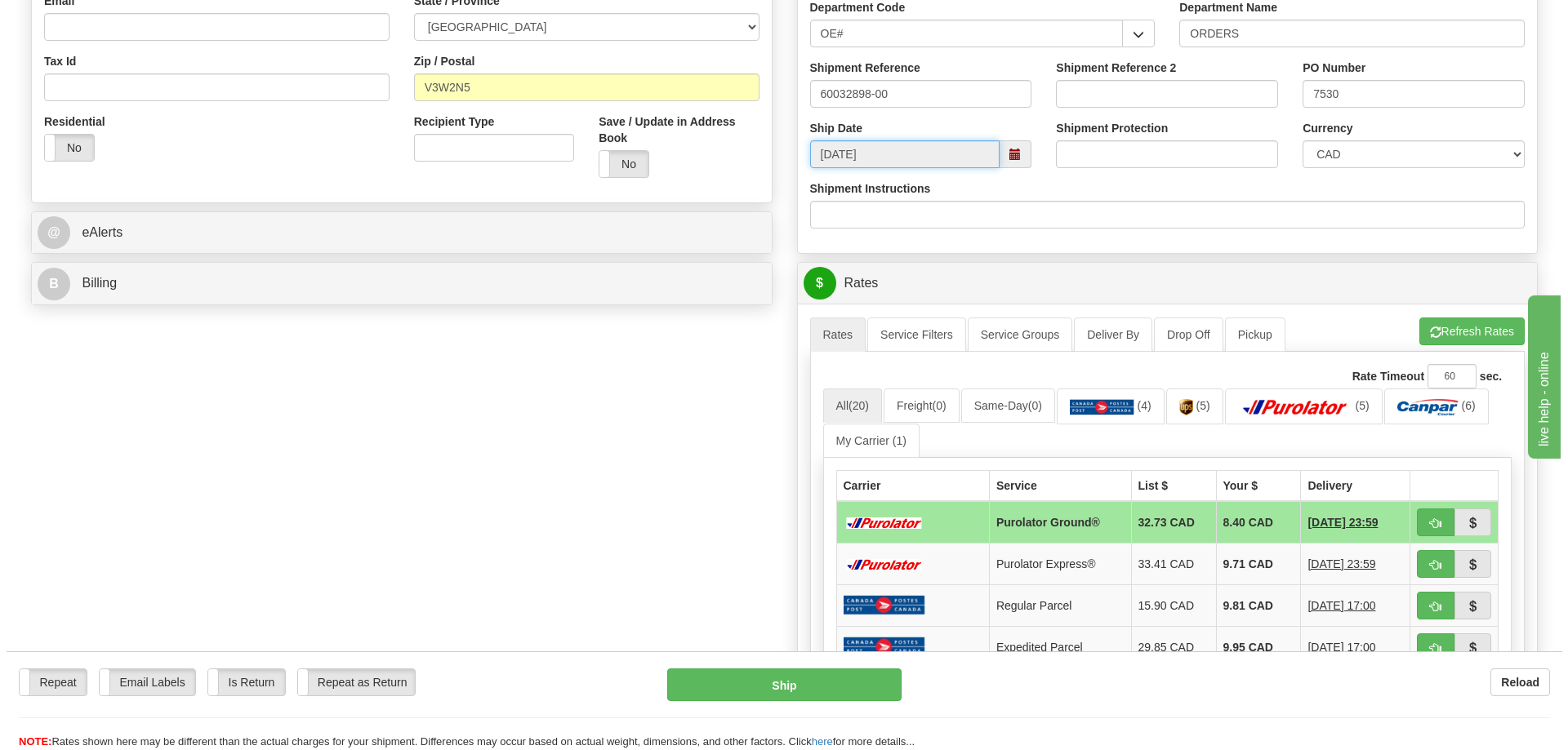
scroll to position [653, 0]
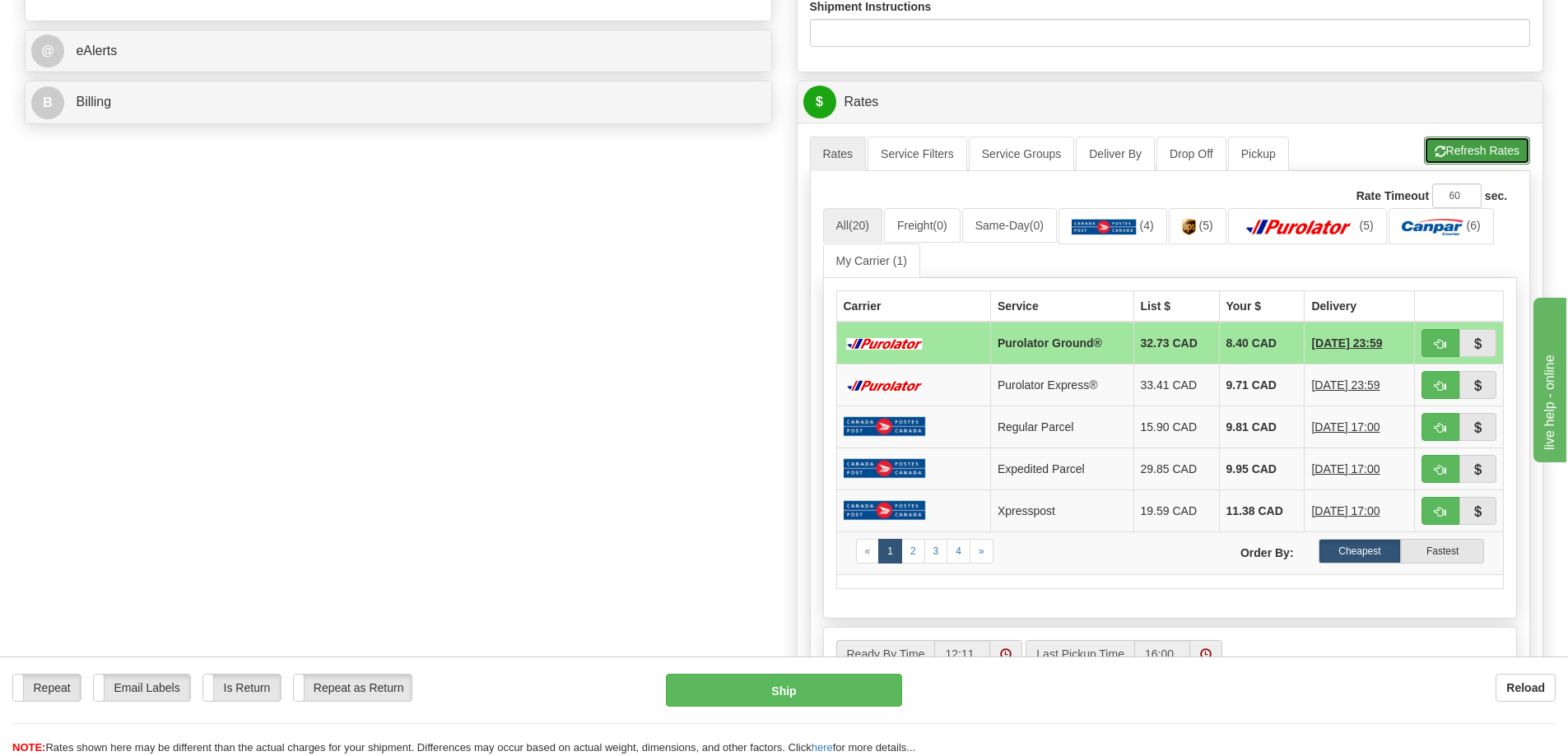
click at [1469, 148] on button "Refresh Rates" at bounding box center [1477, 150] width 106 height 28
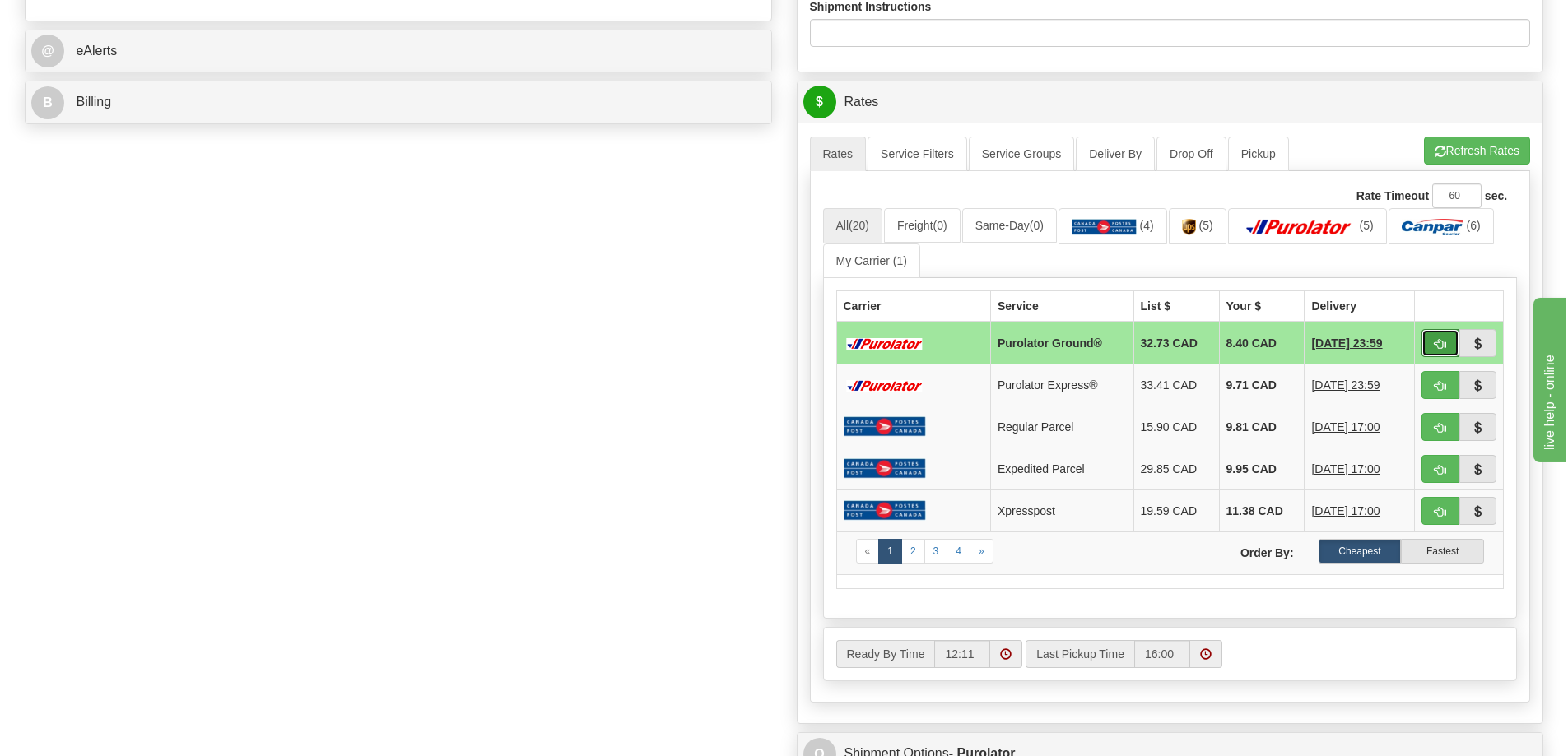
click at [1447, 350] on button "button" at bounding box center [1440, 343] width 38 height 28
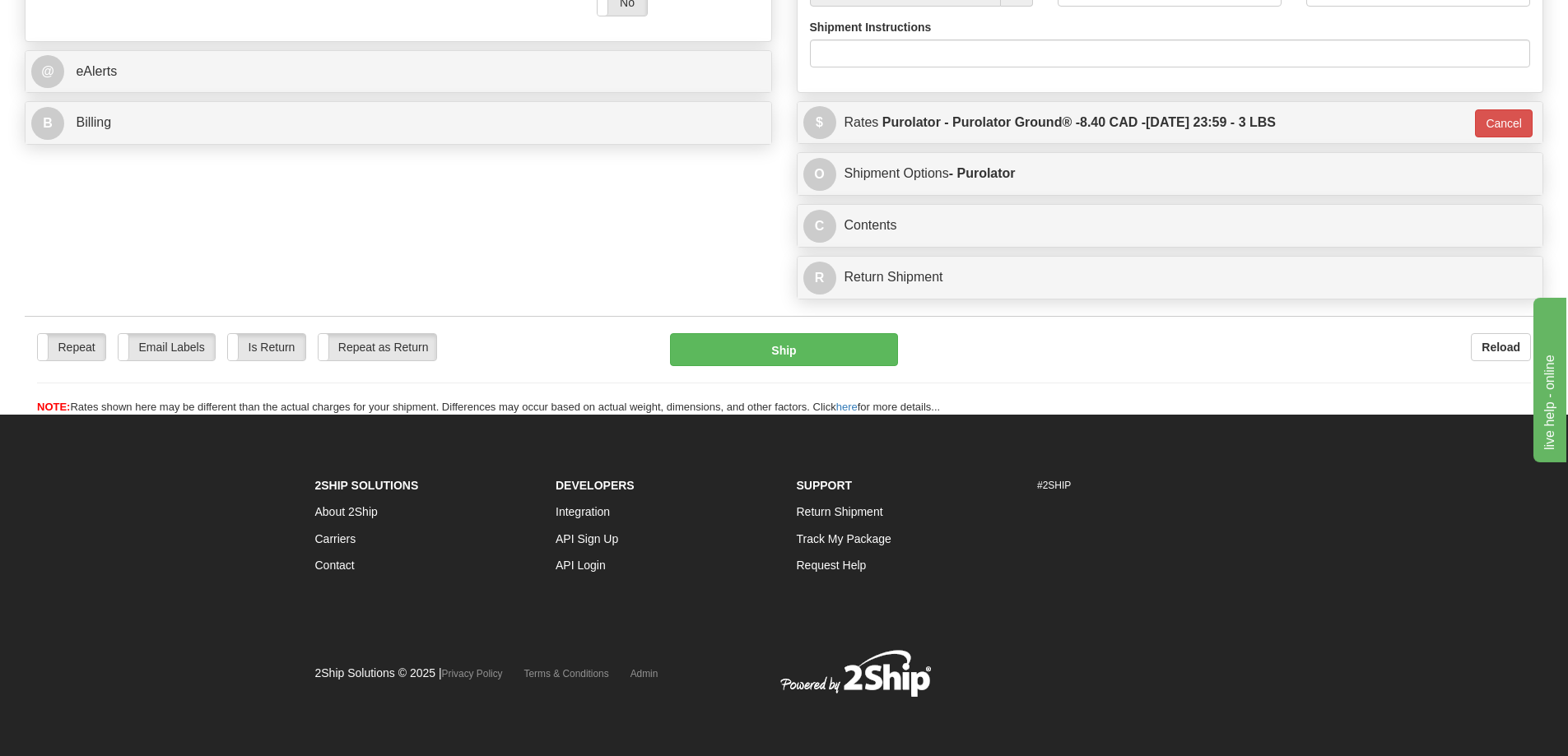
type input "260"
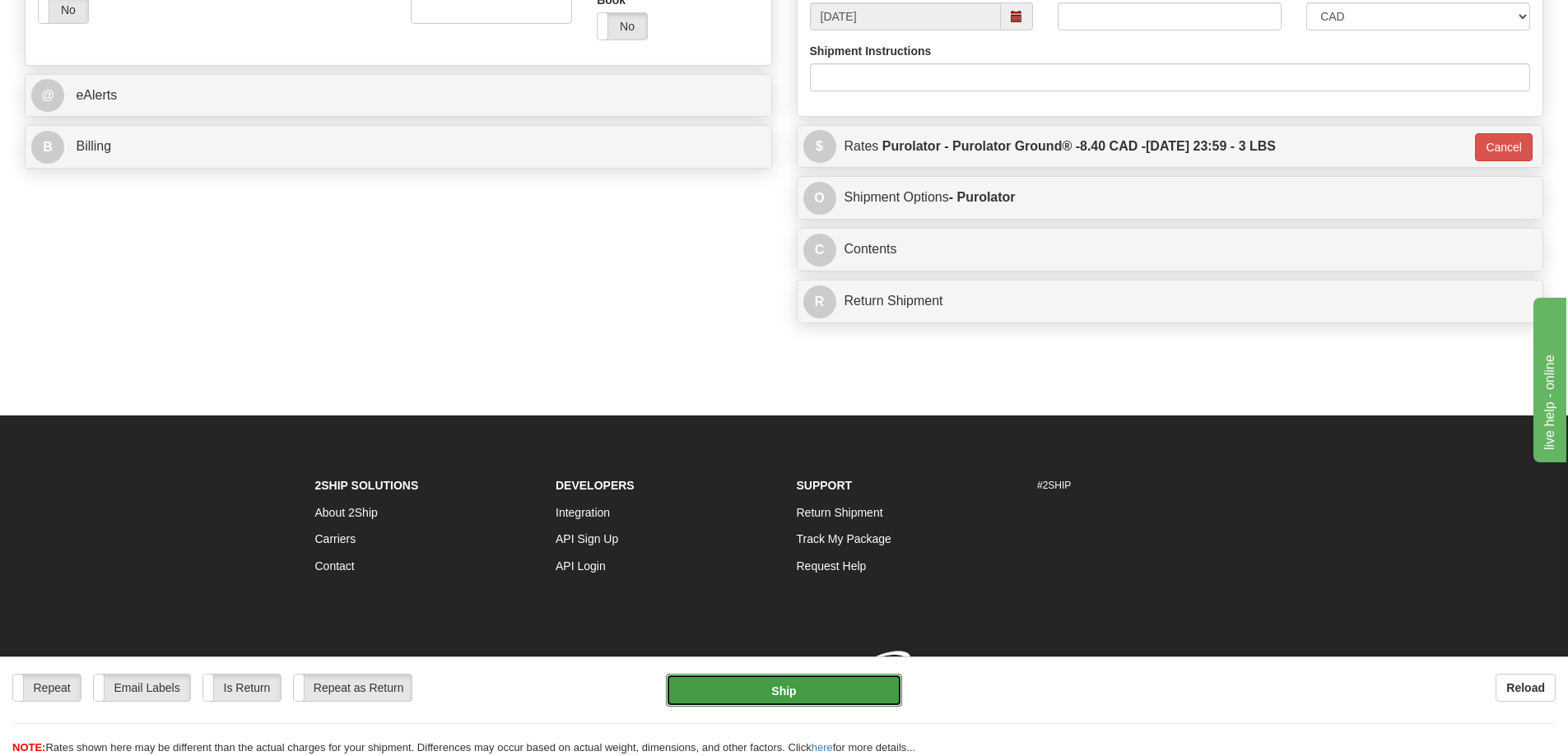
click at [737, 691] on button "Ship" at bounding box center [784, 690] width 236 height 33
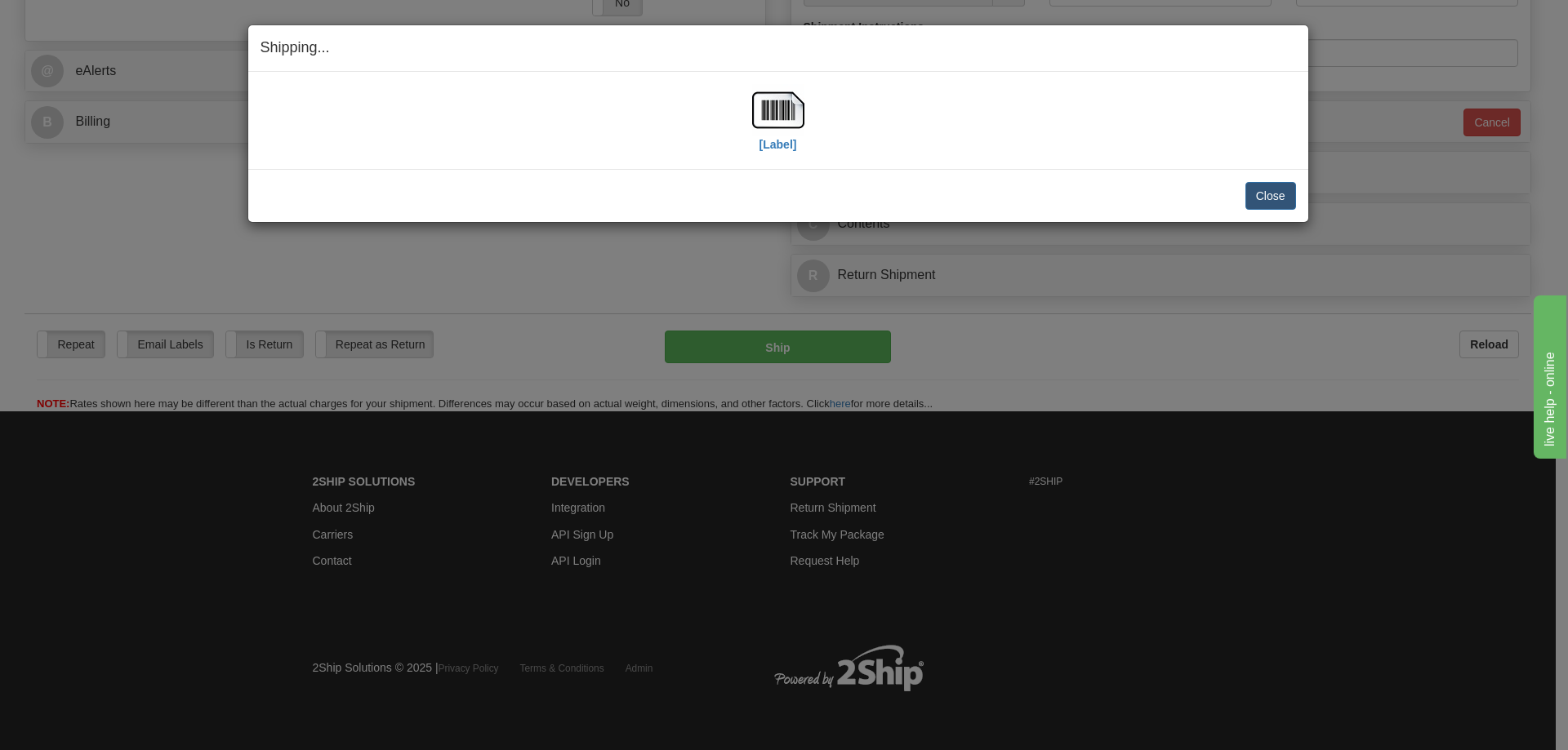
click at [777, 153] on div "[Label]" at bounding box center [778, 120] width 53 height 73
click at [784, 145] on label "[Label]" at bounding box center [778, 145] width 38 height 17
